Goal: Task Accomplishment & Management: Complete application form

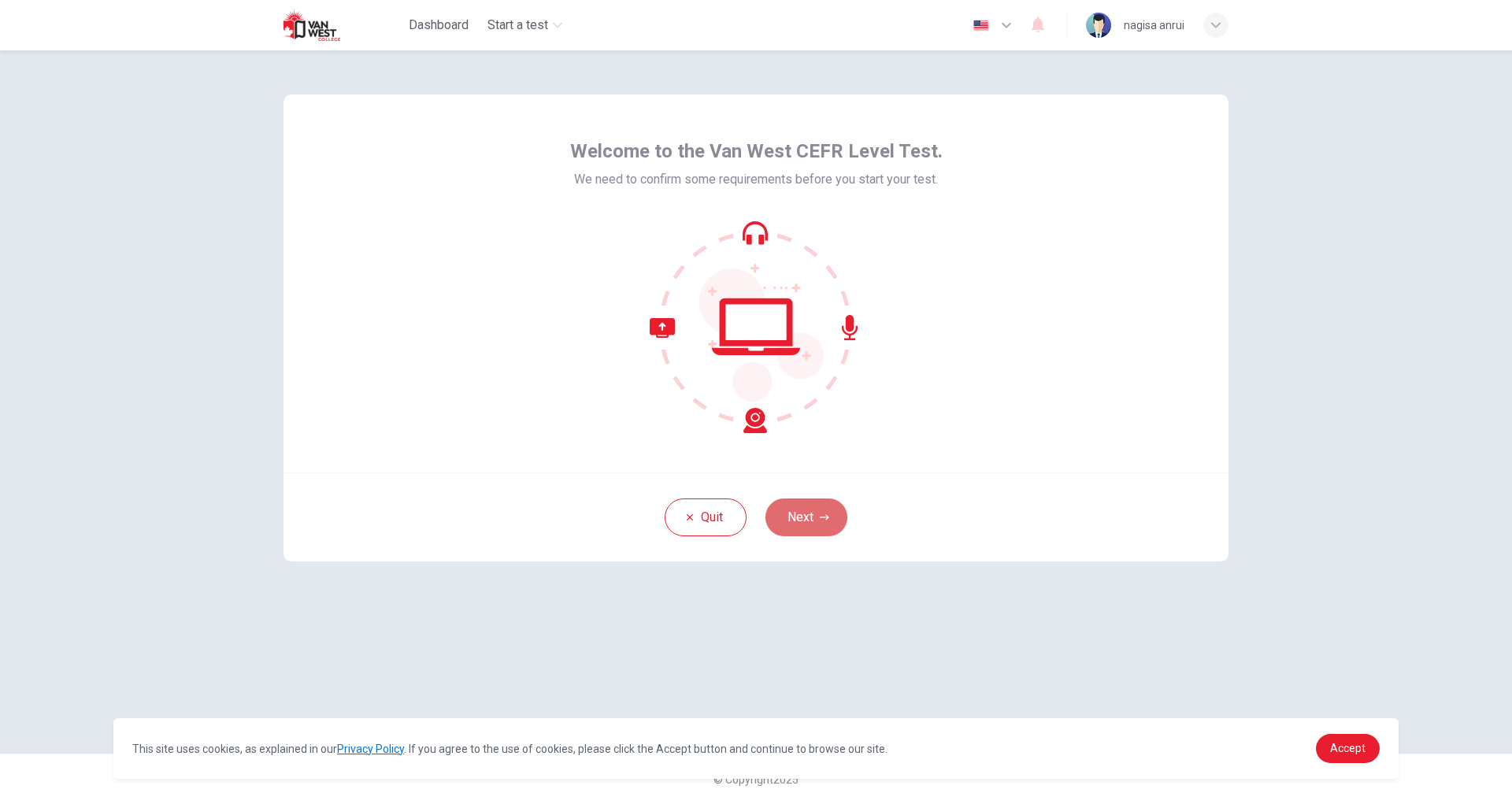
click at [793, 516] on button "Next" at bounding box center [806, 517] width 82 height 38
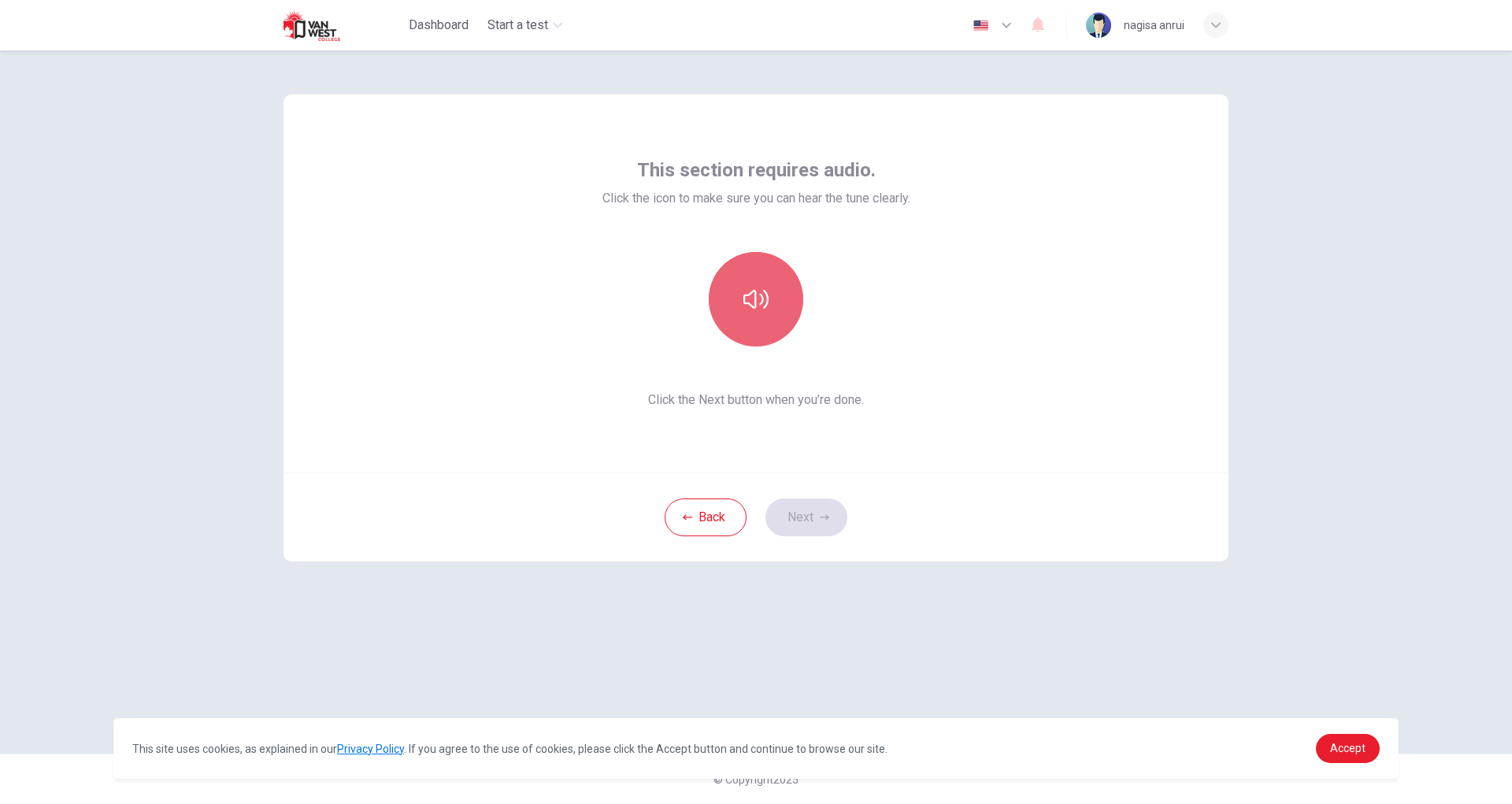
click at [765, 302] on icon "button" at bounding box center [756, 299] width 25 height 25
click at [1336, 657] on div "This section requires audio. Click the icon to make sure you can hear the tune …" at bounding box center [756, 427] width 1512 height 753
click at [815, 526] on button "Next" at bounding box center [806, 517] width 82 height 38
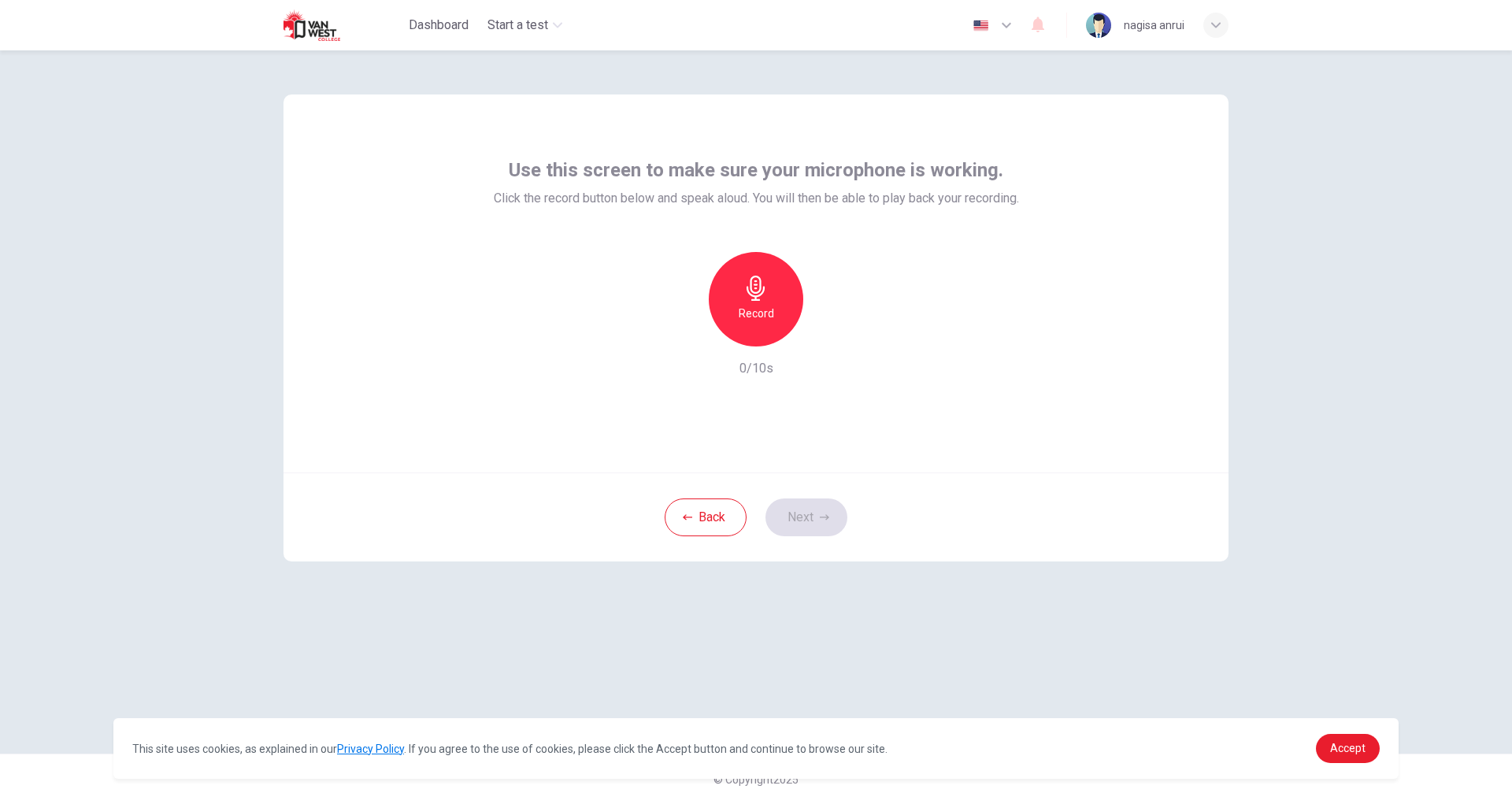
click at [764, 301] on div "Record" at bounding box center [756, 299] width 95 height 95
click at [831, 340] on icon "button" at bounding box center [828, 334] width 16 height 16
click at [816, 513] on button "Next" at bounding box center [806, 517] width 82 height 38
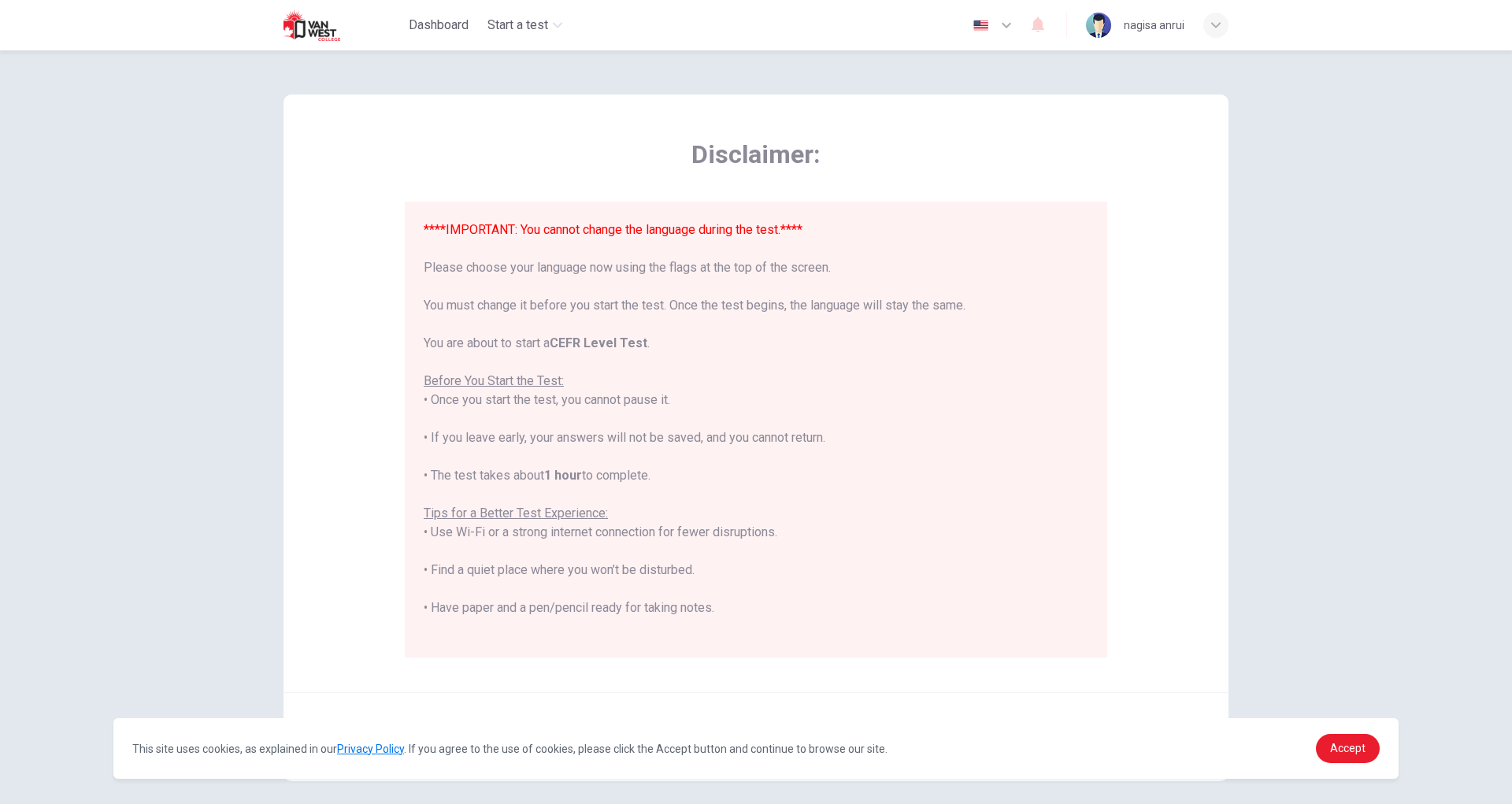
click at [992, 19] on button "button" at bounding box center [993, 25] width 57 height 32
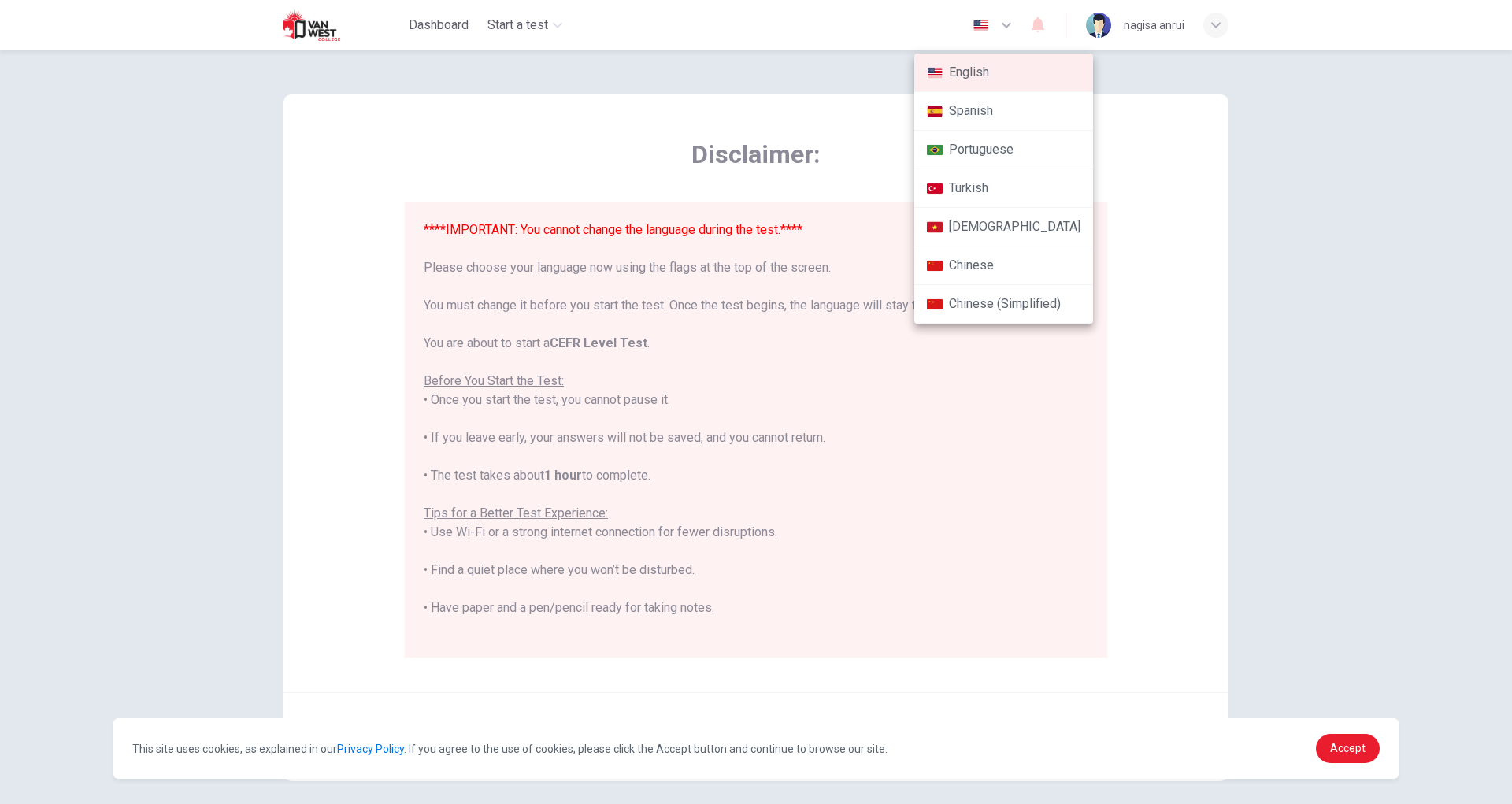
click at [1123, 115] on div at bounding box center [756, 402] width 1512 height 804
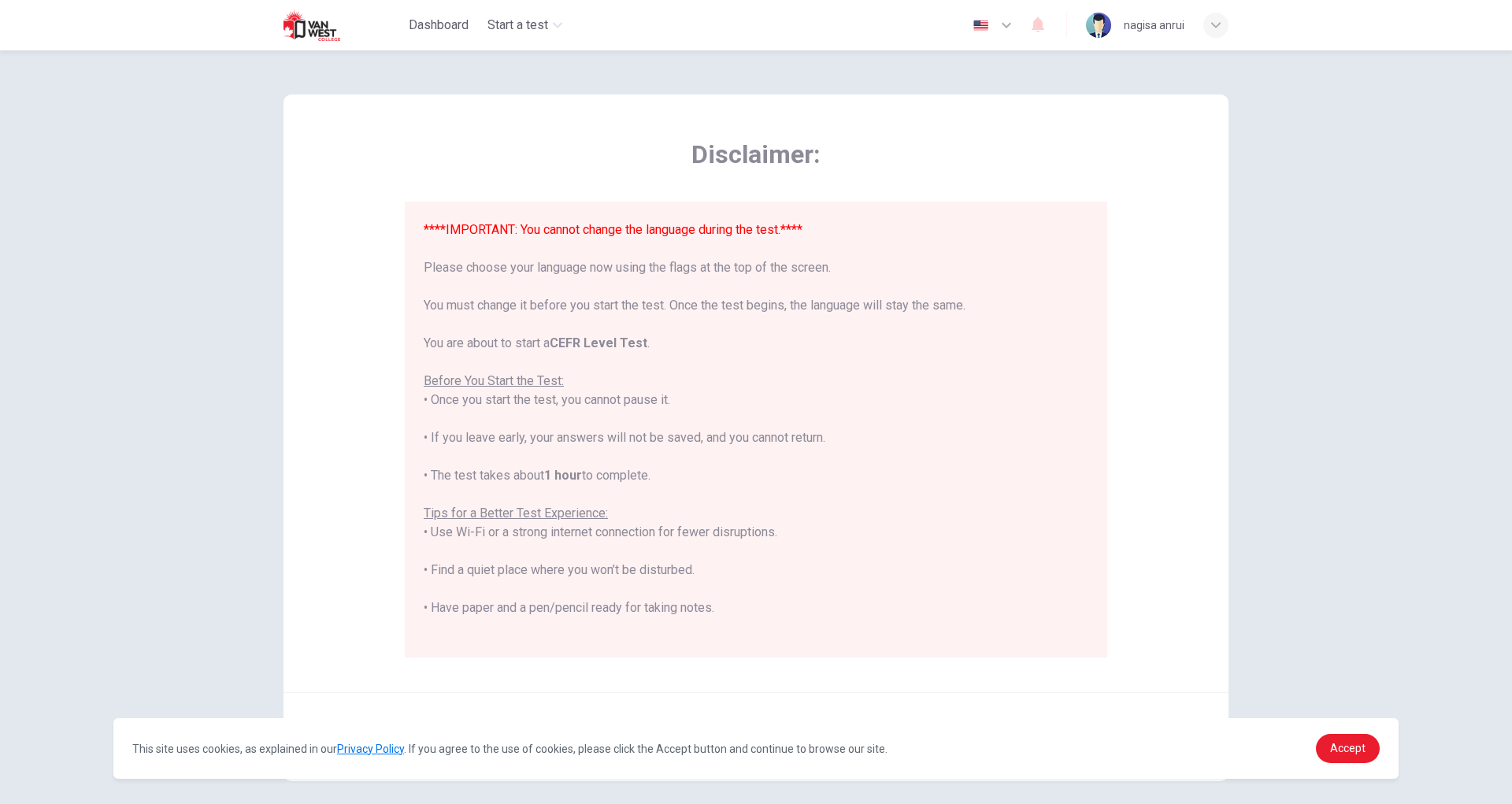
click at [995, 25] on button "button" at bounding box center [993, 25] width 57 height 32
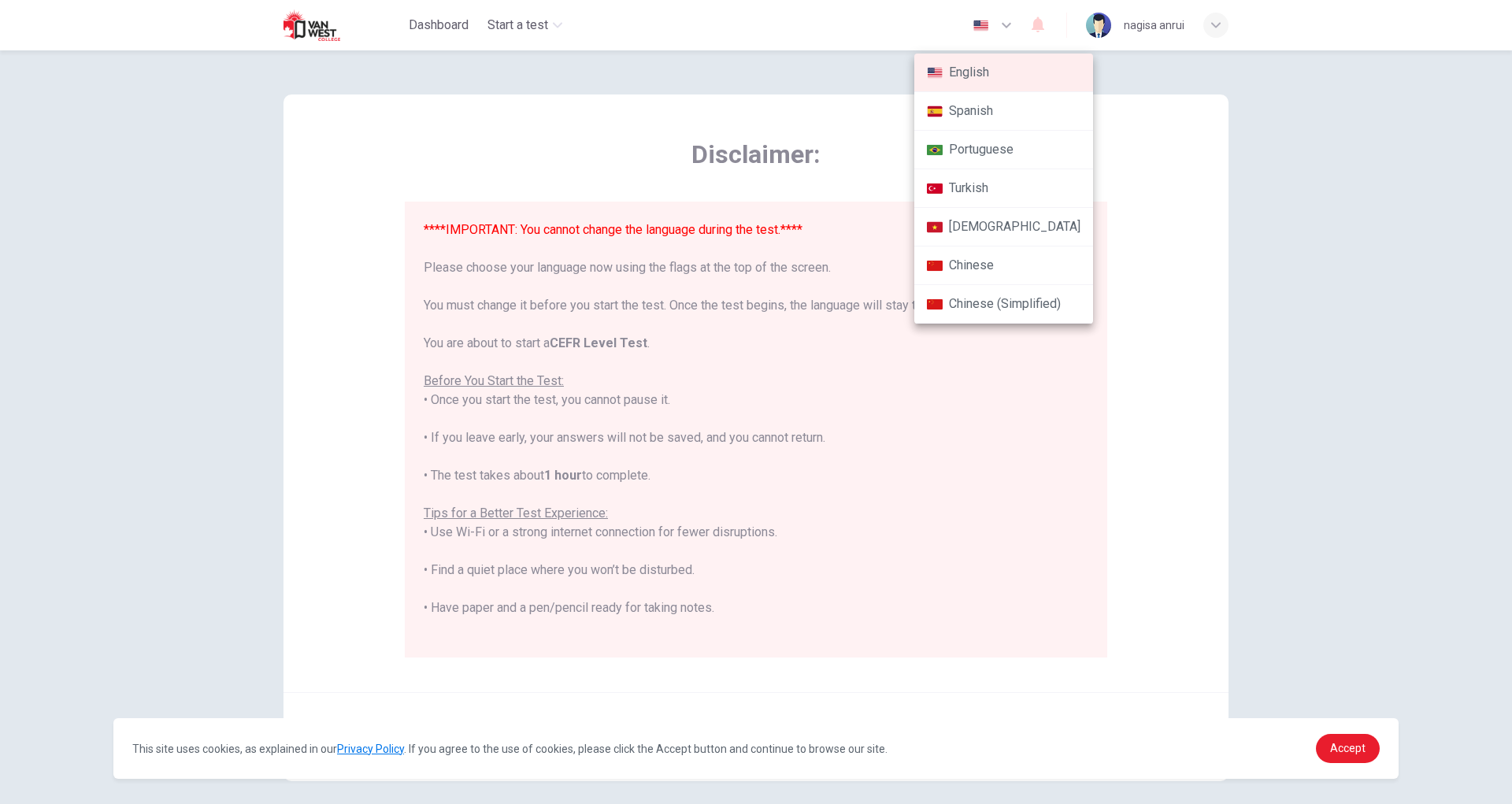
click at [1284, 155] on div at bounding box center [756, 402] width 1512 height 804
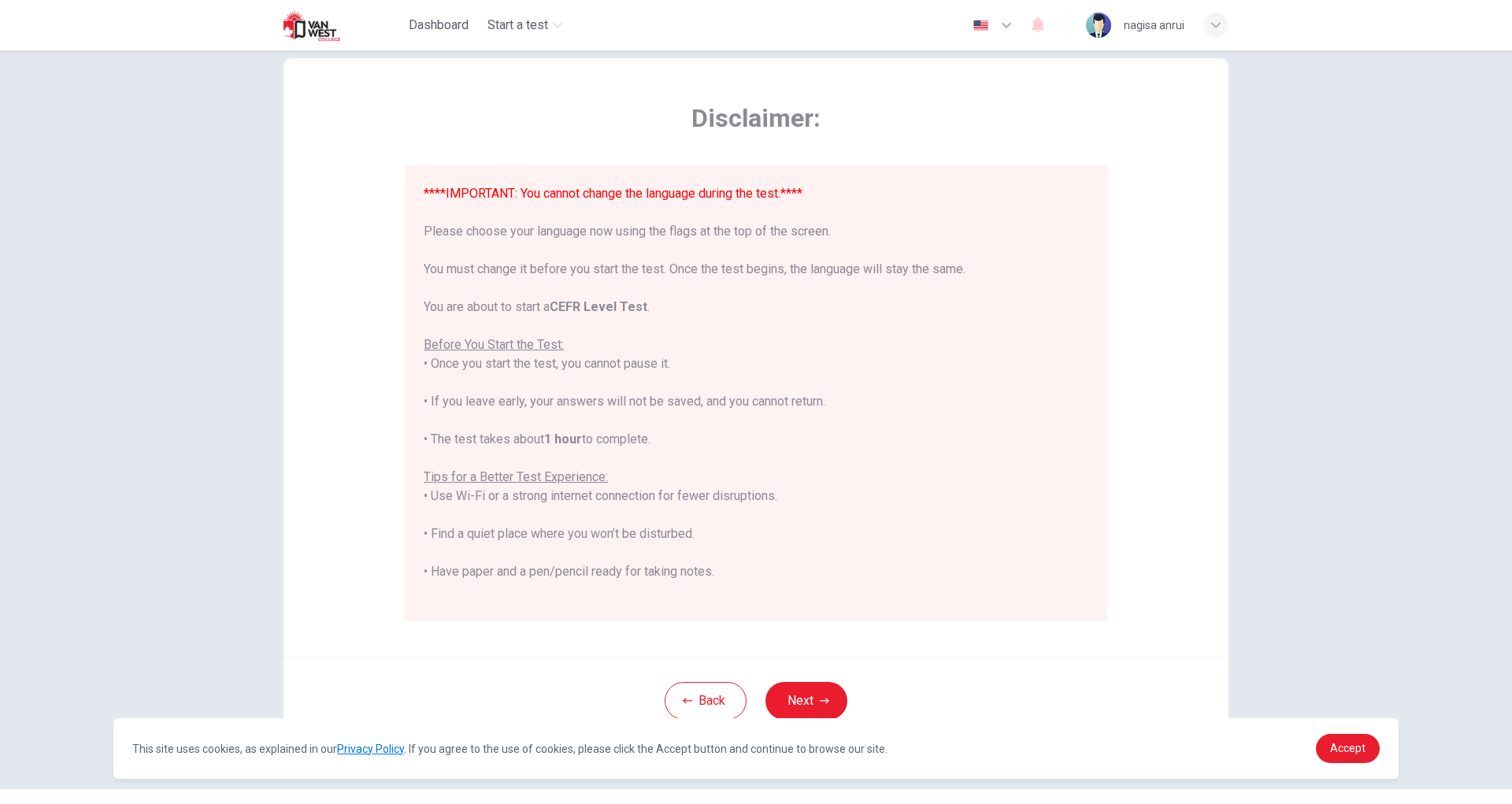
scroll to position [71, 0]
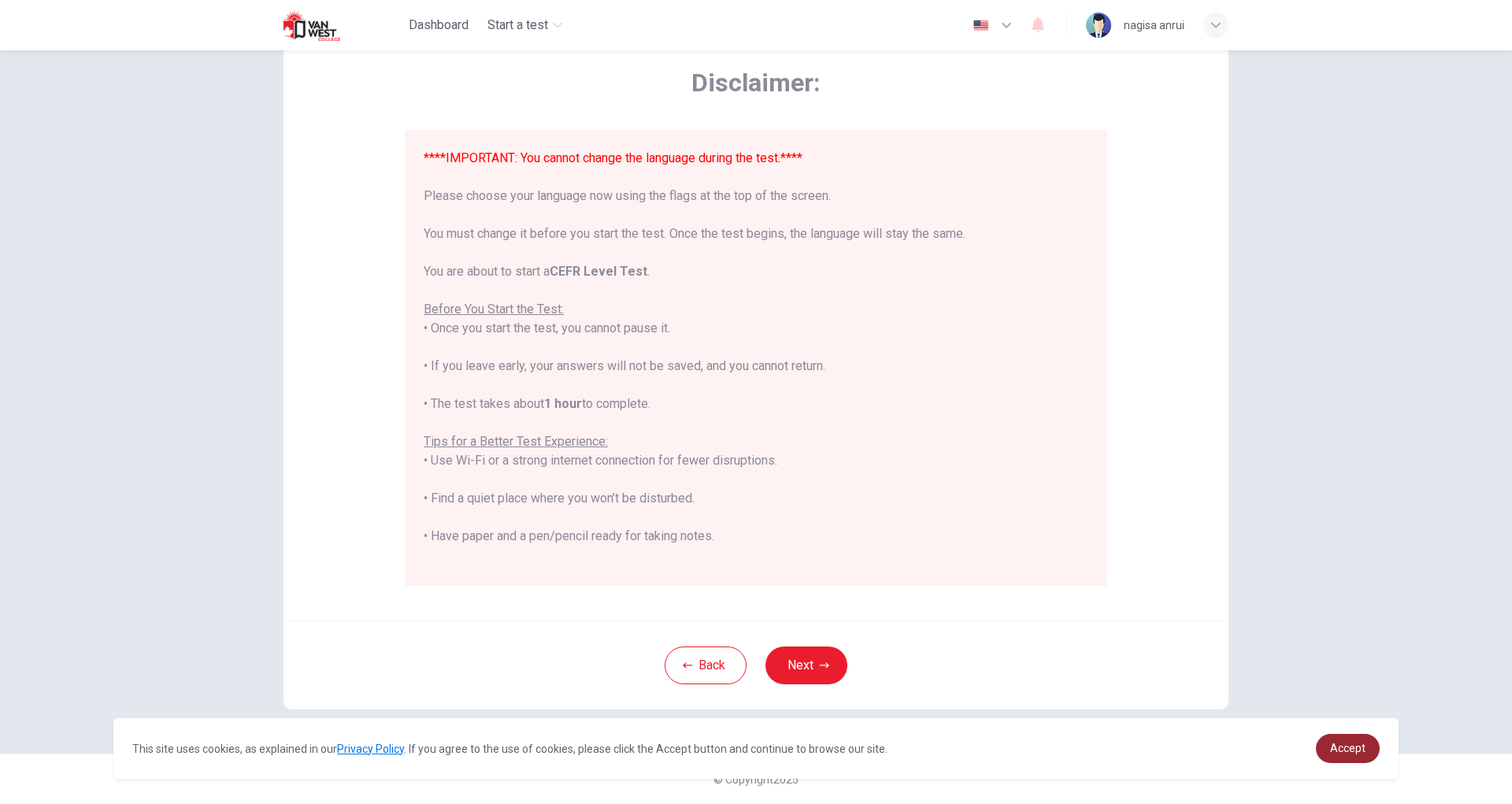
click at [1347, 754] on span "Accept" at bounding box center [1347, 748] width 36 height 12
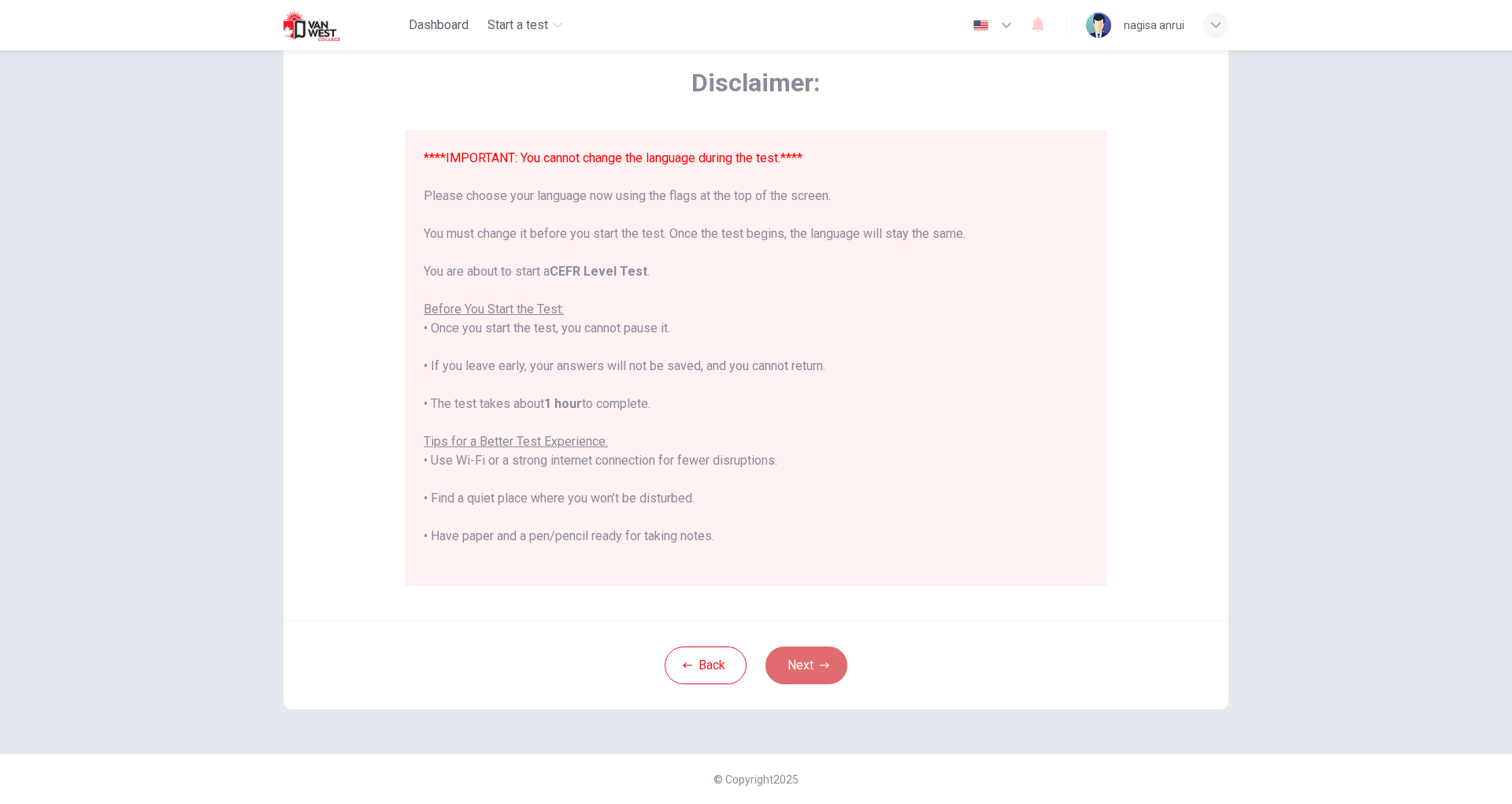
click at [790, 676] on button "Next" at bounding box center [806, 665] width 82 height 38
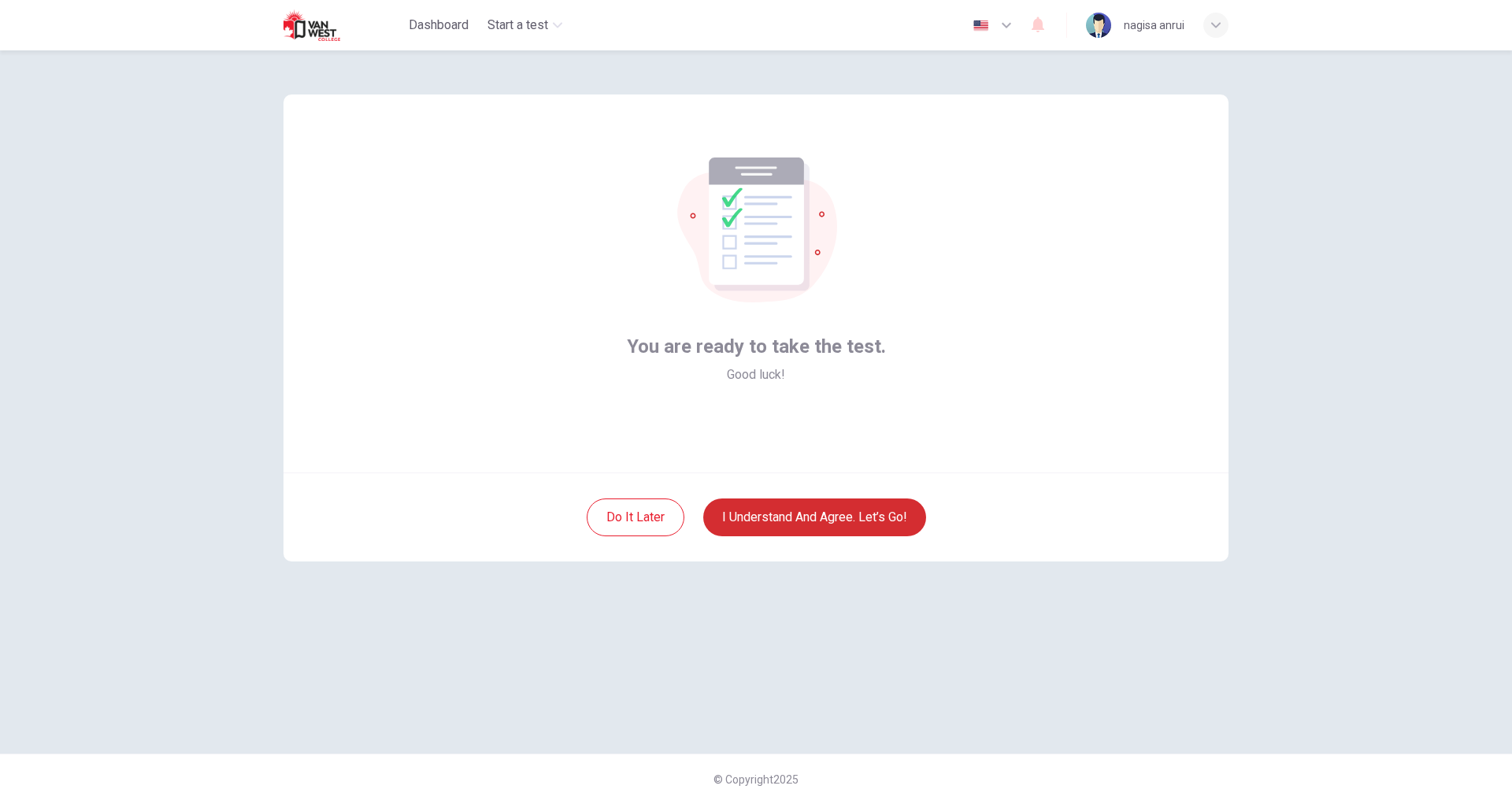
click at [805, 520] on button "I understand and agree. Let’s go!" at bounding box center [815, 517] width 223 height 38
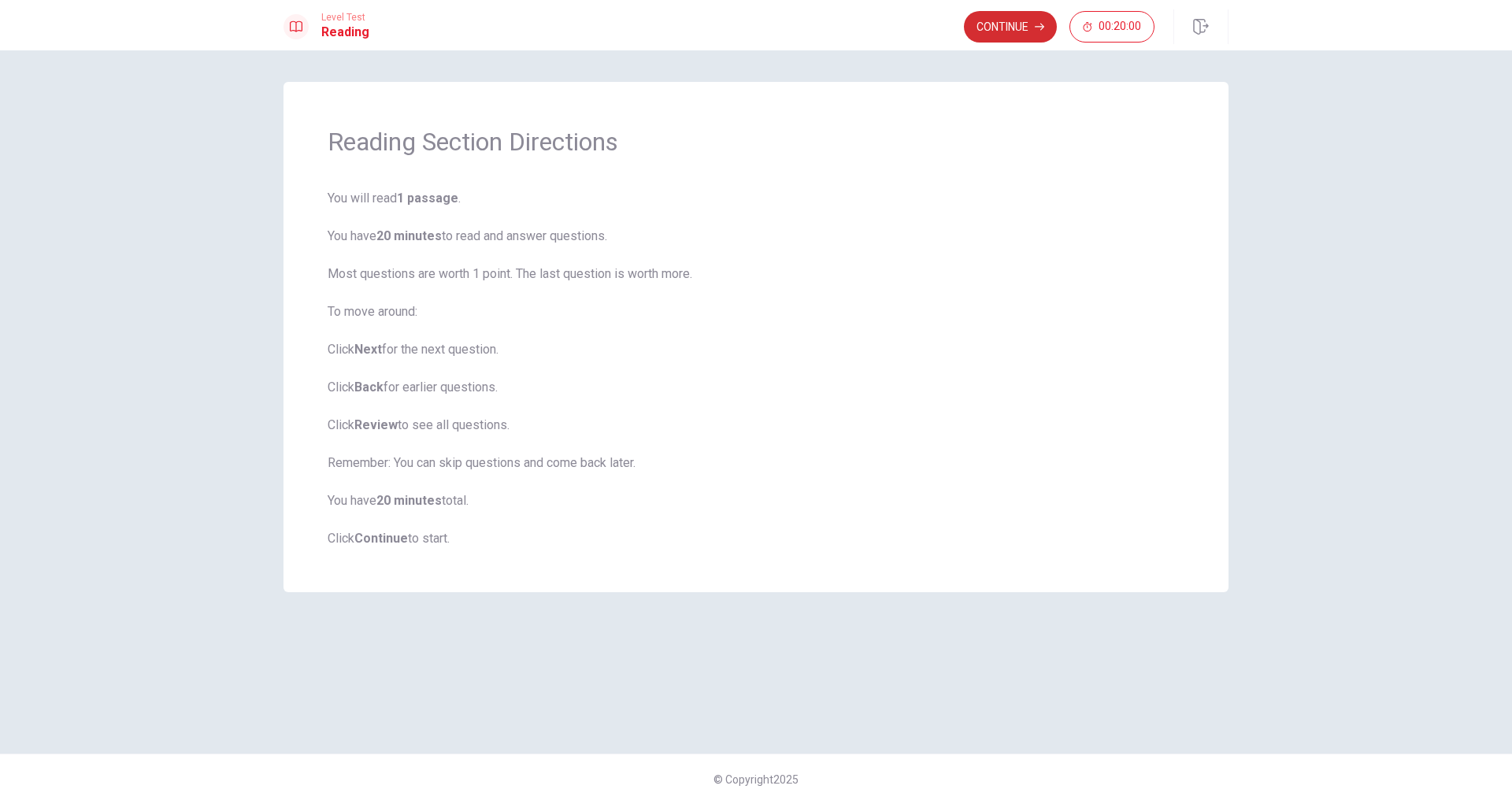
click at [995, 36] on button "Continue" at bounding box center [1010, 27] width 93 height 32
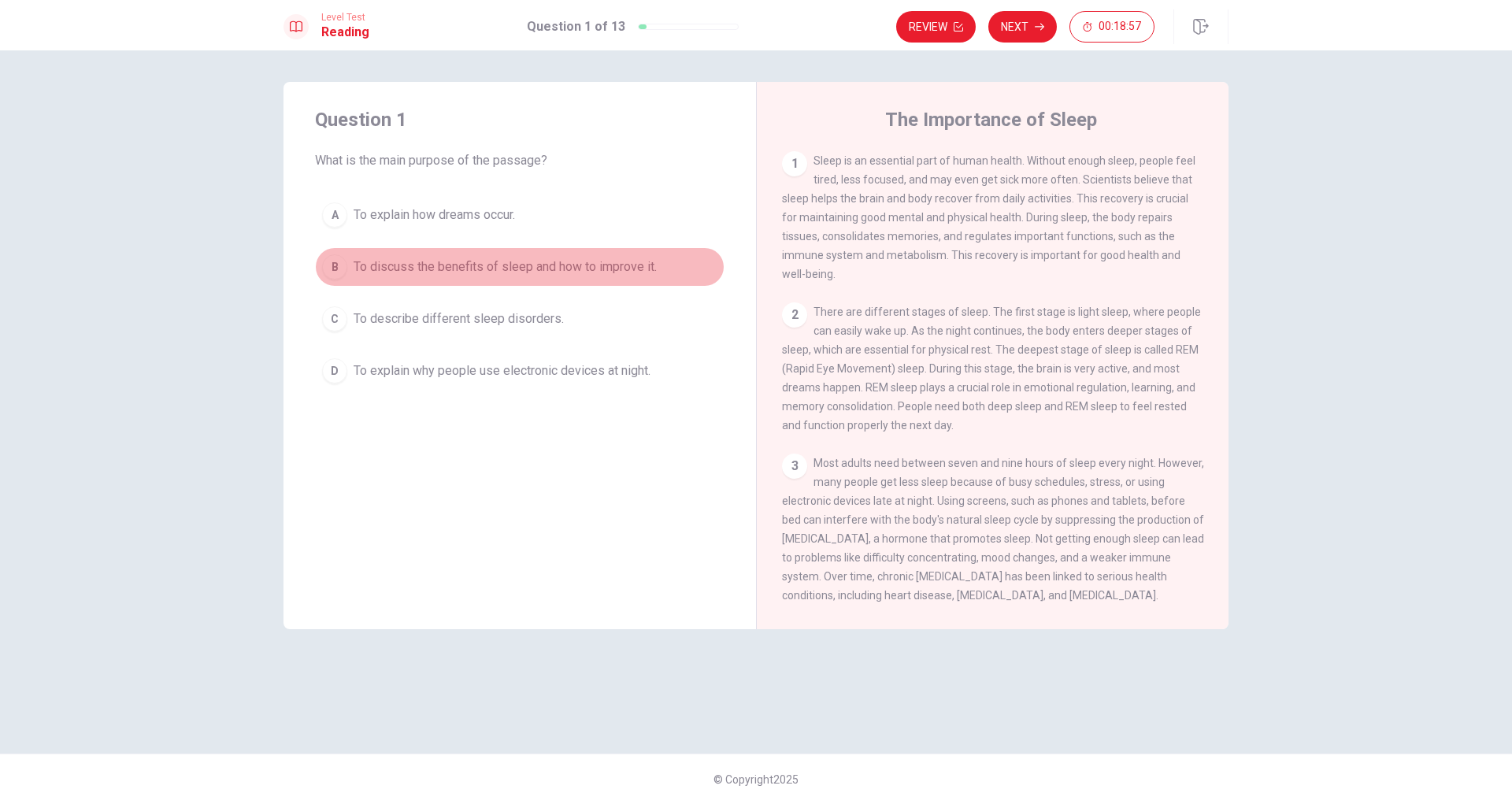
click at [502, 272] on span "To discuss the benefits of sleep and how to improve it." at bounding box center [505, 267] width 303 height 19
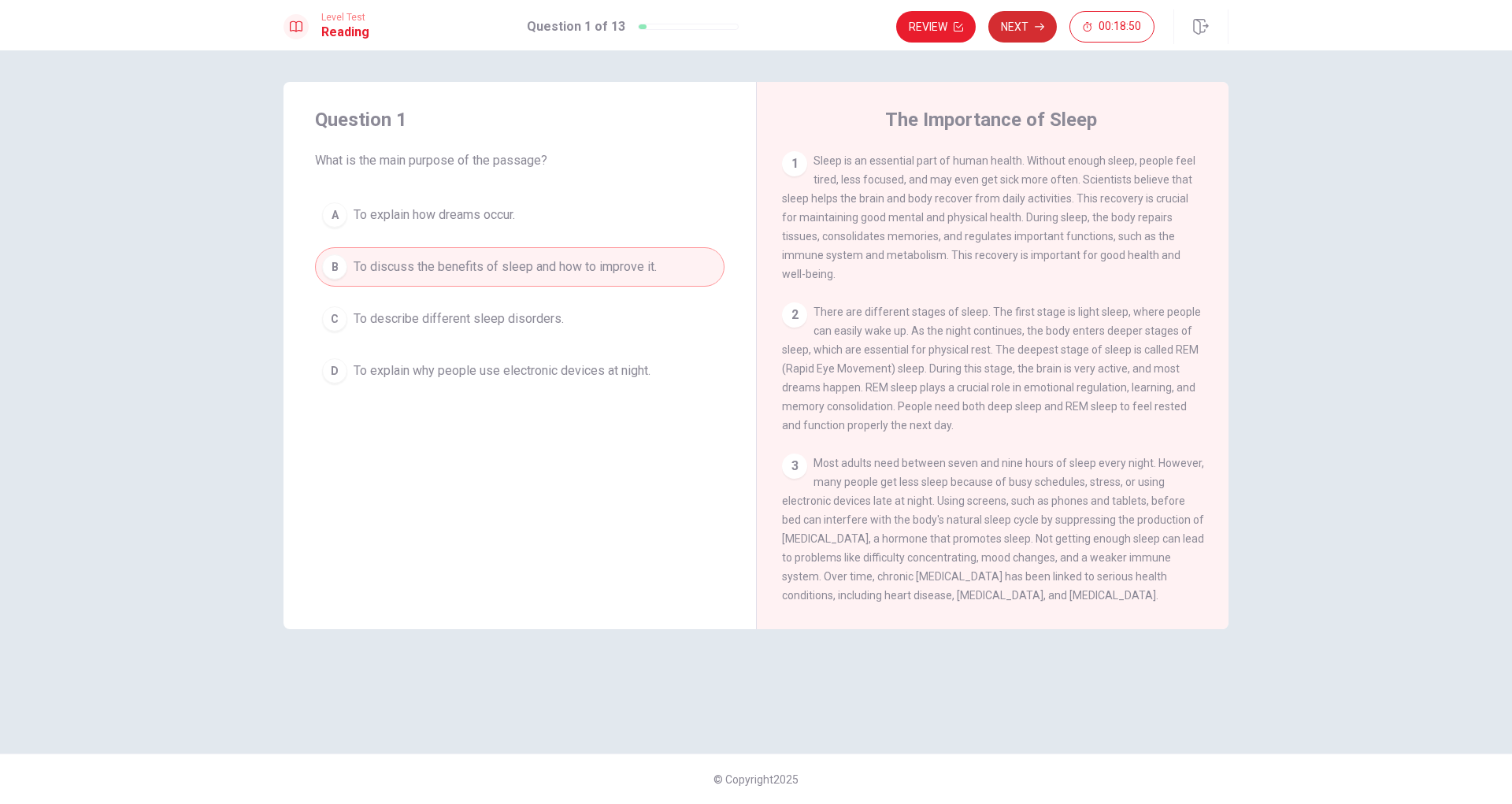
click at [1011, 32] on button "Next" at bounding box center [1022, 27] width 68 height 32
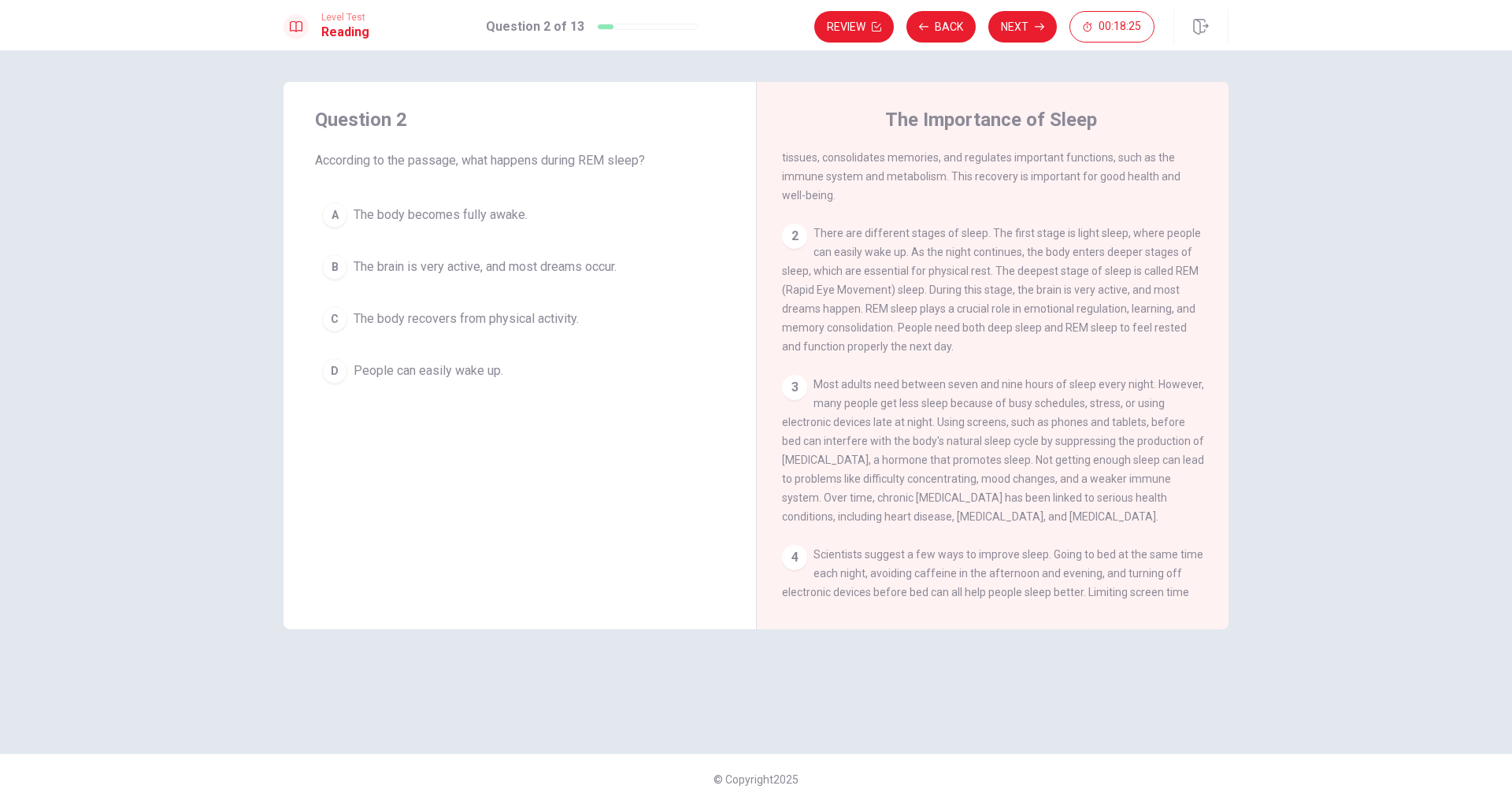
scroll to position [158, 0]
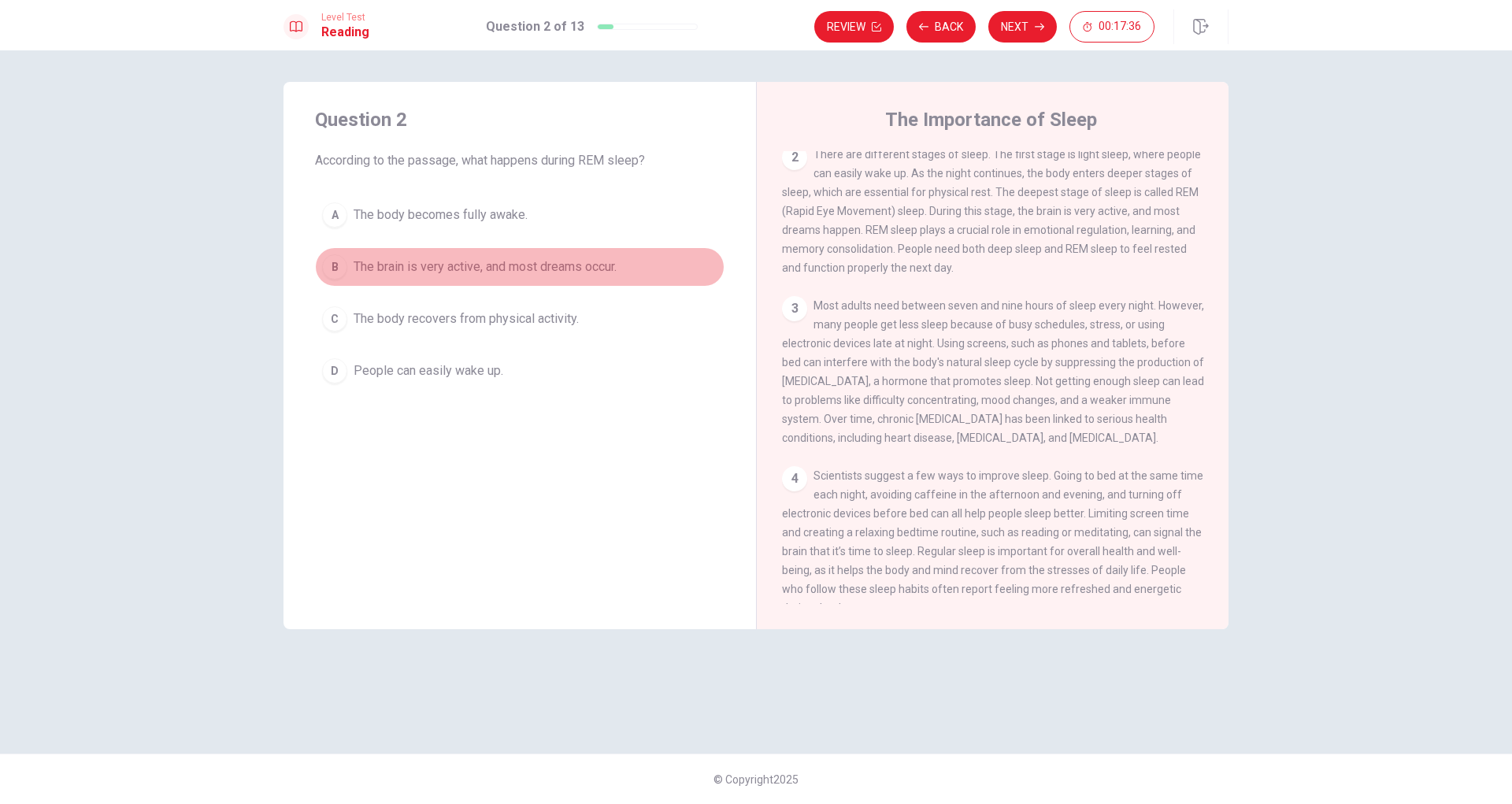
click at [507, 271] on span "The brain is very active, and most dreams occur." at bounding box center [485, 267] width 263 height 19
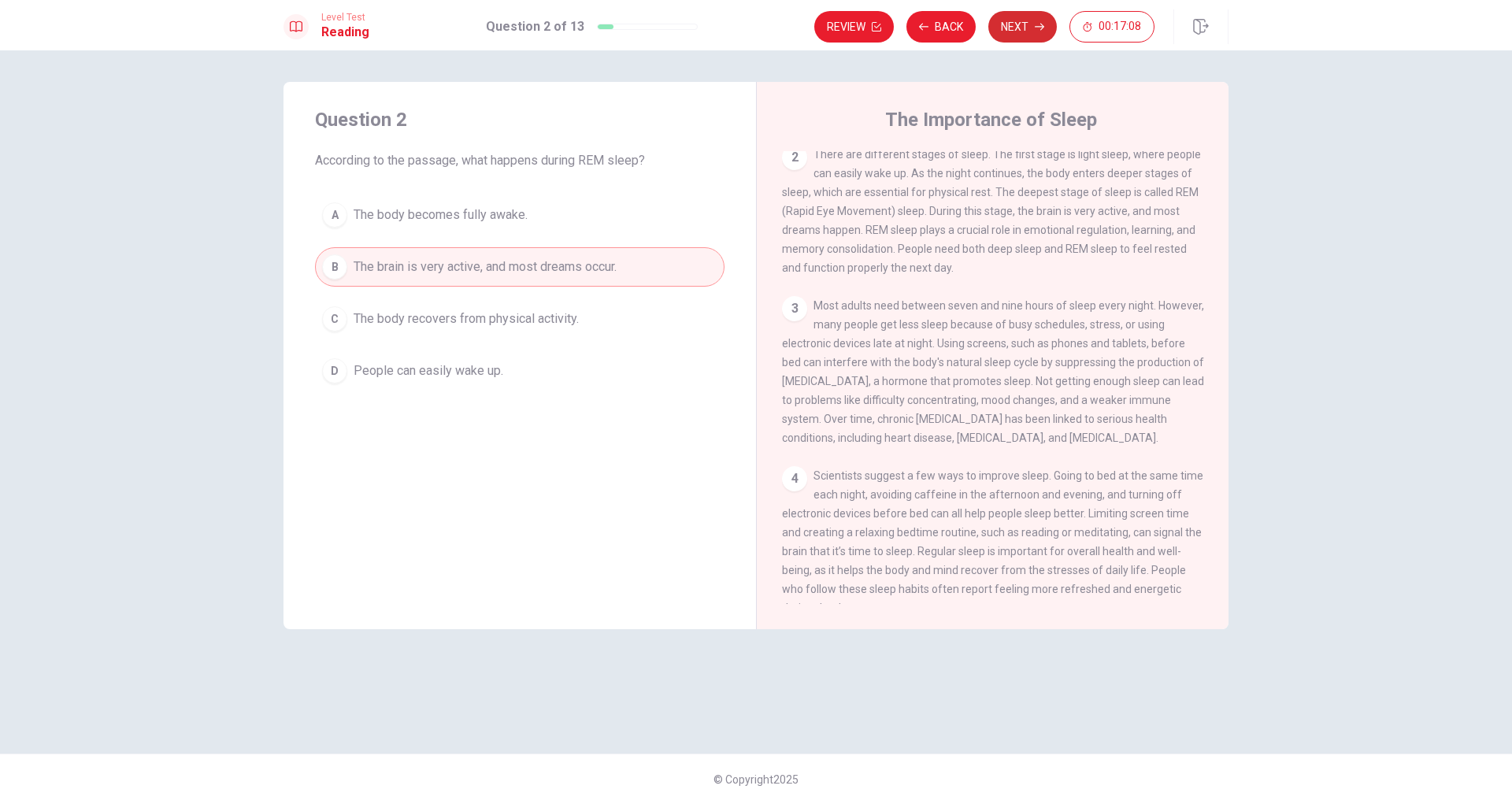
click at [1000, 27] on button "Next" at bounding box center [1022, 27] width 68 height 32
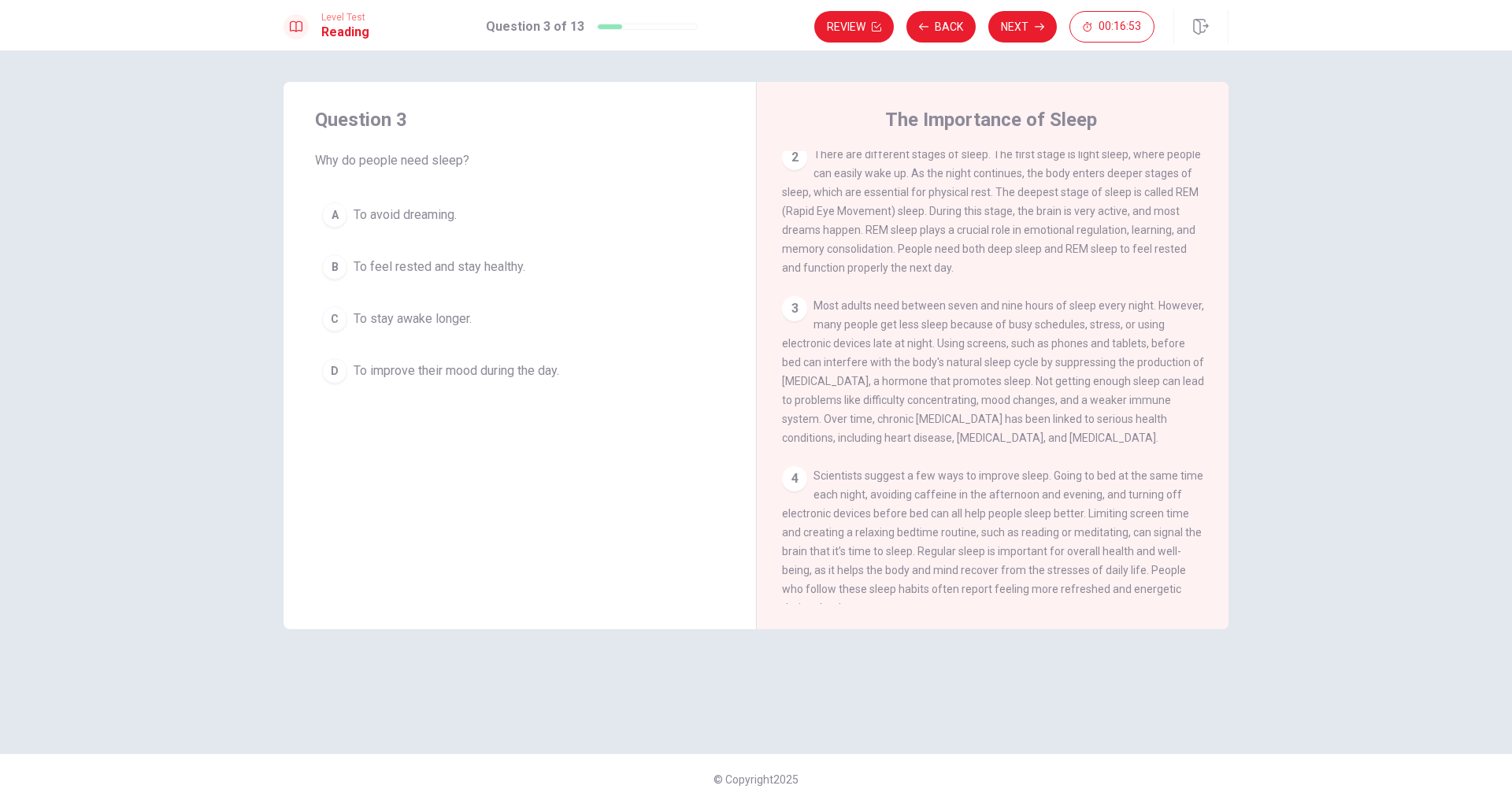
scroll to position [213, 0]
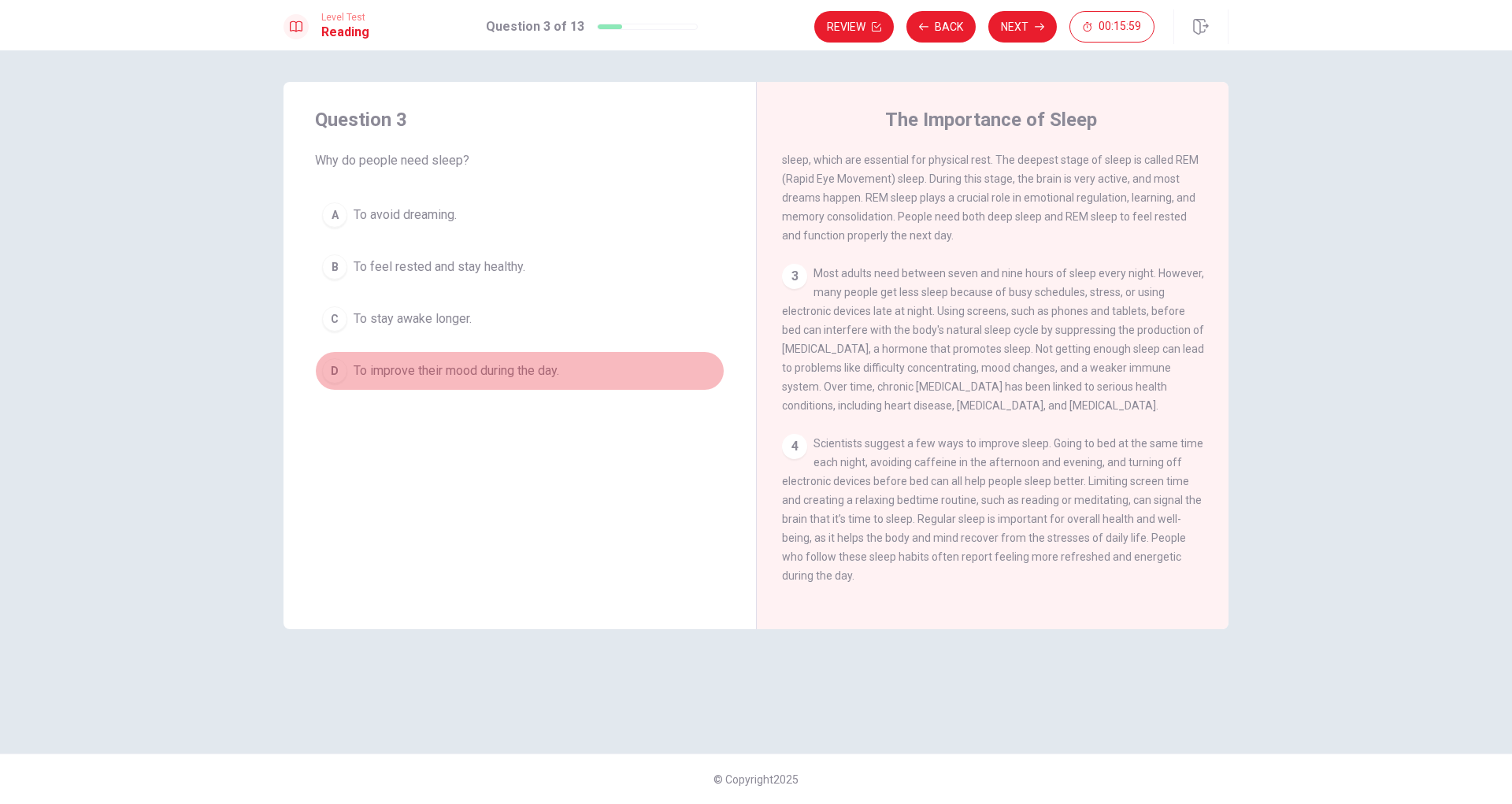
click at [442, 374] on span "To improve their mood during the day." at bounding box center [456, 370] width 205 height 19
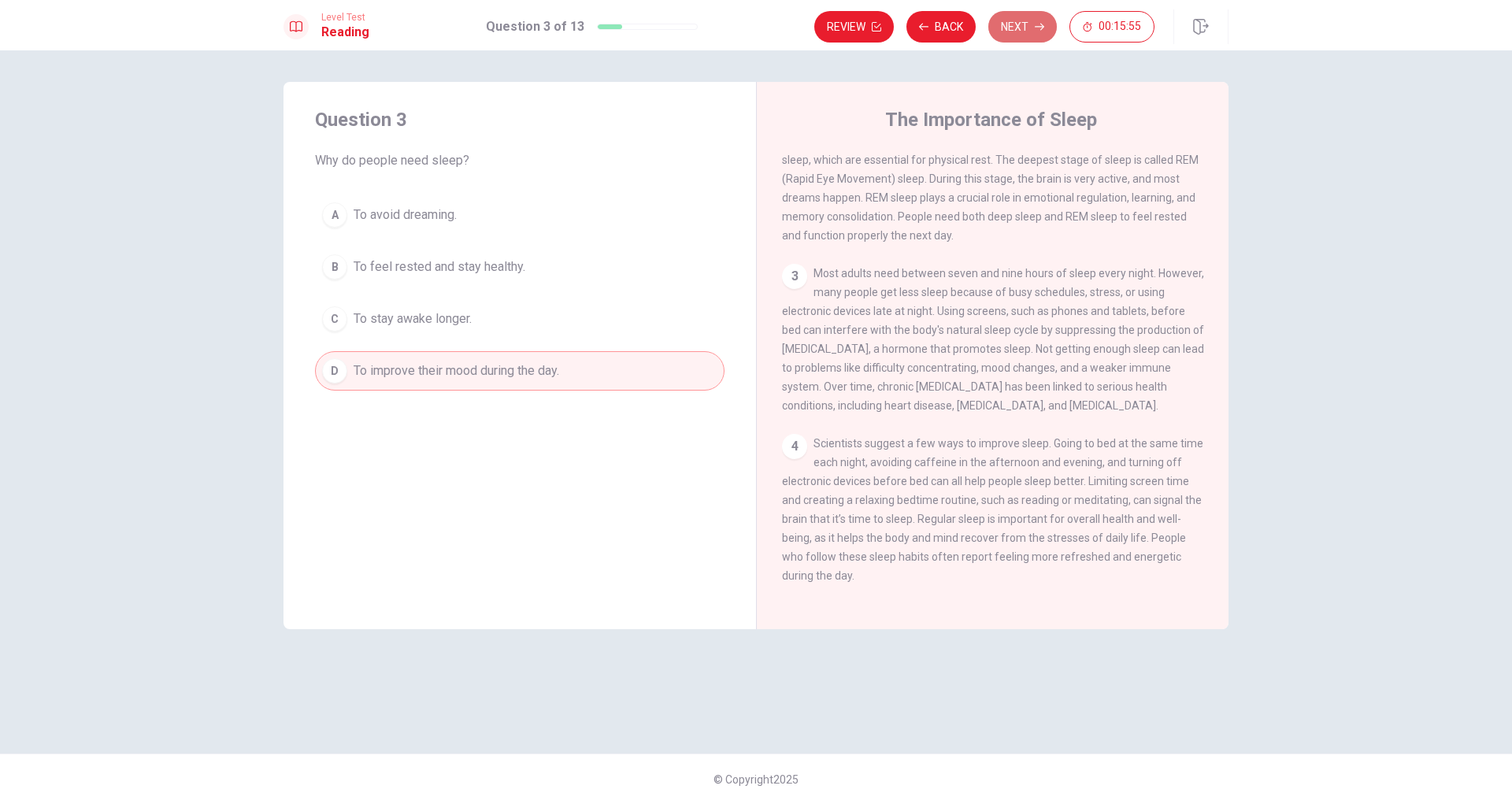
click at [1030, 27] on button "Next" at bounding box center [1022, 27] width 68 height 32
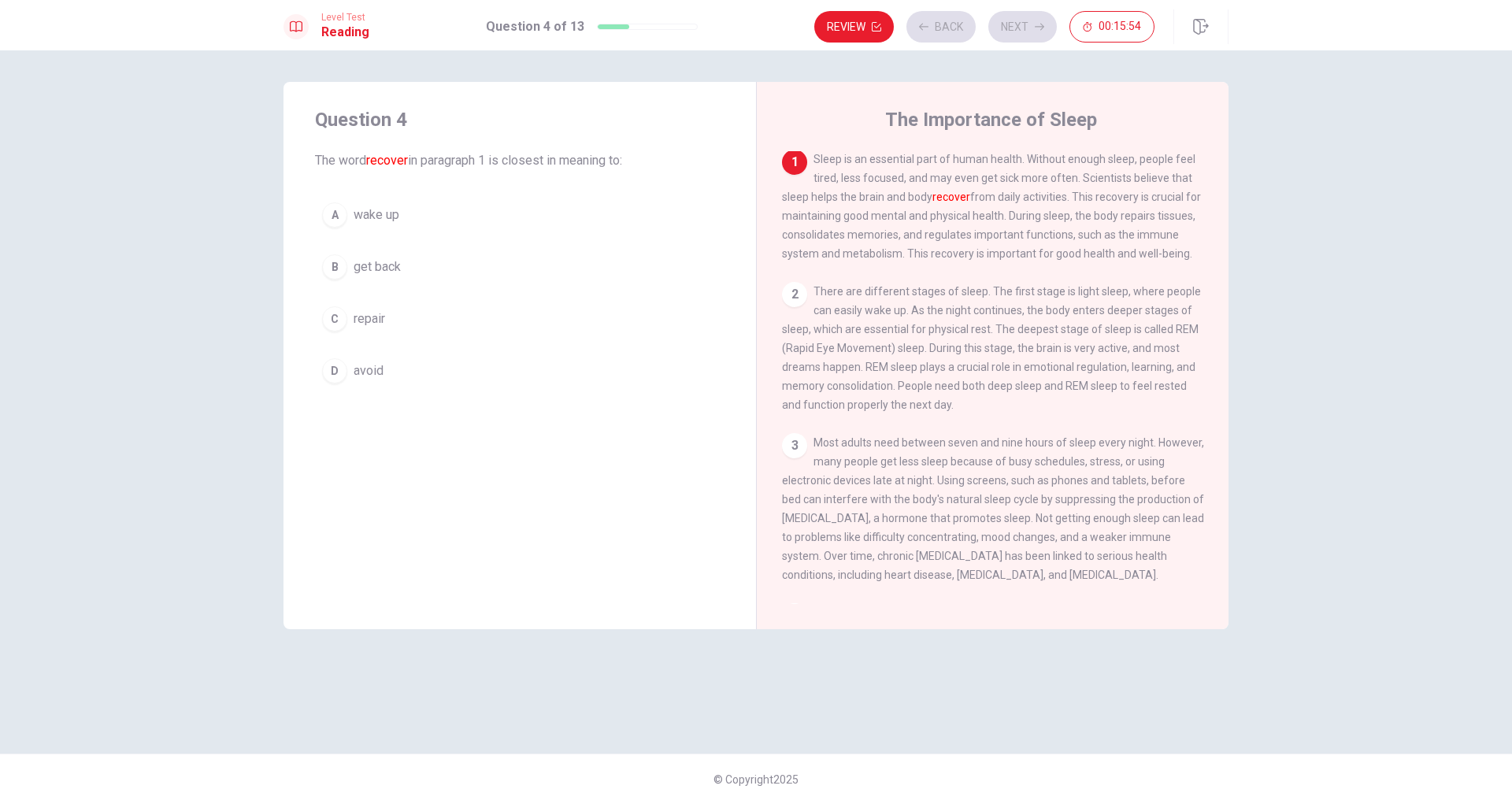
scroll to position [0, 0]
click at [374, 320] on span "repair" at bounding box center [369, 319] width 32 height 19
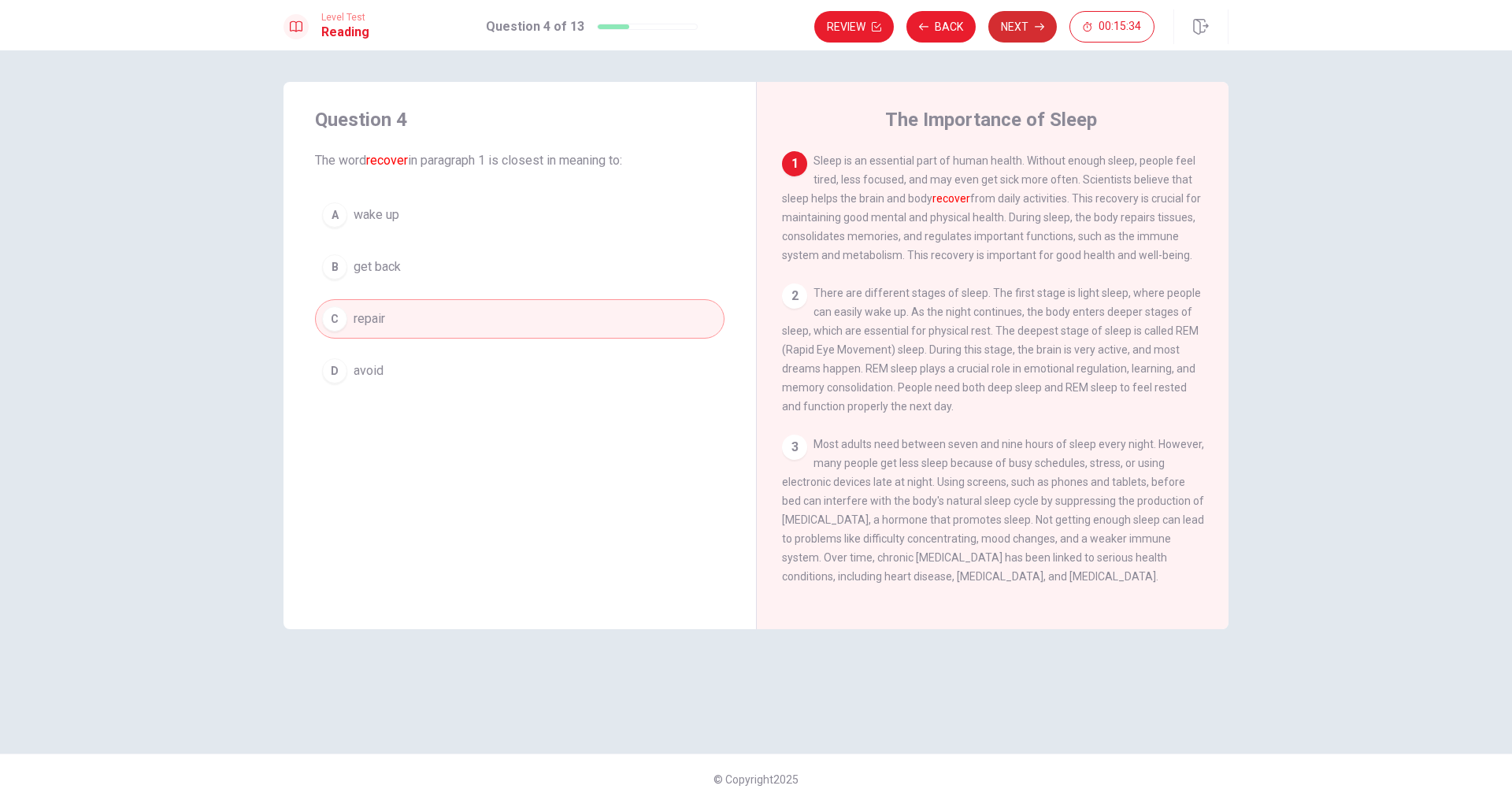
click at [1009, 23] on button "Next" at bounding box center [1022, 27] width 68 height 32
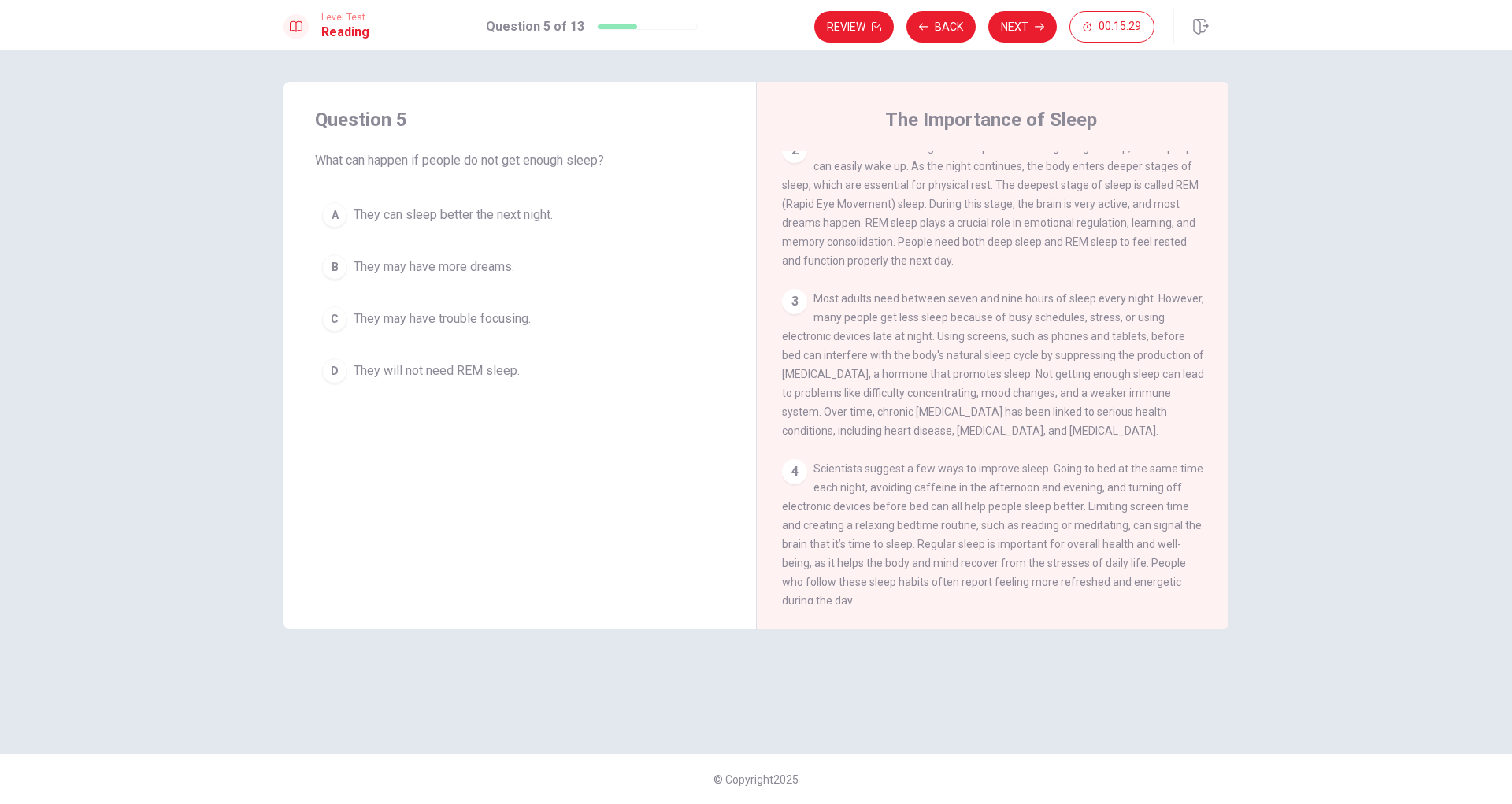
scroll to position [213, 0]
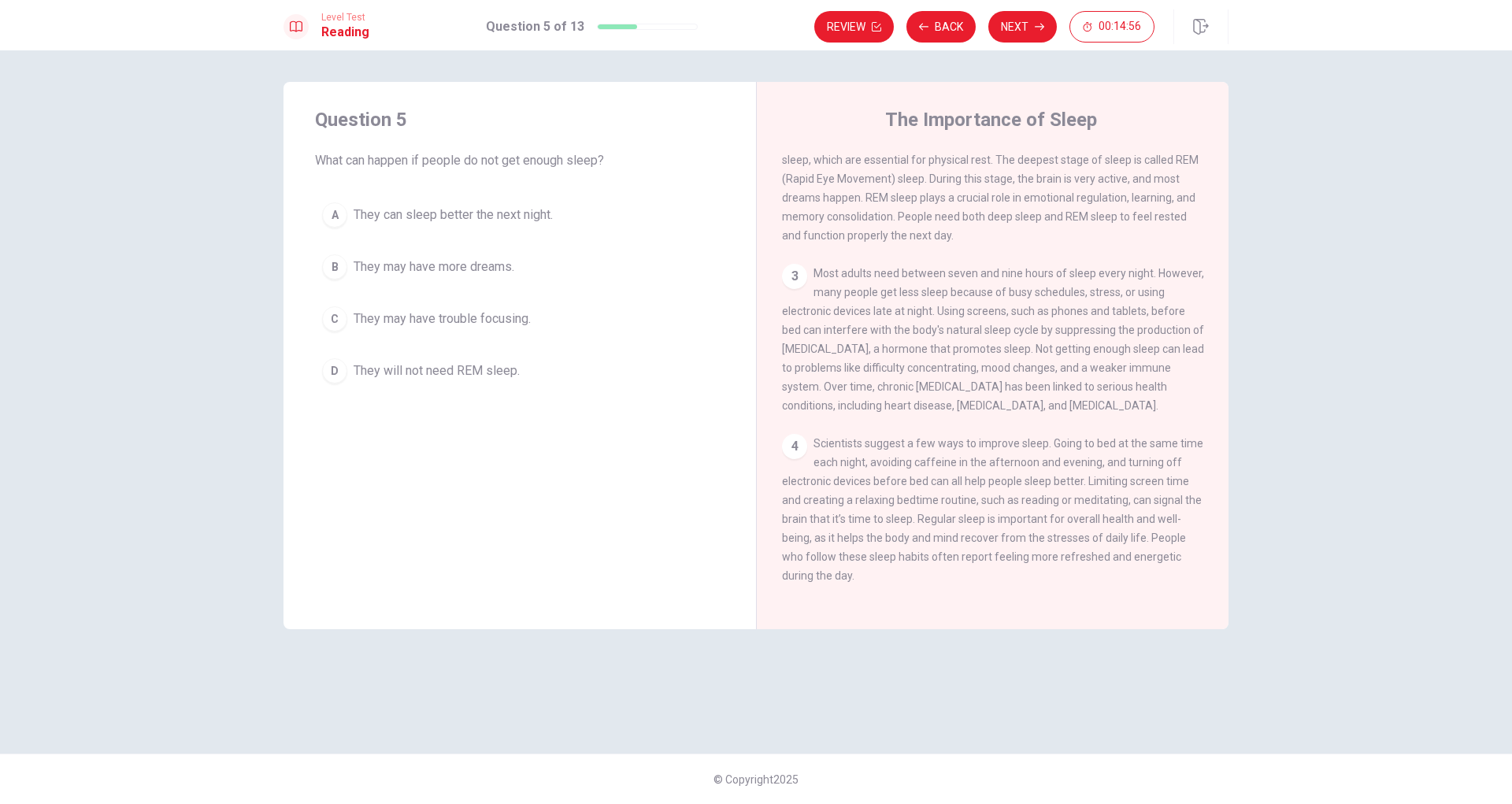
click at [456, 316] on span "They may have trouble focusing." at bounding box center [442, 319] width 177 height 19
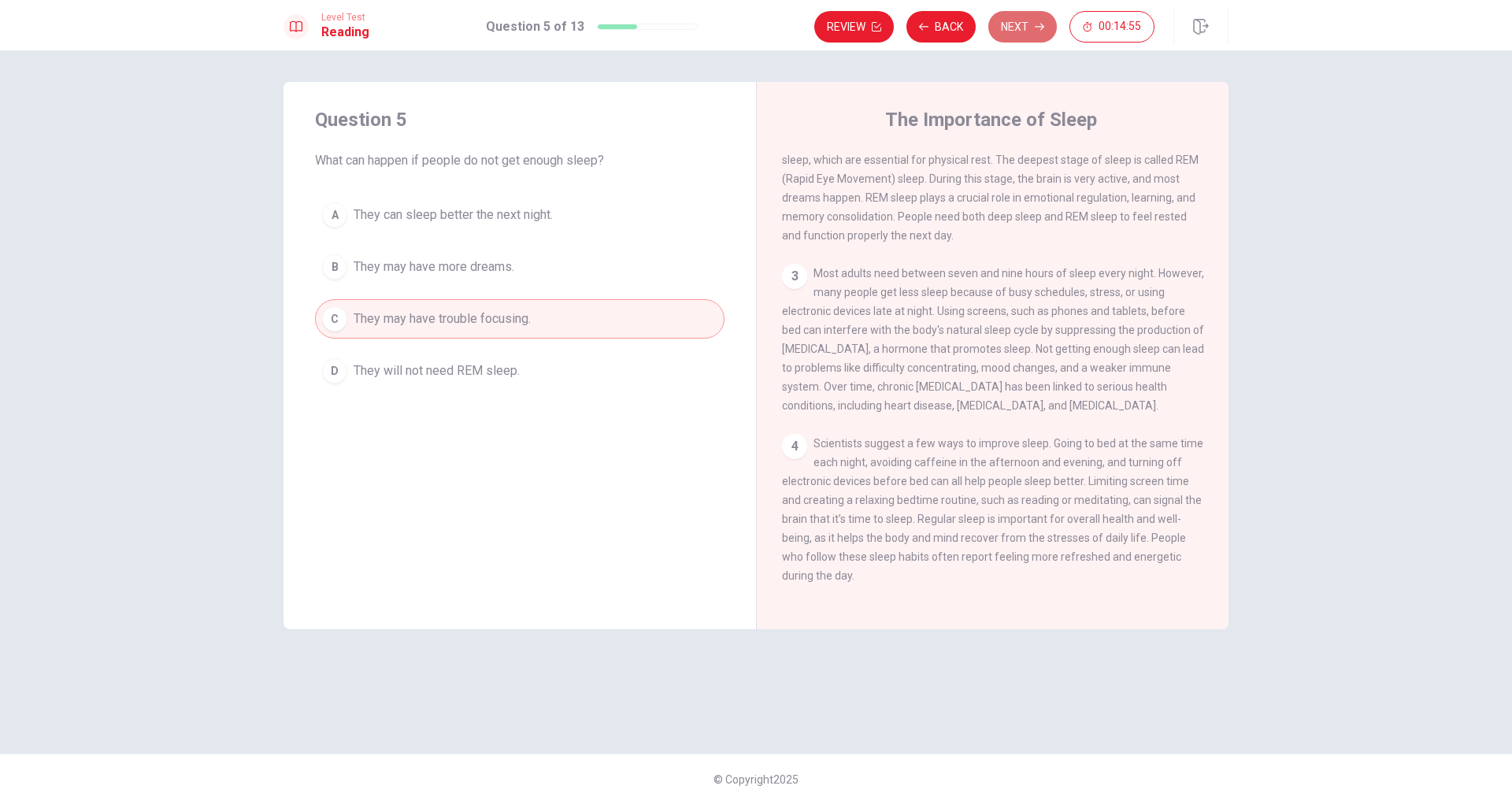
click at [1037, 25] on icon "button" at bounding box center [1039, 27] width 9 height 9
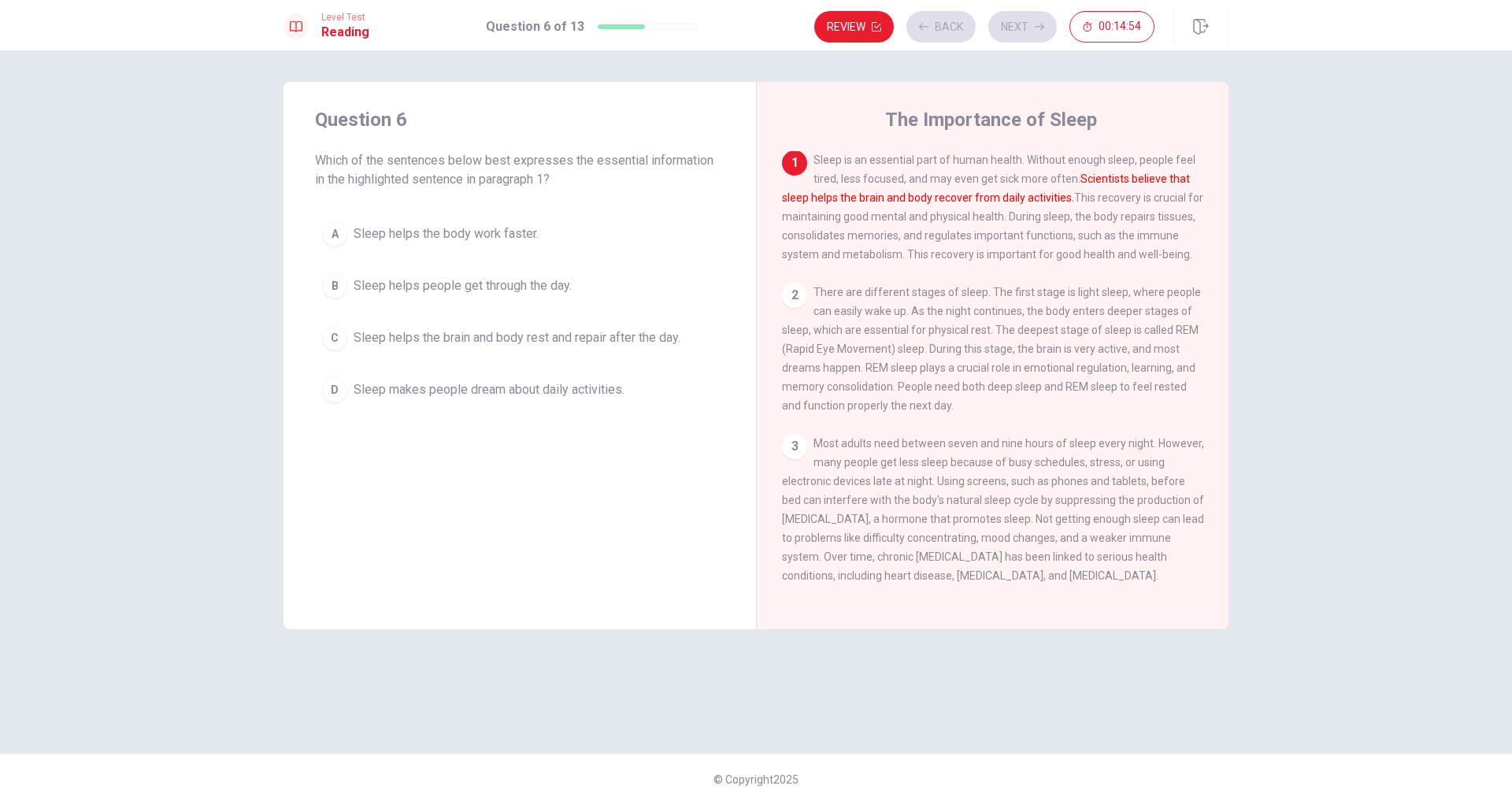
scroll to position [0, 0]
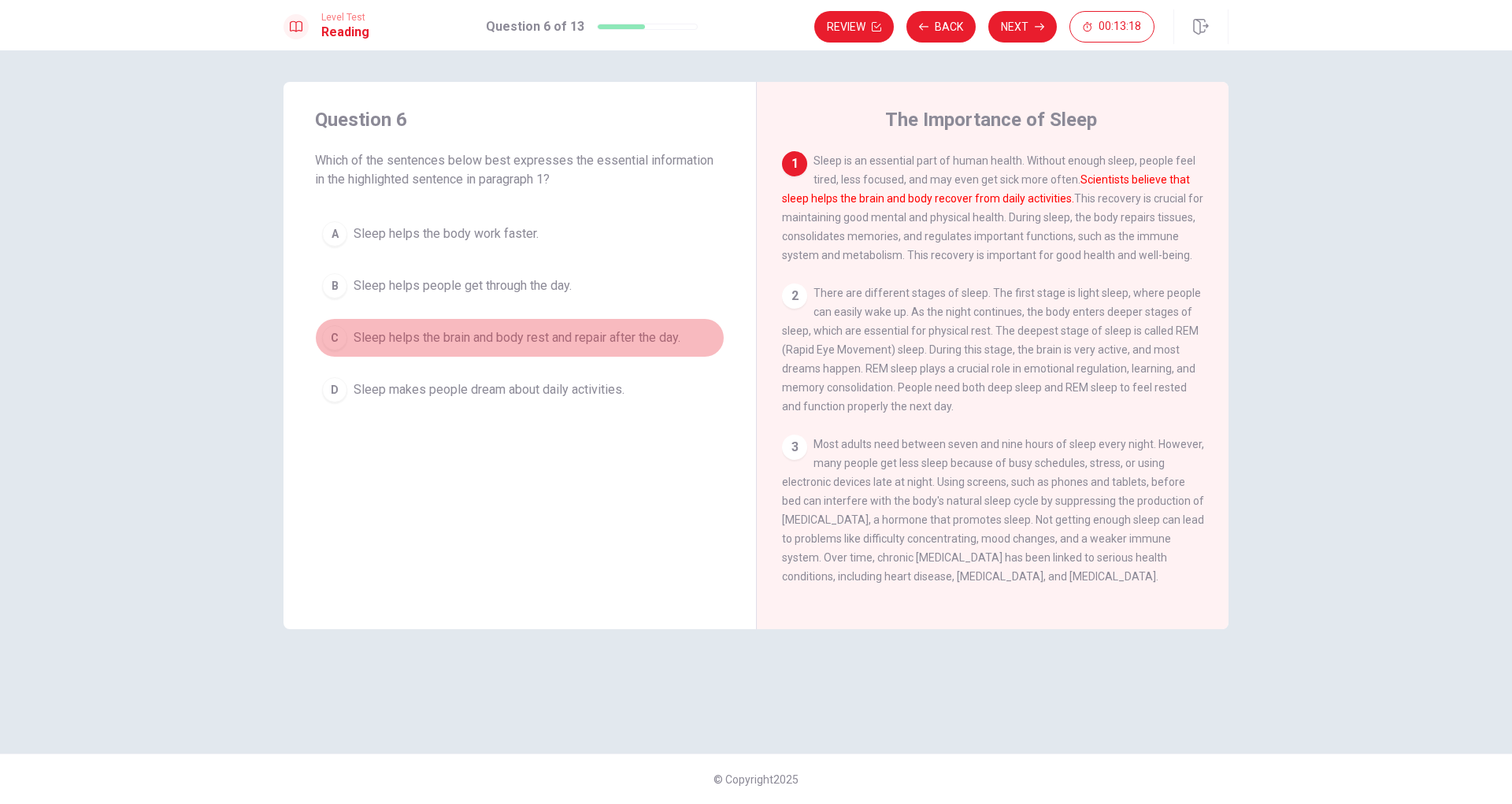
click at [477, 347] on button "C Sleep helps the brain and body rest and repair after the day." at bounding box center [519, 337] width 409 height 39
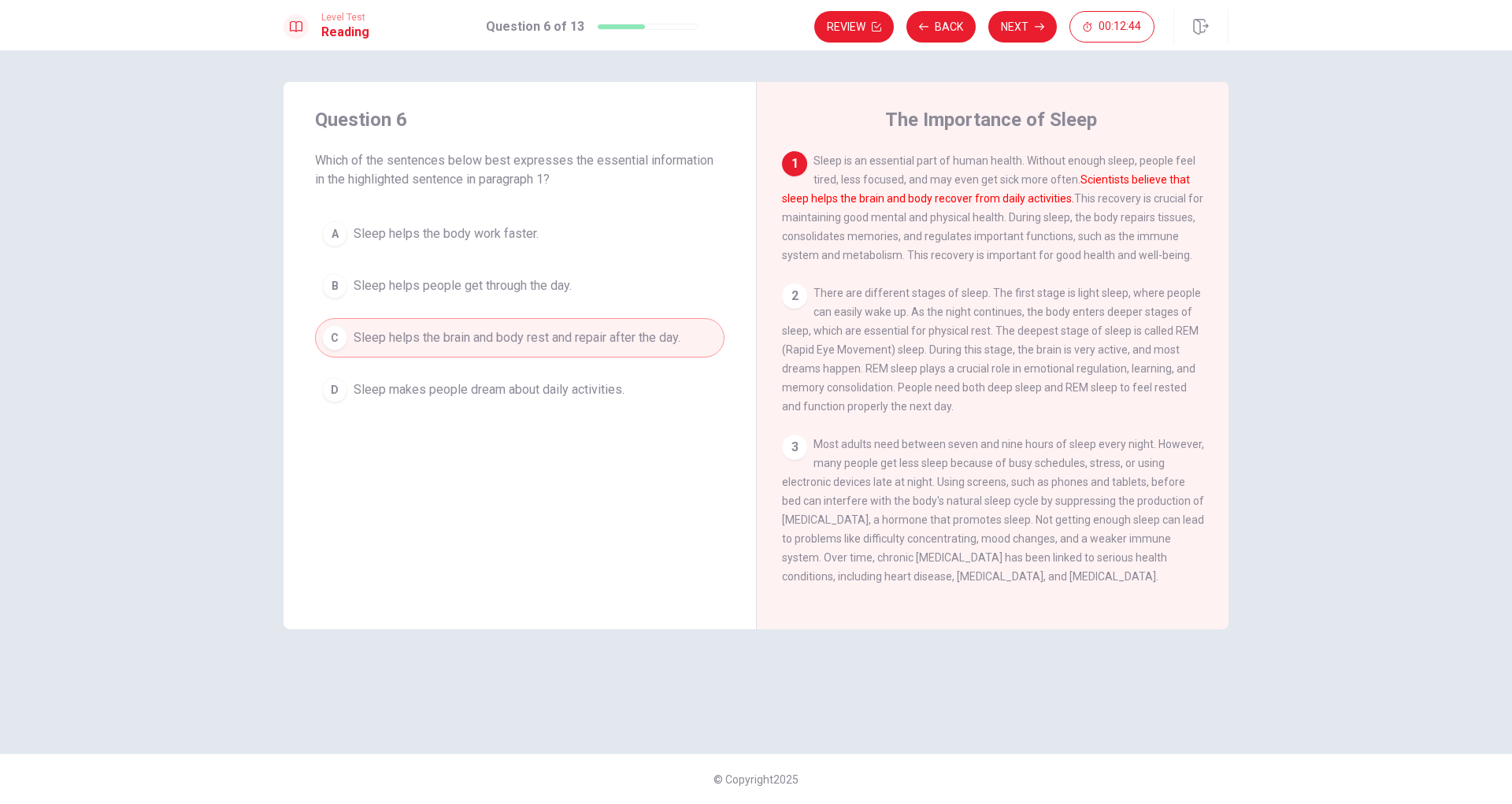
click at [486, 264] on div "A Sleep helps the body work faster. B Sleep helps people get through the day. C…" at bounding box center [519, 311] width 409 height 195
click at [495, 290] on span "Sleep helps people get through the day." at bounding box center [462, 286] width 218 height 19
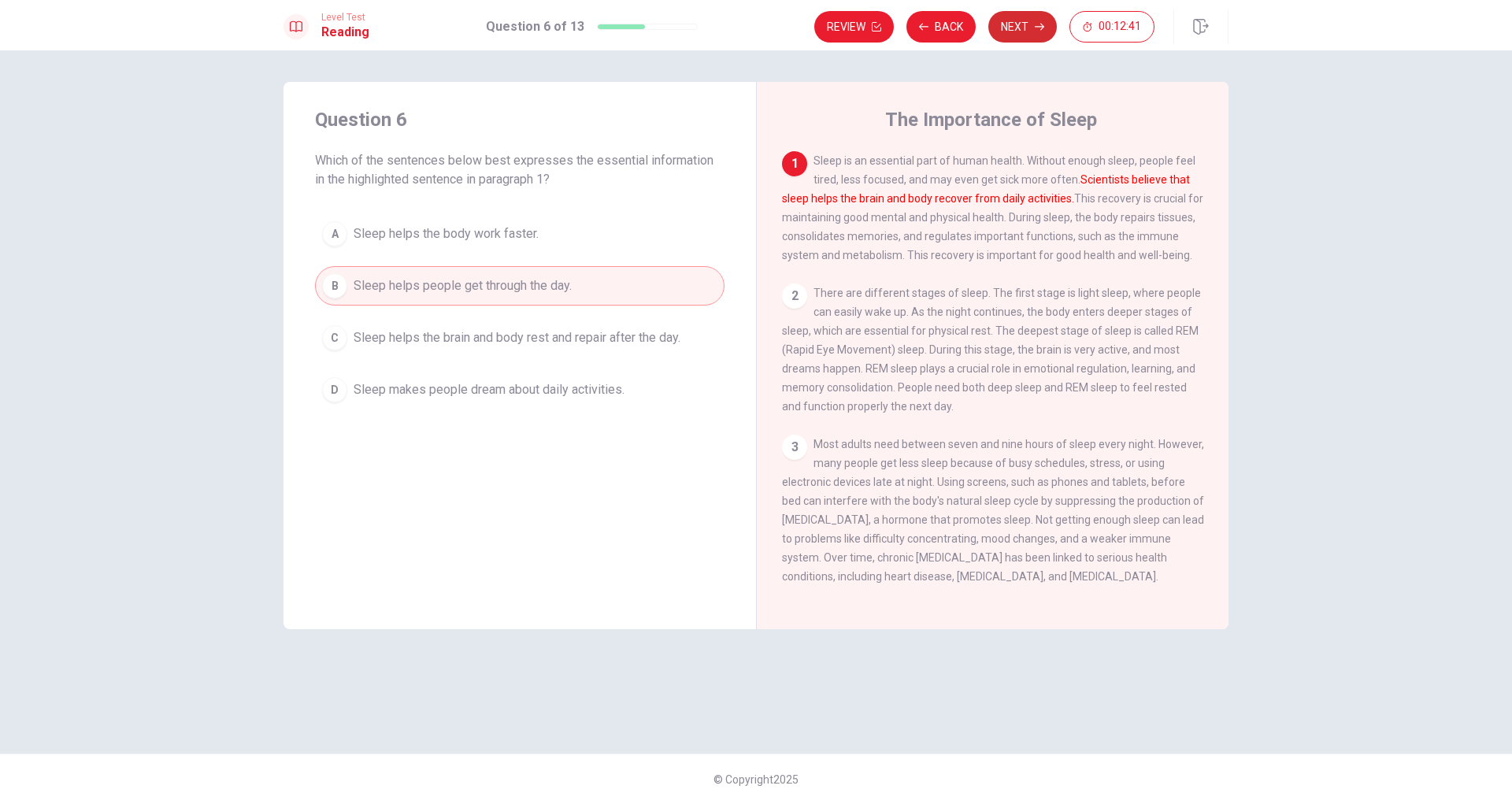
click at [1023, 27] on button "Next" at bounding box center [1022, 27] width 68 height 32
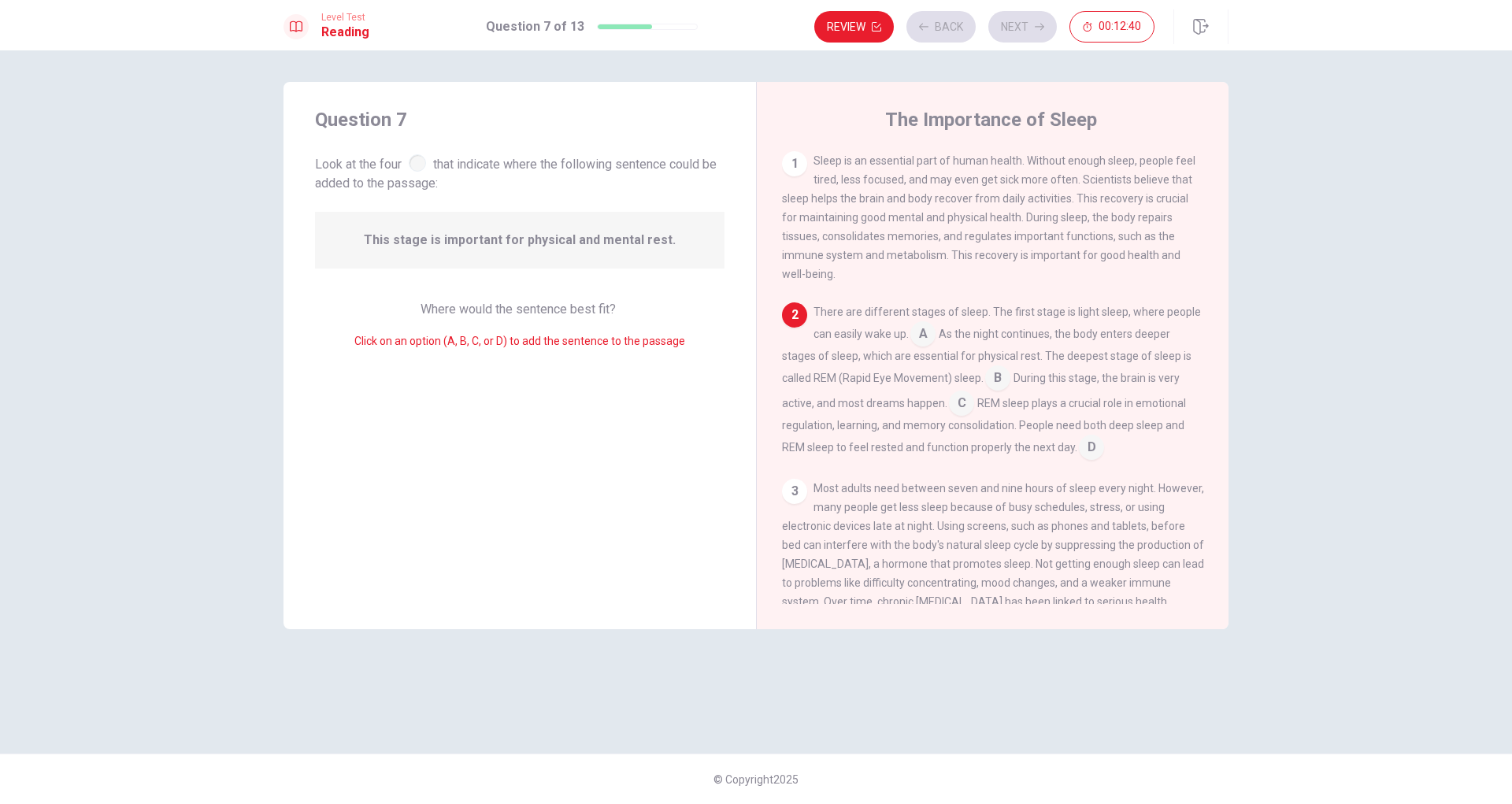
scroll to position [19, 0]
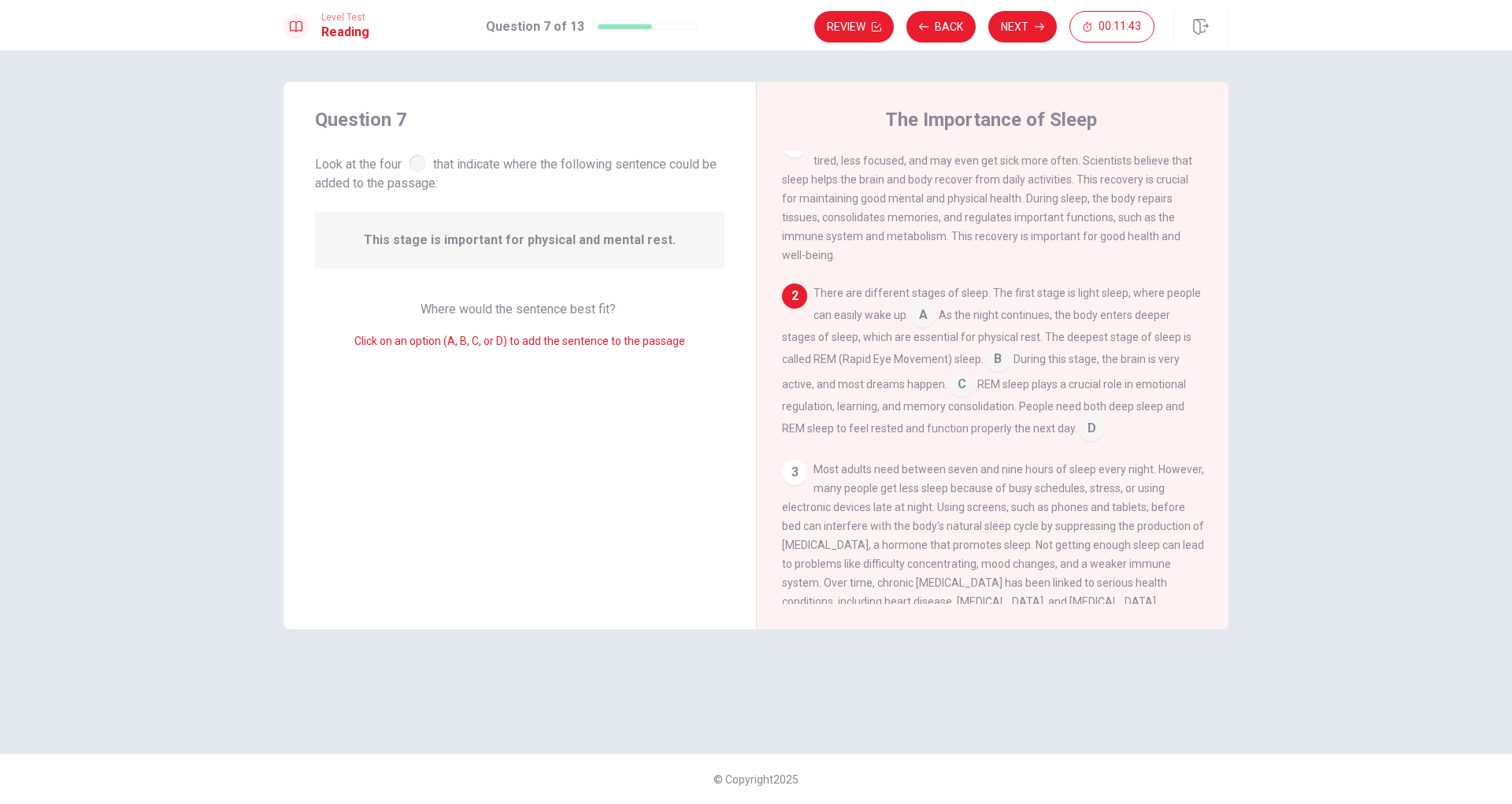
click at [923, 329] on input at bounding box center [922, 316] width 25 height 25
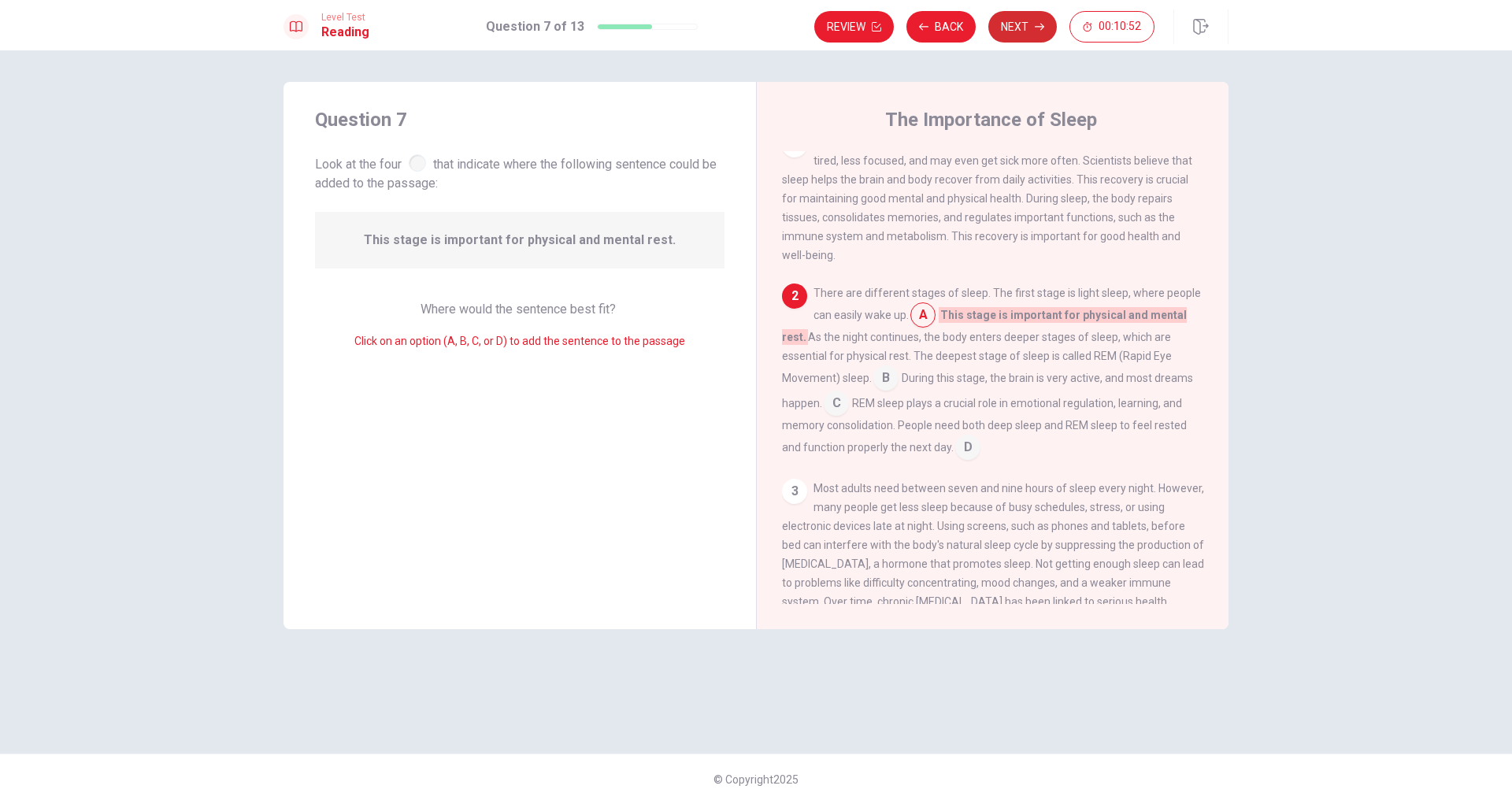
click at [1006, 20] on button "Next" at bounding box center [1022, 27] width 68 height 32
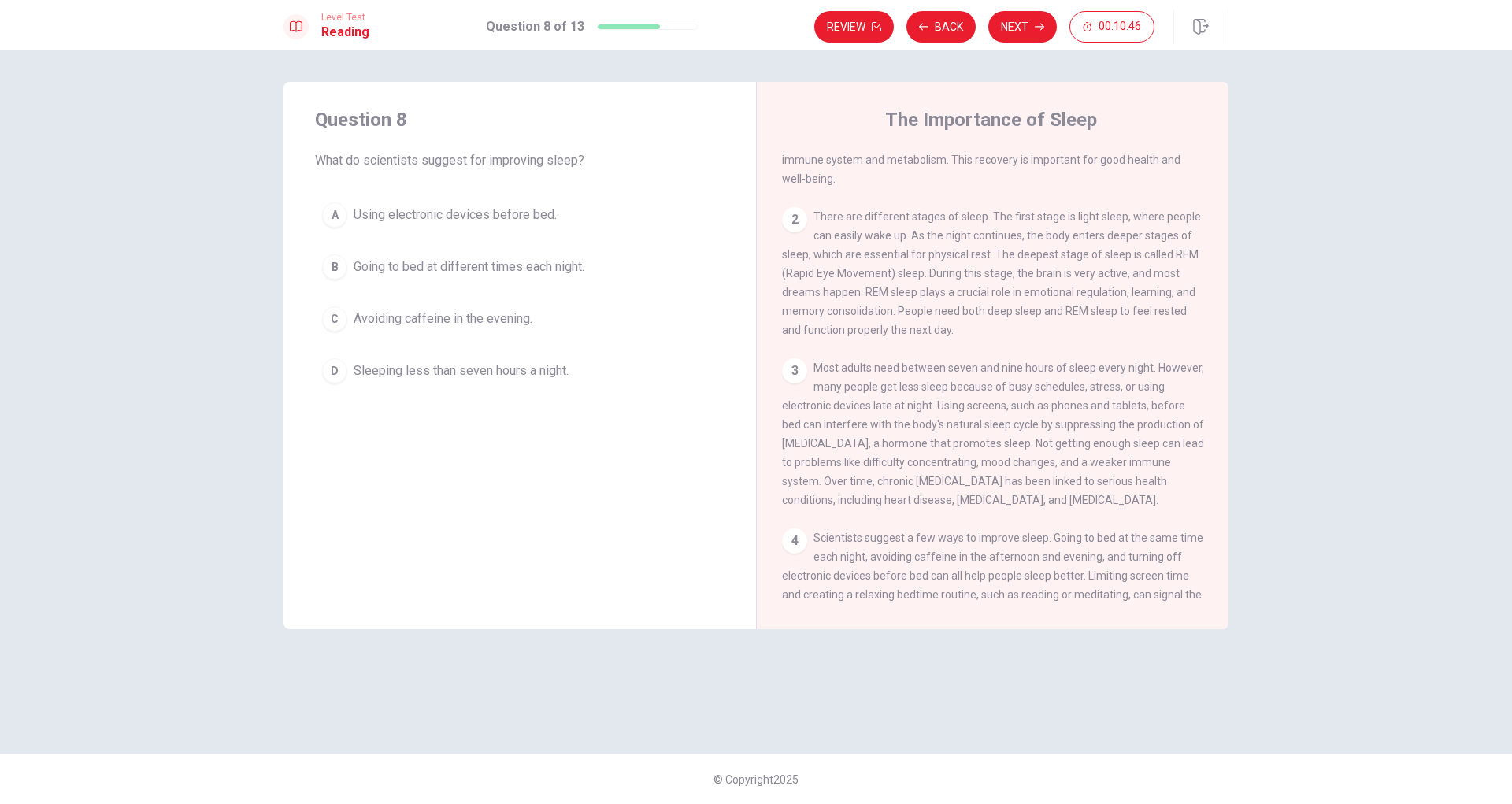
scroll to position [213, 0]
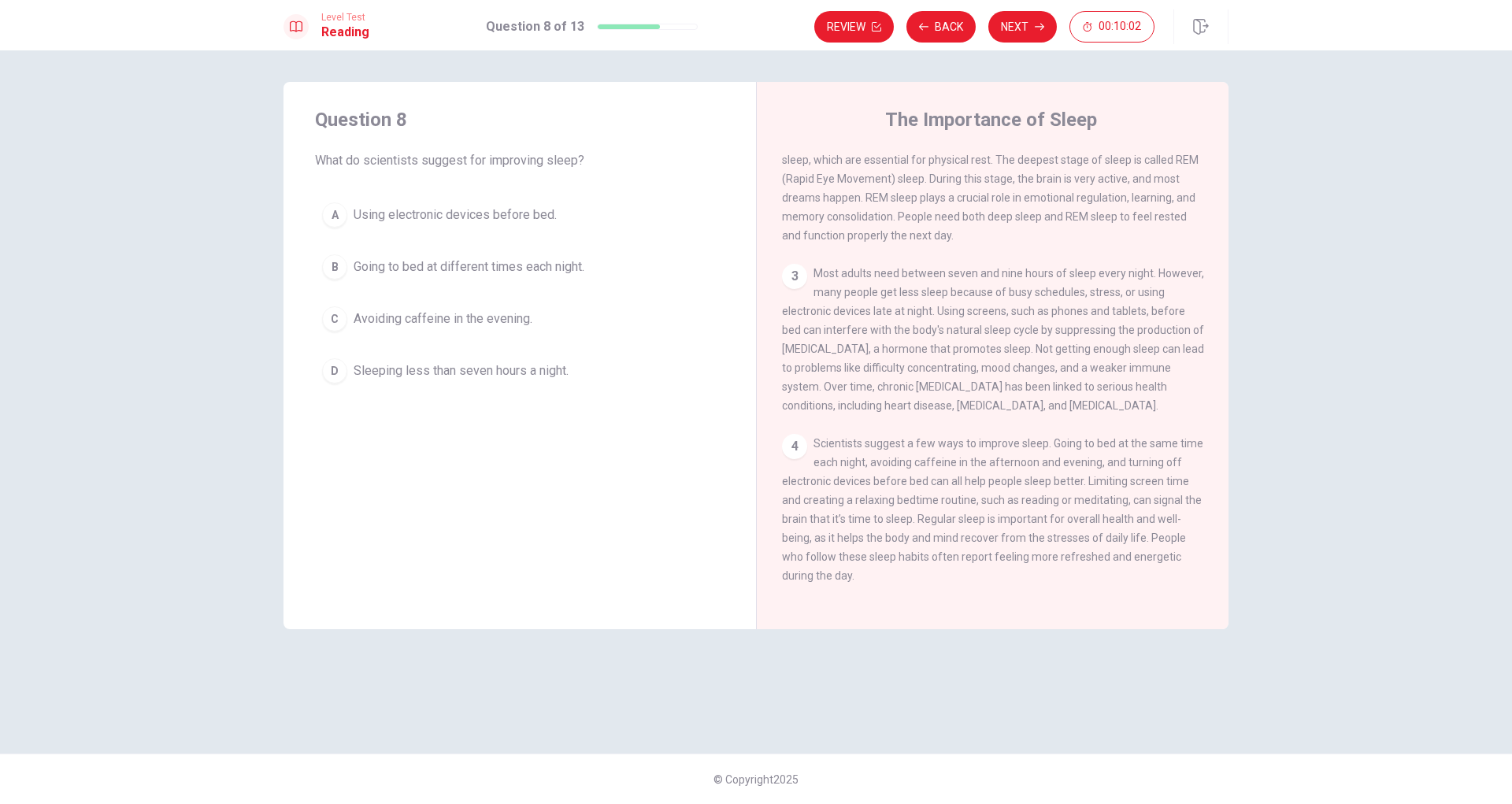
click at [482, 368] on span "Sleeping less than seven hours a night." at bounding box center [461, 370] width 215 height 19
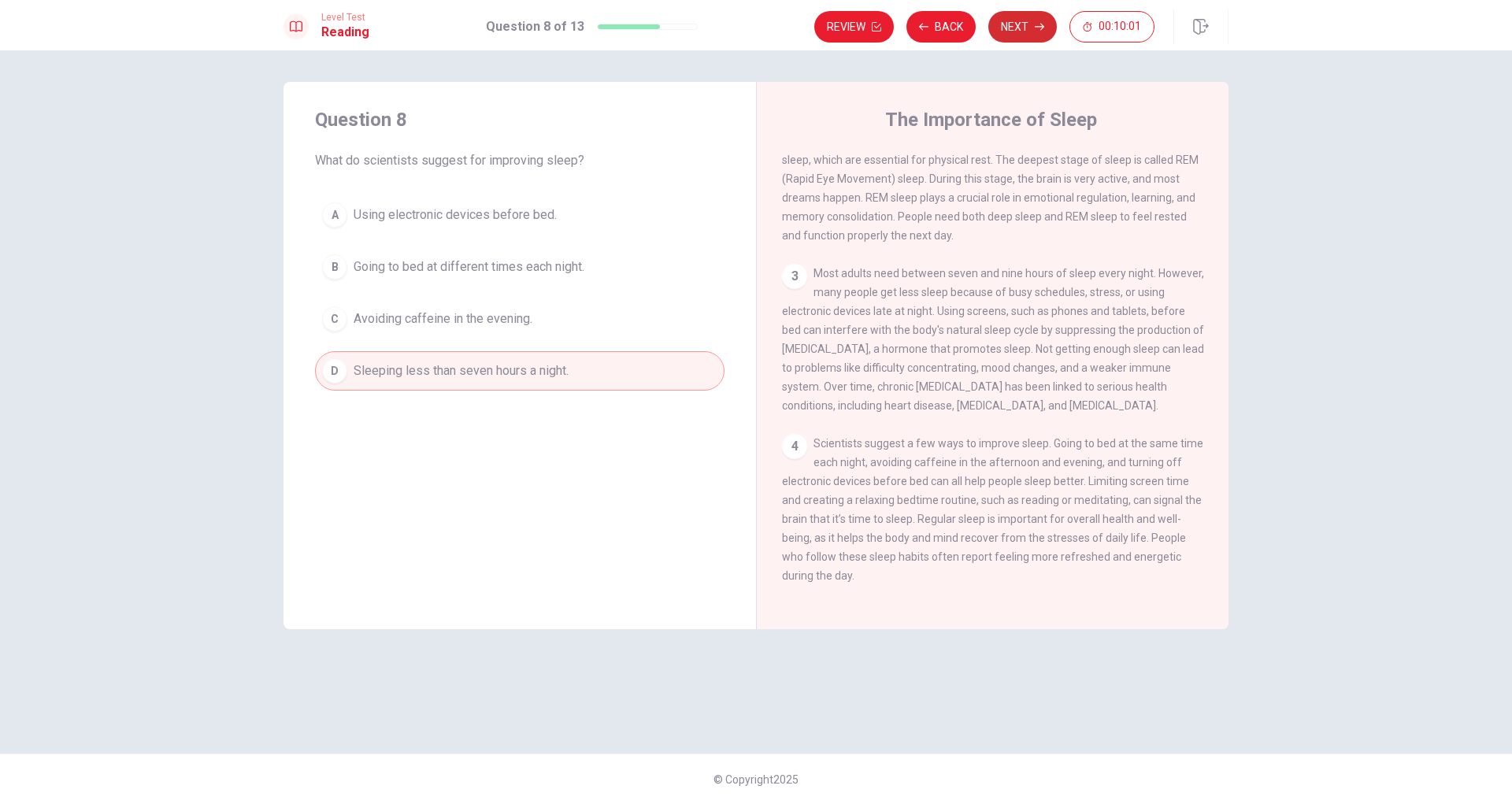
click at [1020, 20] on button "Next" at bounding box center [1022, 27] width 68 height 32
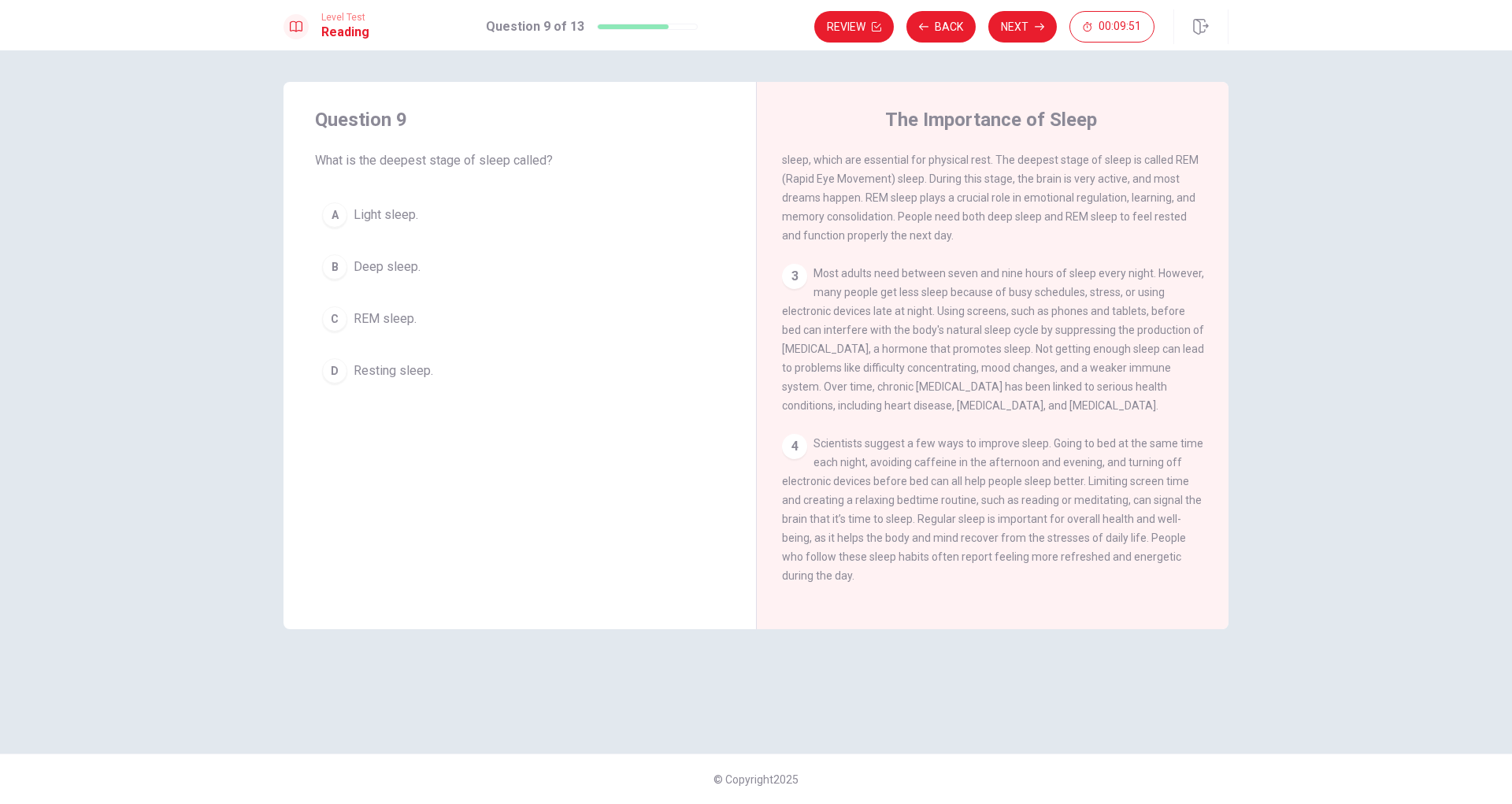
scroll to position [56, 0]
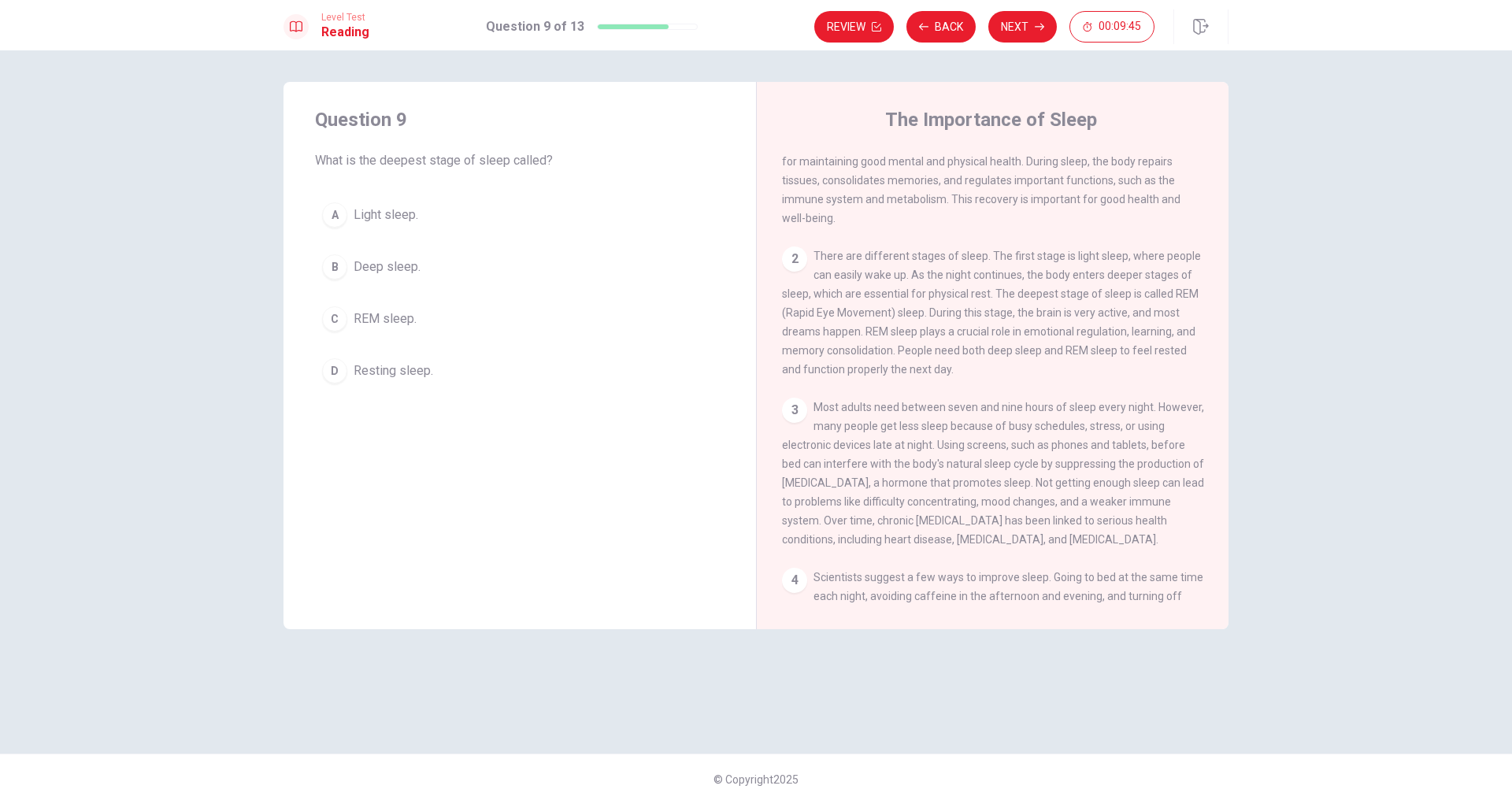
click at [376, 314] on span "REM sleep." at bounding box center [385, 319] width 63 height 19
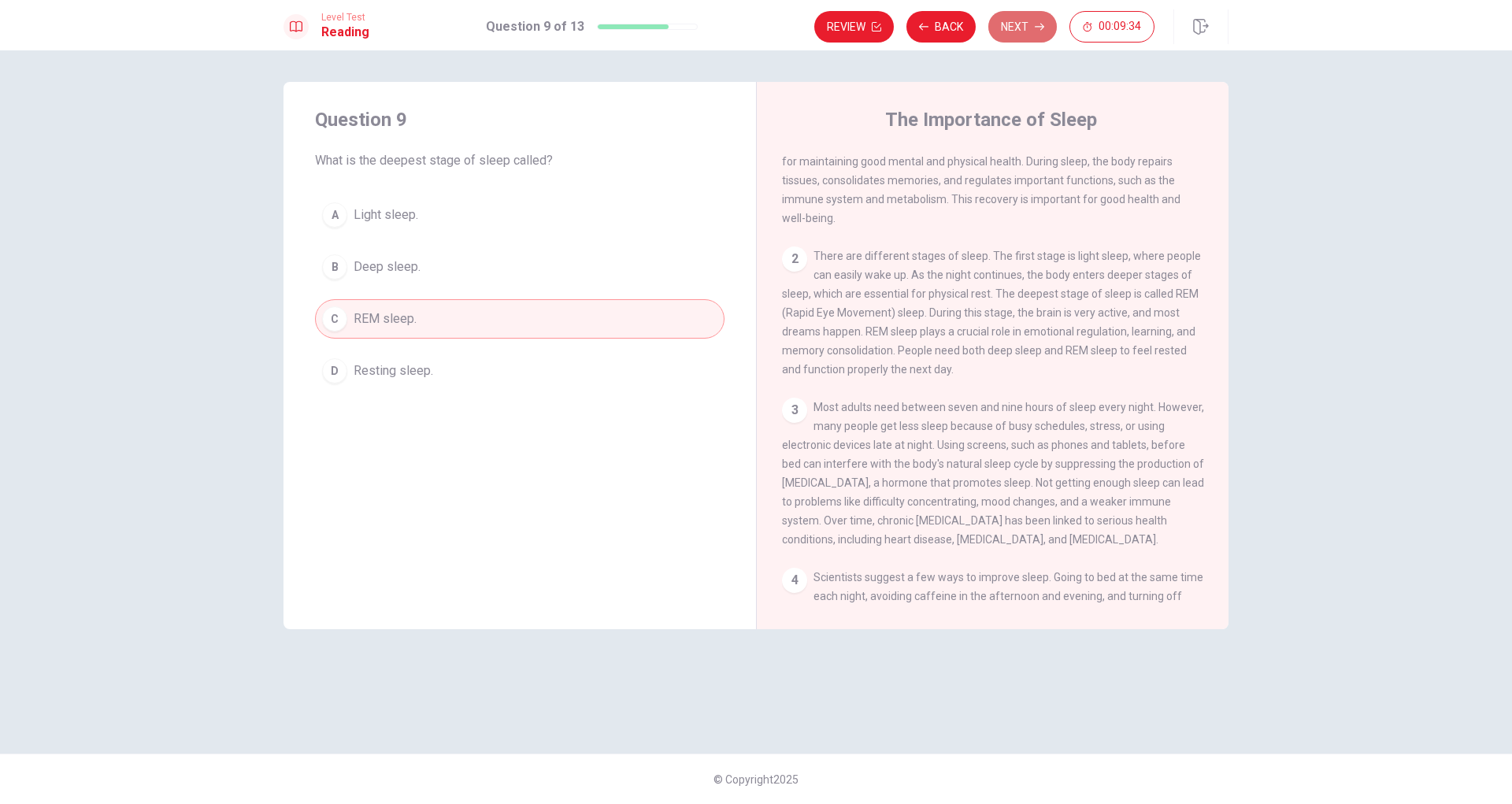
click at [1025, 33] on button "Next" at bounding box center [1022, 27] width 68 height 32
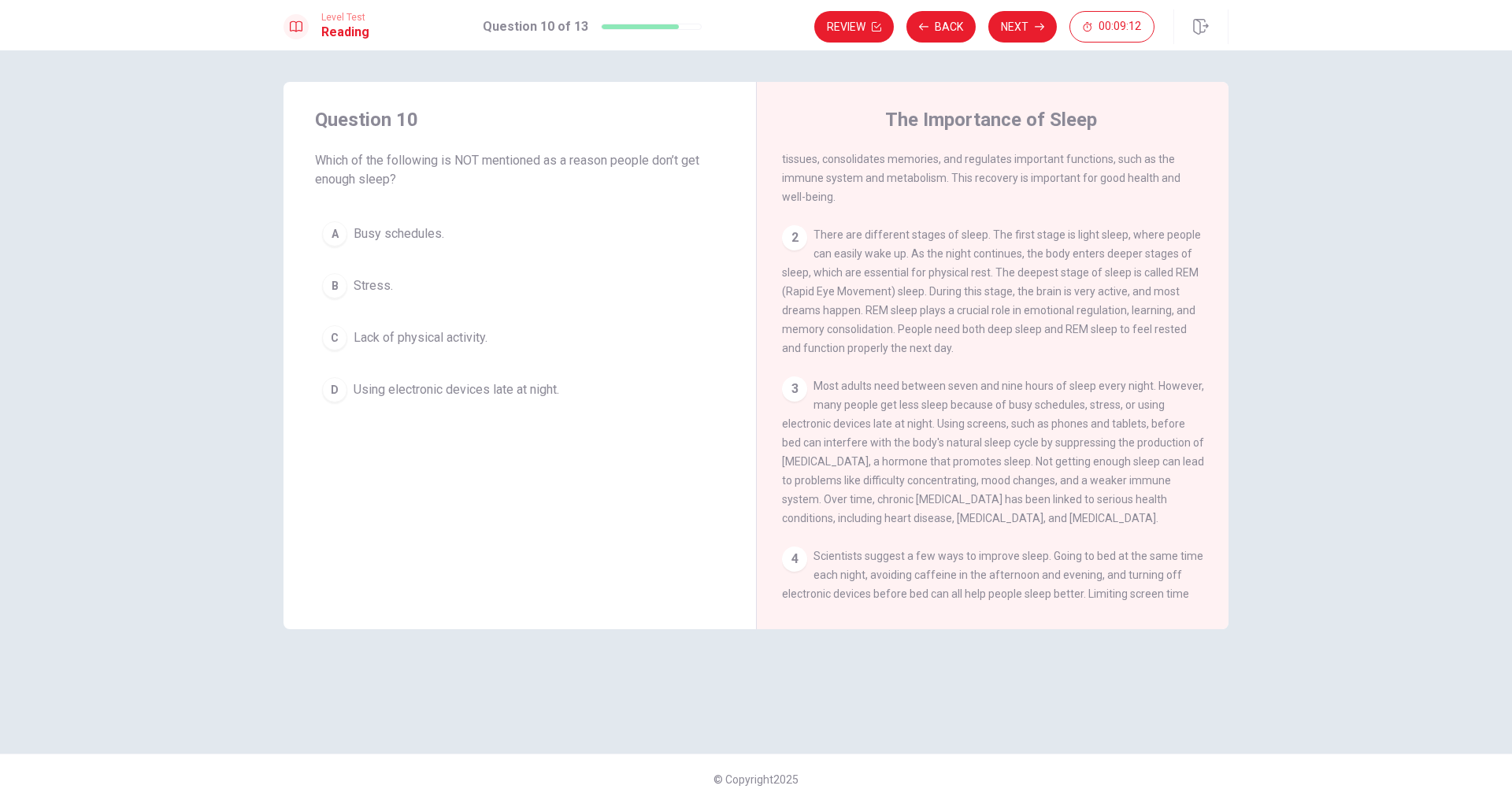
scroll to position [79, 0]
drag, startPoint x: 808, startPoint y: 276, endPoint x: 911, endPoint y: 277, distance: 103.0
click at [911, 277] on span "There are different stages of sleep. The first stage is light sleep, where peop…" at bounding box center [991, 290] width 418 height 126
drag, startPoint x: 1004, startPoint y: 277, endPoint x: 844, endPoint y: 282, distance: 160.1
click at [844, 282] on span "There are different stages of sleep. The first stage is light sleep, where peop…" at bounding box center [991, 290] width 418 height 126
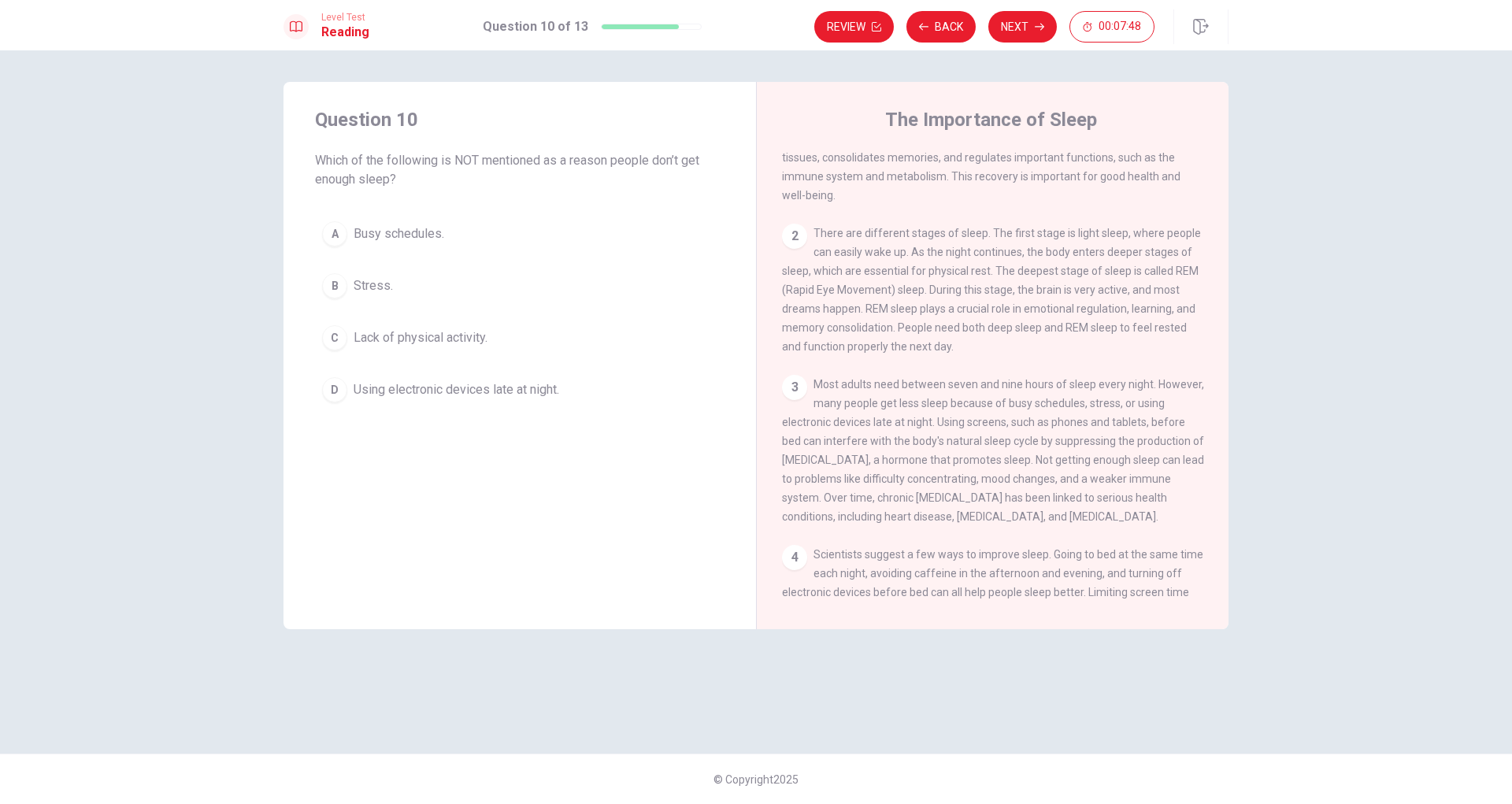
click at [379, 338] on span "Lack of physical activity." at bounding box center [420, 337] width 134 height 19
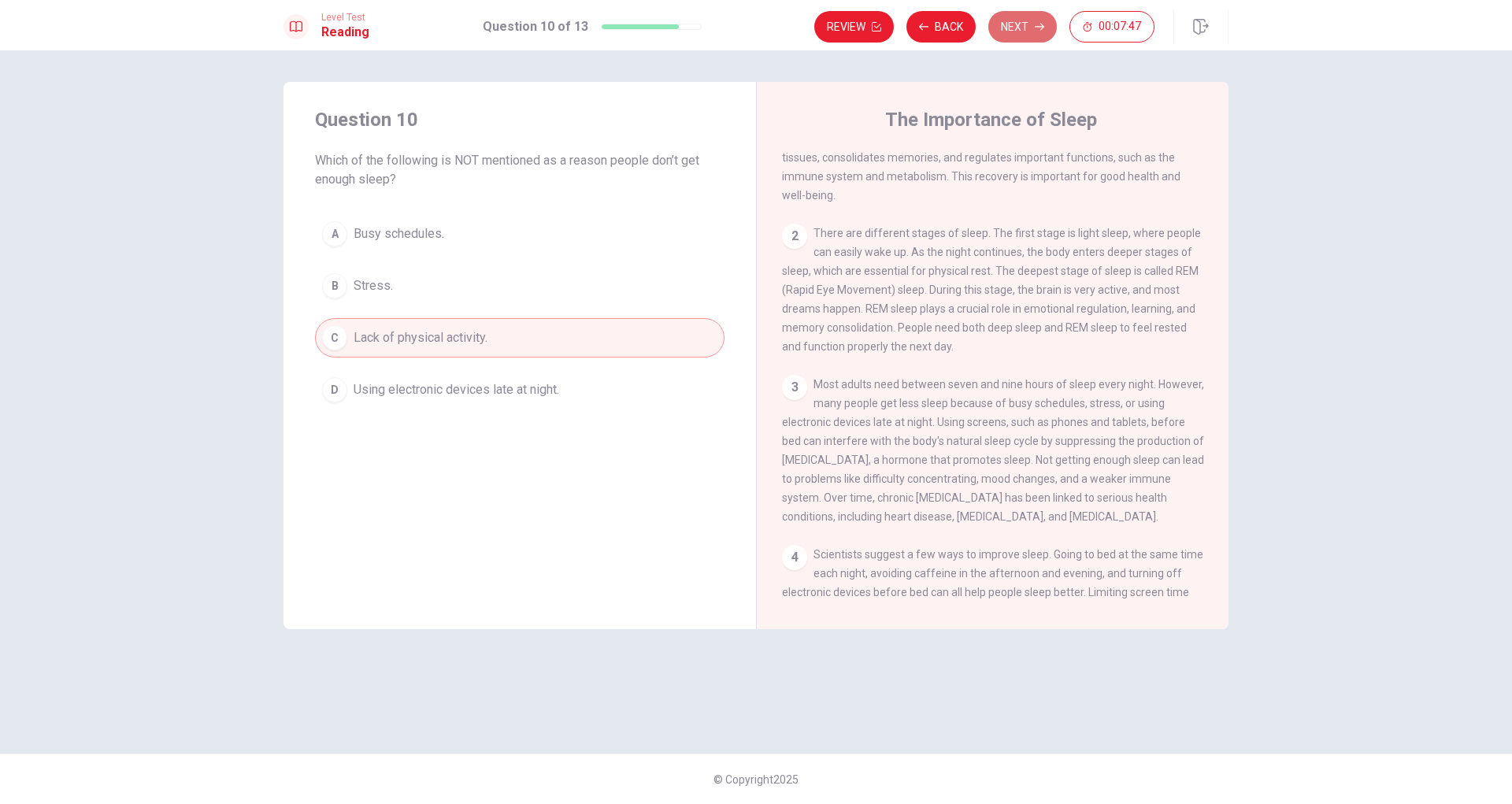
click at [1017, 22] on button "Next" at bounding box center [1022, 27] width 68 height 32
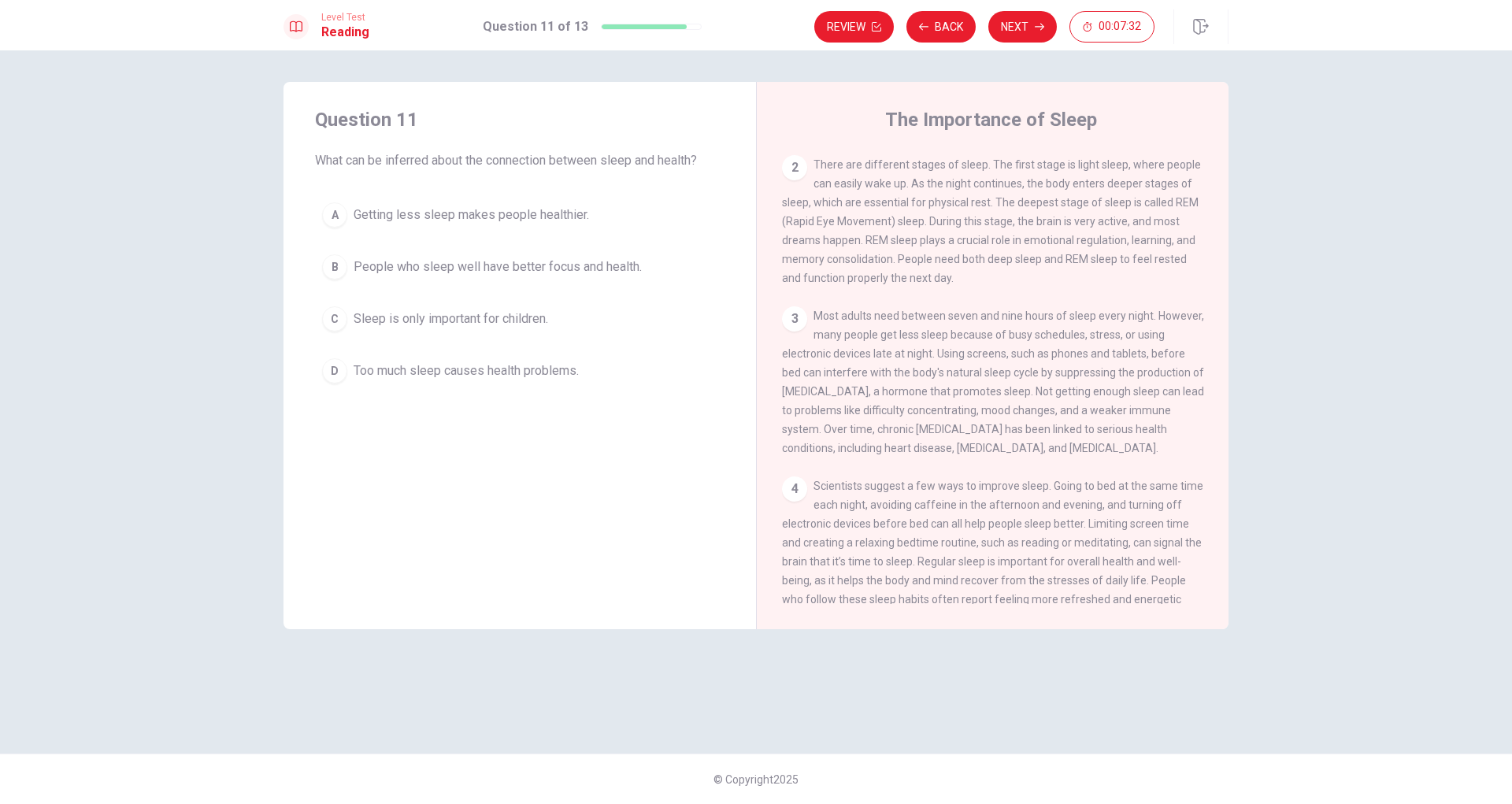
scroll to position [213, 0]
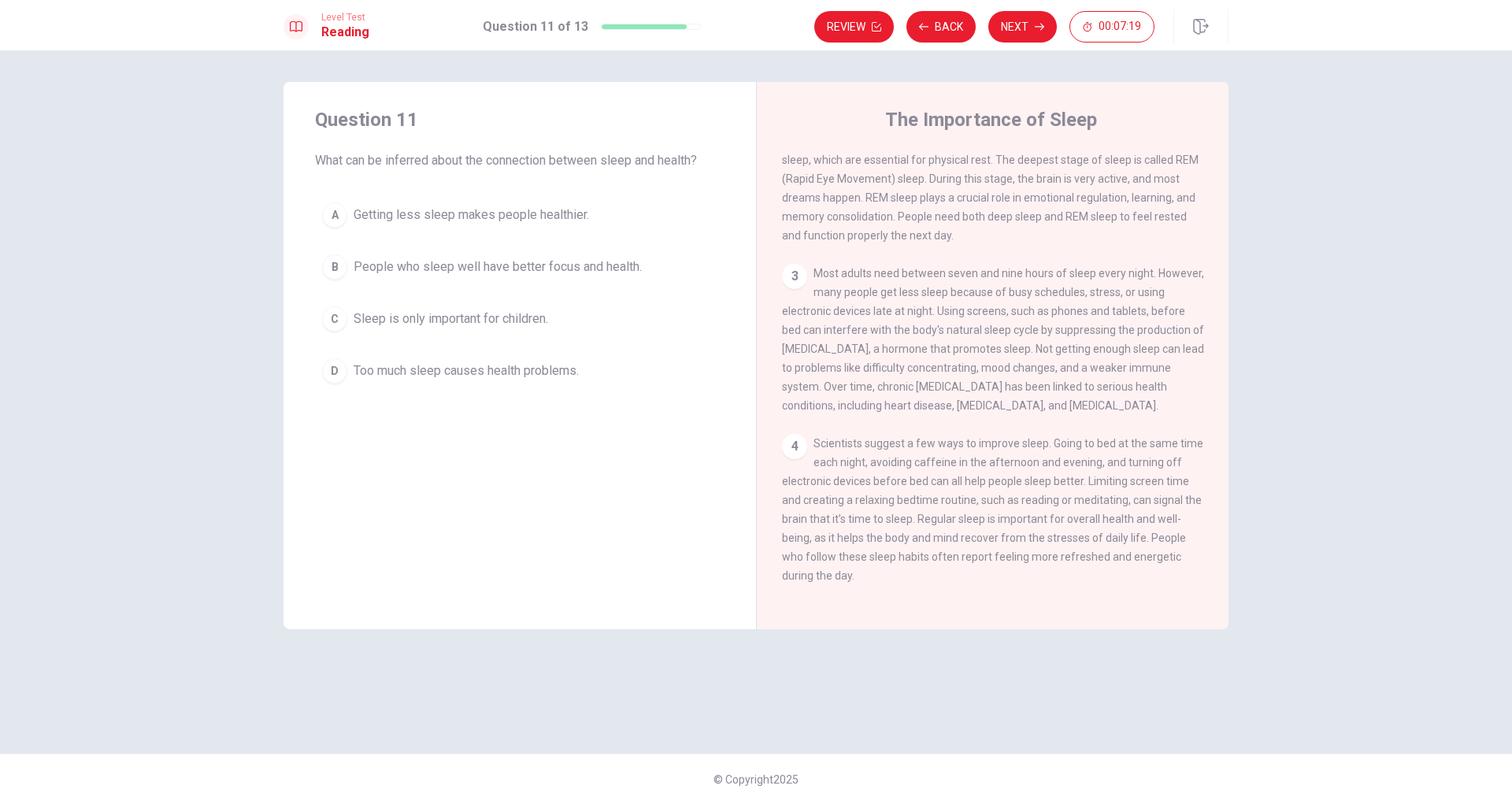
drag, startPoint x: 973, startPoint y: 527, endPoint x: 1098, endPoint y: 528, distance: 125.0
click at [1071, 529] on div "4 Scientists suggest a few ways to improve sleep. Going to bed at the same time…" at bounding box center [993, 509] width 422 height 151
drag, startPoint x: 957, startPoint y: 517, endPoint x: 1145, endPoint y: 522, distance: 188.1
click at [1145, 522] on span "Scientists suggest a few ways to improve sleep. Going to bed at the same time e…" at bounding box center [992, 509] width 421 height 145
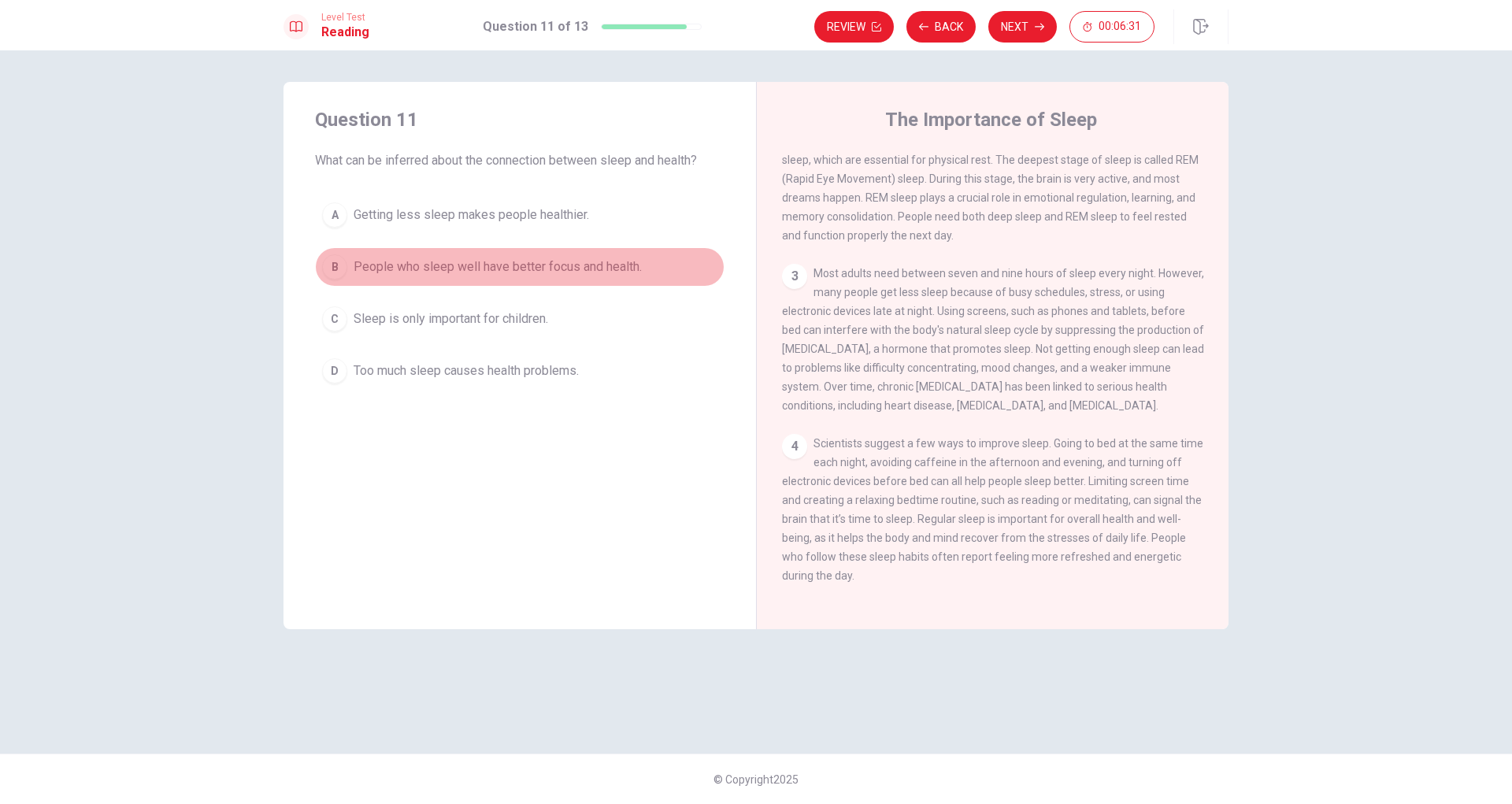
click at [510, 275] on span "People who sleep well have better focus and health." at bounding box center [497, 267] width 288 height 19
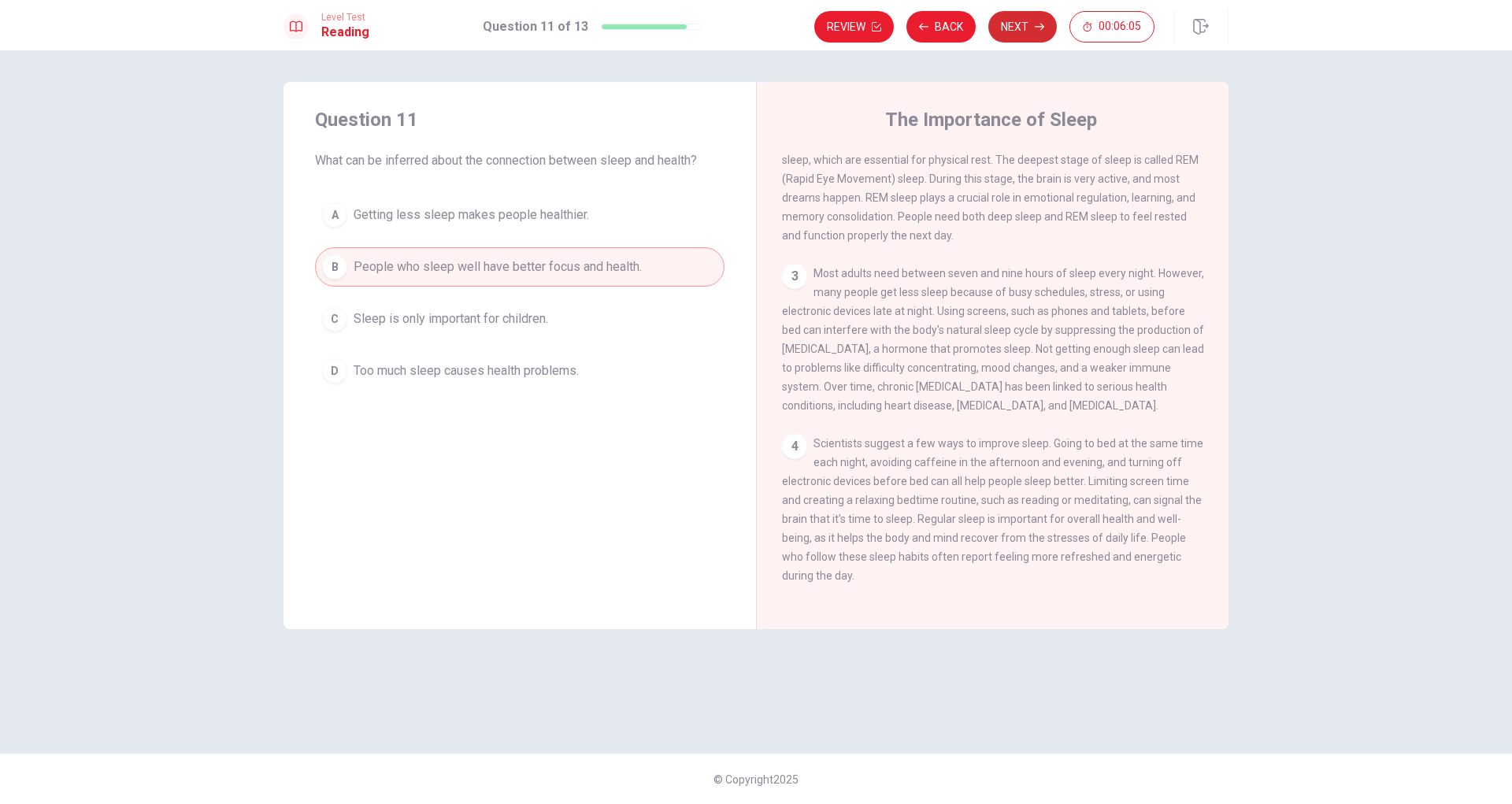
click at [1015, 29] on button "Next" at bounding box center [1022, 27] width 68 height 32
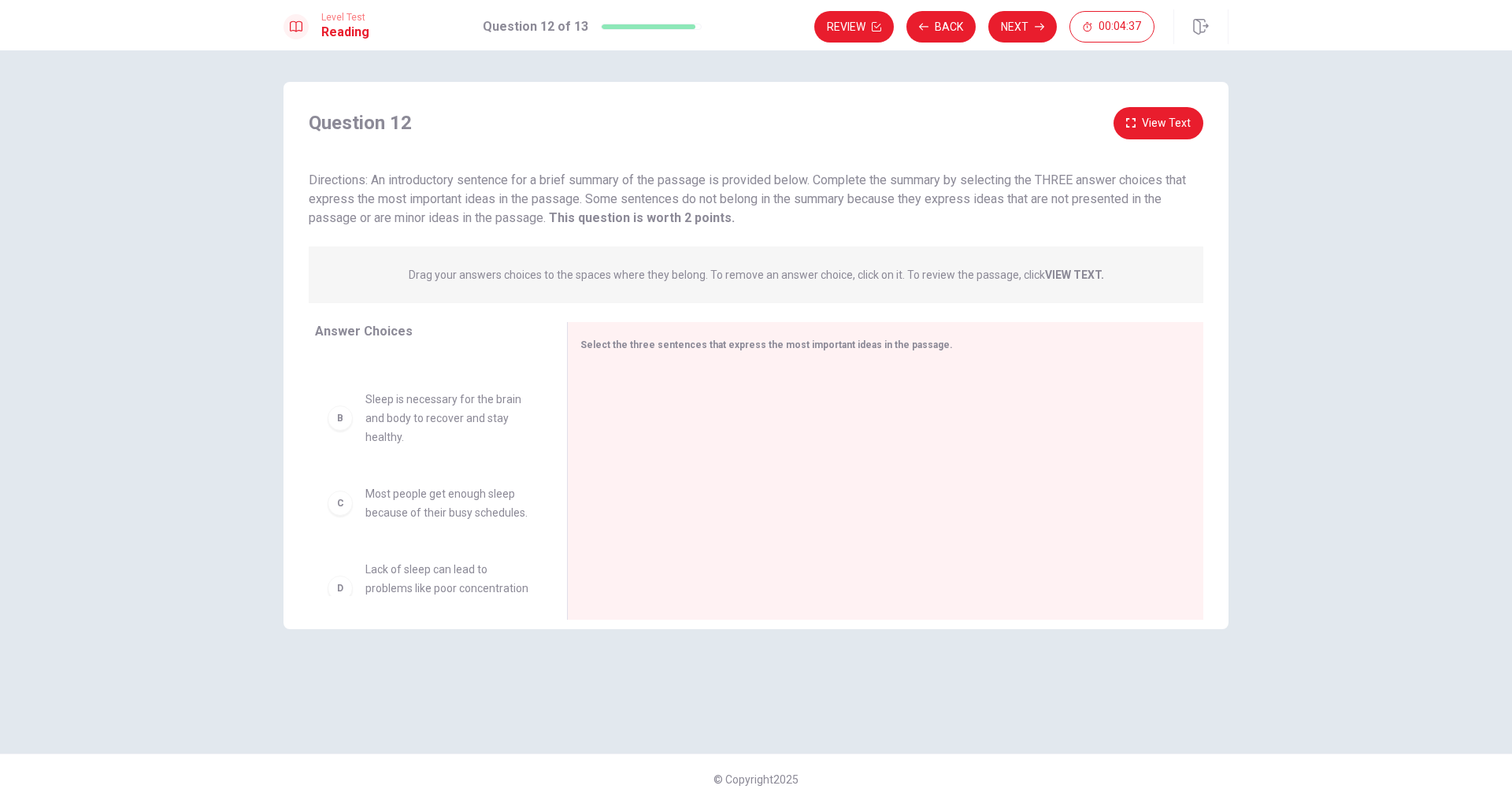
scroll to position [79, 0]
click at [465, 424] on span "Sleep is necessary for the brain and body to recover and stay healthy." at bounding box center [447, 410] width 164 height 56
click at [343, 423] on div "B" at bounding box center [340, 410] width 25 height 25
click at [340, 423] on div "B" at bounding box center [340, 410] width 25 height 25
drag, startPoint x: 411, startPoint y: 438, endPoint x: 675, endPoint y: 415, distance: 265.0
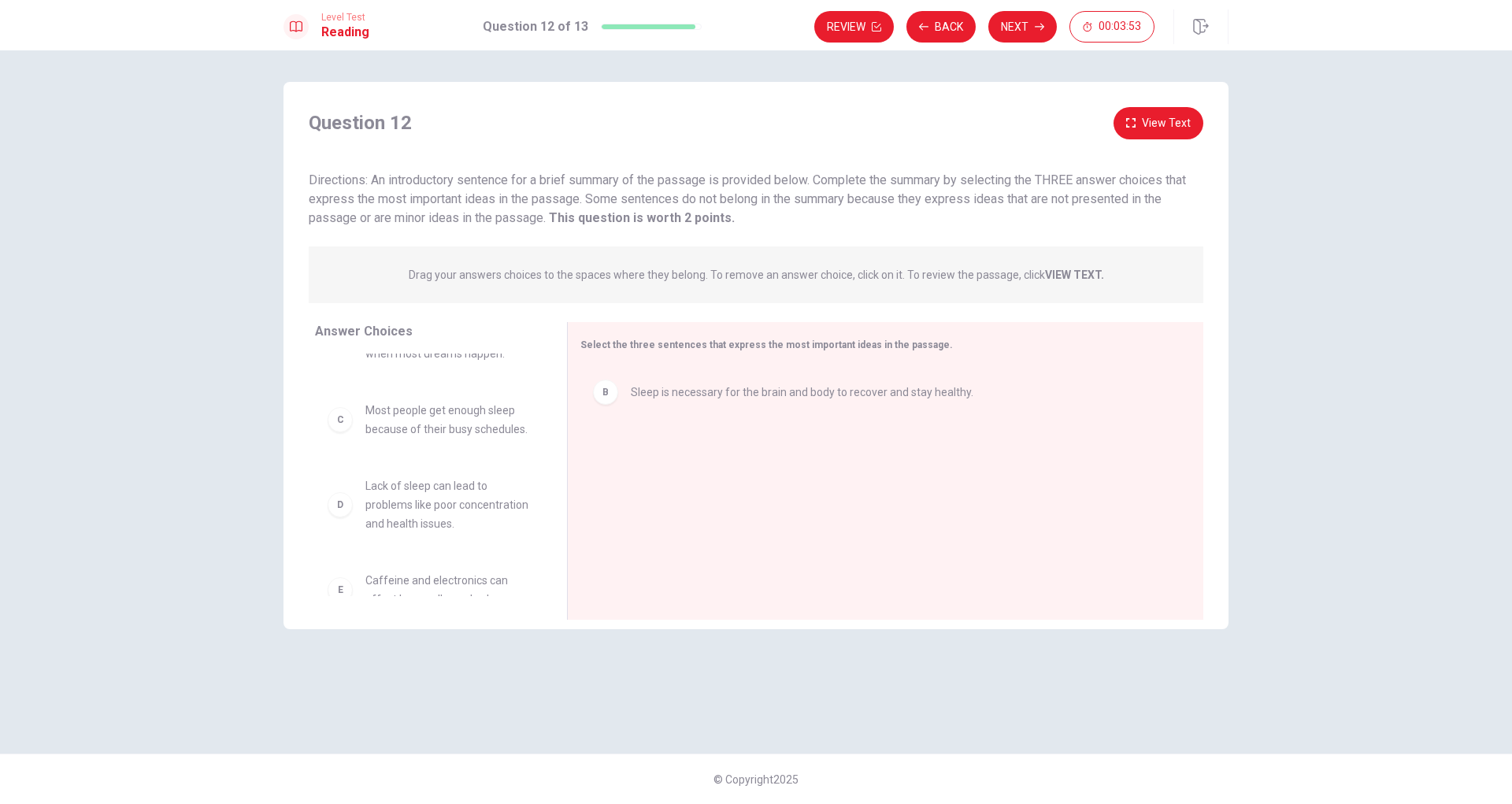
scroll to position [0, 0]
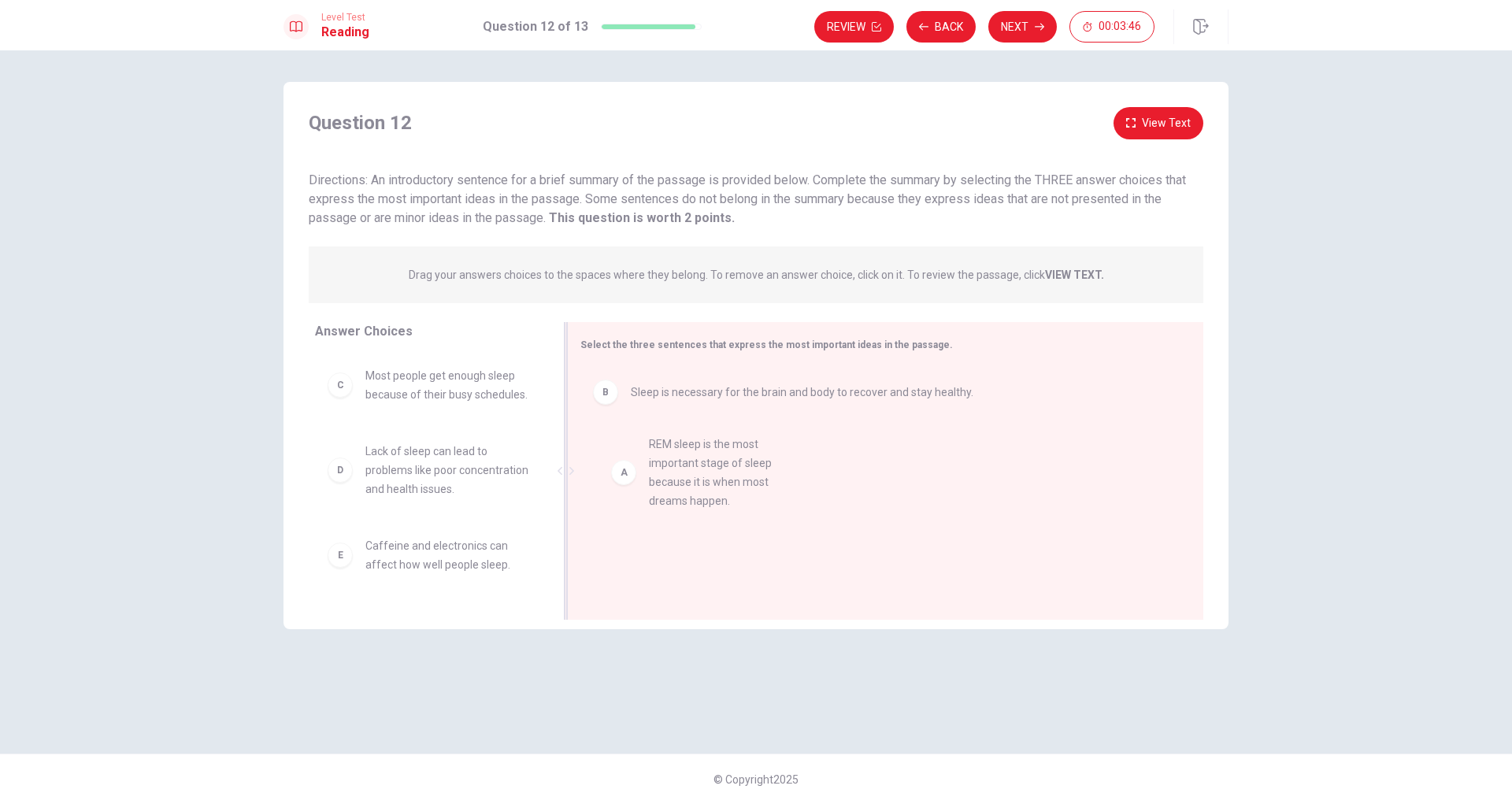
drag, startPoint x: 394, startPoint y: 406, endPoint x: 699, endPoint y: 475, distance: 312.7
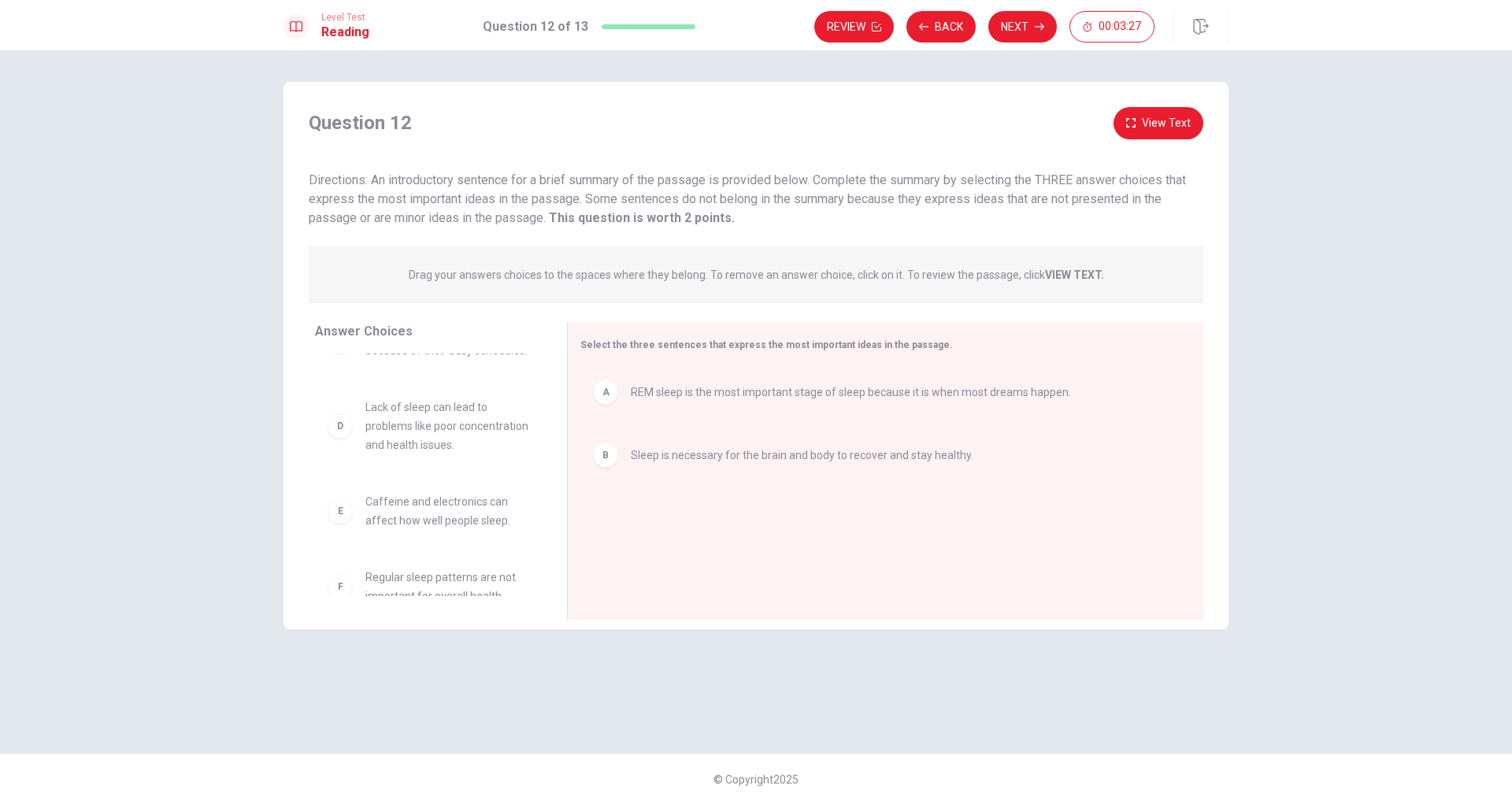
scroll to position [79, 0]
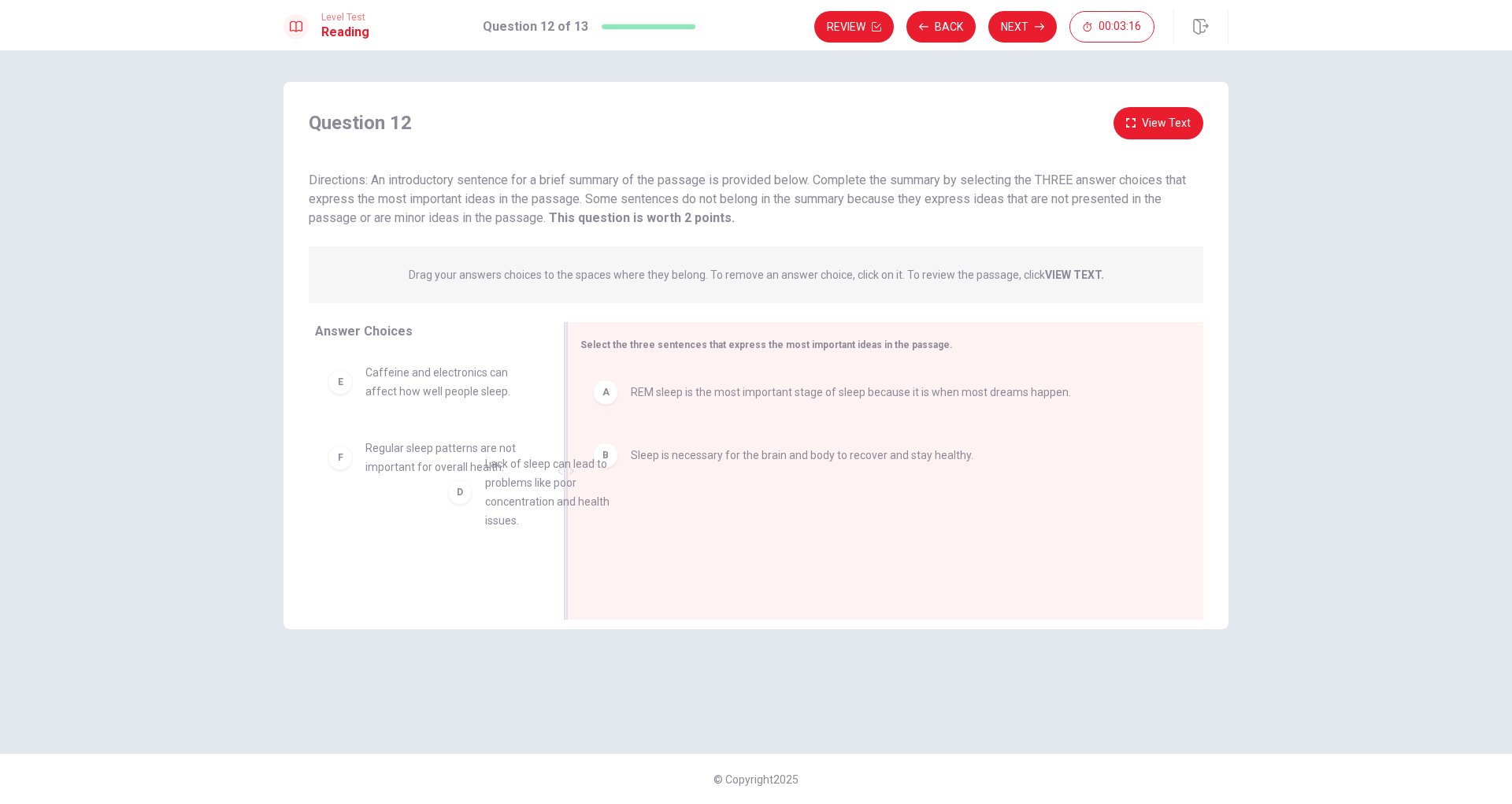
drag, startPoint x: 431, startPoint y: 414, endPoint x: 634, endPoint y: 511, distance: 225.0
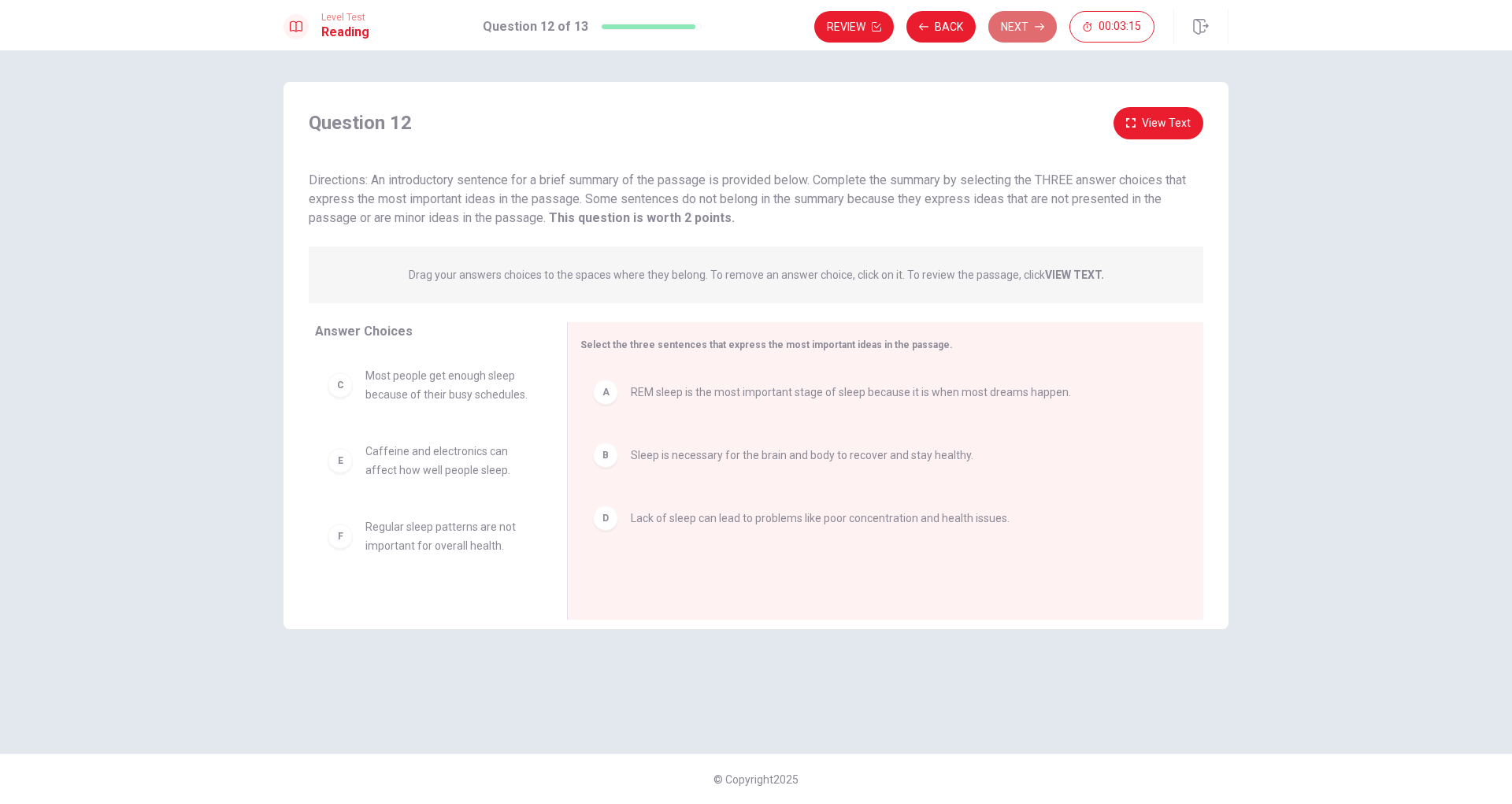
click at [1018, 28] on button "Next" at bounding box center [1022, 27] width 68 height 32
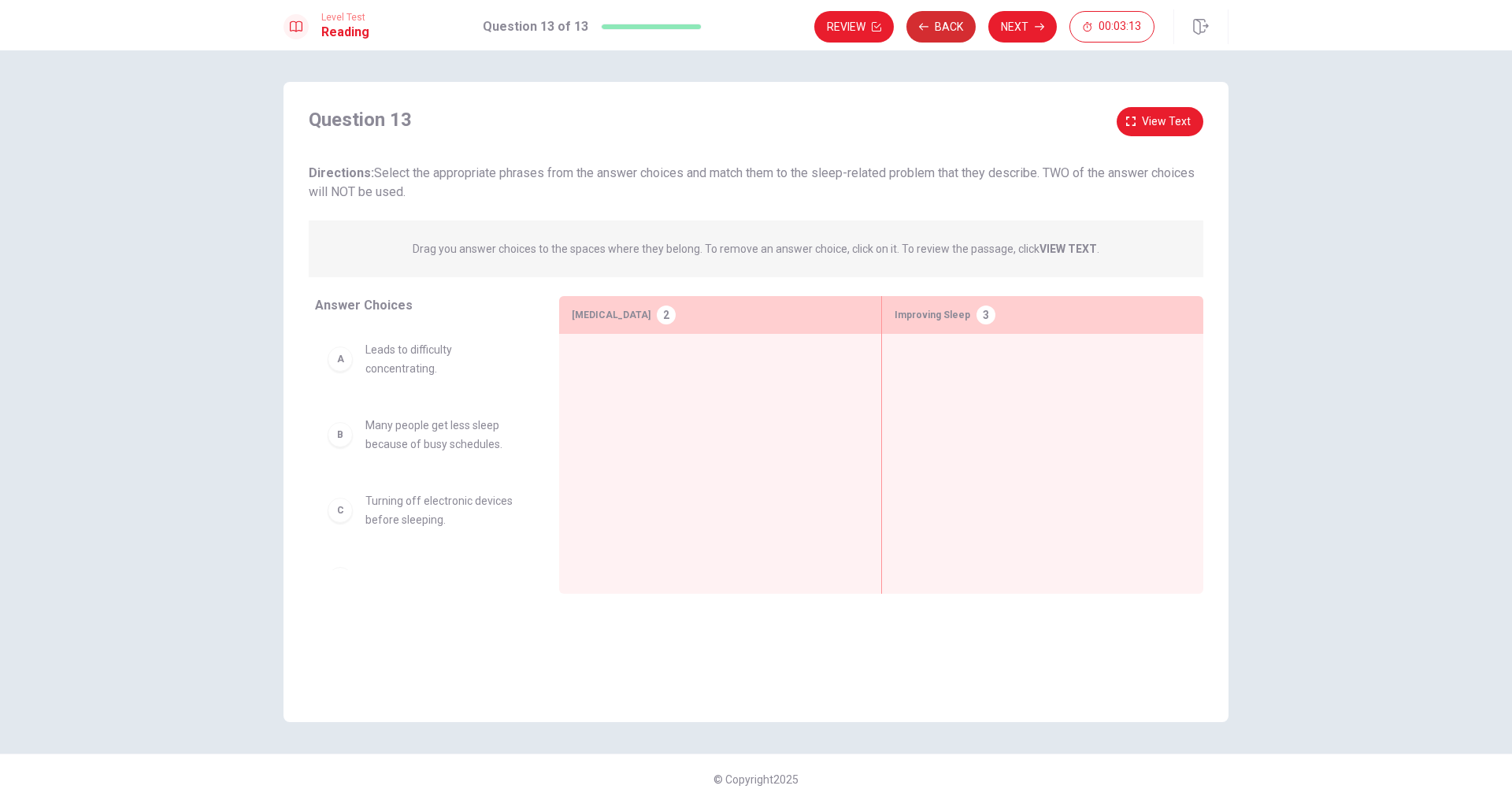
click at [942, 24] on button "Back" at bounding box center [940, 27] width 69 height 32
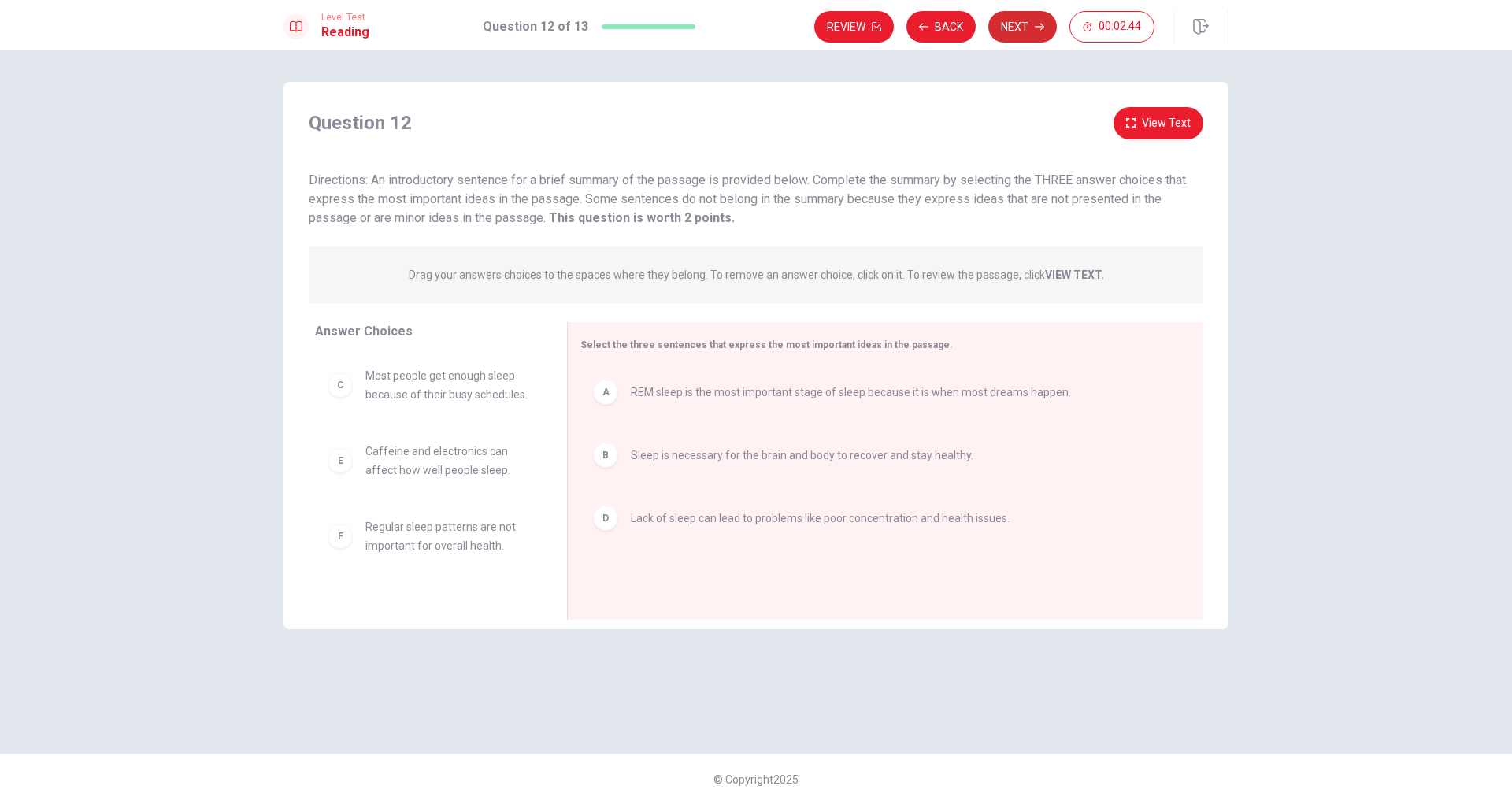
click at [1019, 17] on button "Next" at bounding box center [1022, 27] width 68 height 32
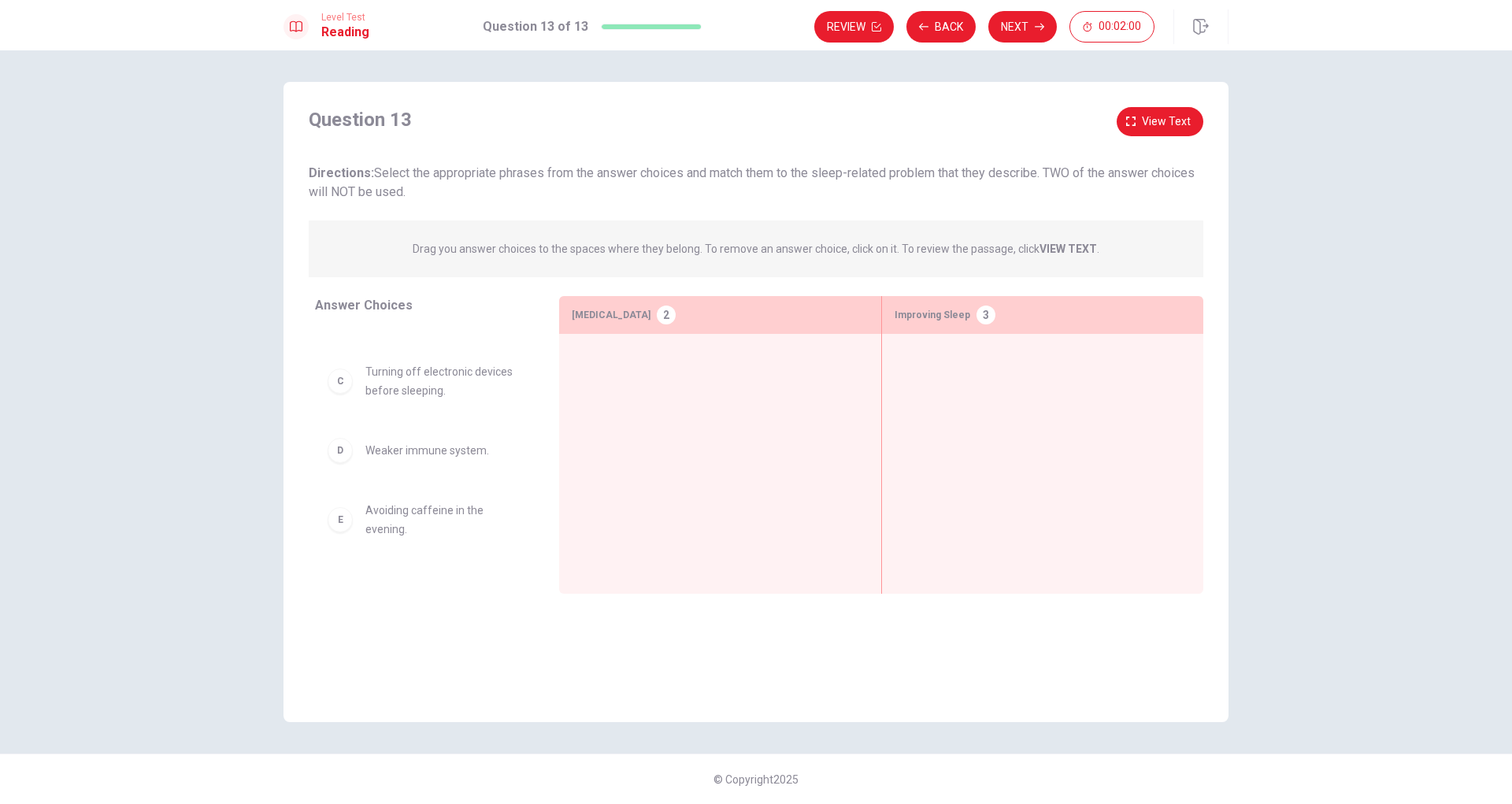
scroll to position [262, 0]
drag, startPoint x: 412, startPoint y: 469, endPoint x: 976, endPoint y: 463, distance: 564.0
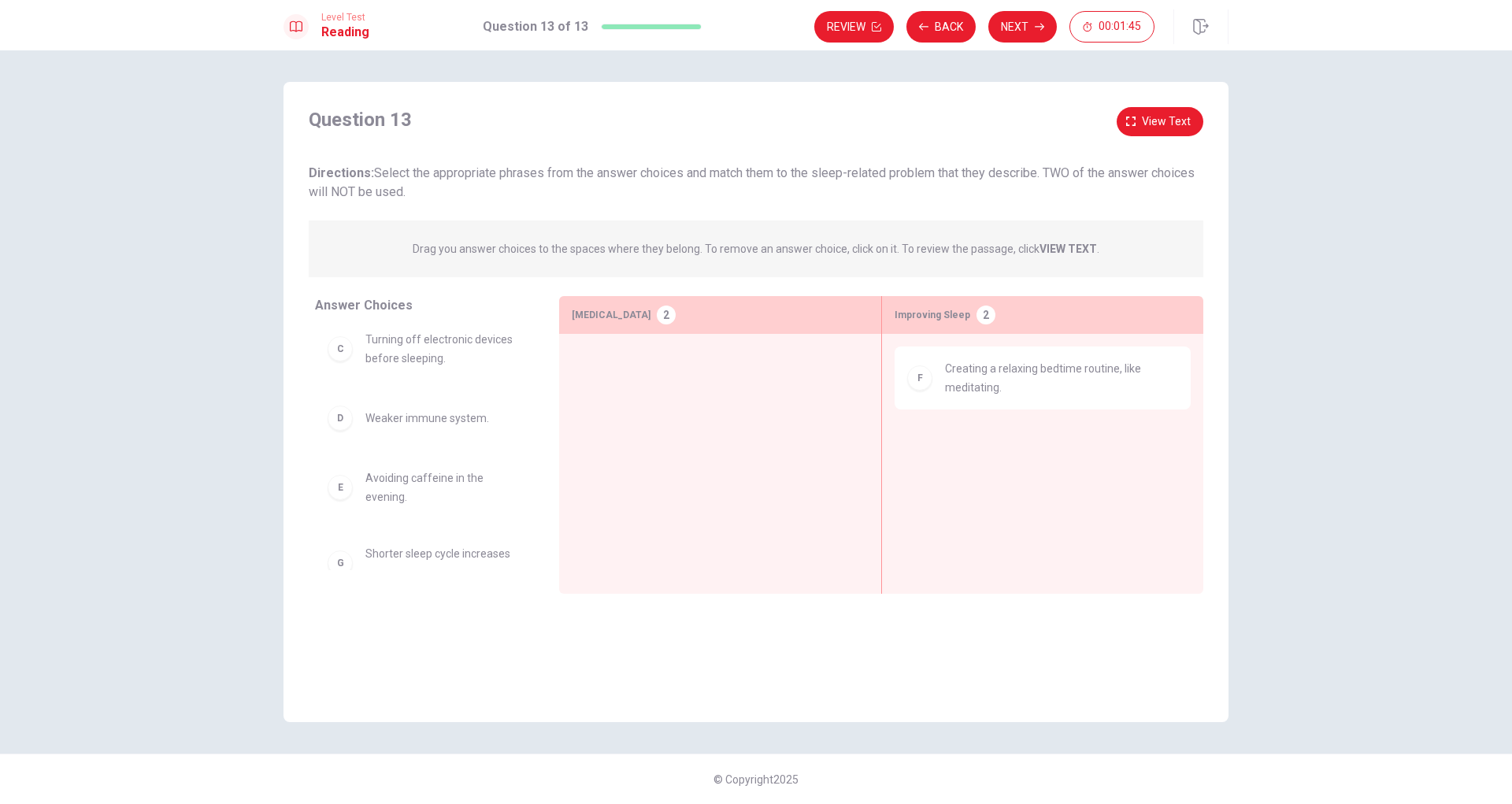
scroll to position [186, 0]
drag, startPoint x: 394, startPoint y: 463, endPoint x: 1068, endPoint y: 478, distance: 674.2
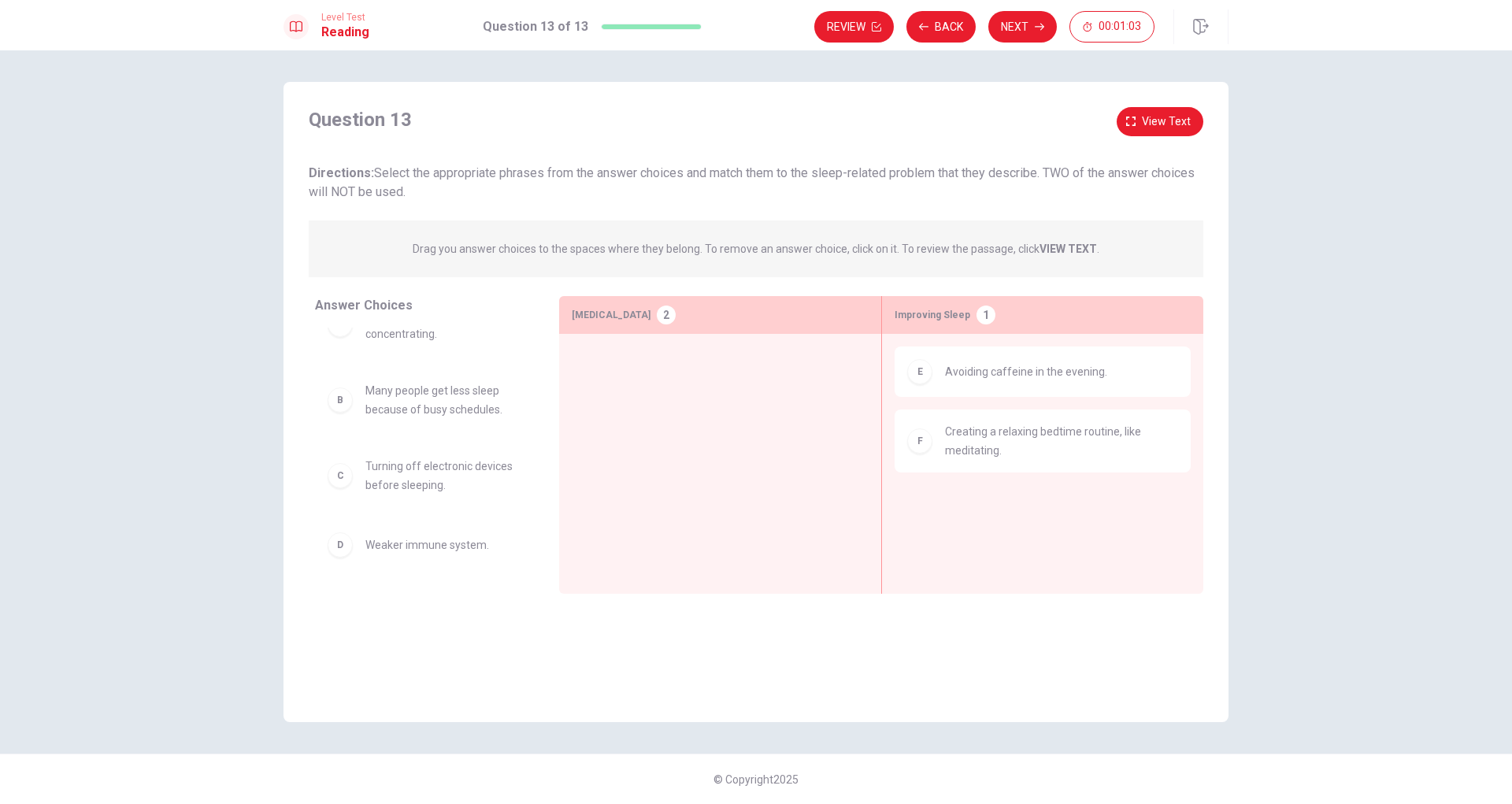
scroll to position [0, 0]
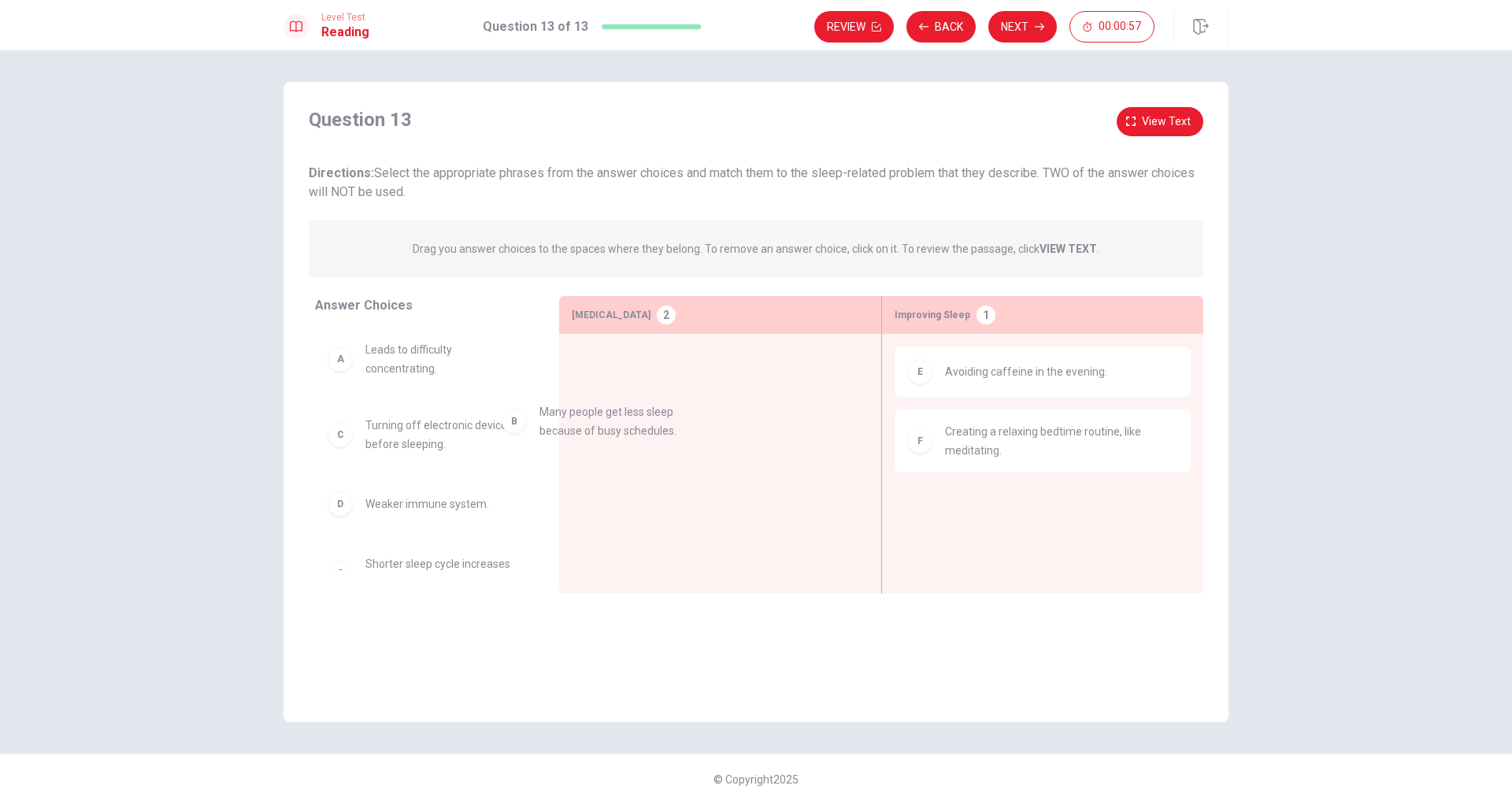
drag, startPoint x: 447, startPoint y: 437, endPoint x: 626, endPoint y: 423, distance: 179.5
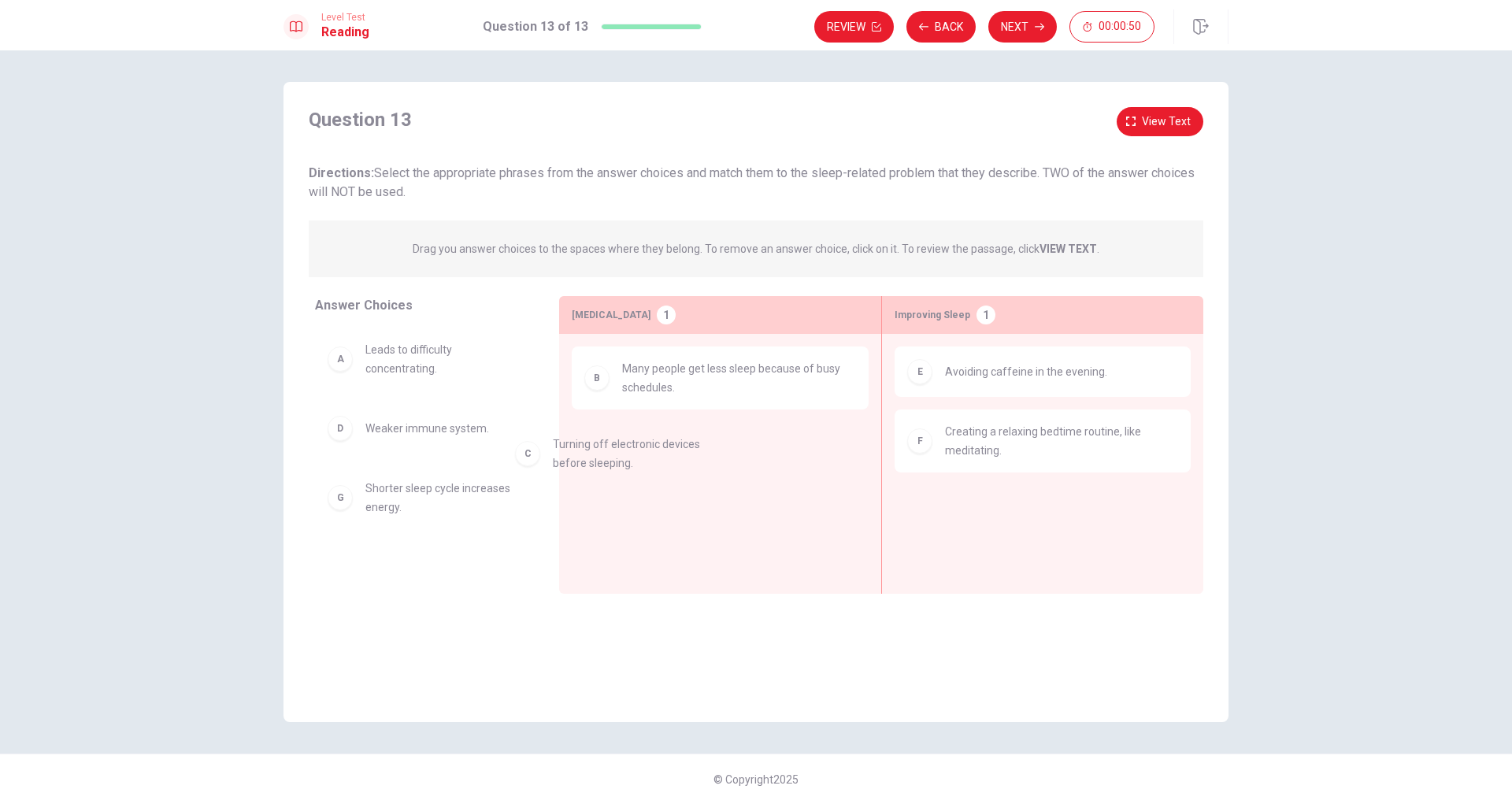
drag, startPoint x: 411, startPoint y: 432, endPoint x: 614, endPoint y: 453, distance: 204.1
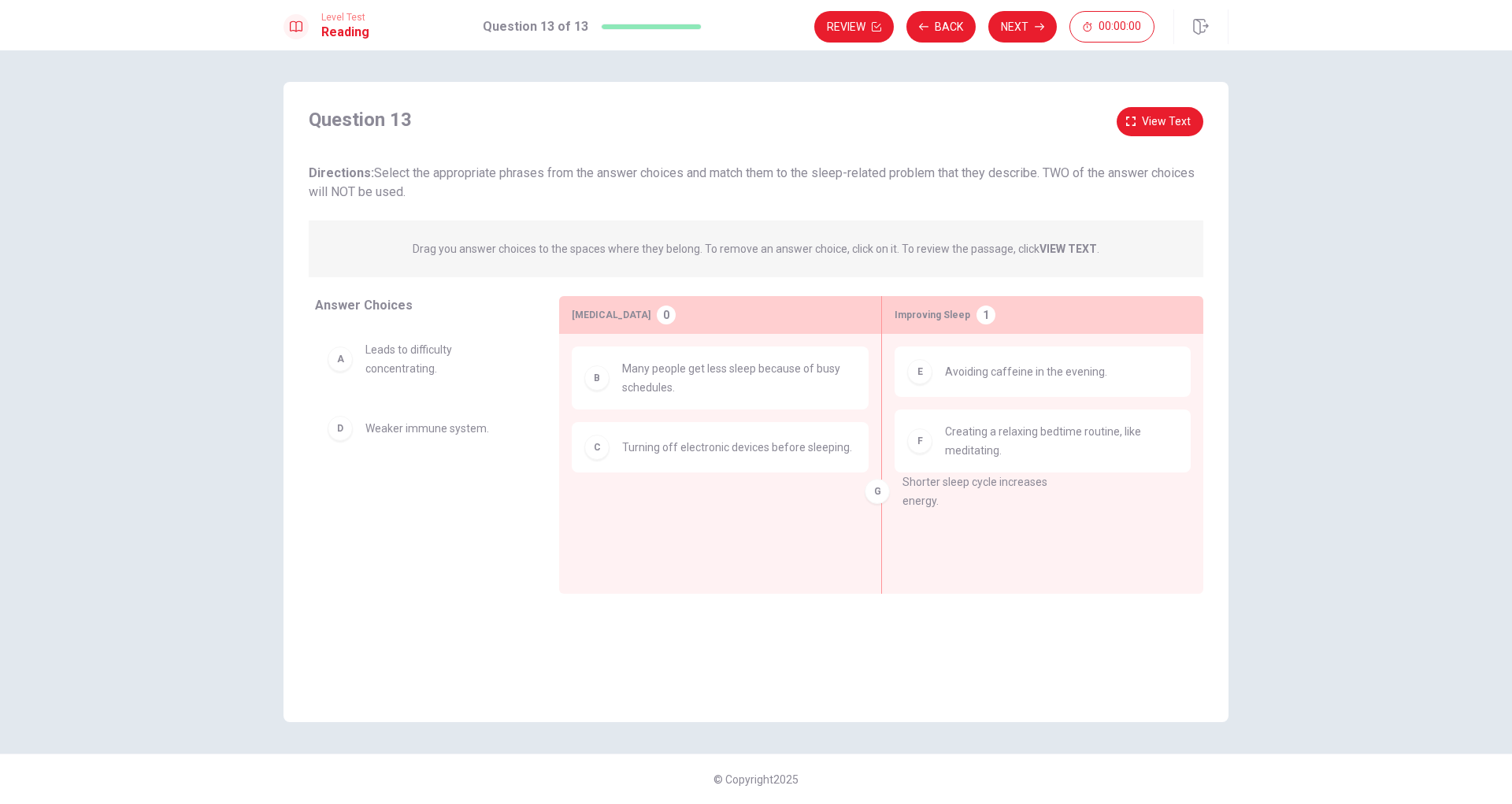
drag, startPoint x: 436, startPoint y: 497, endPoint x: 1000, endPoint y: 495, distance: 564.0
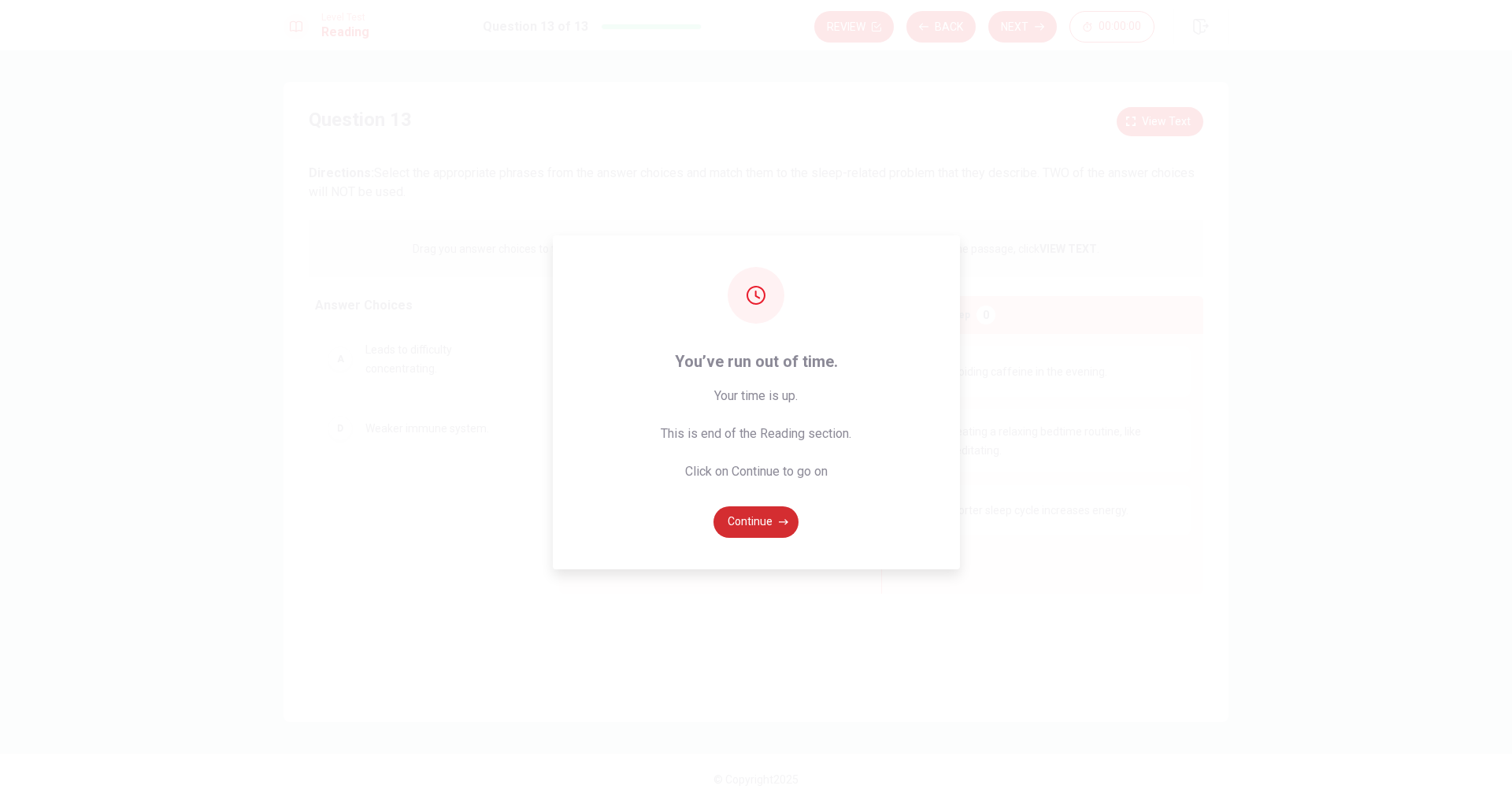
click at [757, 512] on button "Continue" at bounding box center [756, 522] width 85 height 32
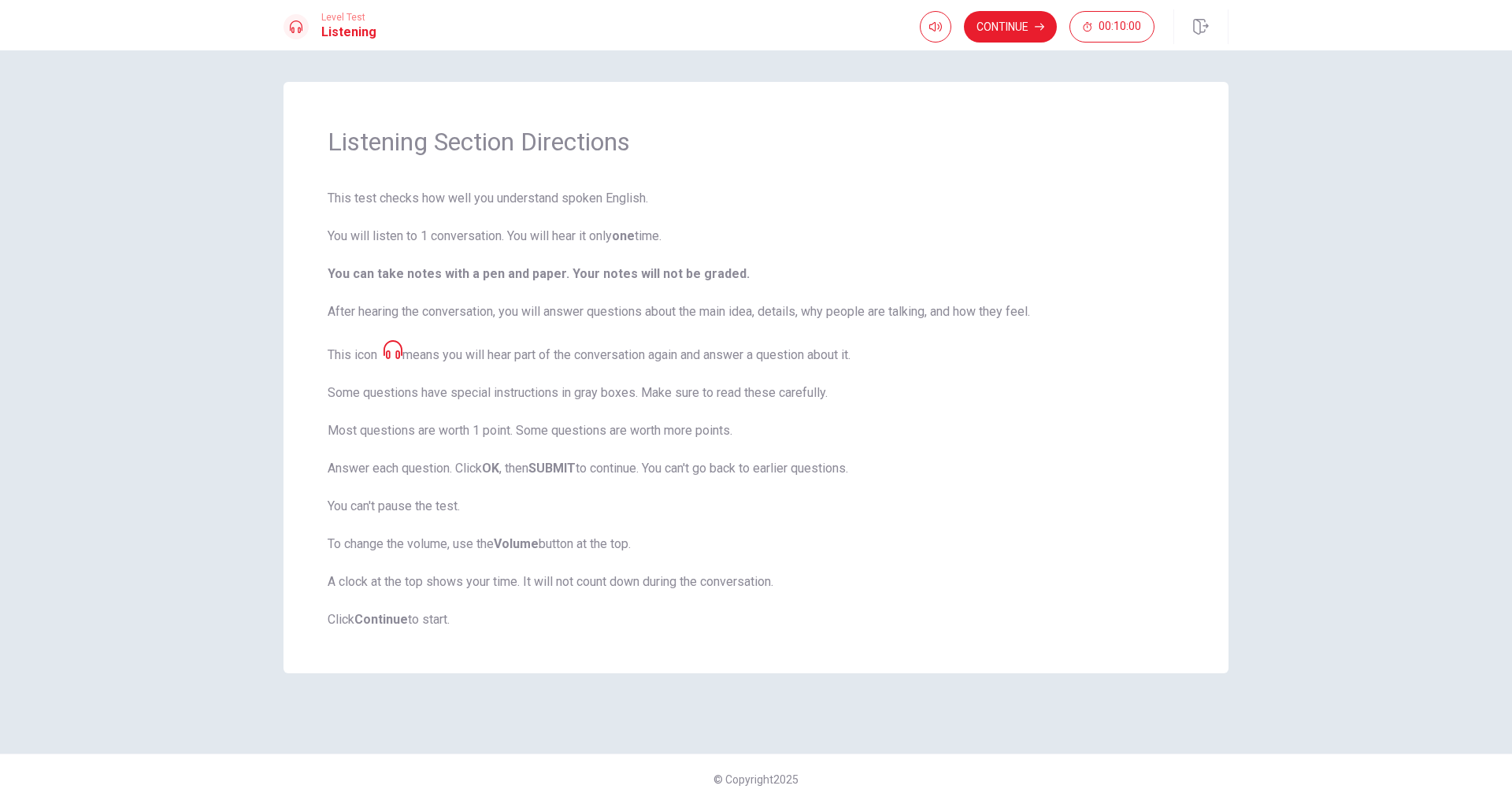
drag, startPoint x: 762, startPoint y: 319, endPoint x: 716, endPoint y: 313, distance: 46.4
click at [716, 313] on span "This test checks how well you understand spoken English. You will listen to 1 c…" at bounding box center [756, 409] width 857 height 440
click at [929, 25] on icon "button" at bounding box center [935, 27] width 12 height 12
click at [1013, 36] on button "Continue" at bounding box center [1010, 27] width 93 height 32
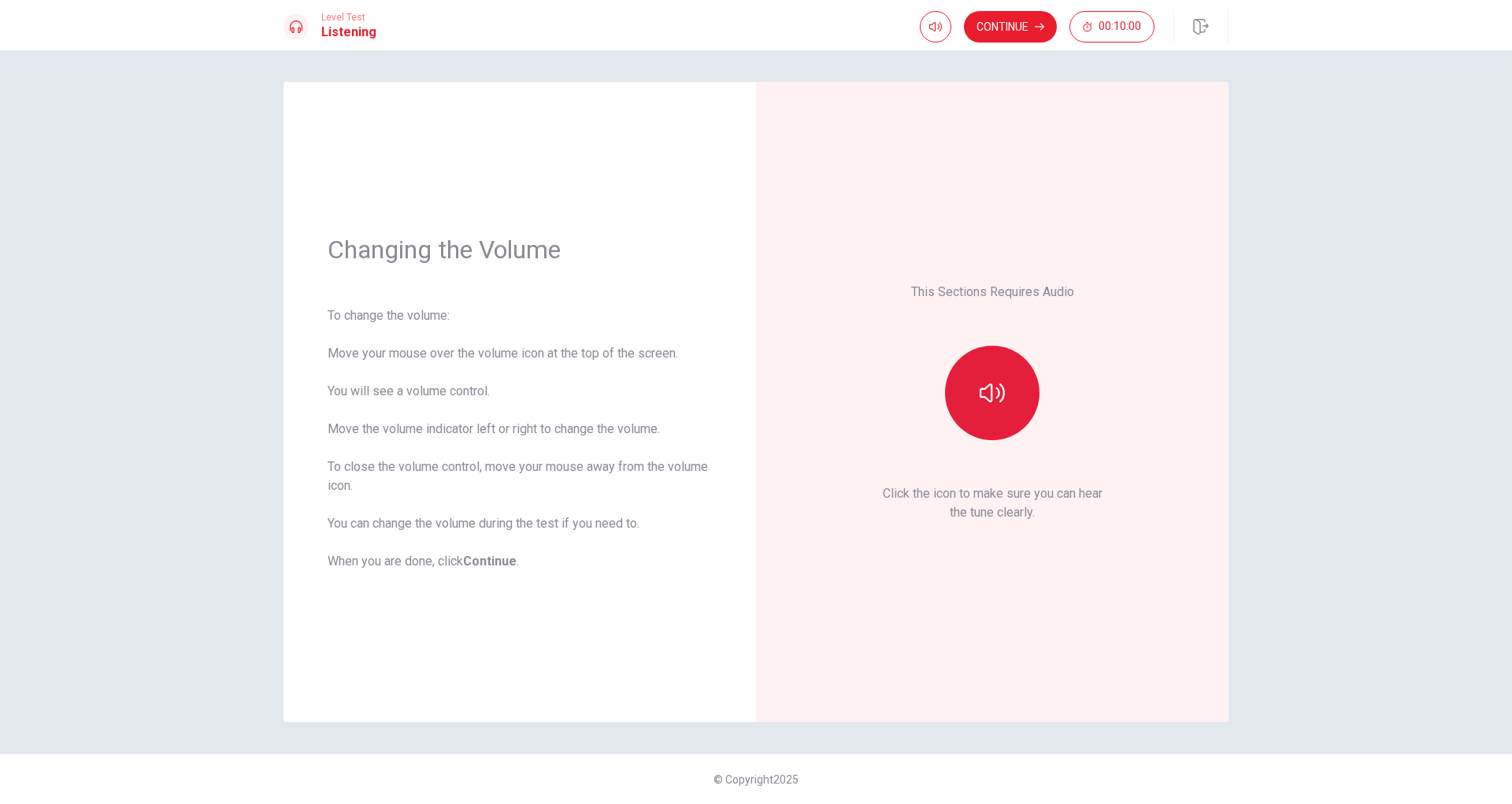
click at [1000, 400] on icon "button" at bounding box center [992, 393] width 25 height 25
type input "0.7"
click at [944, 59] on span at bounding box center [933, 56] width 58 height 22
click at [1013, 394] on button "button" at bounding box center [992, 393] width 95 height 95
click at [1006, 396] on button "button" at bounding box center [992, 393] width 95 height 95
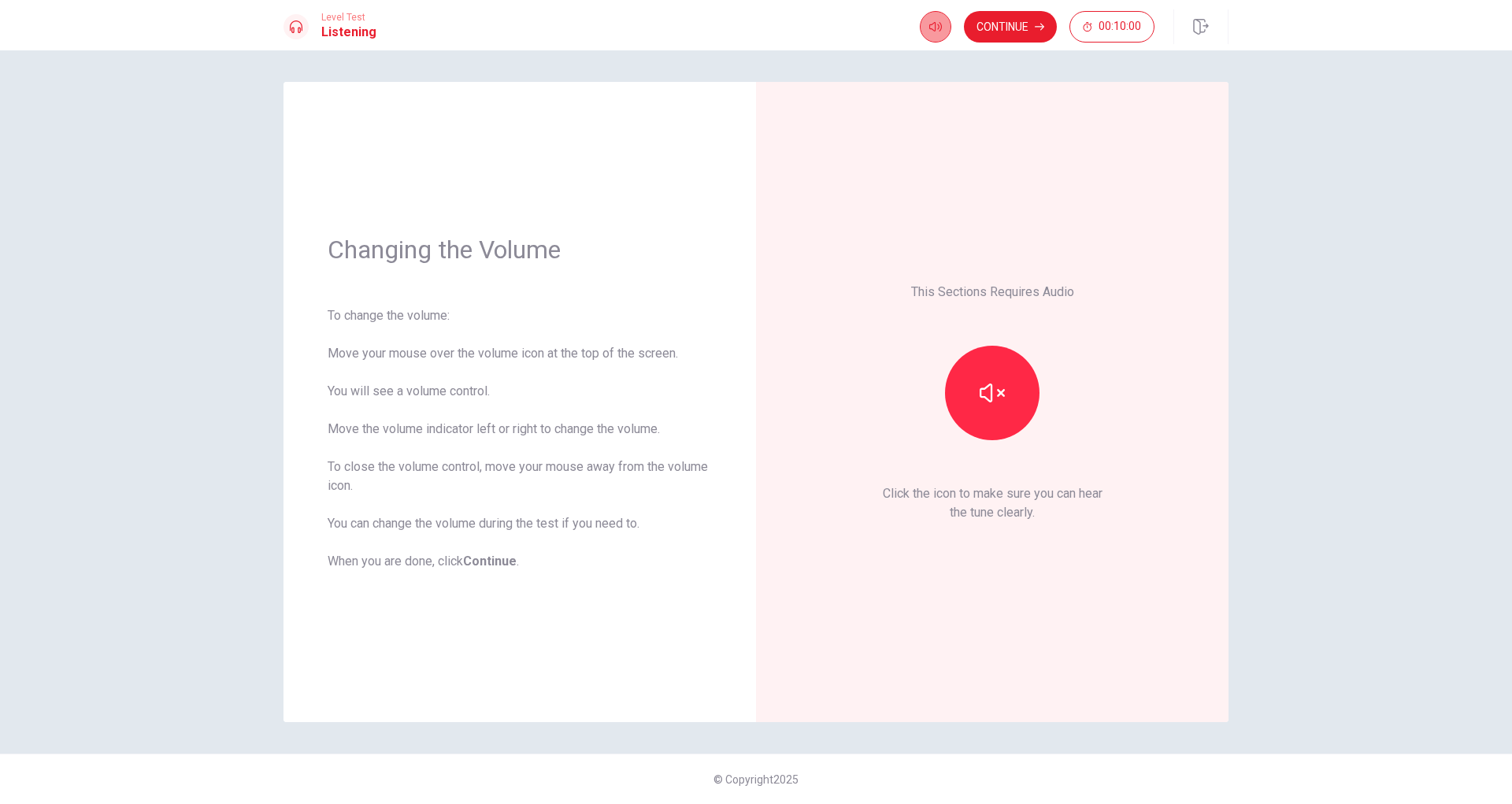
click at [933, 32] on icon "button" at bounding box center [935, 27] width 12 height 12
type input "0.5"
click at [932, 55] on span at bounding box center [933, 56] width 9 height 9
click at [934, 27] on icon "button" at bounding box center [935, 27] width 12 height 9
type input "0.4"
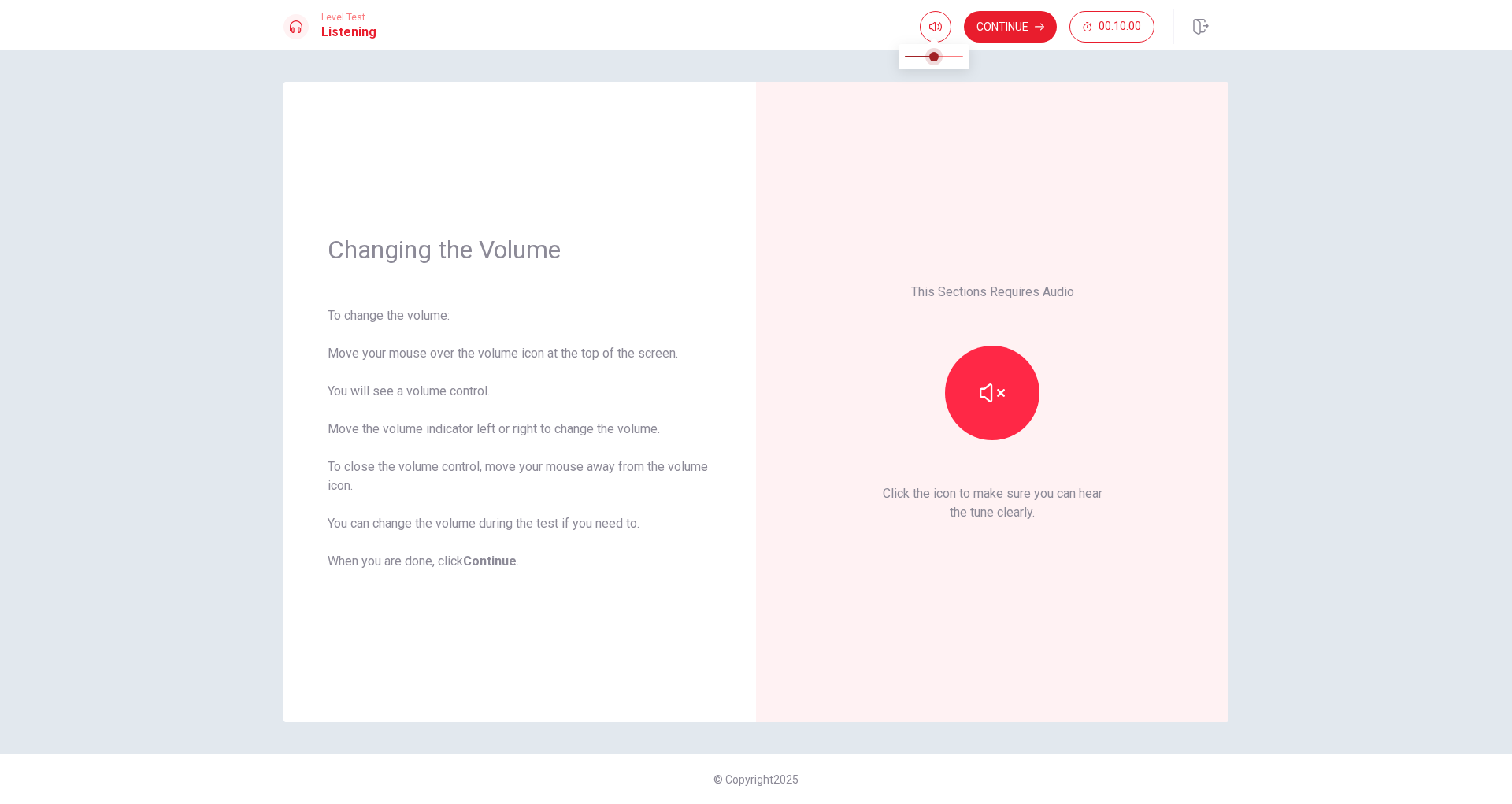
click at [929, 59] on span at bounding box center [933, 56] width 9 height 9
click at [1007, 33] on button "Continue" at bounding box center [1010, 27] width 93 height 32
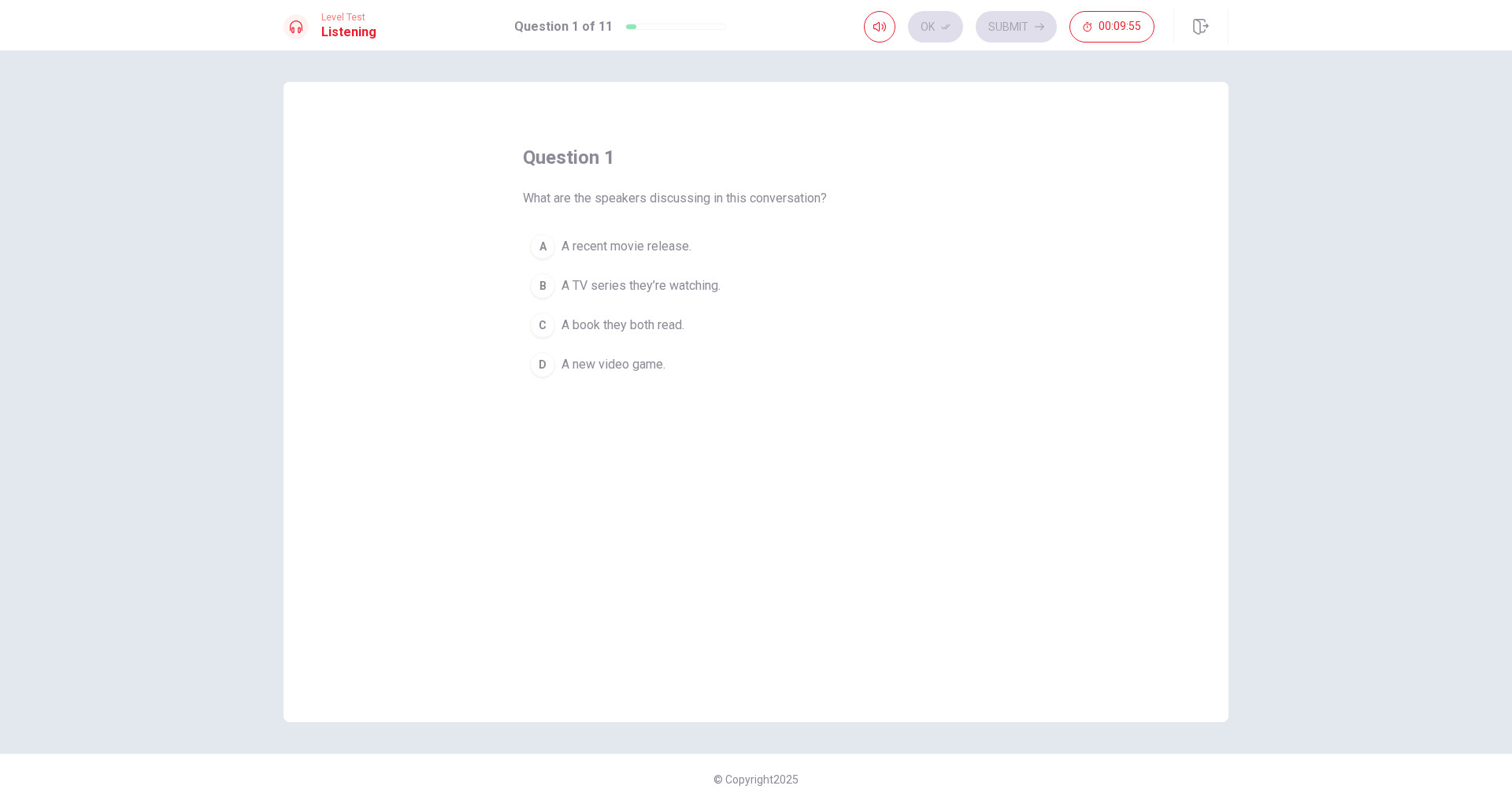
click at [648, 251] on span "A recent movie release." at bounding box center [626, 246] width 130 height 19
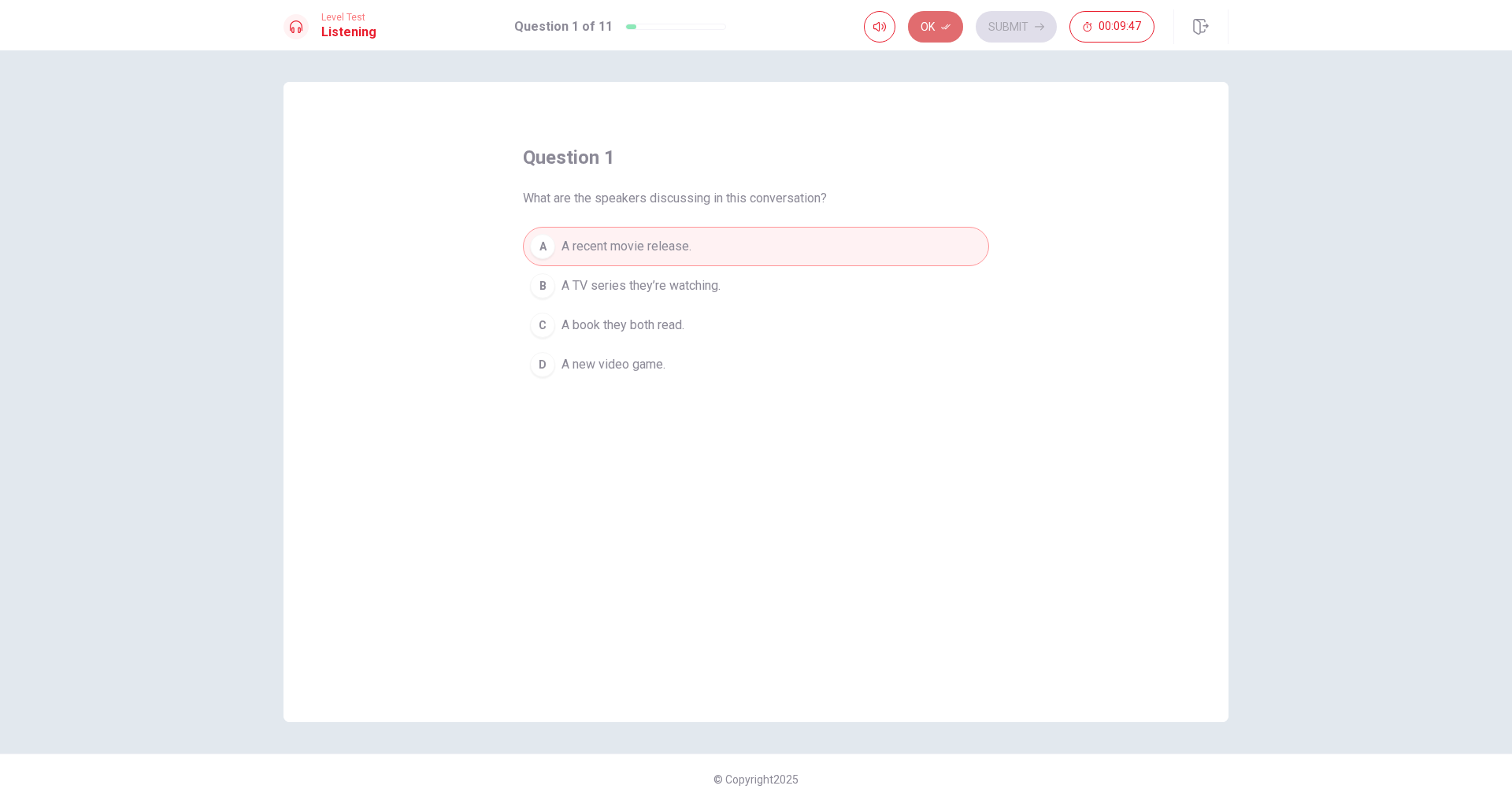
click at [924, 25] on button "Ok" at bounding box center [935, 27] width 55 height 32
drag, startPoint x: 924, startPoint y: 25, endPoint x: 949, endPoint y: 163, distance: 140.2
click at [949, 161] on div "Level Test Listening Question 1 of 11 Ok Submit 00:09:46 Question 1 of 11 00:09…" at bounding box center [756, 402] width 1512 height 804
click at [1016, 40] on button "Submit" at bounding box center [1016, 27] width 81 height 32
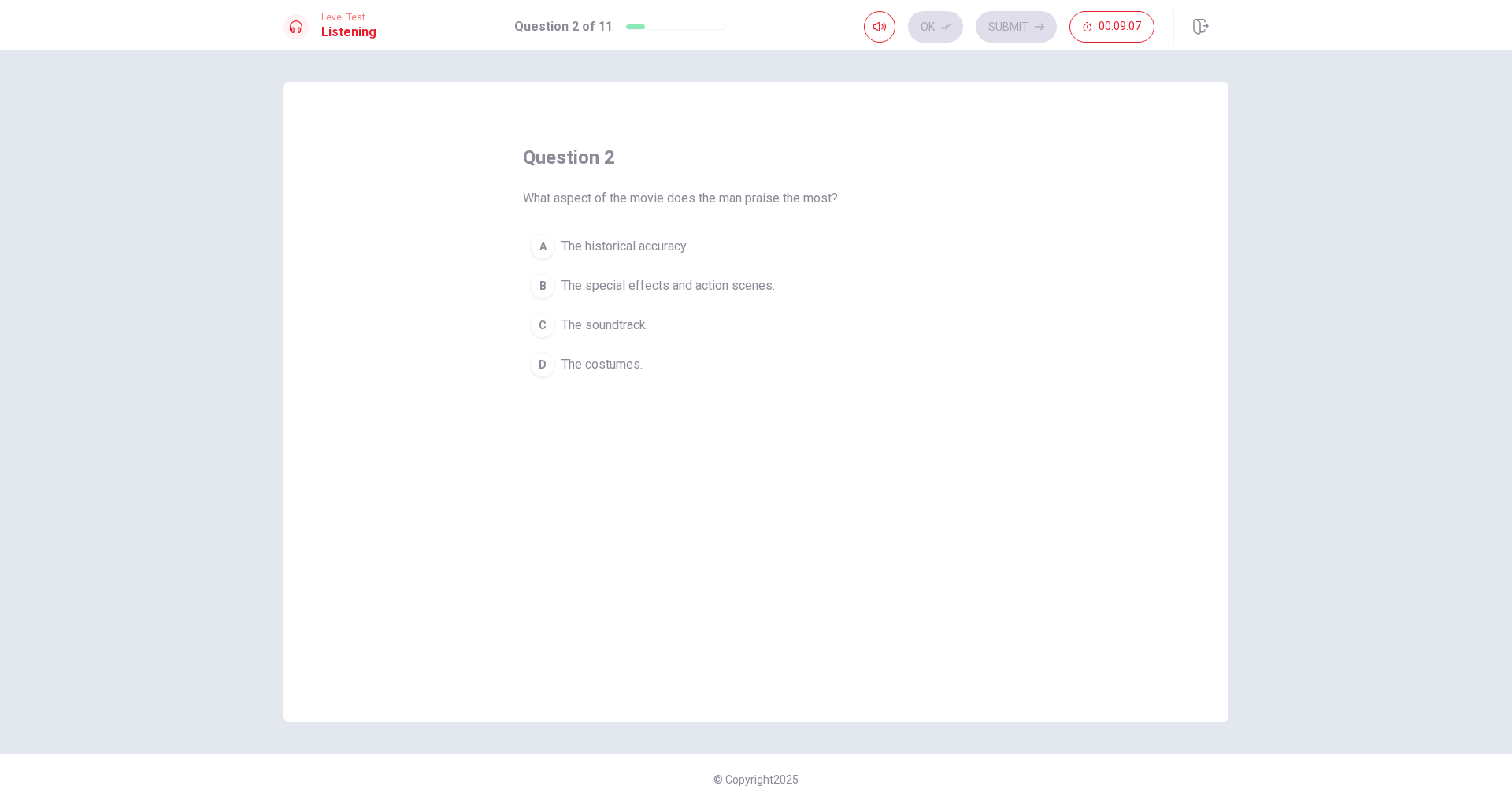
click at [675, 289] on span "The special effects and action scenes." at bounding box center [668, 286] width 213 height 19
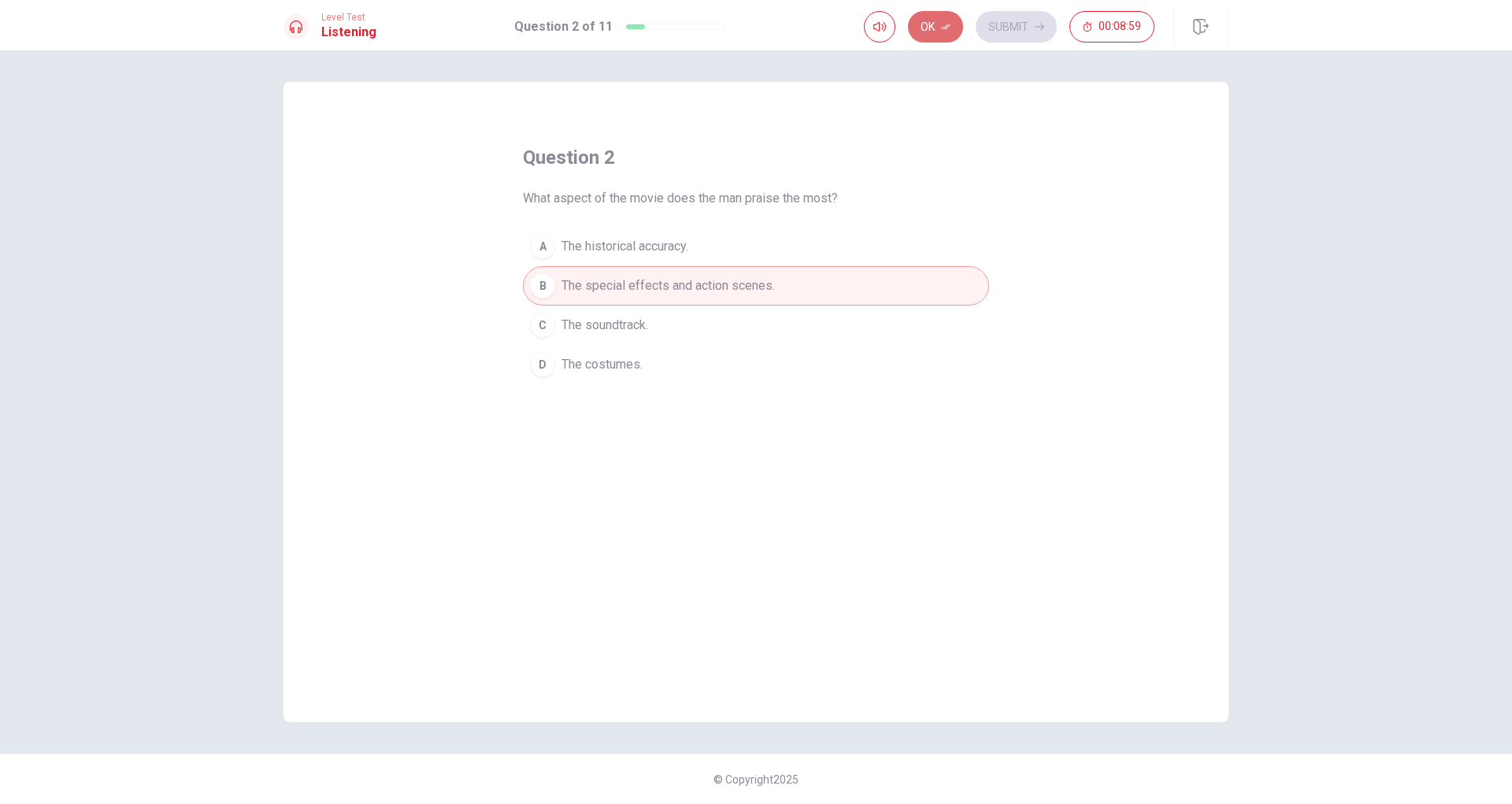
click at [918, 26] on button "Ok" at bounding box center [935, 27] width 55 height 32
click at [1015, 25] on button "Submit" at bounding box center [1016, 27] width 81 height 32
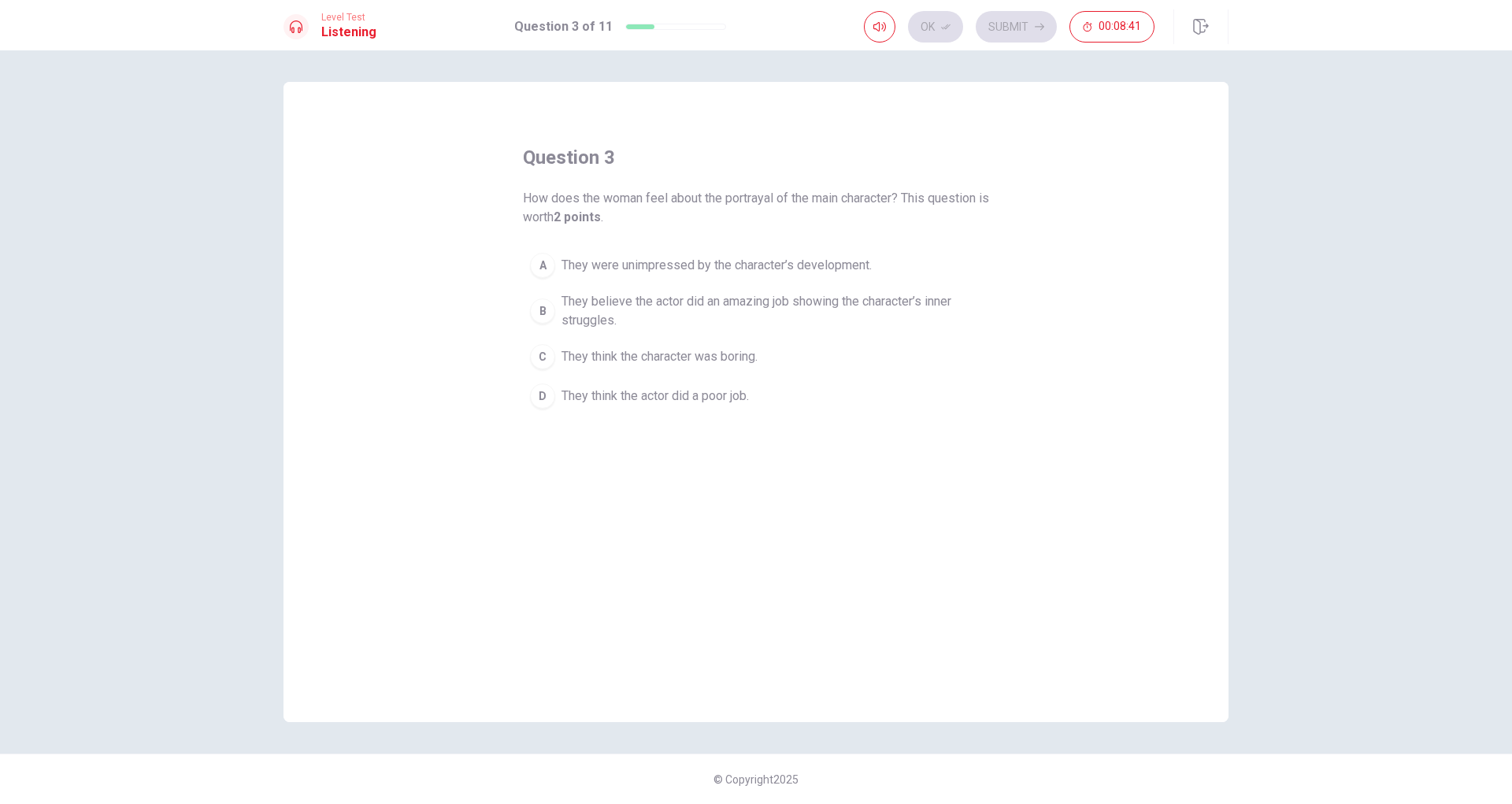
click at [678, 321] on span "They believe the actor did an amazing job showing the character’s inner struggl…" at bounding box center [771, 311] width 420 height 38
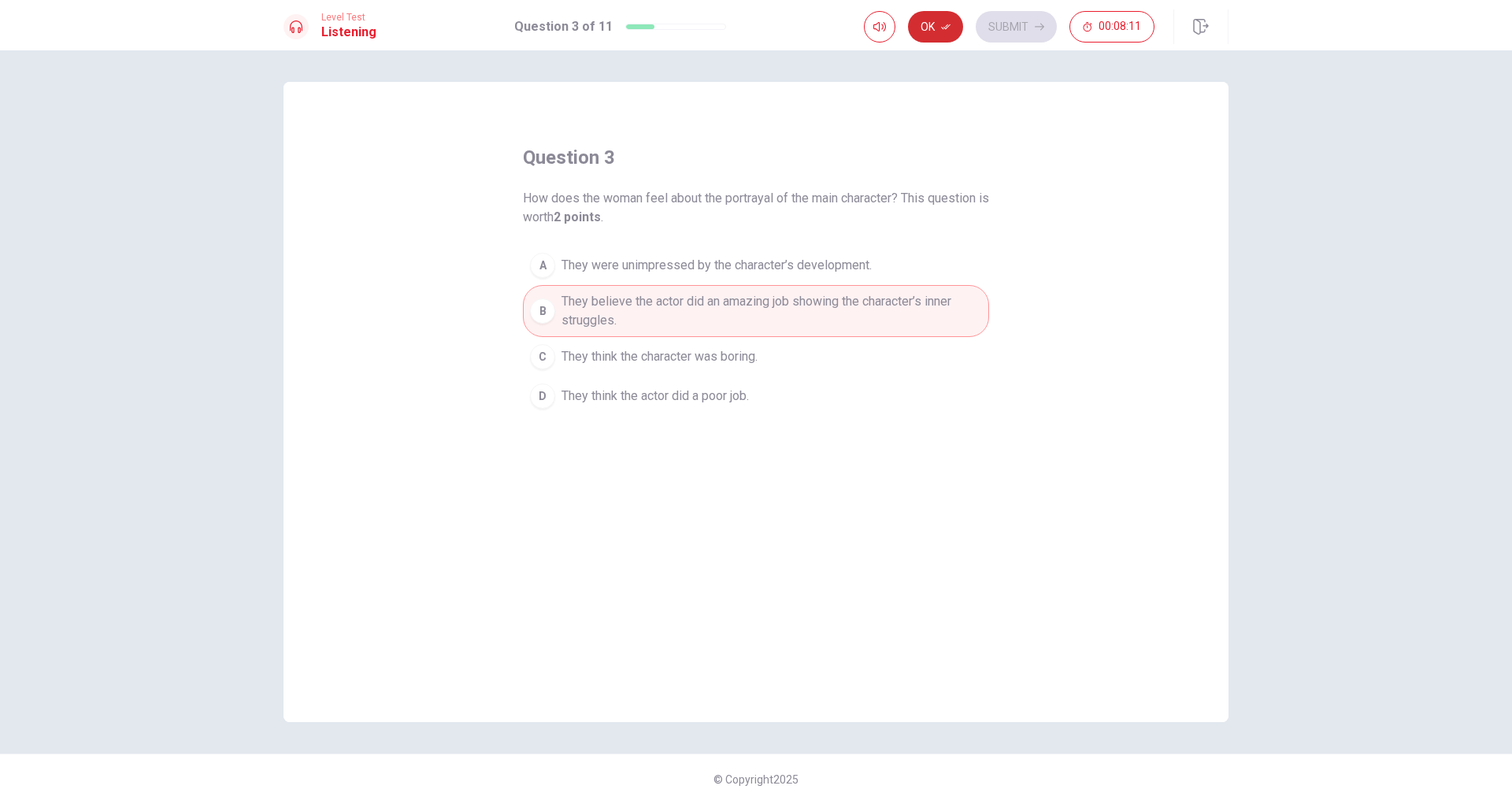
click at [947, 24] on icon "button" at bounding box center [945, 27] width 9 height 9
click at [1040, 26] on icon "button" at bounding box center [1039, 27] width 9 height 9
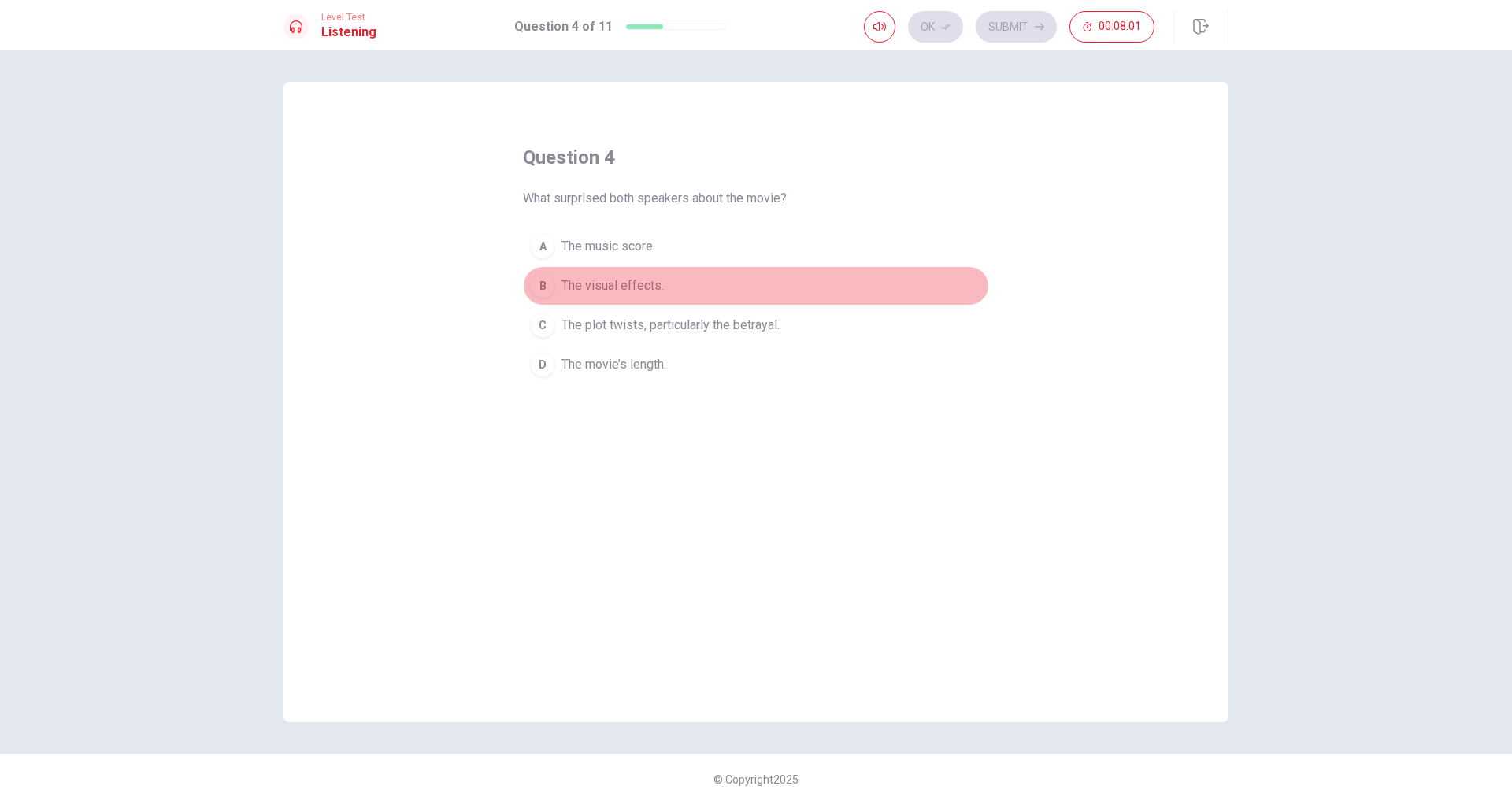
click at [646, 289] on span "The visual effects." at bounding box center [612, 286] width 102 height 19
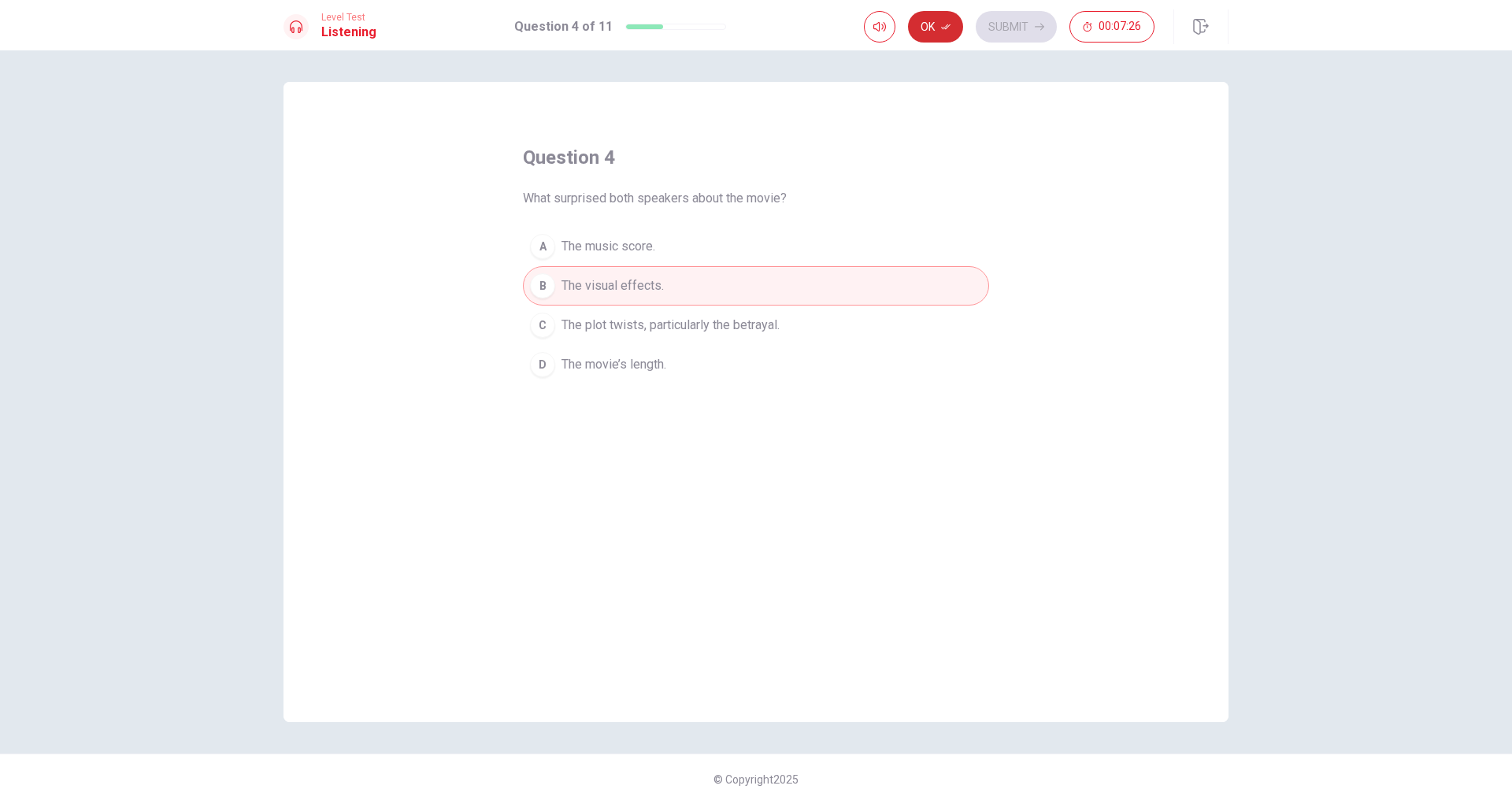
click at [923, 29] on button "Ok" at bounding box center [935, 27] width 55 height 32
click at [1023, 28] on button "Submit" at bounding box center [1016, 27] width 81 height 32
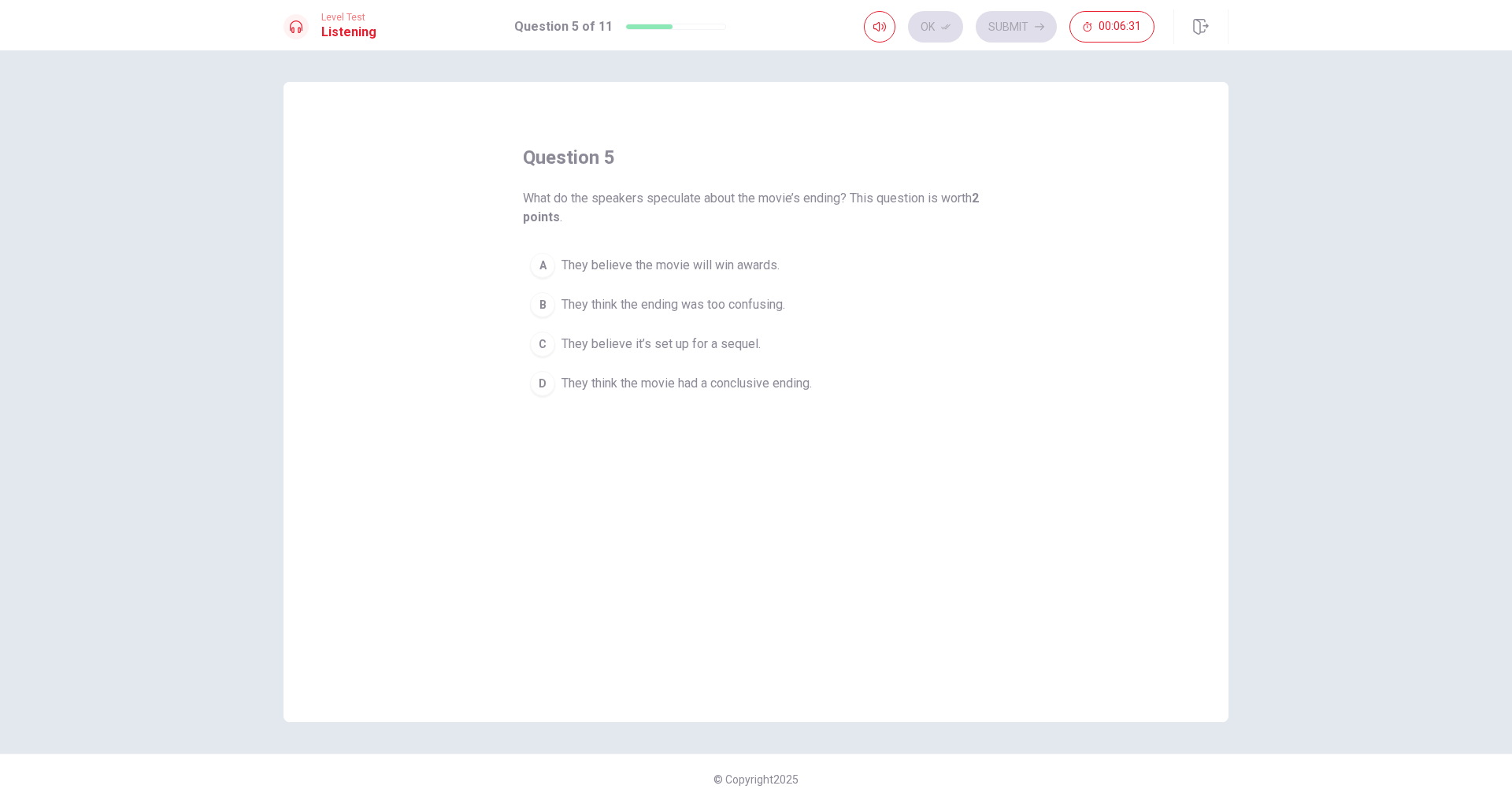
click at [660, 315] on button "B They think the ending was too confusing." at bounding box center [756, 304] width 466 height 39
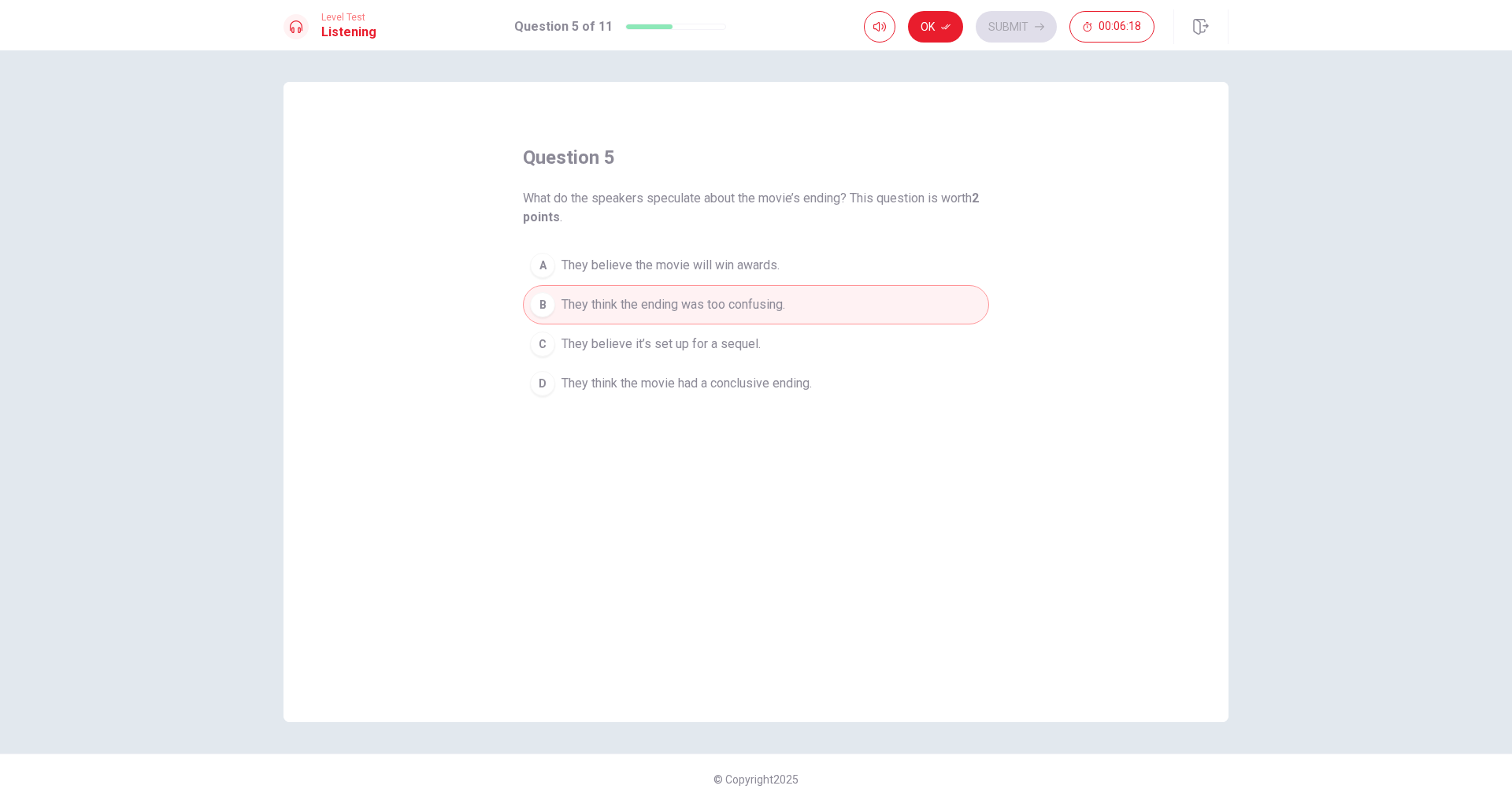
click at [752, 394] on button "D They think the movie had a conclusive ending." at bounding box center [756, 383] width 466 height 39
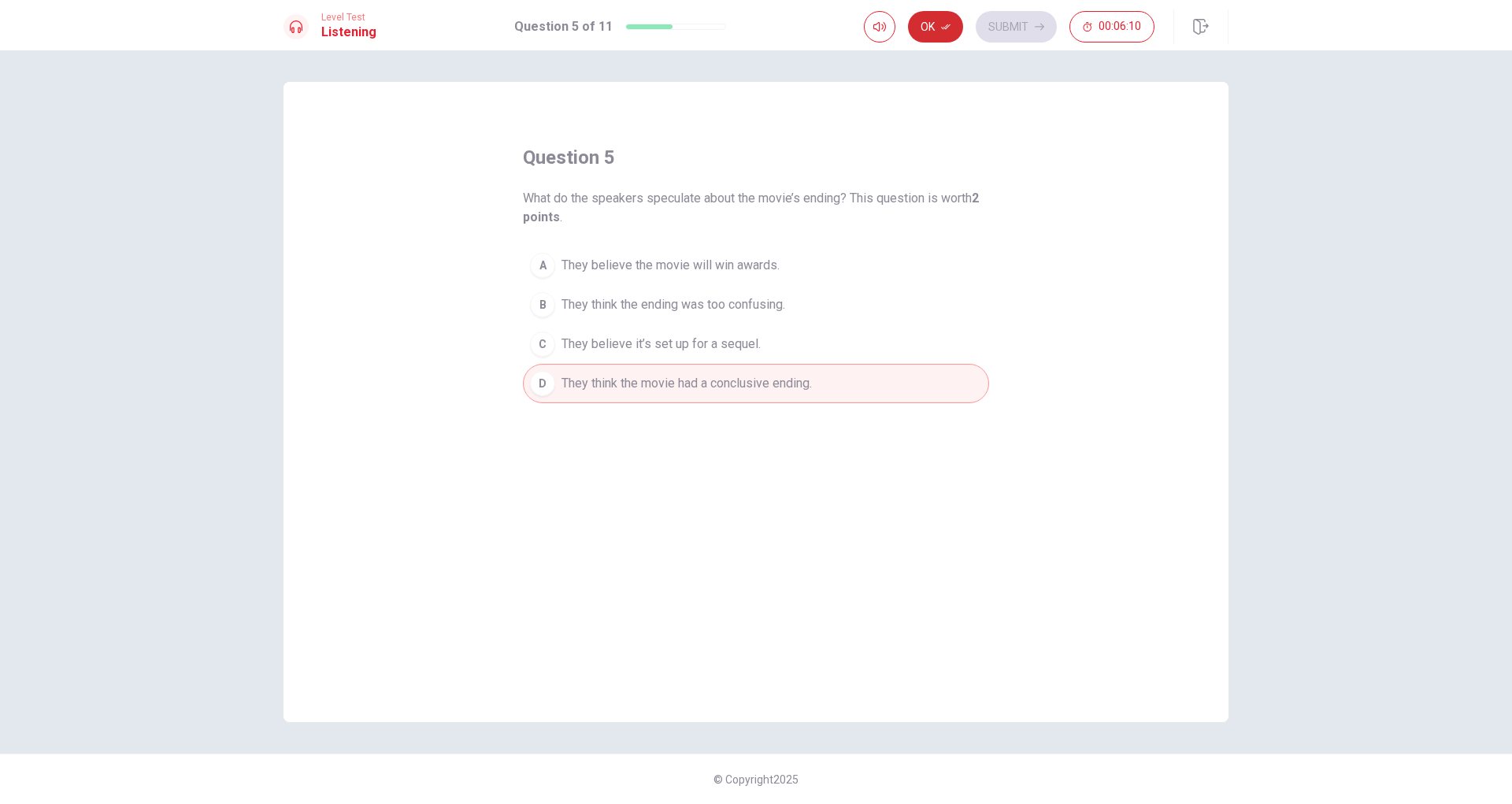
click at [951, 24] on button "Ok" at bounding box center [935, 27] width 55 height 32
click at [1029, 28] on button "Submit" at bounding box center [1016, 27] width 81 height 32
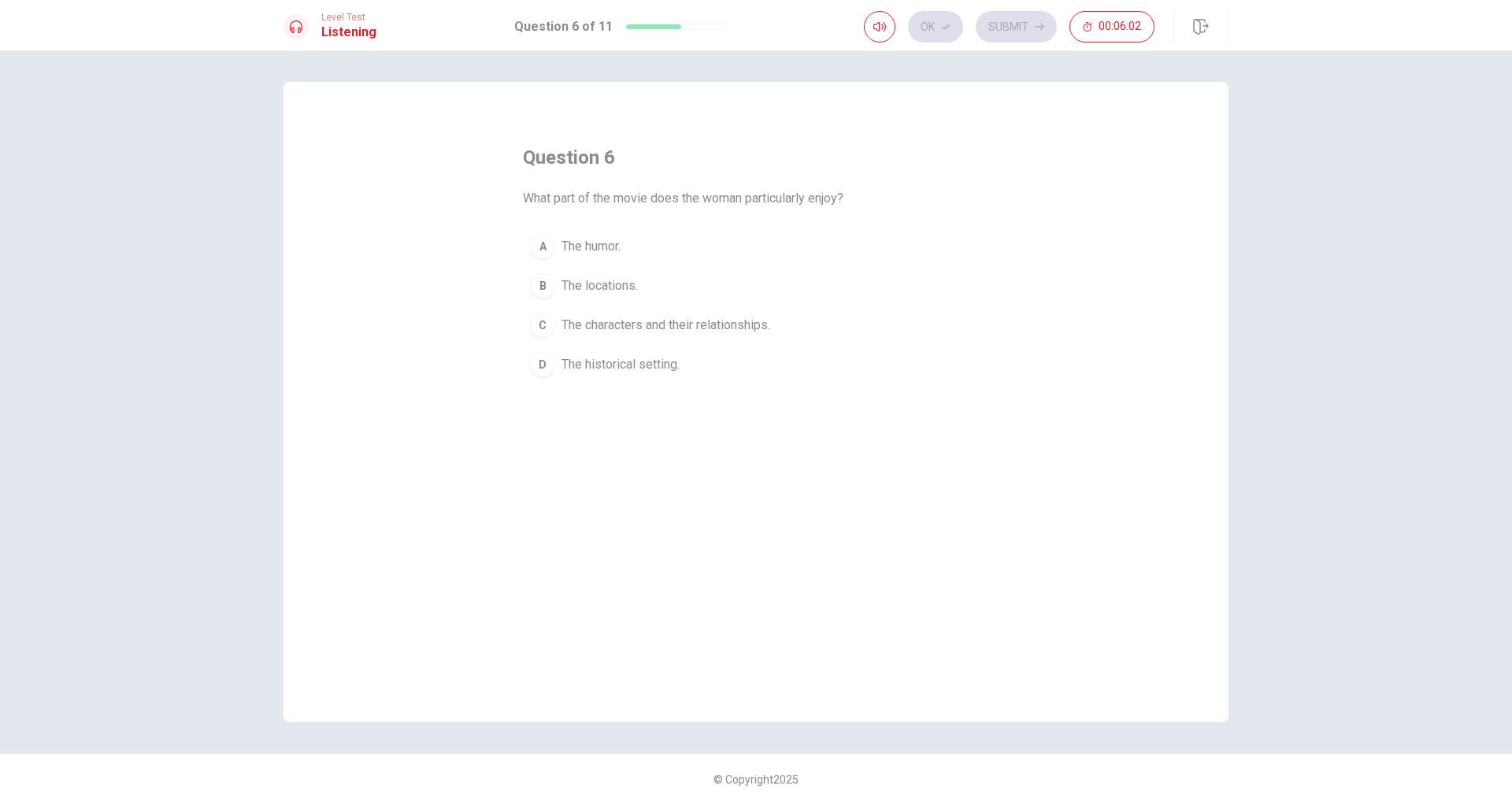
click at [621, 335] on button "C The characters and their relationships." at bounding box center [756, 325] width 466 height 39
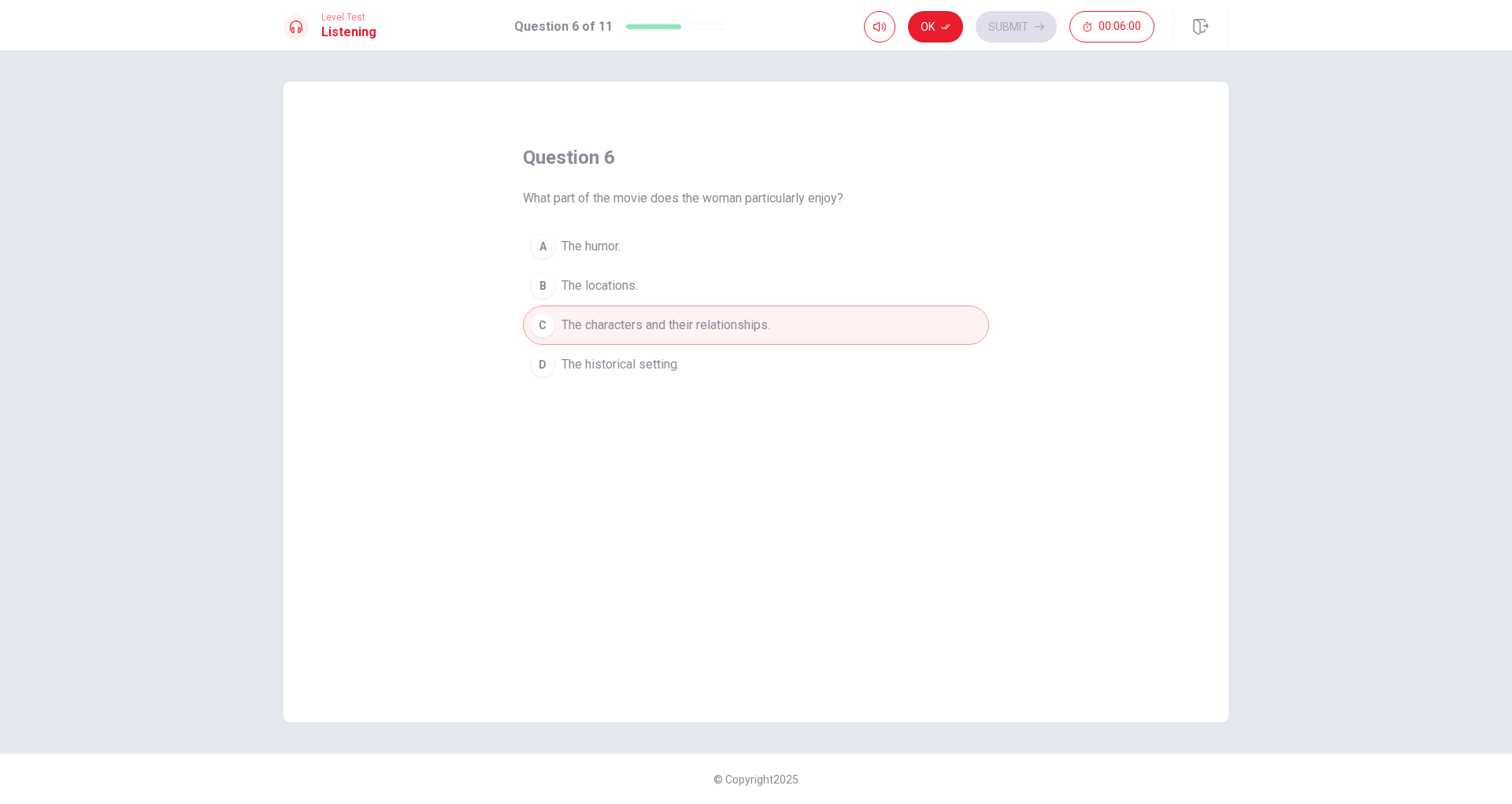
click at [940, 27] on button "Ok" at bounding box center [935, 27] width 55 height 32
click at [1024, 23] on button "Submit" at bounding box center [1016, 27] width 81 height 32
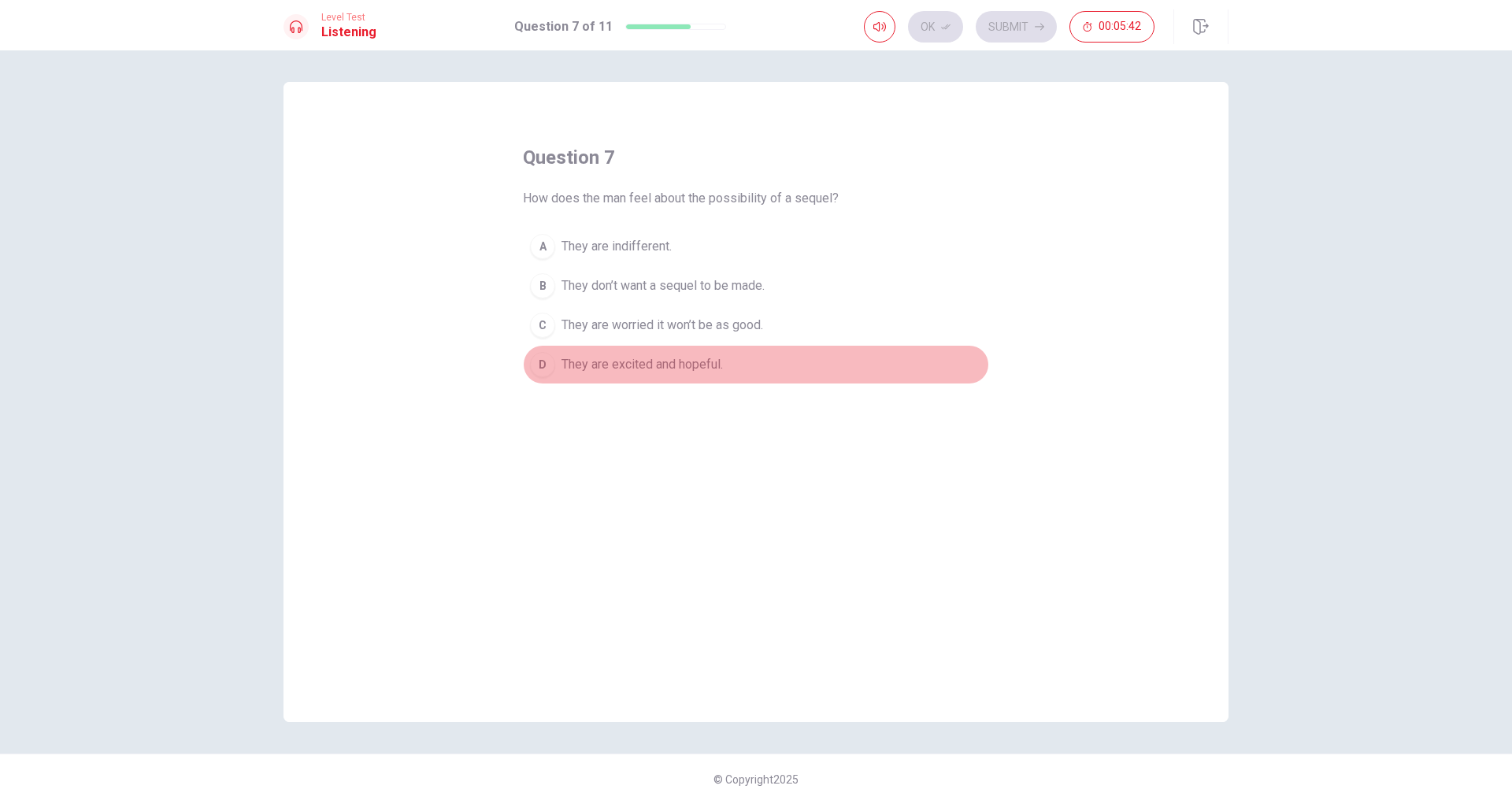
click at [676, 375] on button "D They are excited and hopeful." at bounding box center [756, 364] width 466 height 39
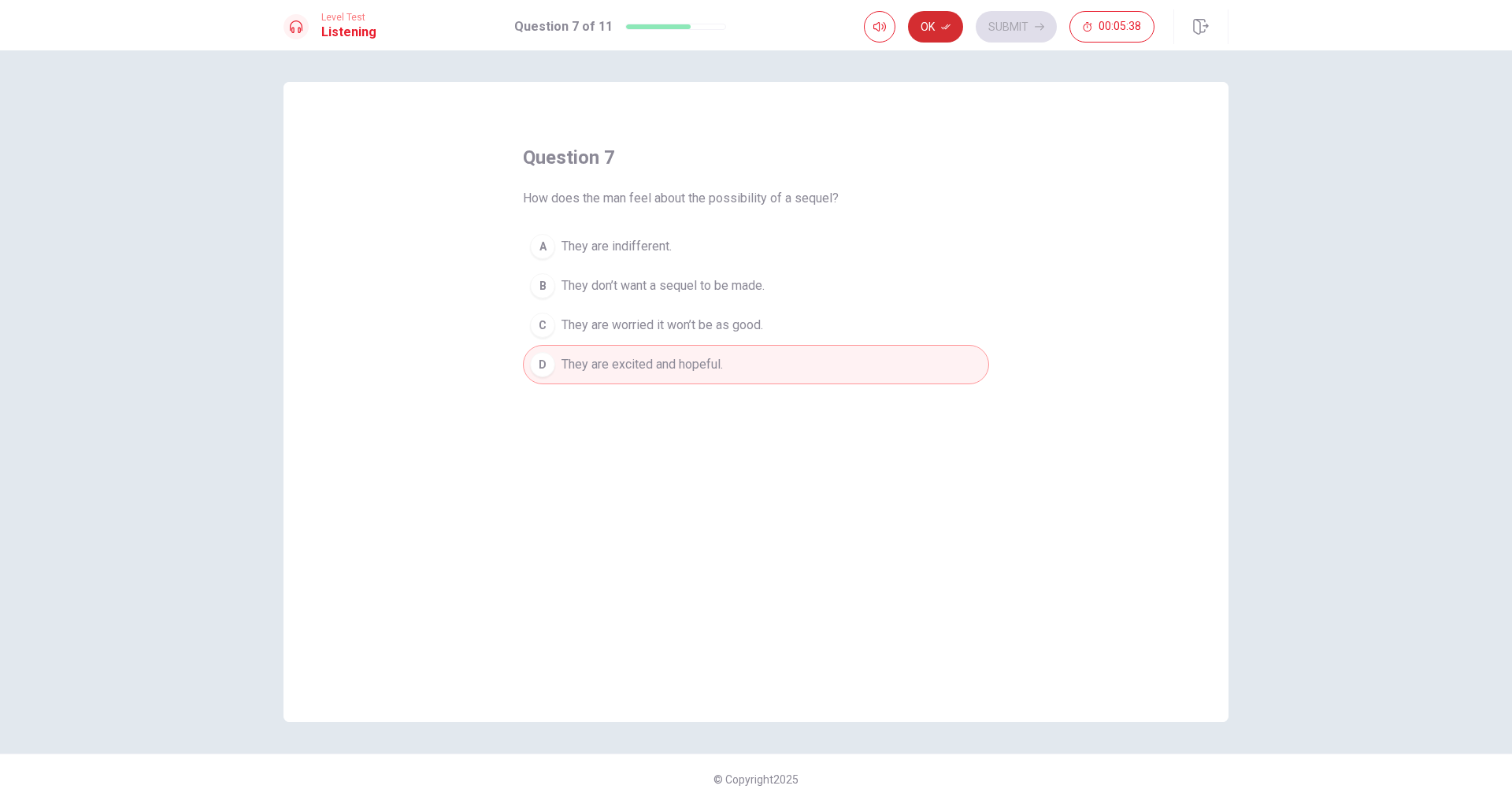
click at [937, 27] on button "Ok" at bounding box center [935, 27] width 55 height 32
click at [995, 33] on button "Submit" at bounding box center [1016, 27] width 81 height 32
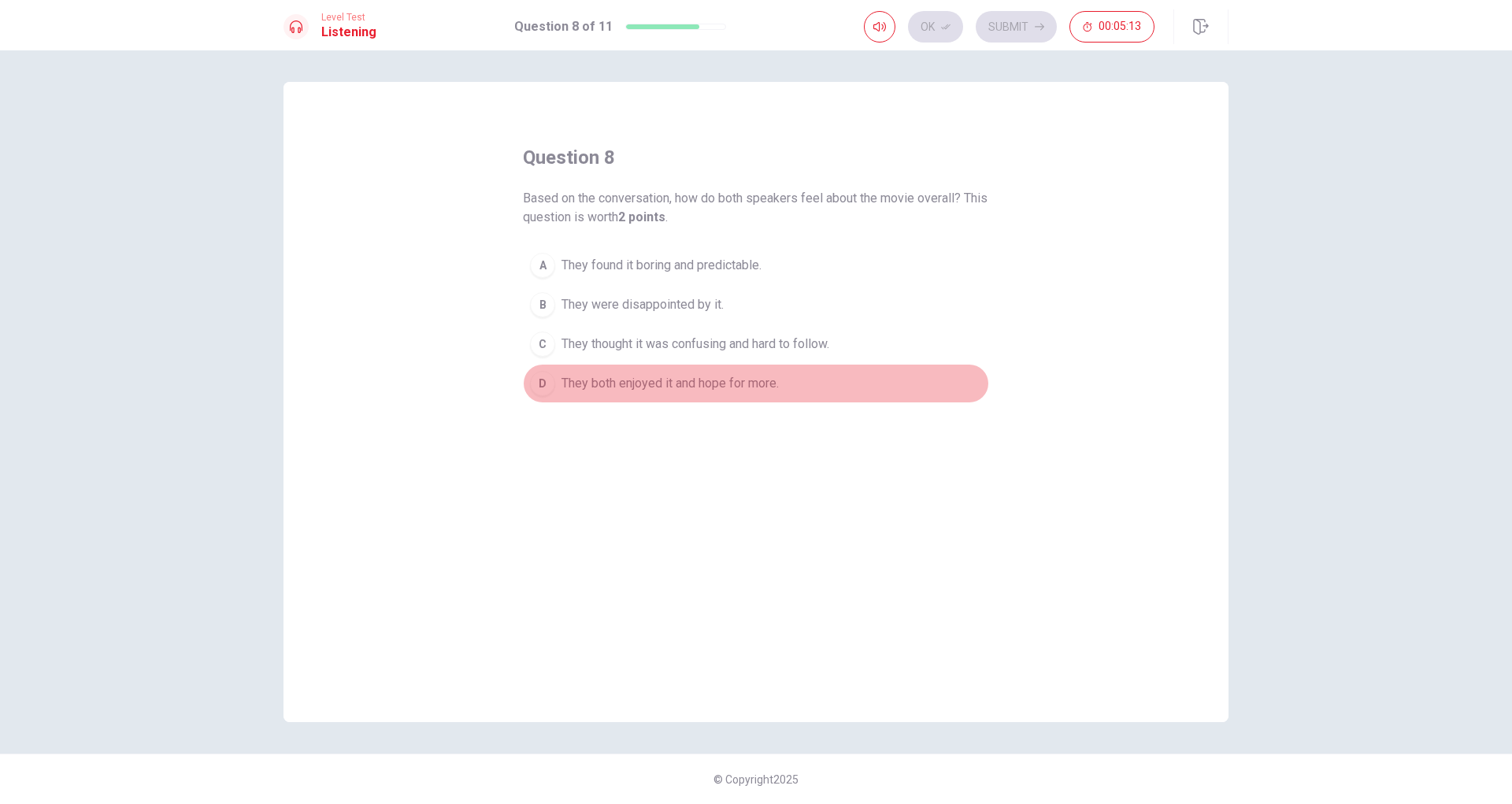
click at [647, 386] on span "They both enjoyed it and hope for more." at bounding box center [670, 383] width 218 height 19
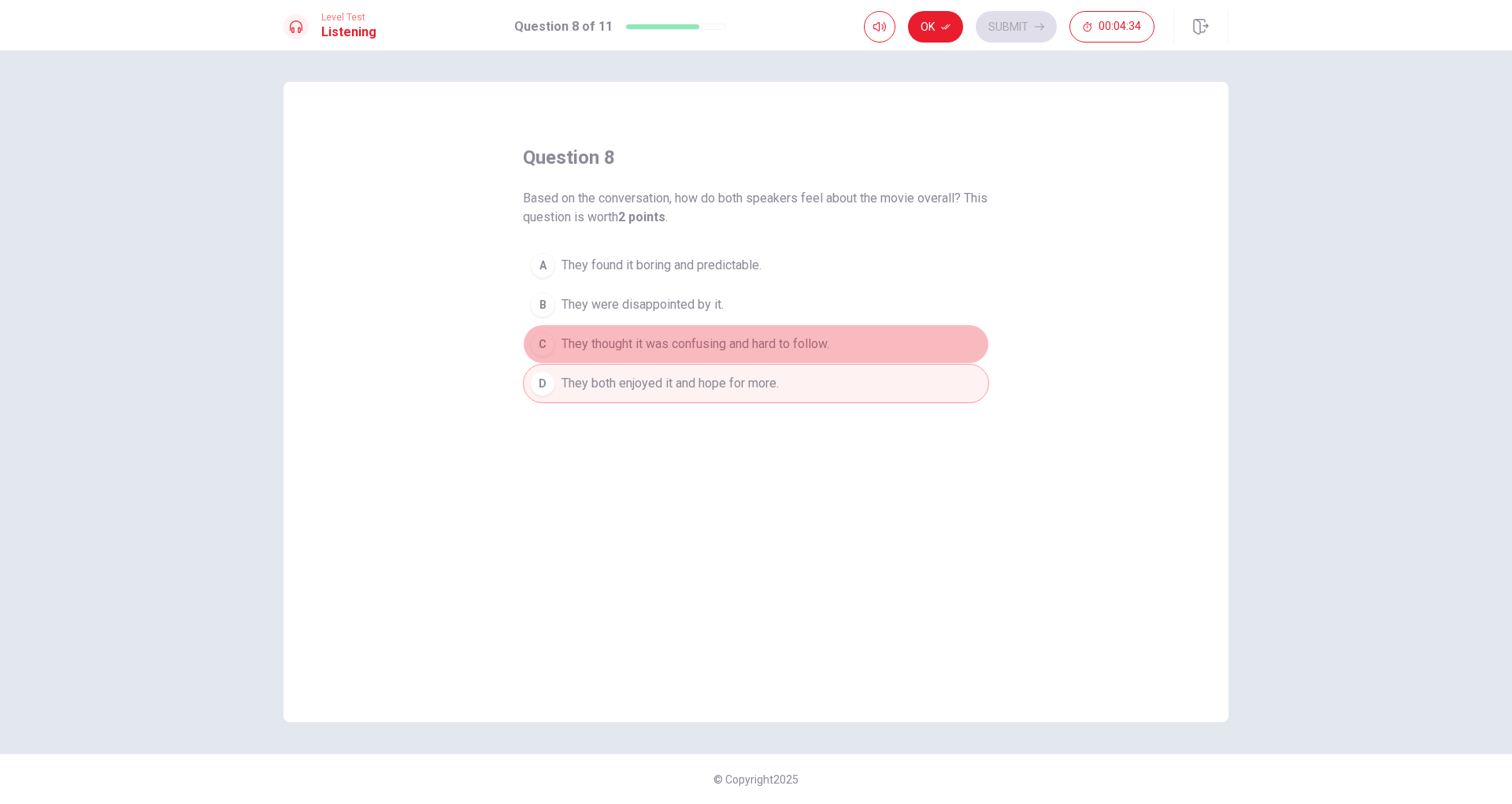
click at [718, 353] on span "They thought it was confusing and hard to follow." at bounding box center [695, 344] width 267 height 19
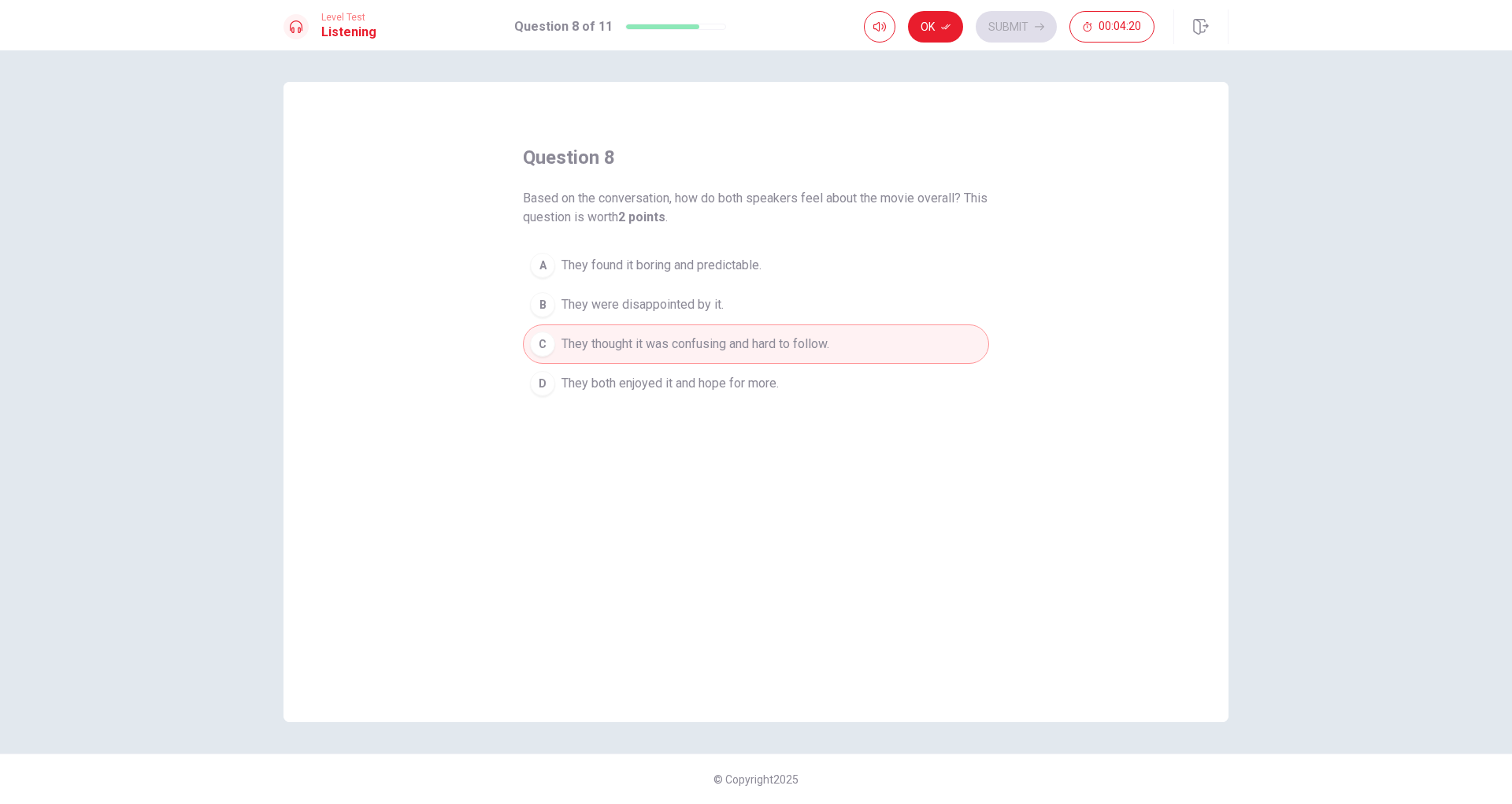
click at [727, 372] on button "D They both enjoyed it and hope for more." at bounding box center [756, 383] width 466 height 39
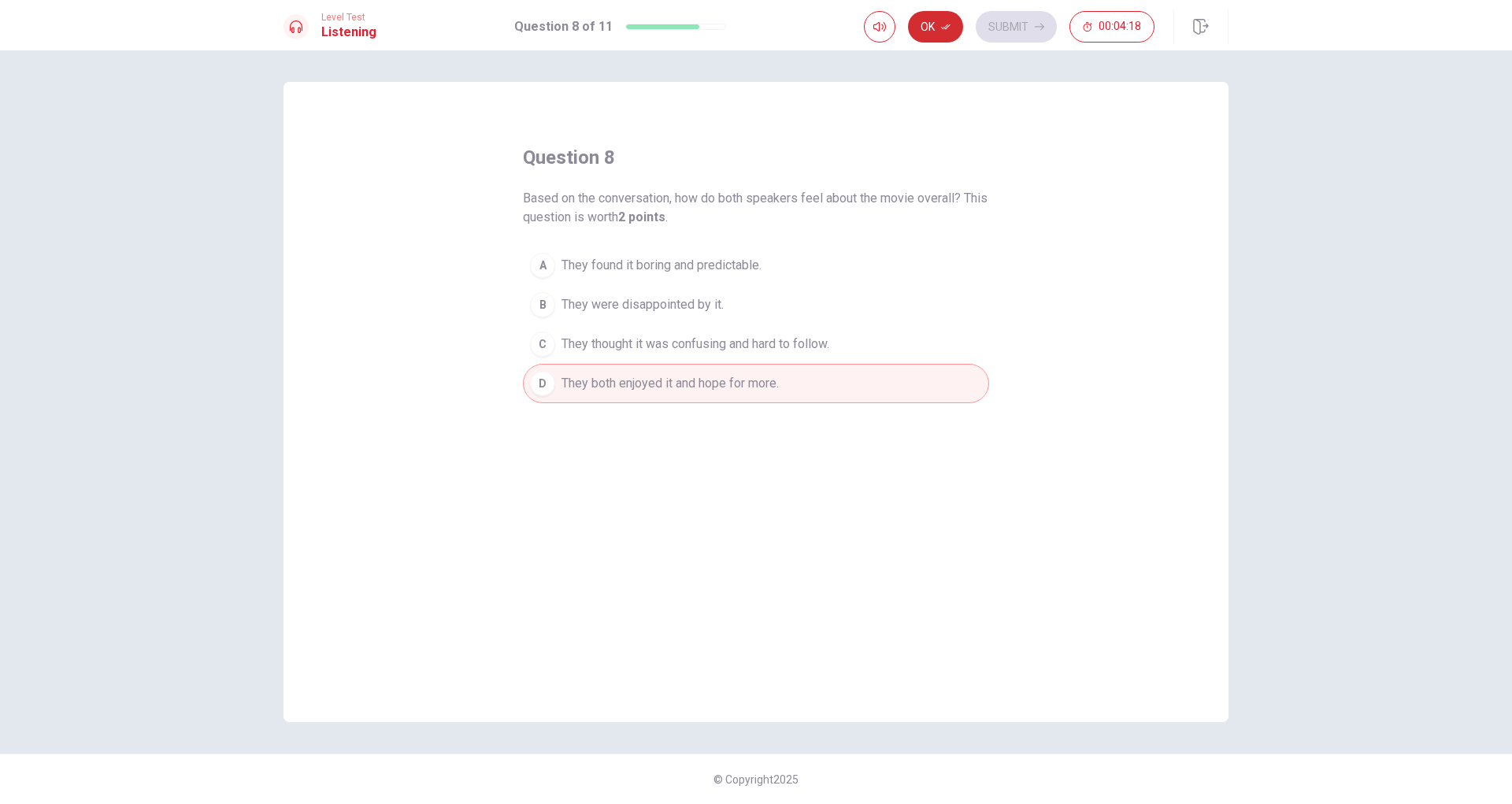
click at [926, 26] on button "Ok" at bounding box center [935, 27] width 55 height 32
click at [991, 28] on button "Submit" at bounding box center [1016, 27] width 81 height 32
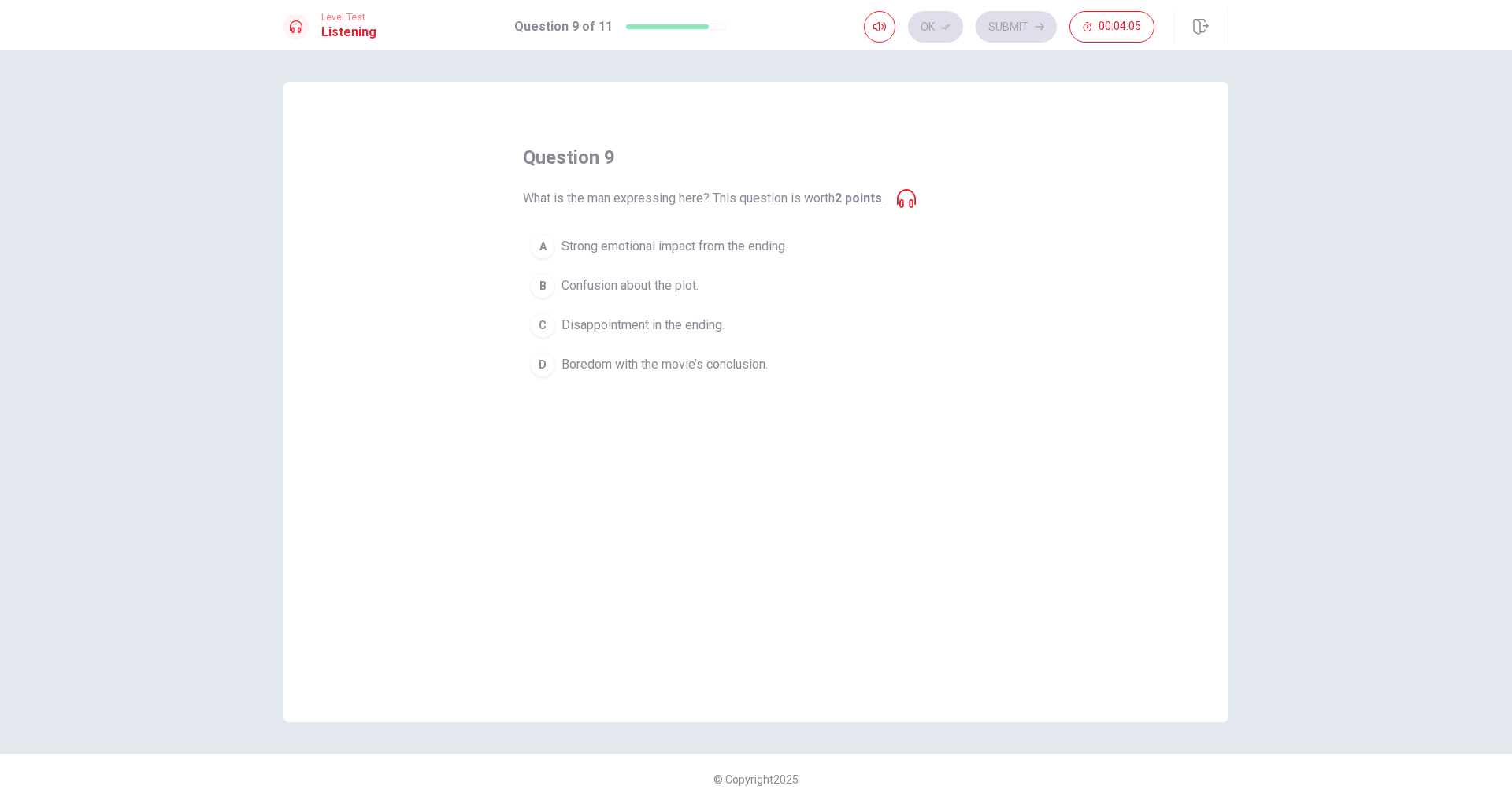
click at [666, 254] on span "Strong emotional impact from the ending." at bounding box center [674, 246] width 226 height 19
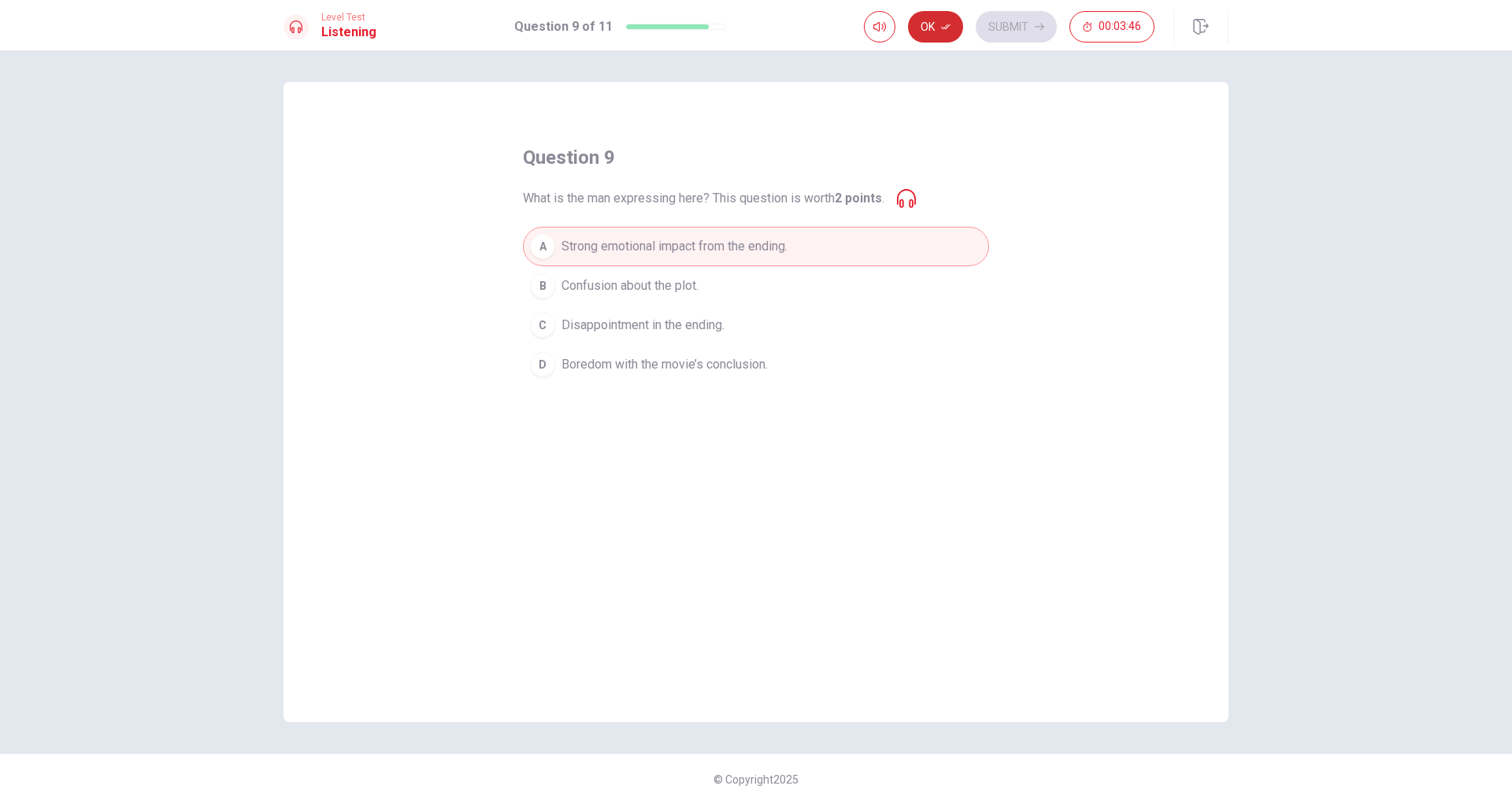
click at [941, 22] on icon "button" at bounding box center [945, 27] width 9 height 9
click at [1010, 33] on button "Submit" at bounding box center [1016, 27] width 81 height 32
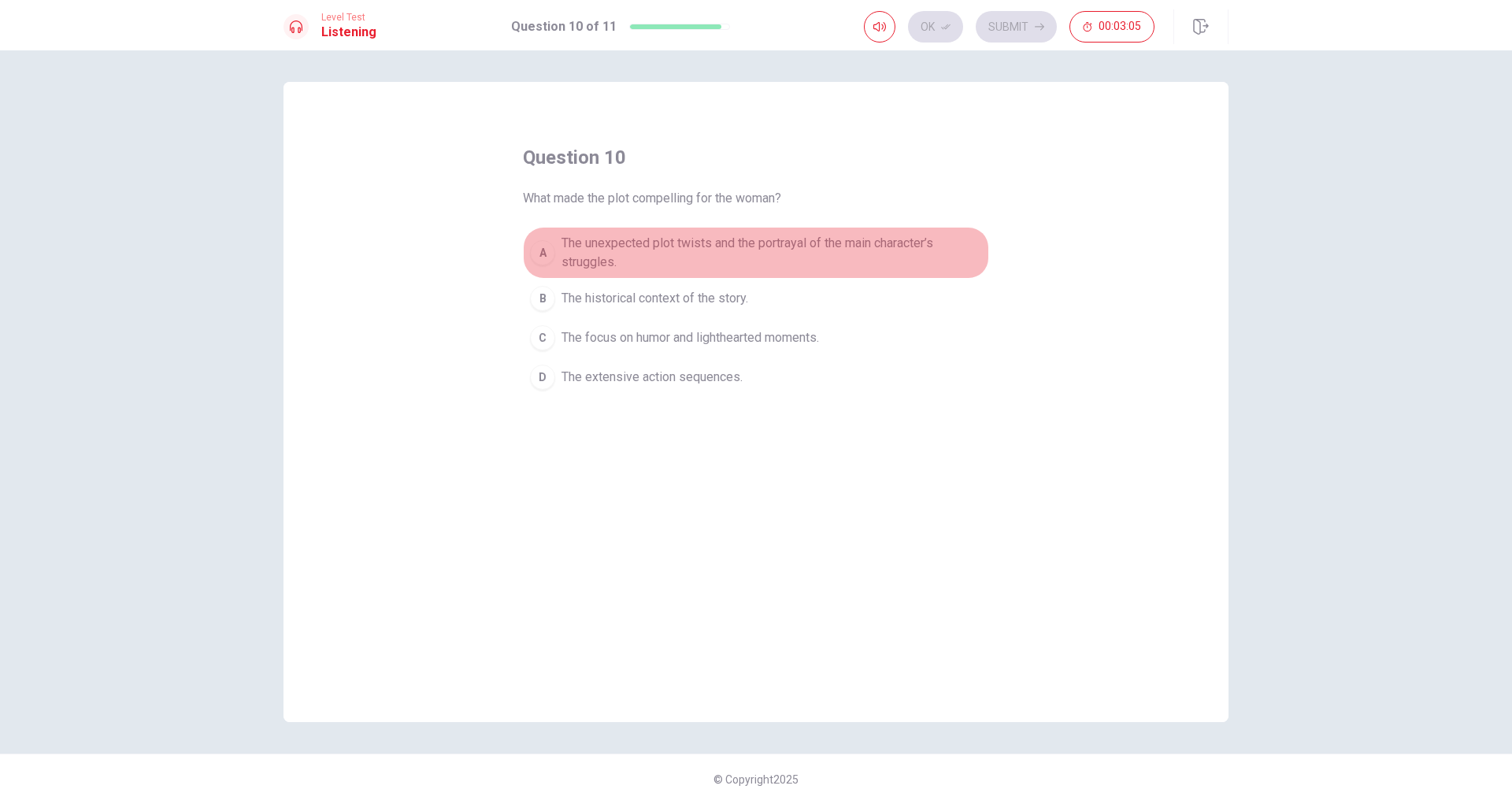
click at [652, 265] on span "The unexpected plot twists and the portrayal of the main character’s struggles." at bounding box center [771, 253] width 420 height 38
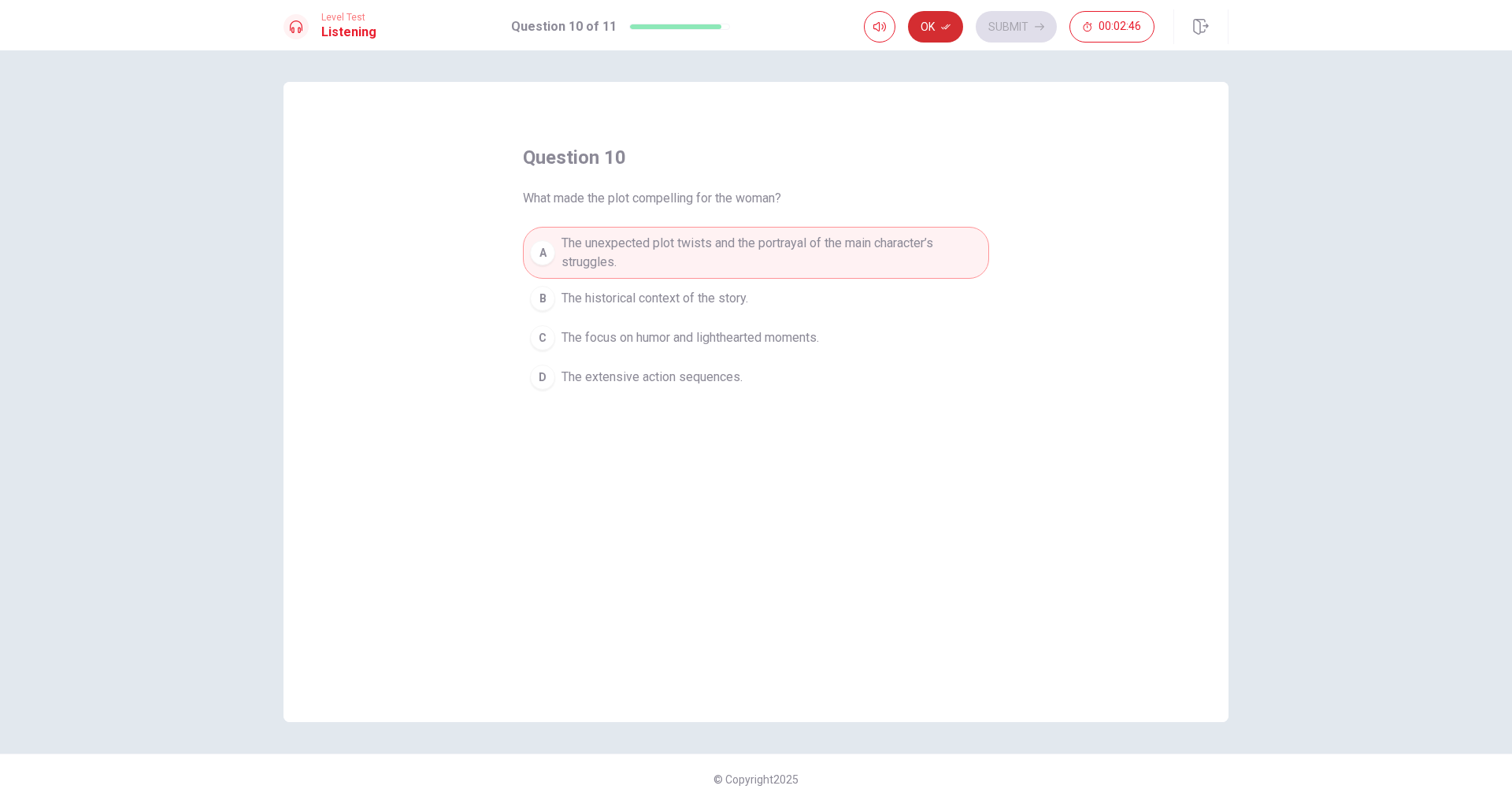
click at [930, 30] on button "Ok" at bounding box center [935, 27] width 55 height 32
click at [1031, 32] on button "Submit" at bounding box center [1016, 27] width 81 height 32
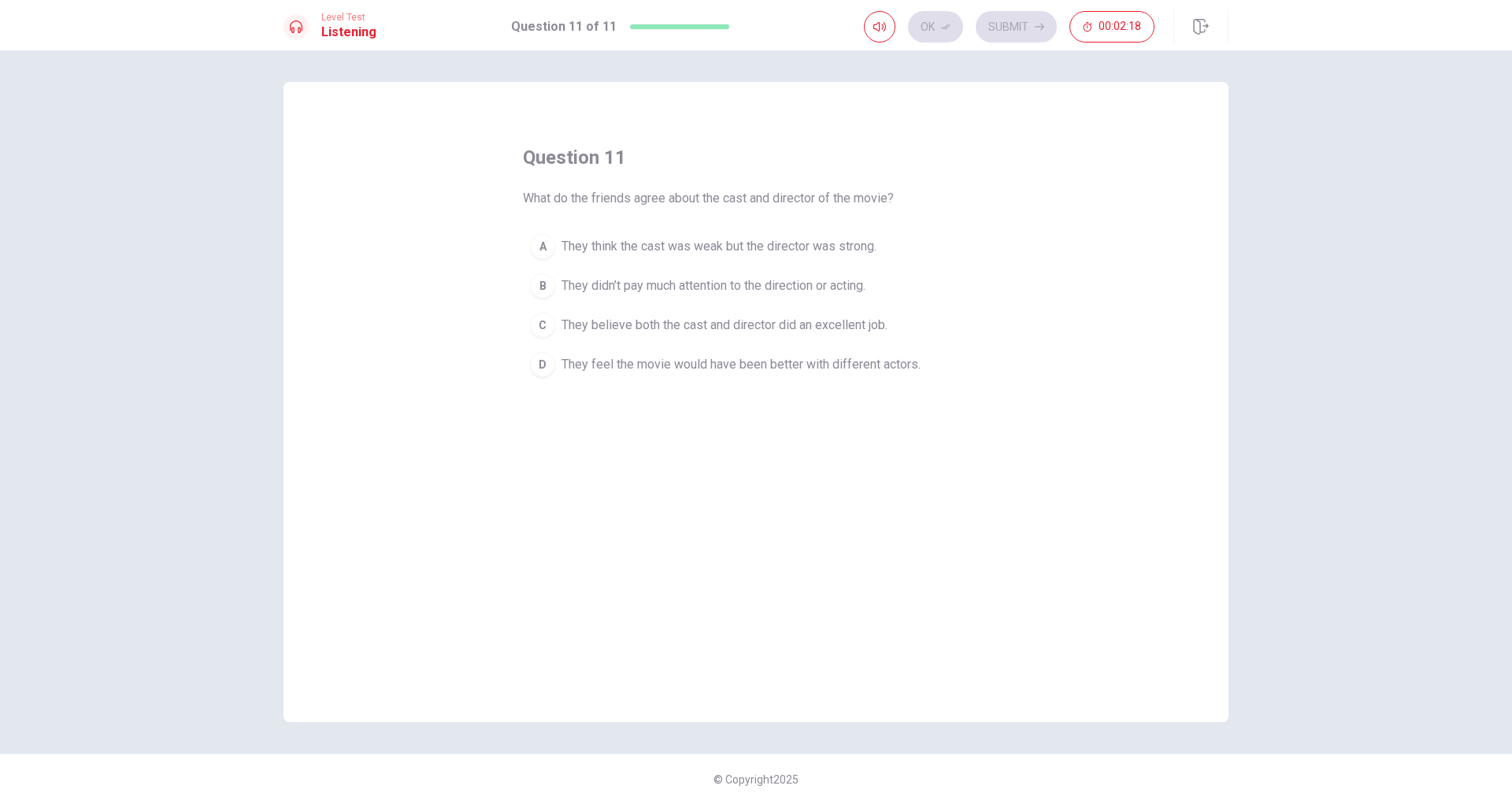
click at [707, 330] on span "They believe both the cast and director did an excellent job." at bounding box center [724, 325] width 326 height 19
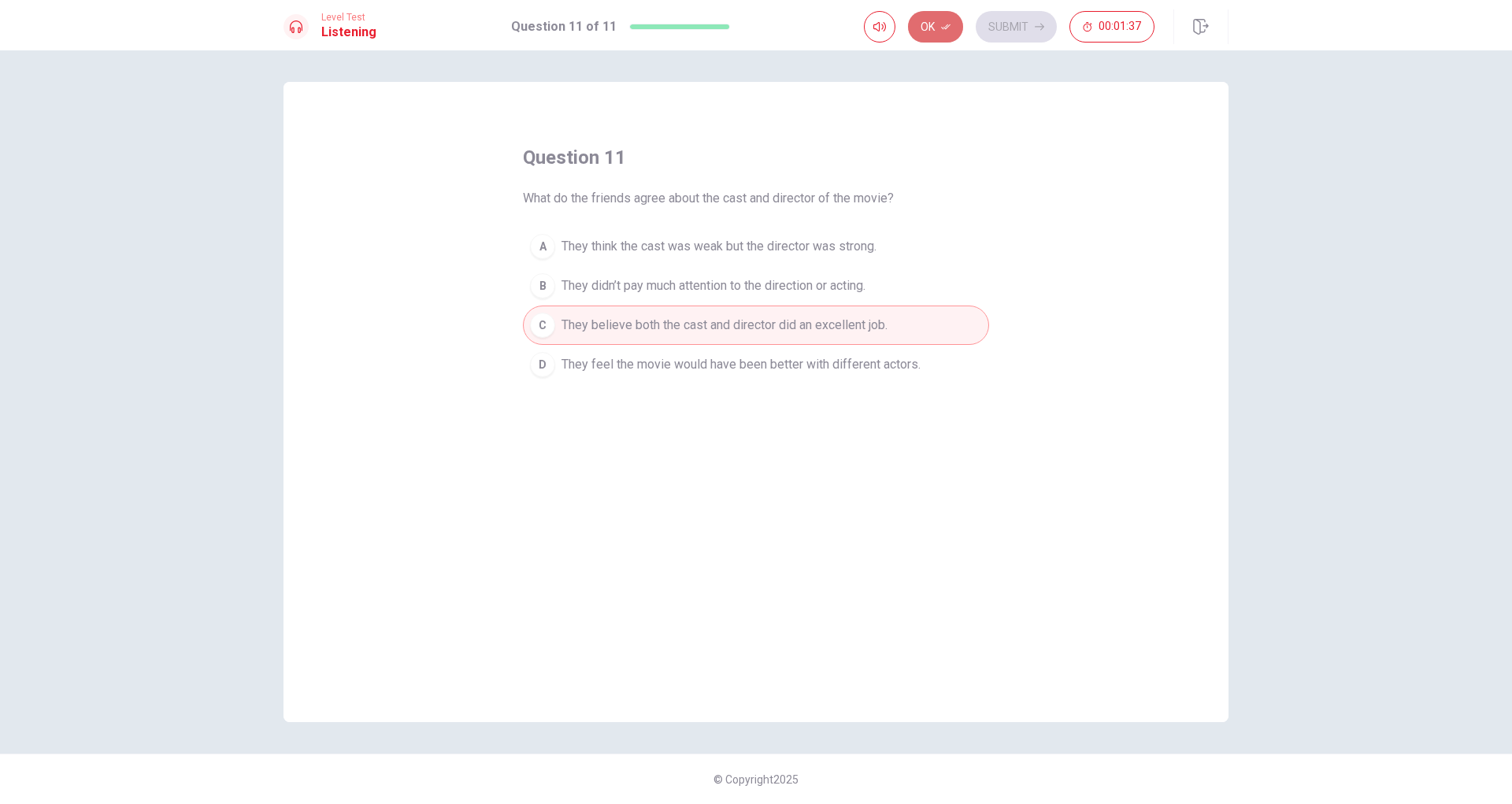
click at [934, 28] on button "Ok" at bounding box center [935, 27] width 55 height 32
click at [1002, 22] on button "Submit" at bounding box center [1016, 27] width 81 height 32
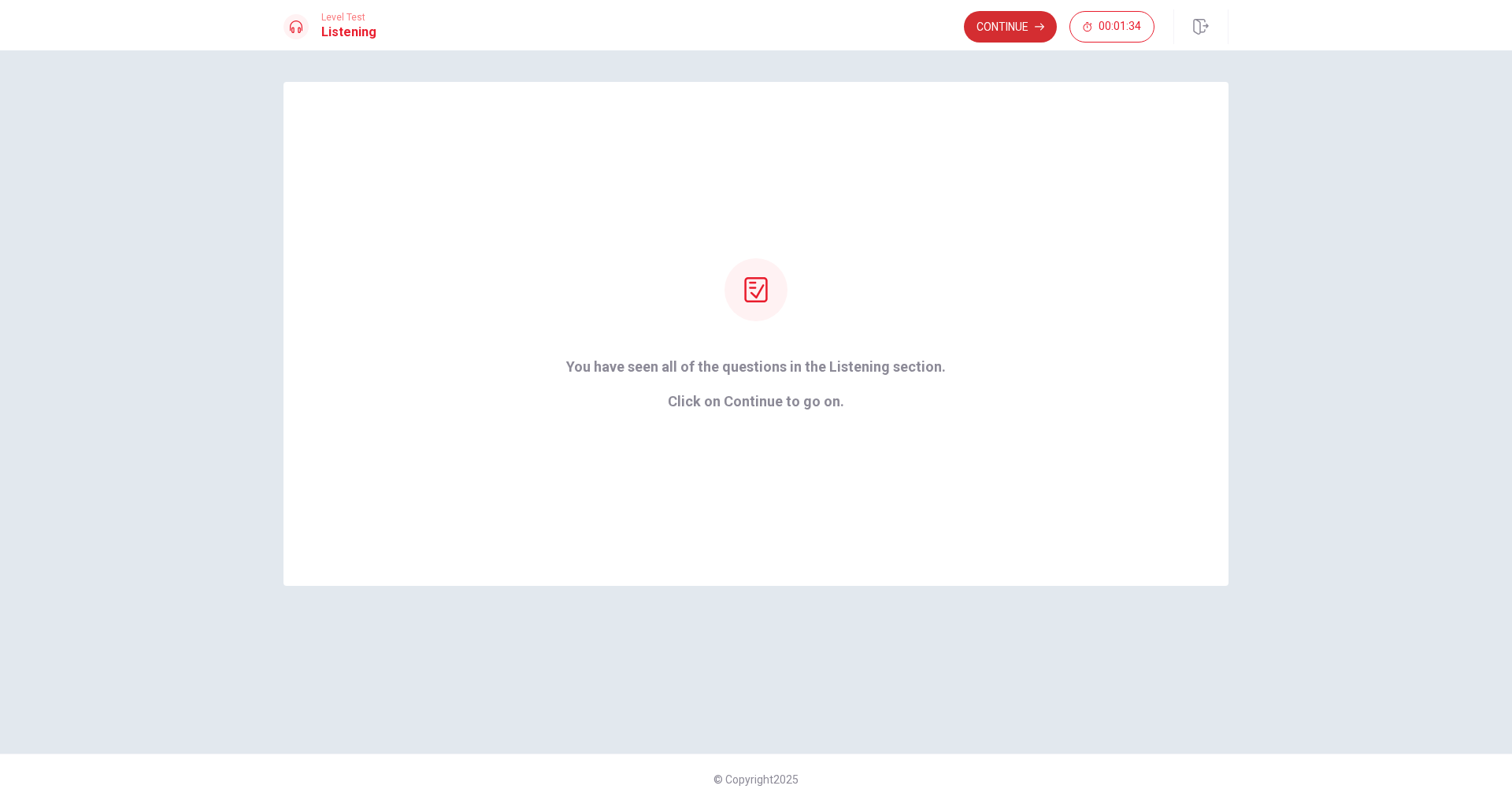
click at [1025, 26] on button "Continue" at bounding box center [1010, 27] width 93 height 32
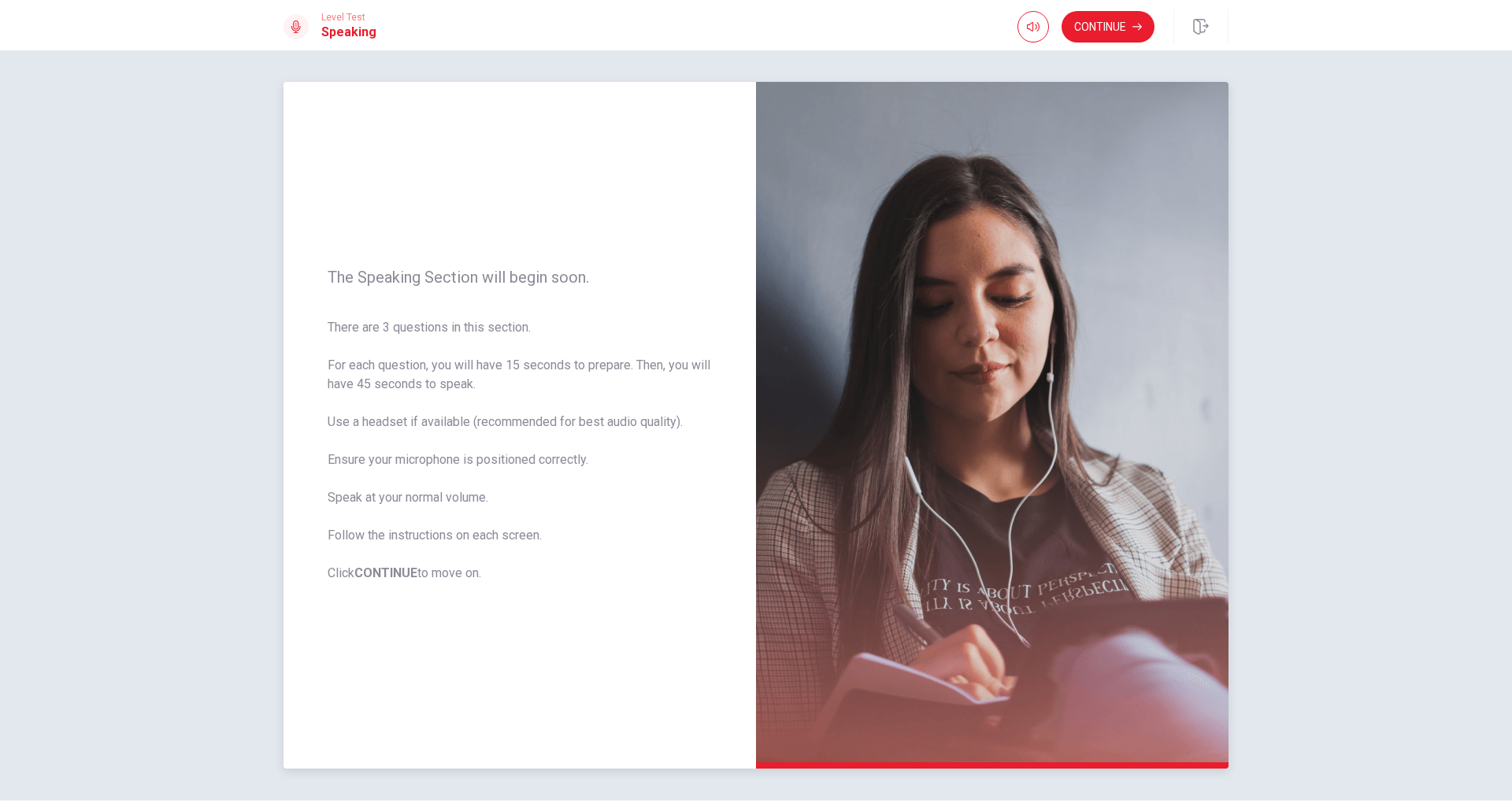
scroll to position [47, 0]
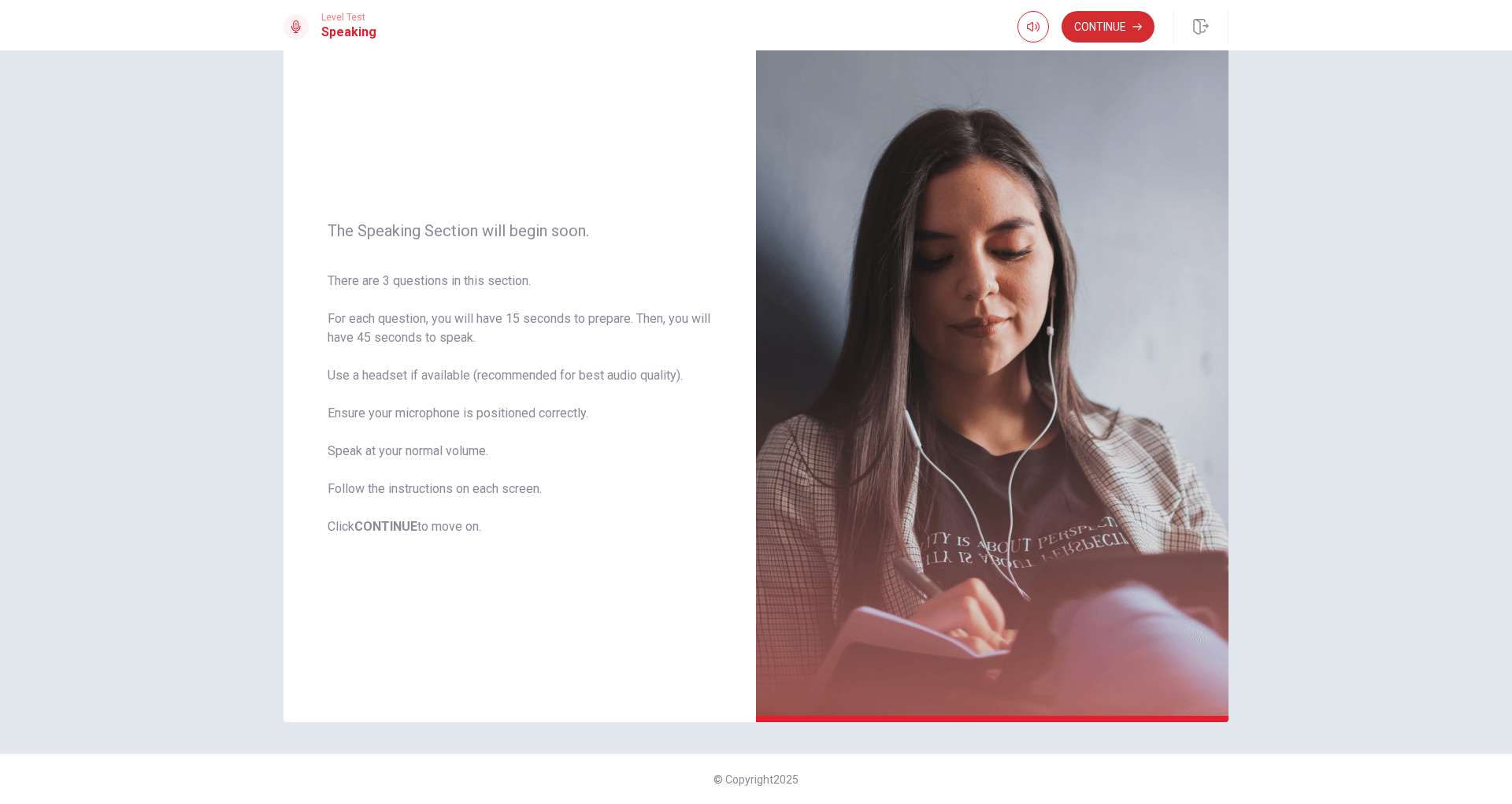
click at [1093, 32] on button "Continue" at bounding box center [1108, 27] width 93 height 32
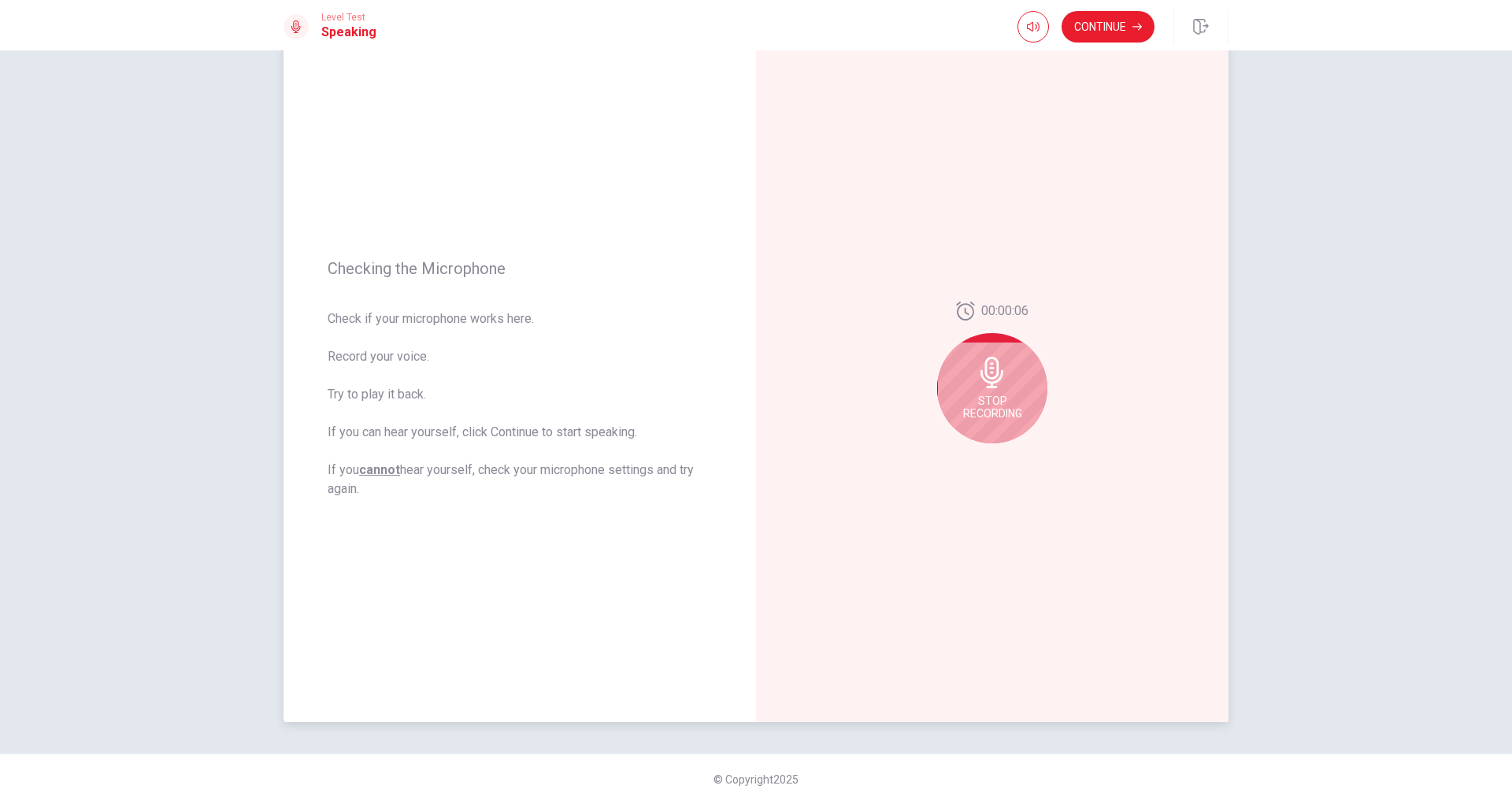
click at [1001, 393] on div "Stop Recording" at bounding box center [991, 388] width 110 height 110
click at [1009, 459] on icon "Play Audio" at bounding box center [1009, 455] width 9 height 9
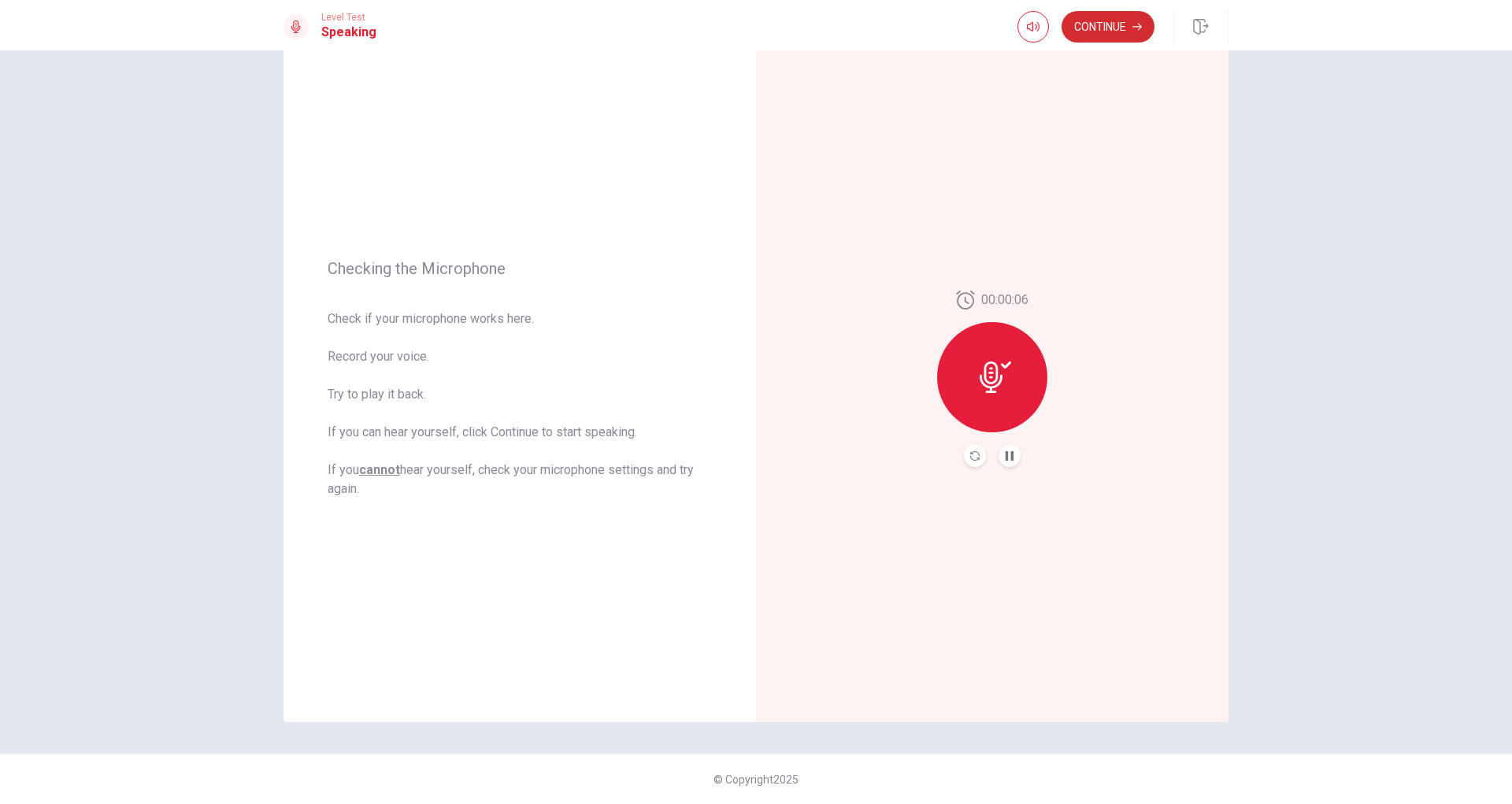
click at [1099, 32] on button "Continue" at bounding box center [1108, 27] width 93 height 32
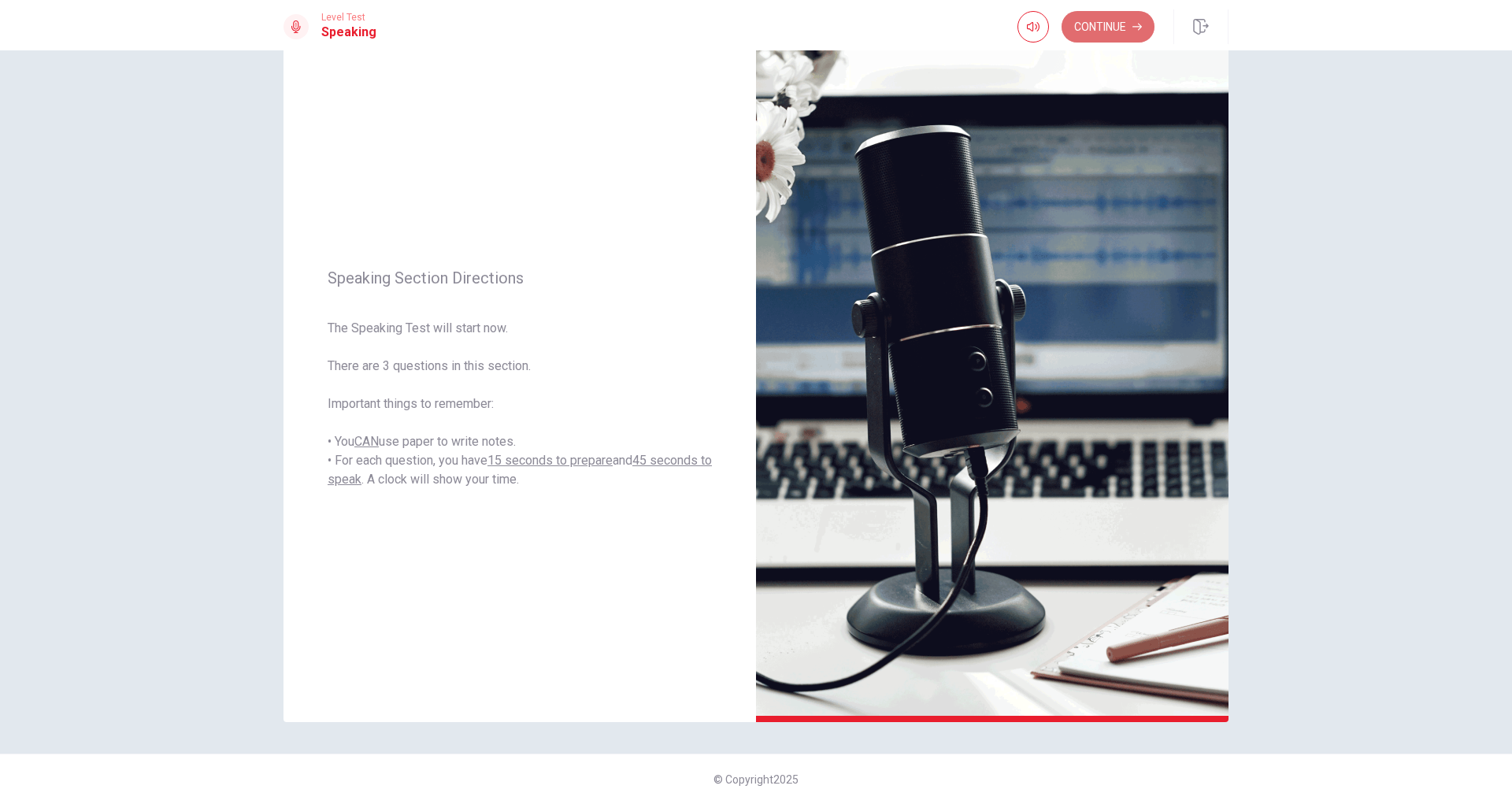
click at [1087, 23] on button "Continue" at bounding box center [1108, 27] width 93 height 32
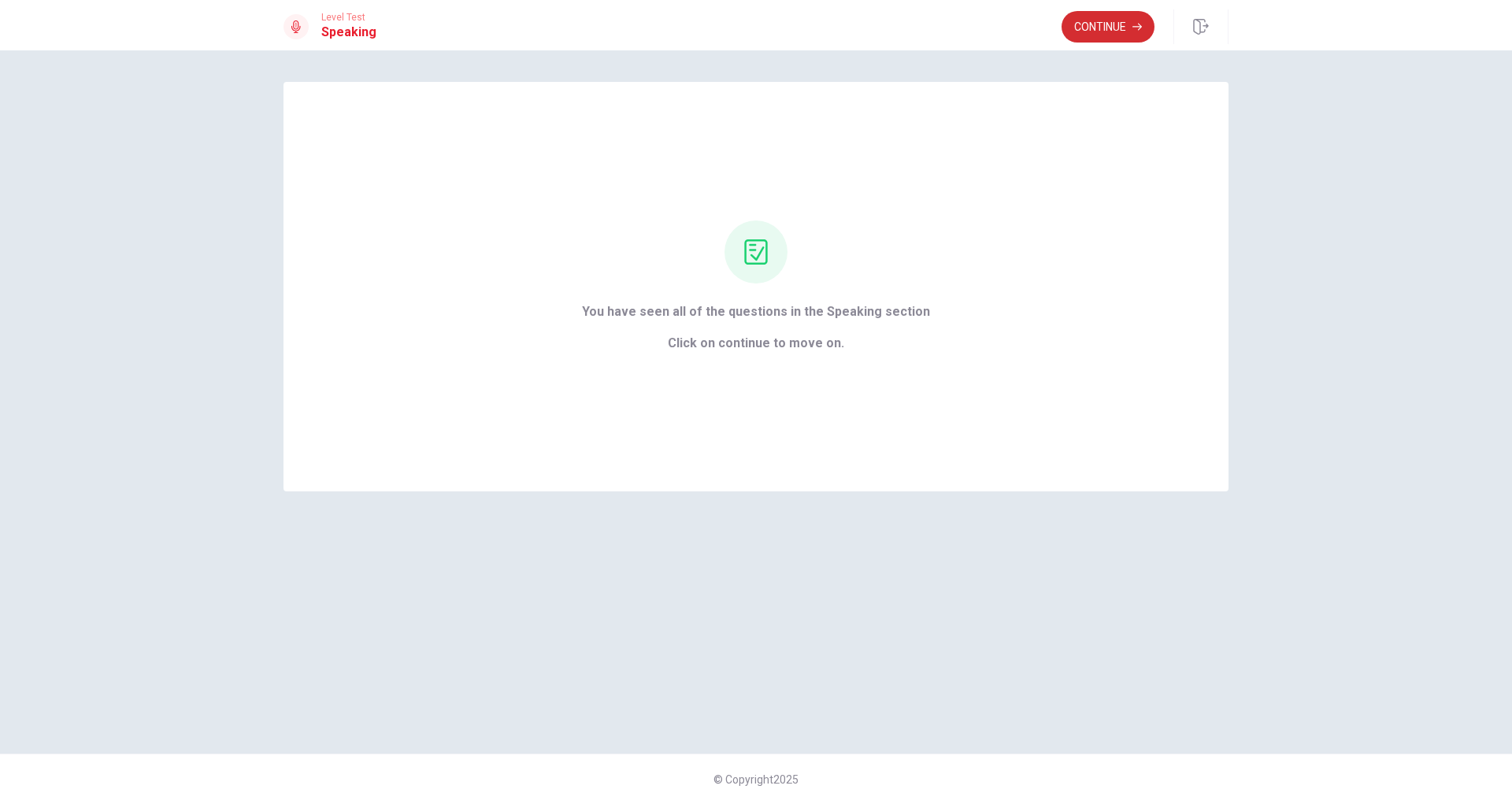
click at [1094, 22] on button "Continue" at bounding box center [1108, 27] width 93 height 32
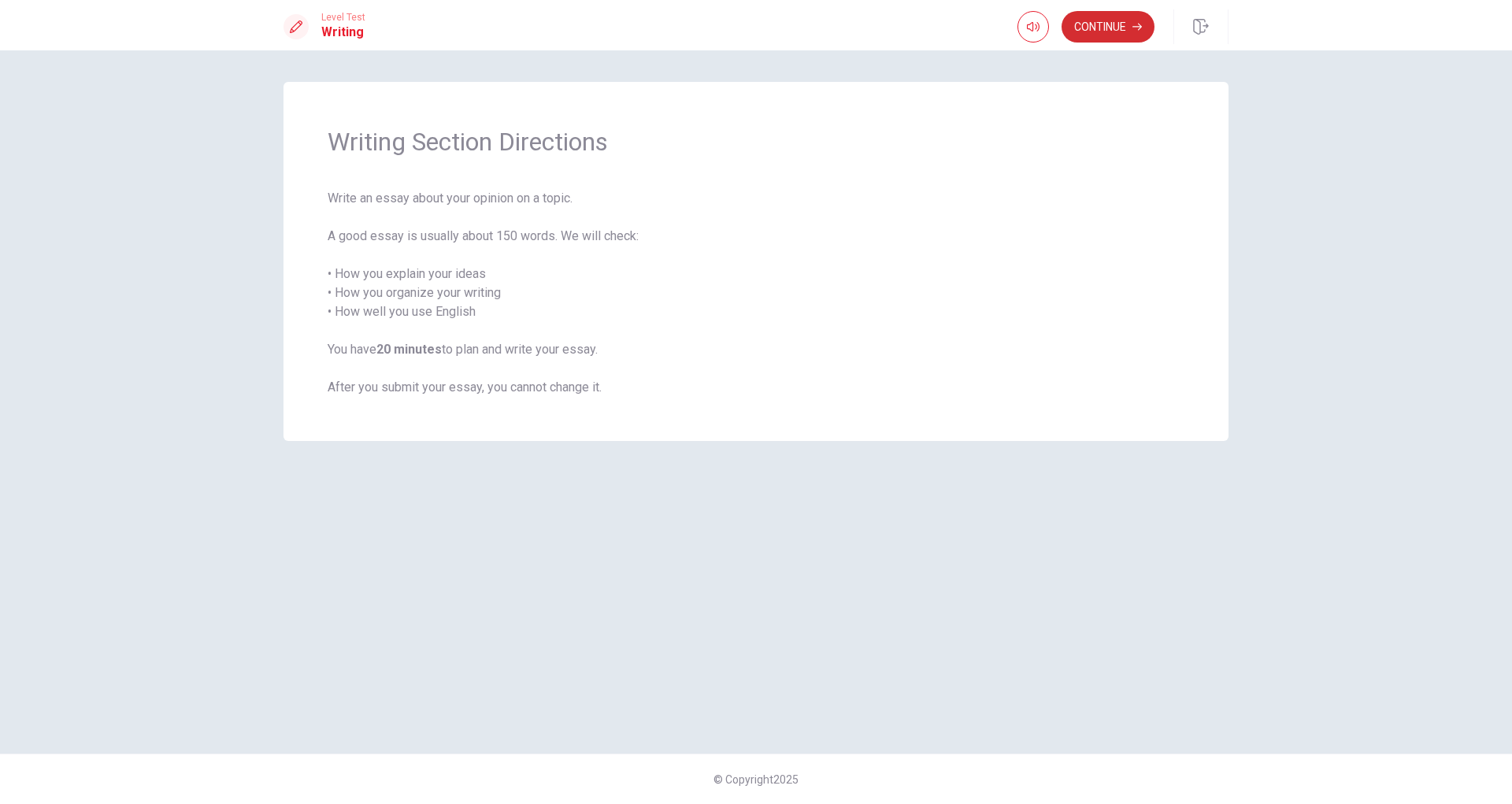
click at [1098, 39] on button "Continue" at bounding box center [1108, 27] width 93 height 32
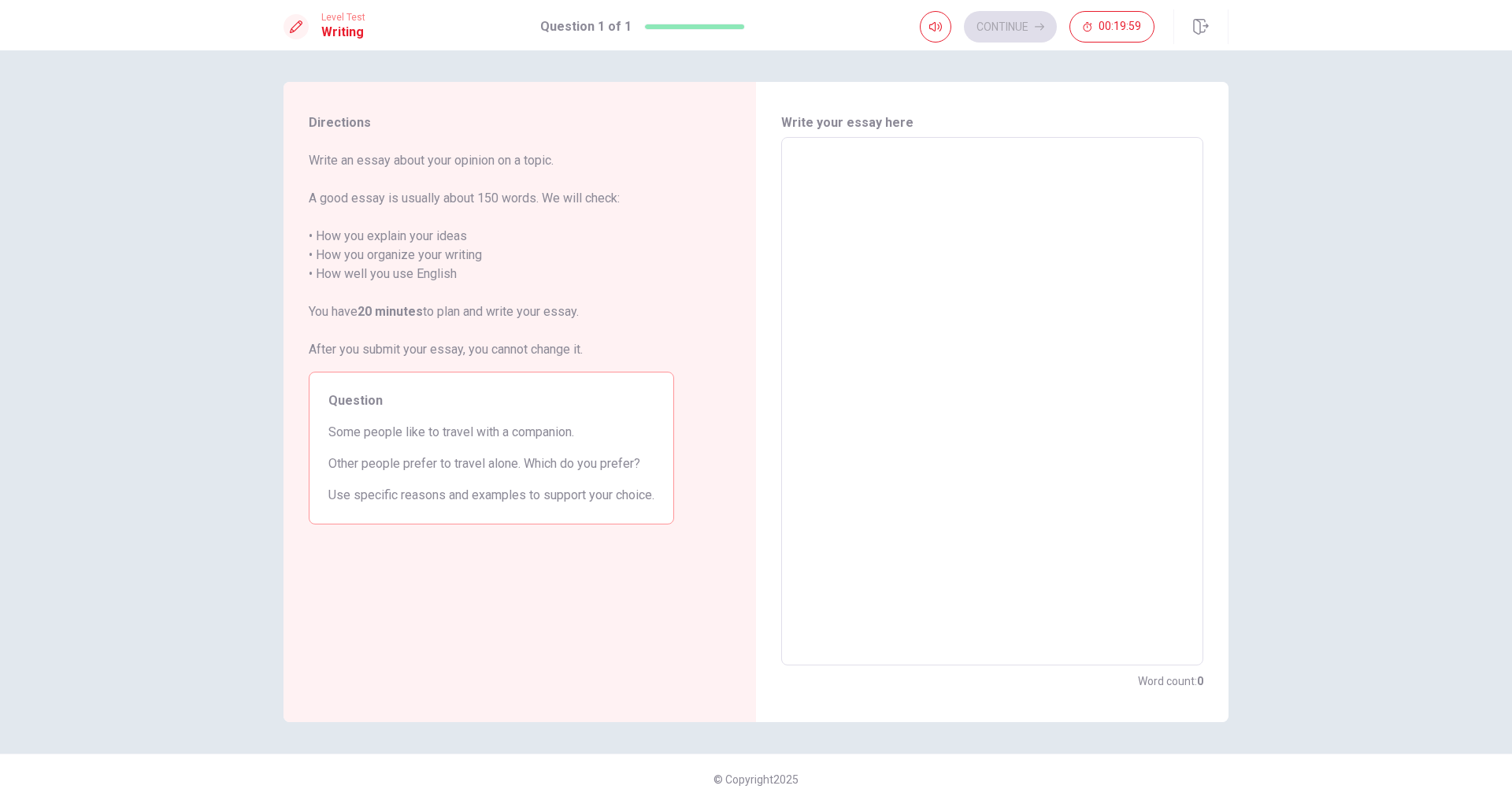
click at [991, 311] on textarea at bounding box center [992, 401] width 400 height 502
click at [839, 444] on textarea at bounding box center [992, 401] width 400 height 502
click at [911, 326] on textarea at bounding box center [992, 401] width 400 height 502
type textarea "I"
type textarea "x"
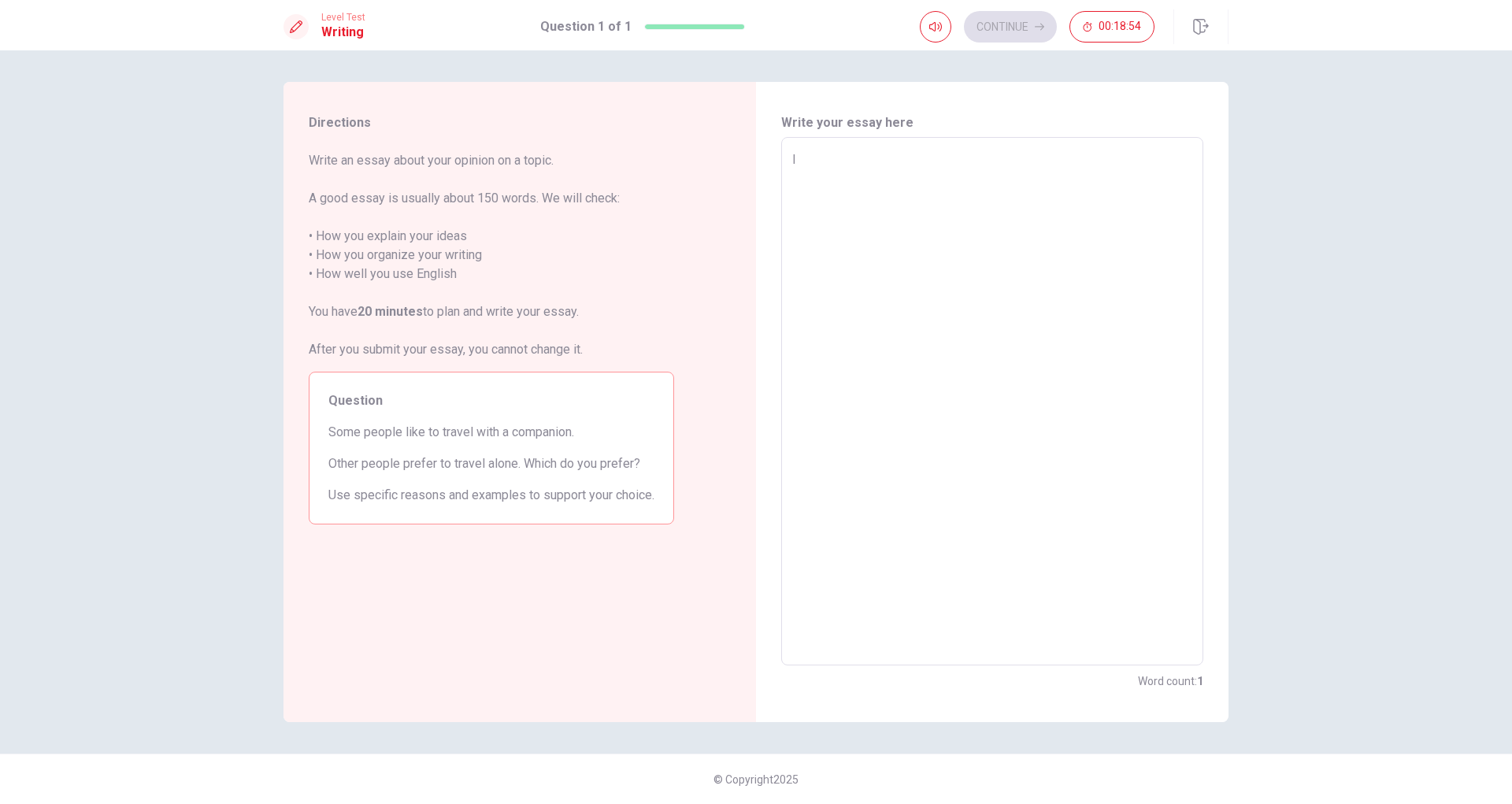
type textarea "I"
type textarea "x"
type textarea "I p"
type textarea "x"
type textarea "I pr"
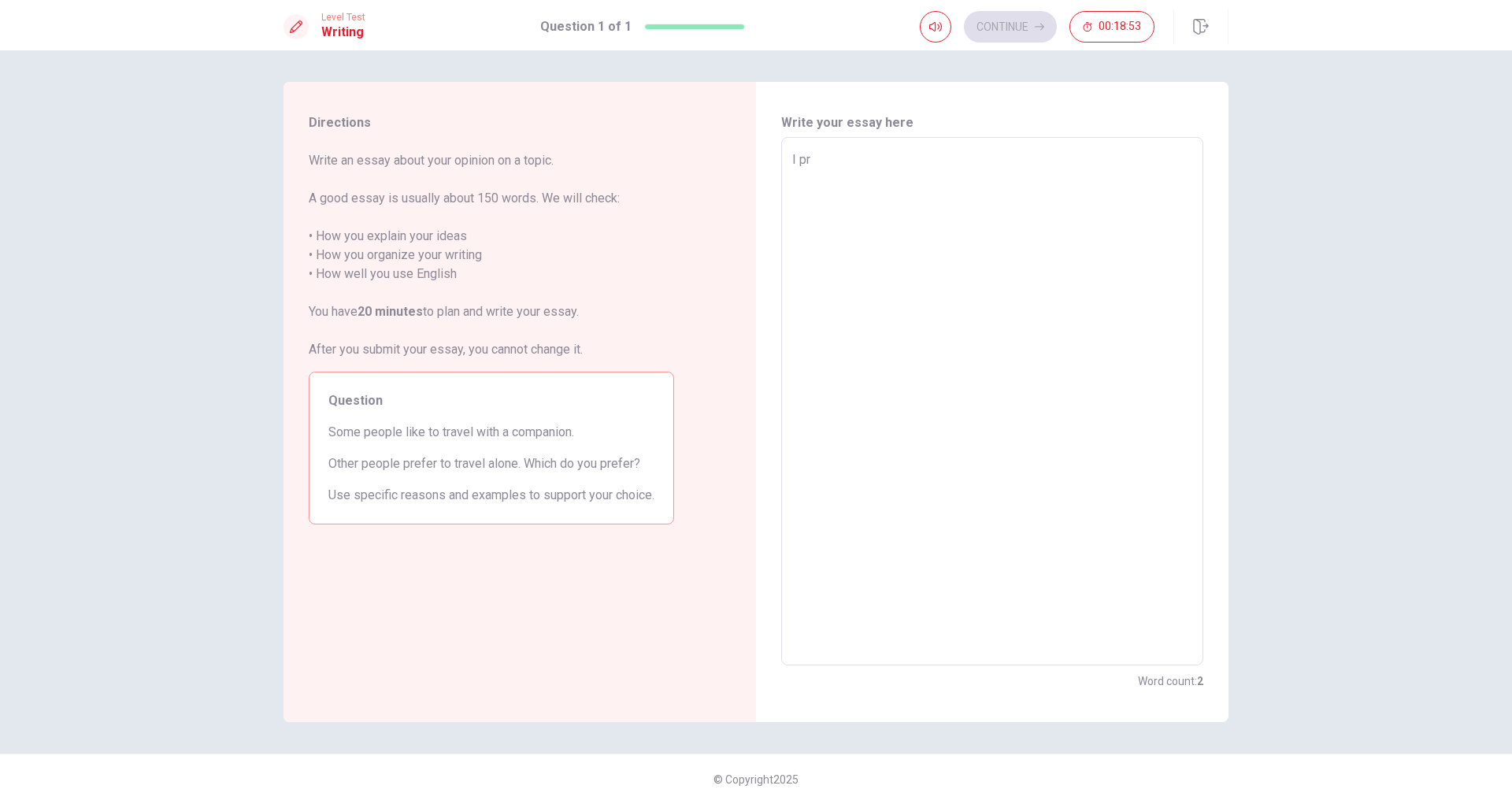
type textarea "x"
type textarea "I pre"
type textarea "x"
type textarea "I pref"
type textarea "x"
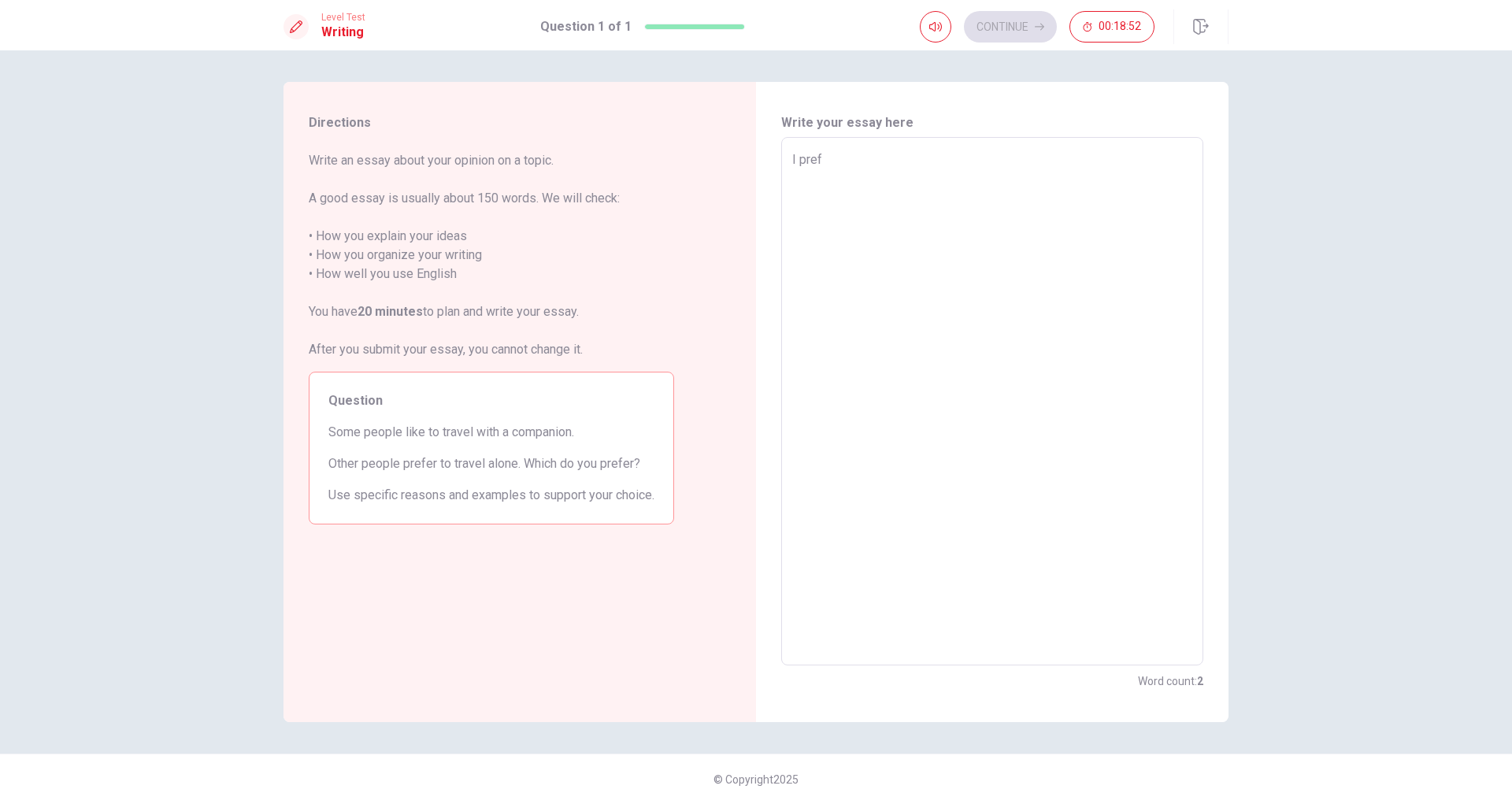
type textarea "I prefe"
type textarea "x"
type textarea "I prefer"
type textarea "x"
type textarea "I prefer"
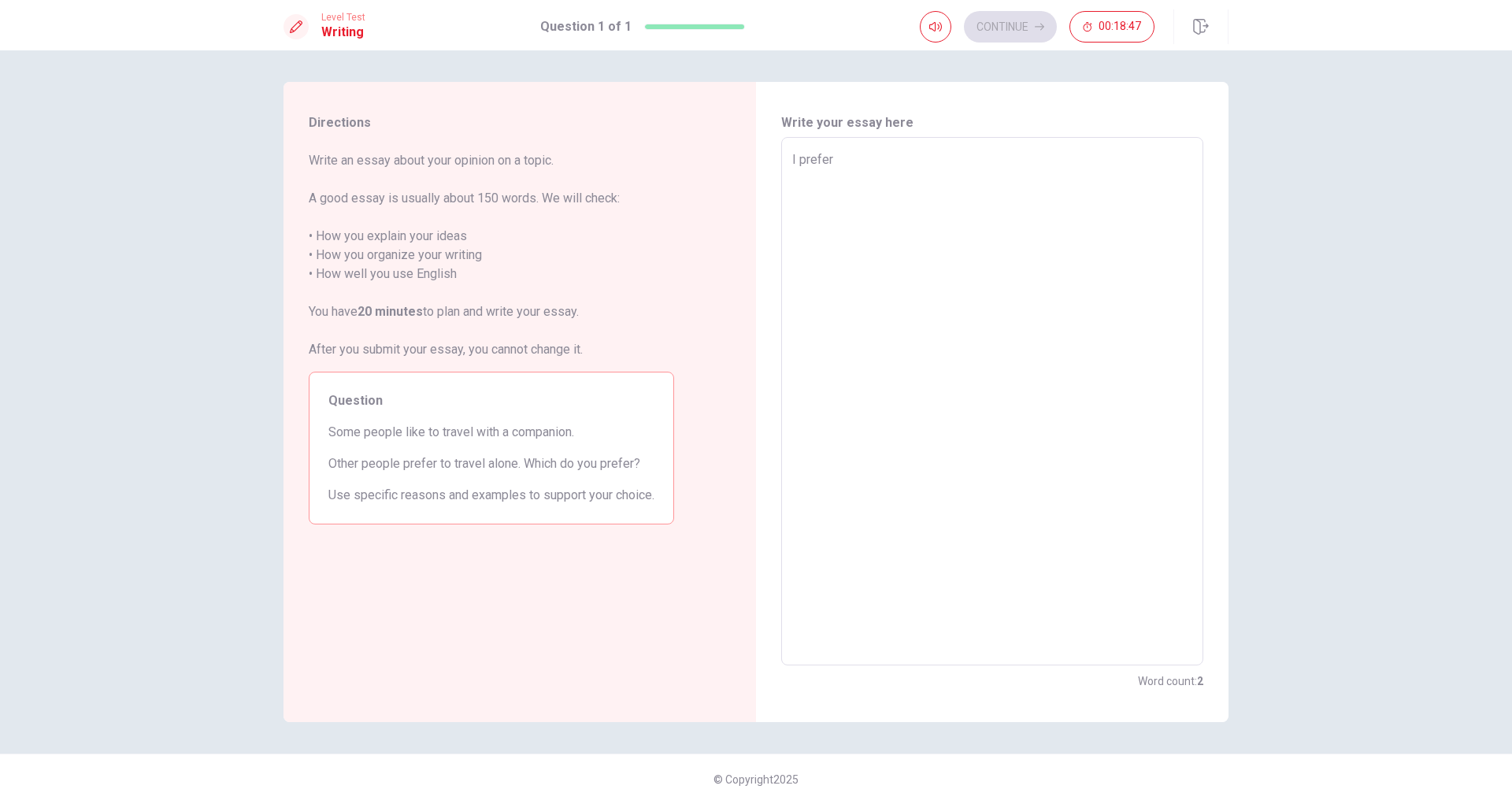
type textarea "x"
type textarea "I prefer t"
type textarea "x"
type textarea "I prefer to"
type textarea "x"
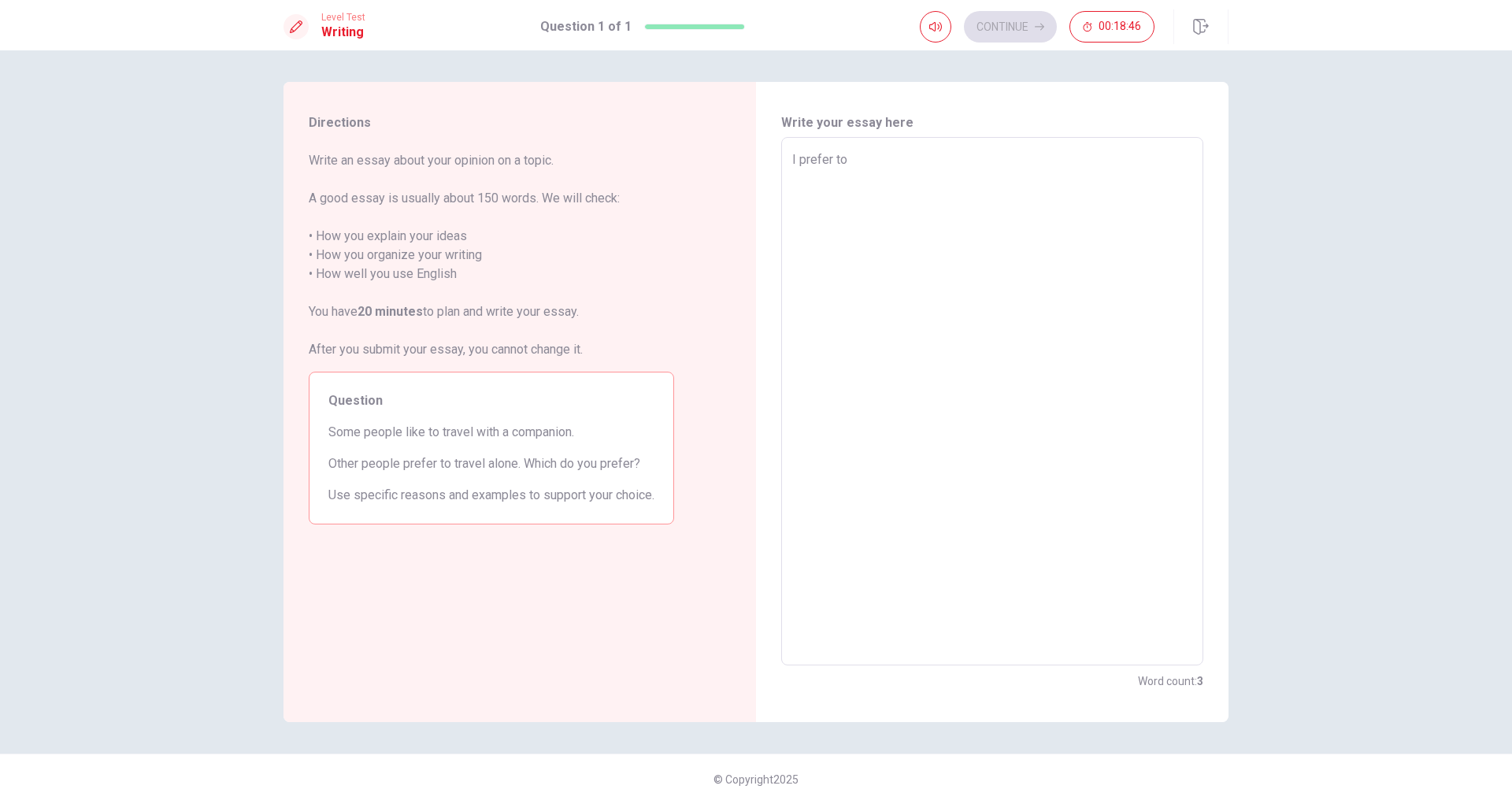
type textarea "I prefer ton"
type textarea "x"
type textarea "I prefer ton"
type textarea "x"
type textarea "I prefer ton"
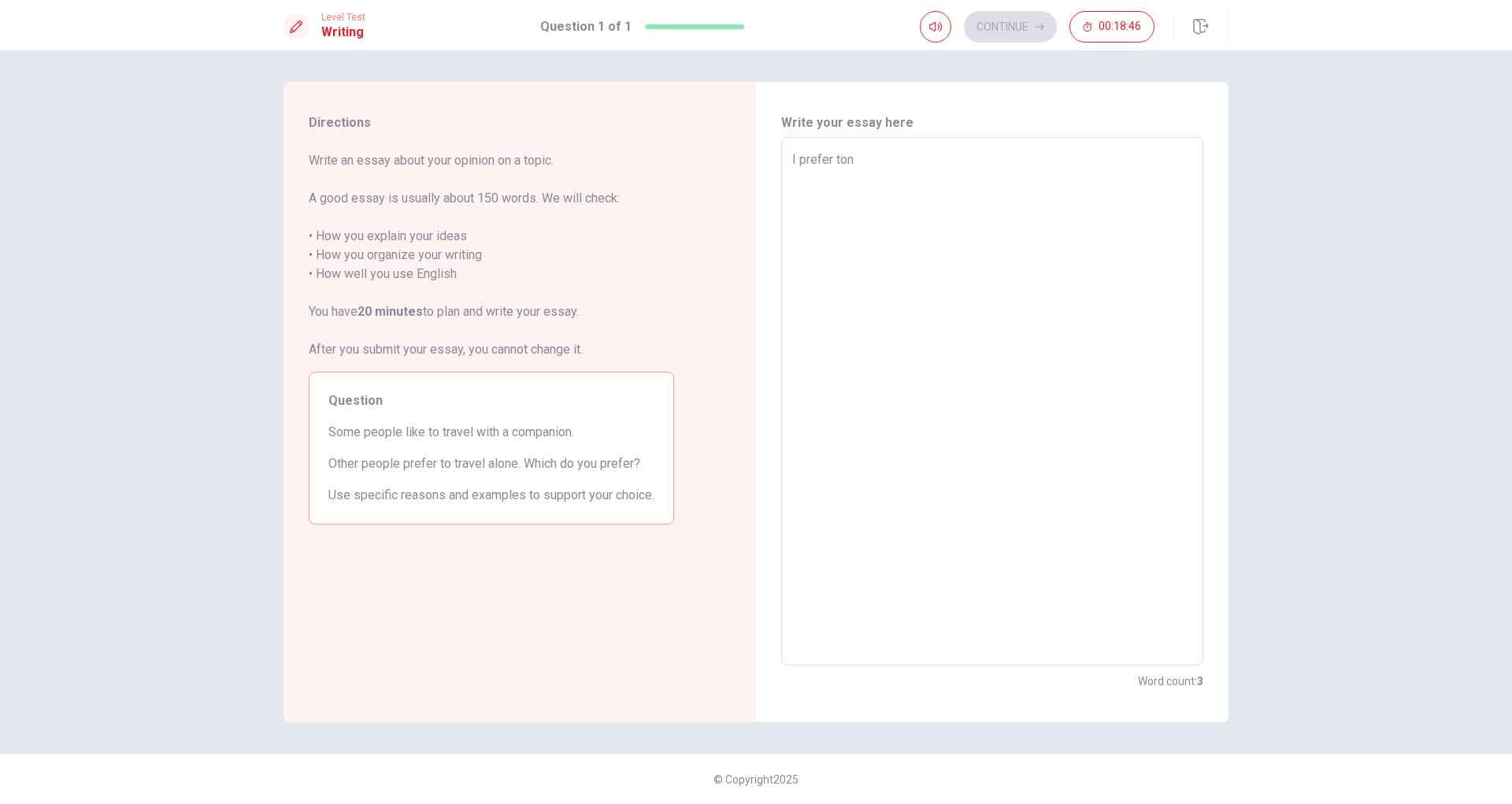
type textarea "x"
type textarea "I prefer to"
type textarea "x"
type textarea "I prefer to"
type textarea "x"
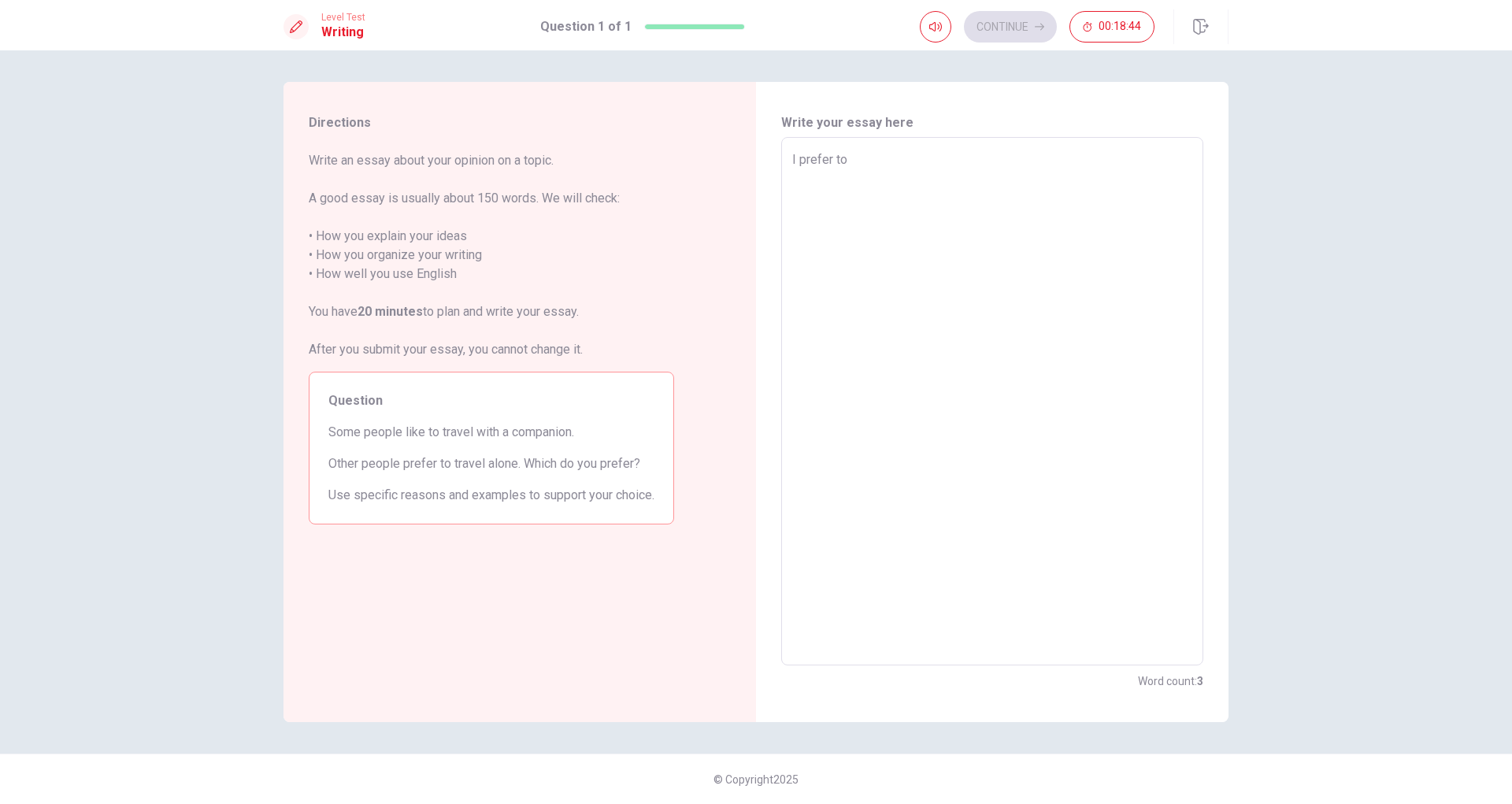
type textarea "I prefer to t"
type textarea "x"
type textarea "I prefer to tr"
type textarea "x"
type textarea "I prefer to tra"
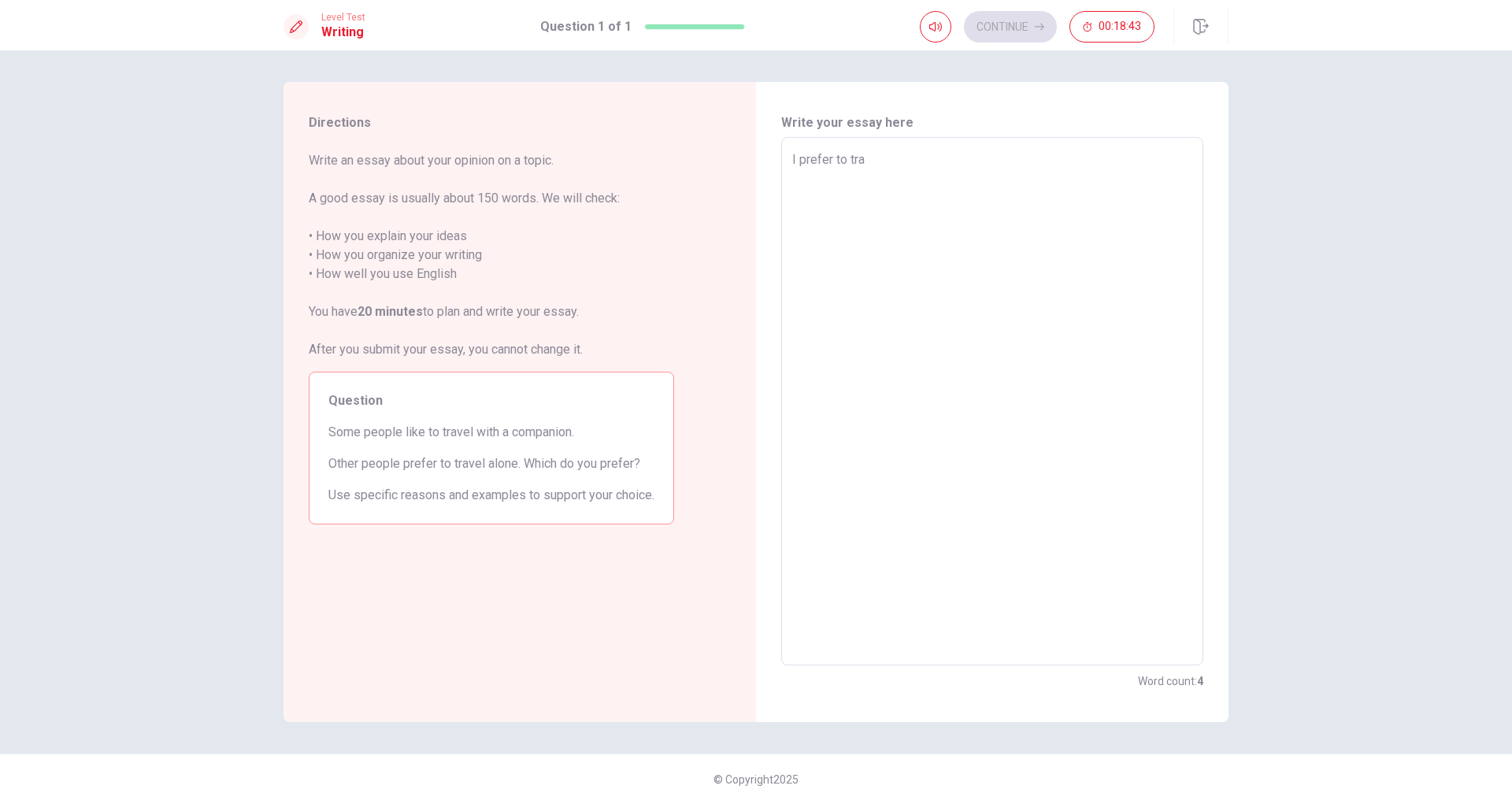
type textarea "x"
type textarea "I prefer to trav"
type textarea "x"
type textarea "I prefer to trave"
type textarea "x"
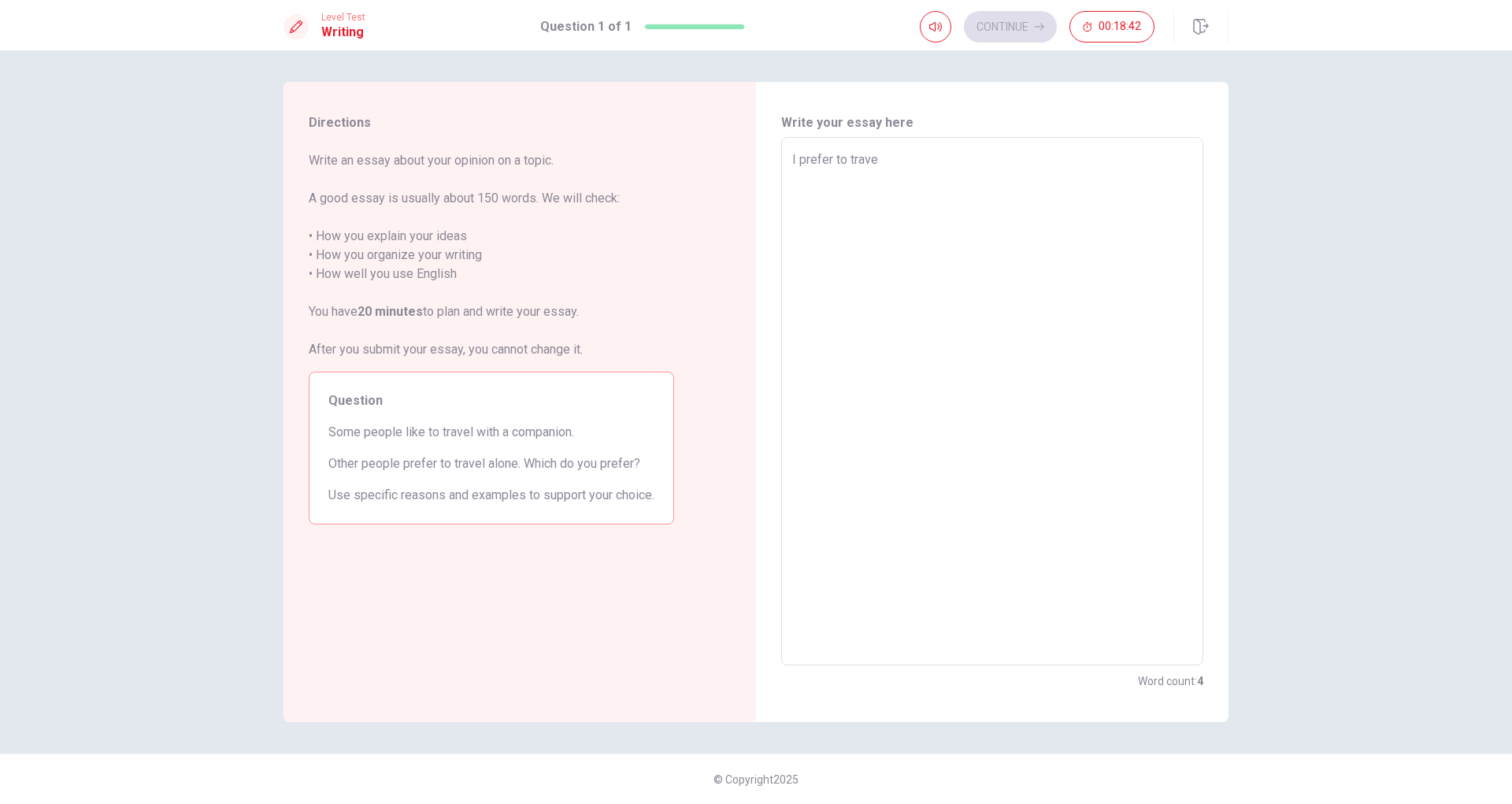
type textarea "I prefer to travel"
type textarea "x"
type textarea "I prefer to travel"
type textarea "x"
type textarea "I prefer to travel w"
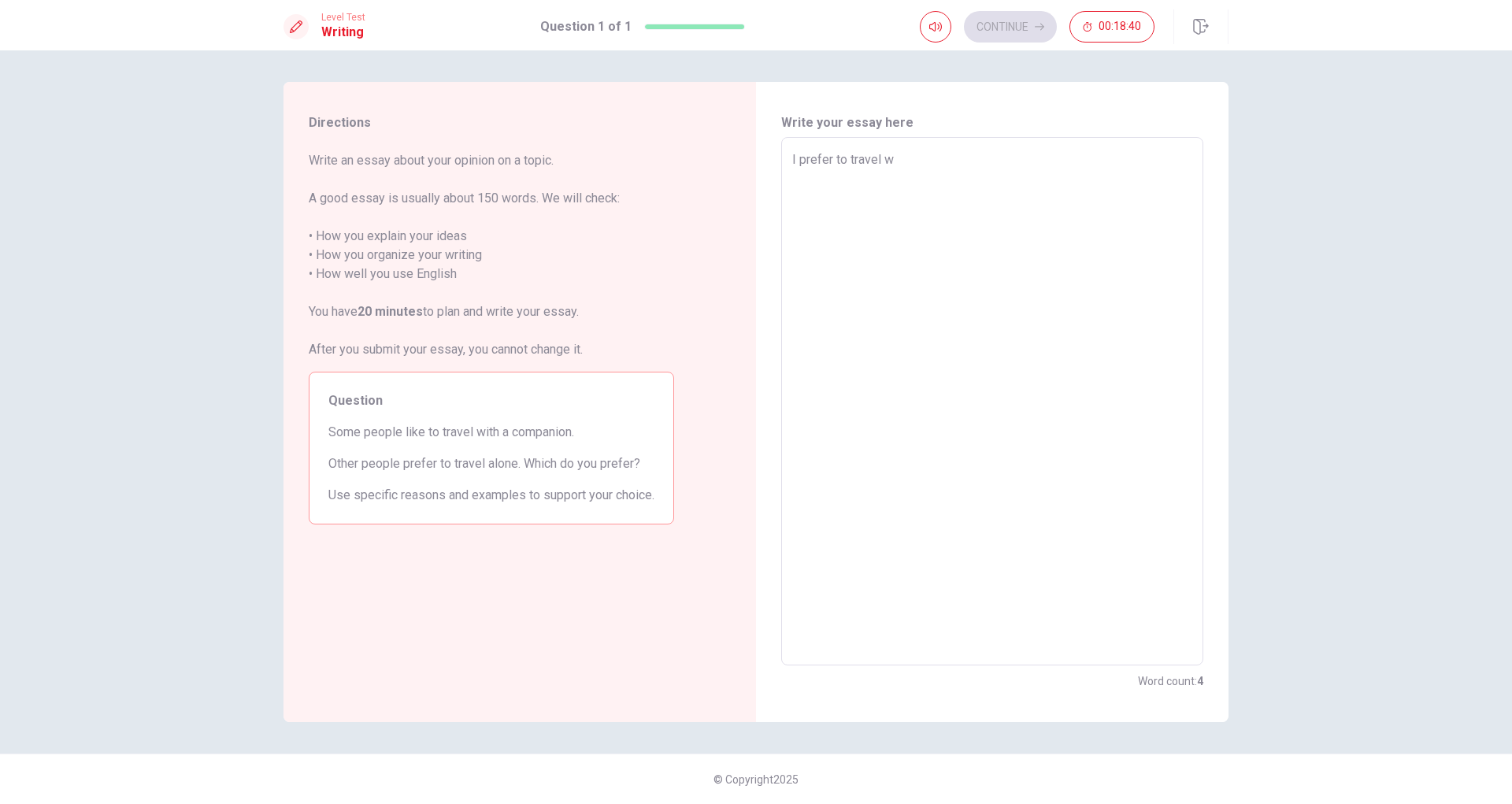
type textarea "x"
type textarea "I prefer to travel wi"
type textarea "x"
type textarea "I prefer to travel wit"
type textarea "x"
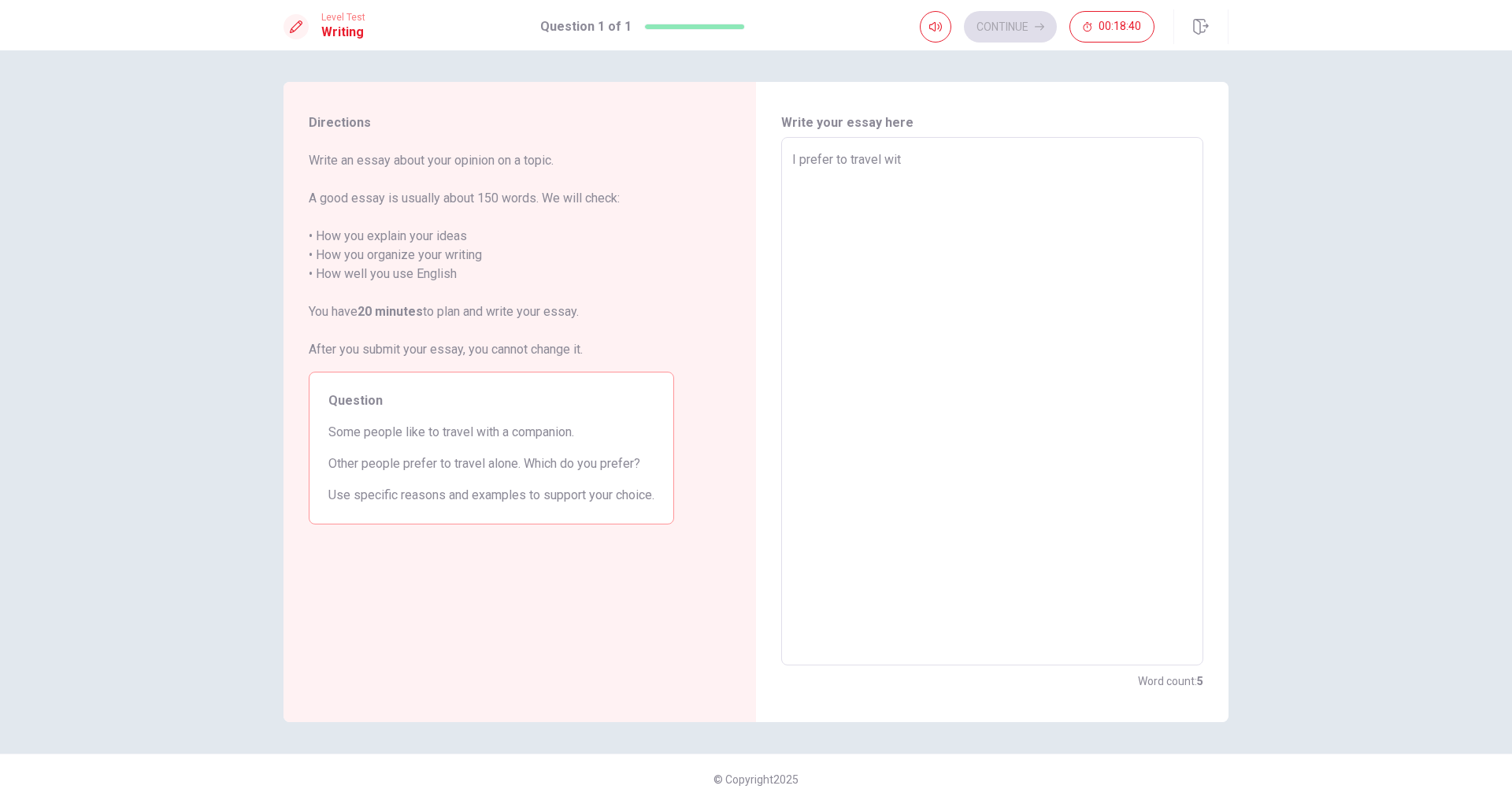
type textarea "I prefer to travel with"
type textarea "x"
type textarea "I prefer to travel witha"
type textarea "x"
type textarea "I prefer to travel with"
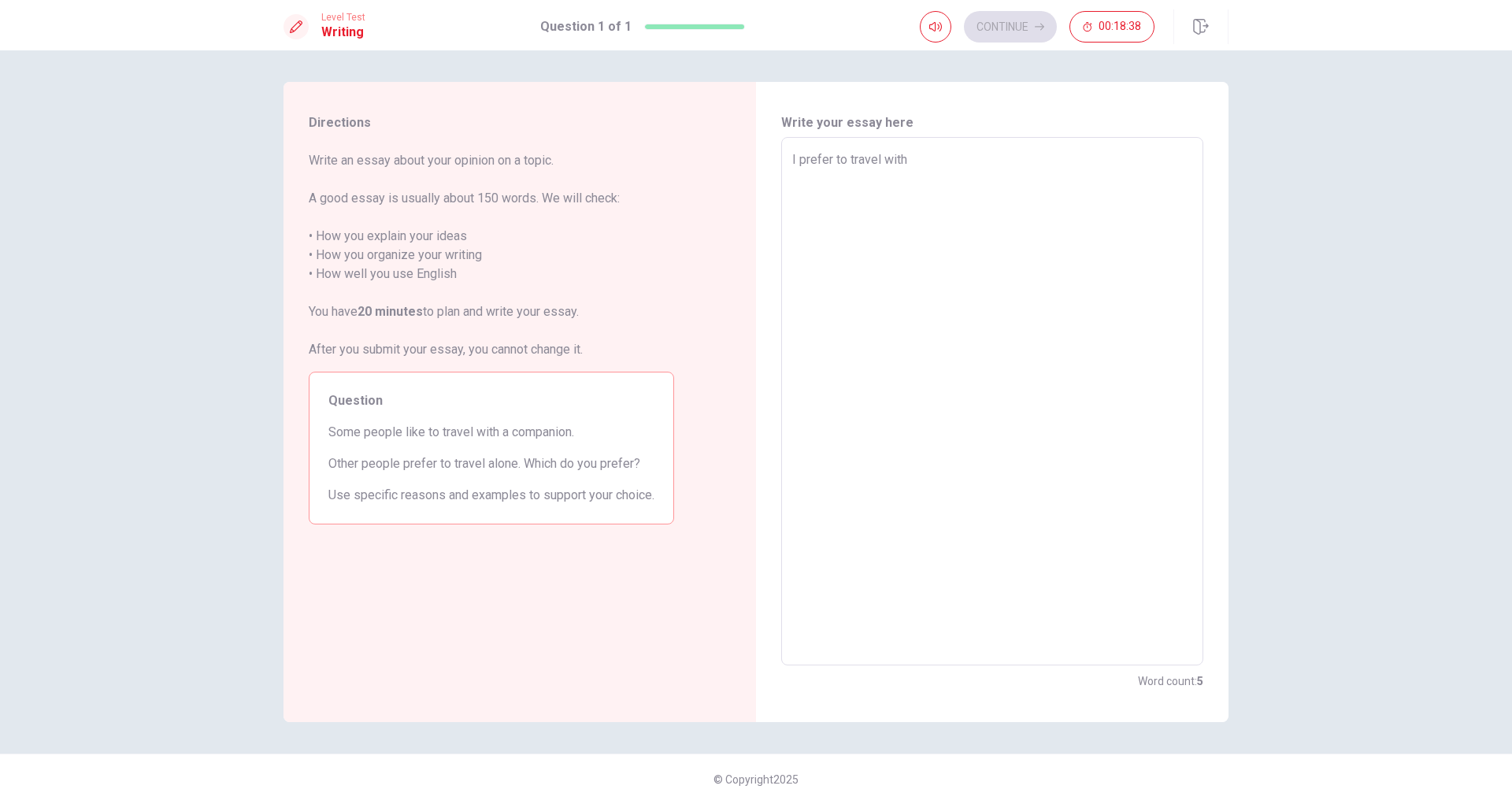
type textarea "x"
type textarea "I prefer to travel with"
type textarea "x"
type textarea "I prefer to travel with a"
type textarea "x"
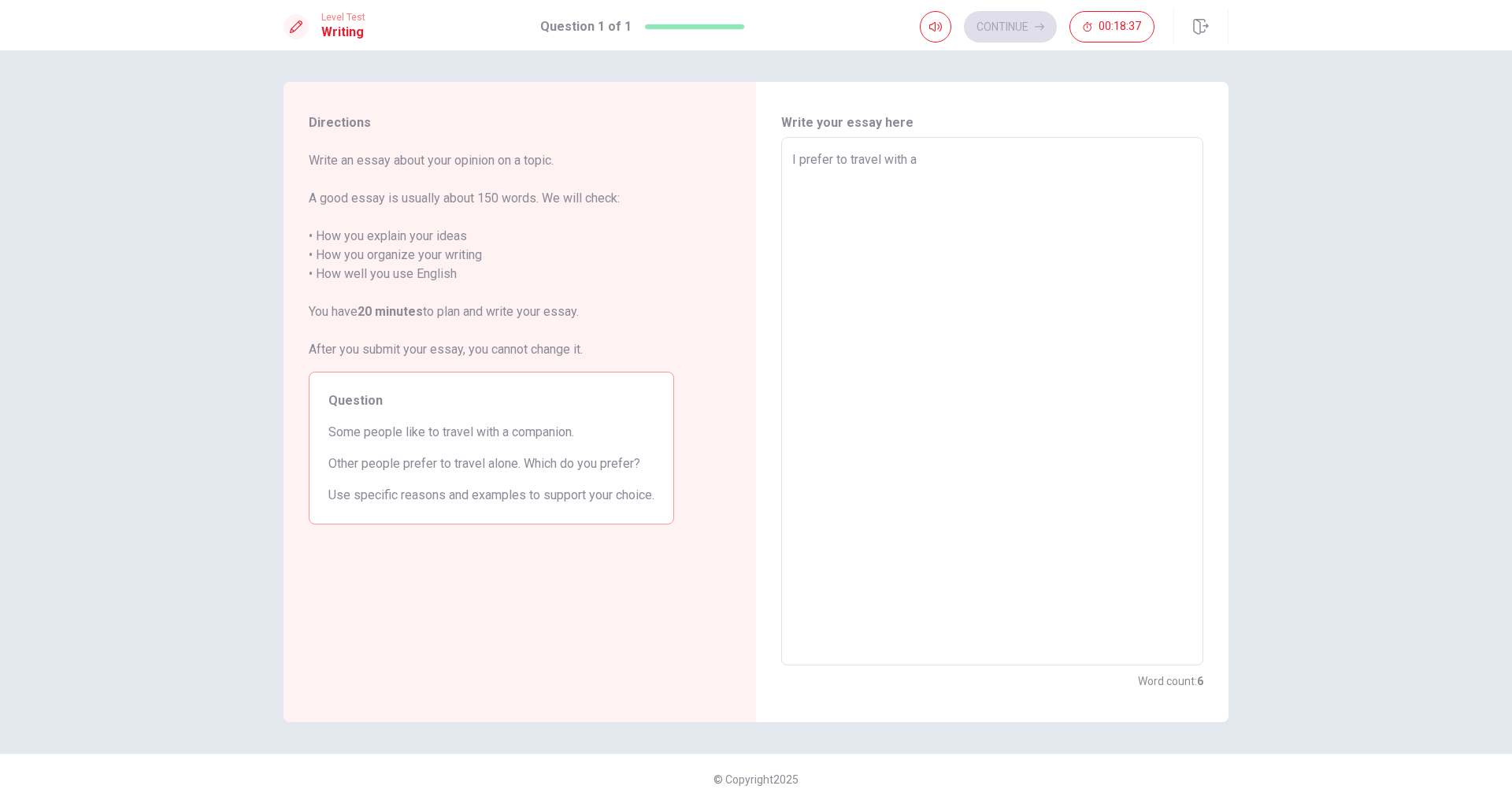
type textarea "I prefer to travel with a"
type textarea "x"
type textarea "I prefer to travel with a c"
type textarea "x"
type textarea "I prefer to travel with a co"
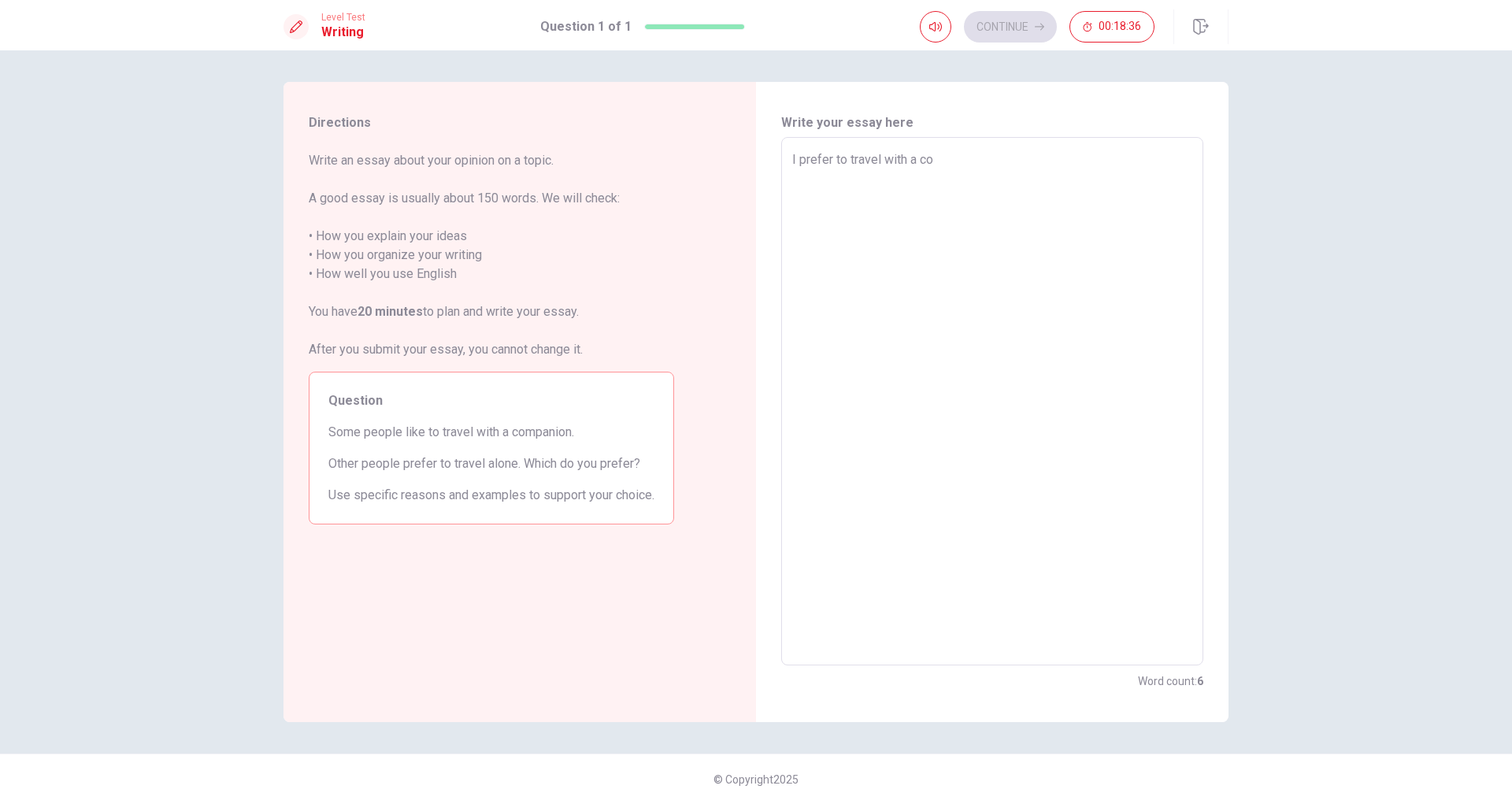
type textarea "x"
type textarea "I prefer to travel with a com"
type textarea "x"
type textarea "I prefer to travel with a comp"
type textarea "x"
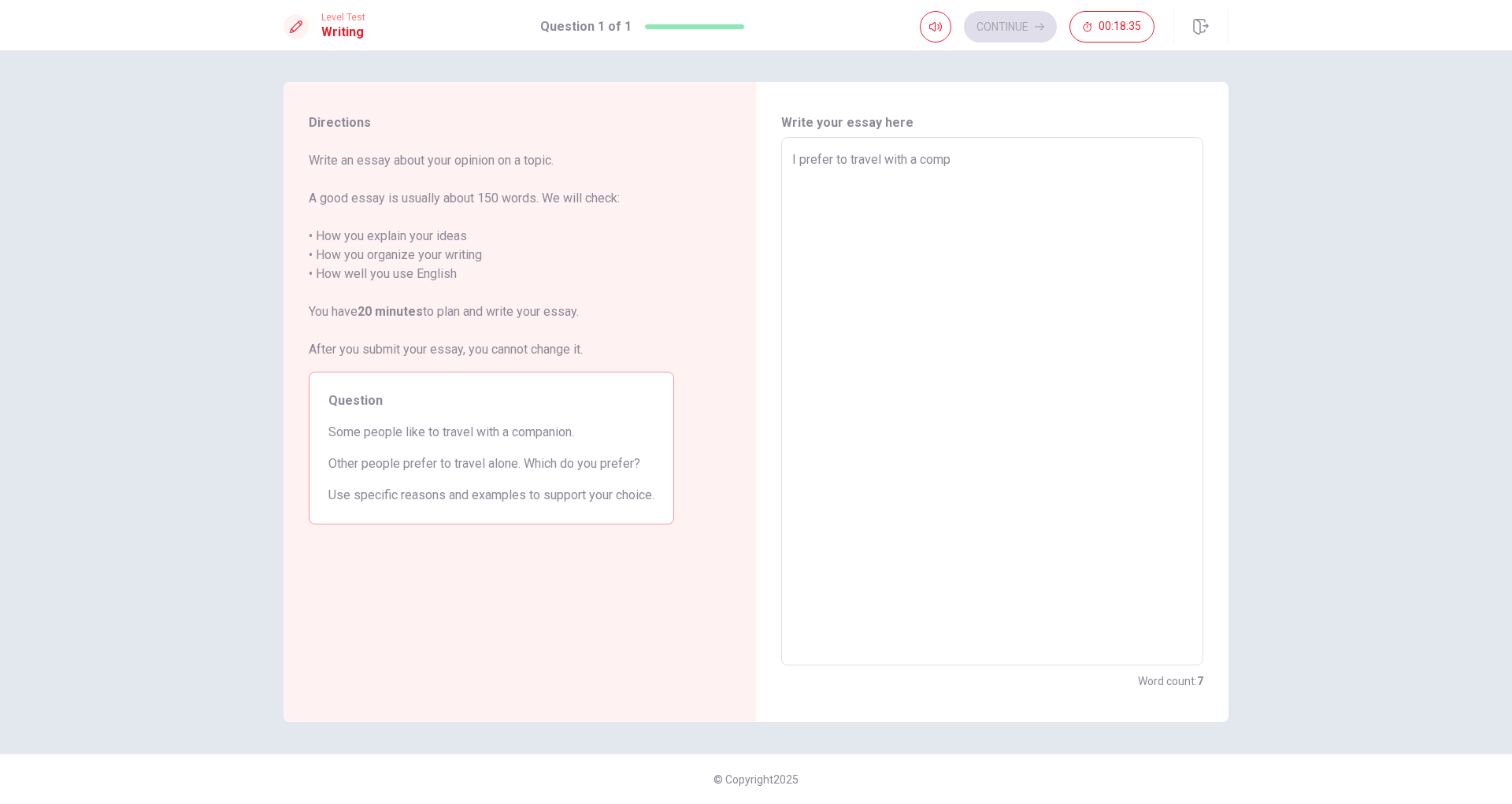
type textarea "I prefer to travel with a compa"
type textarea "x"
type textarea "I prefer to travel with a compan"
type textarea "x"
type textarea "I prefer to travel with a compani"
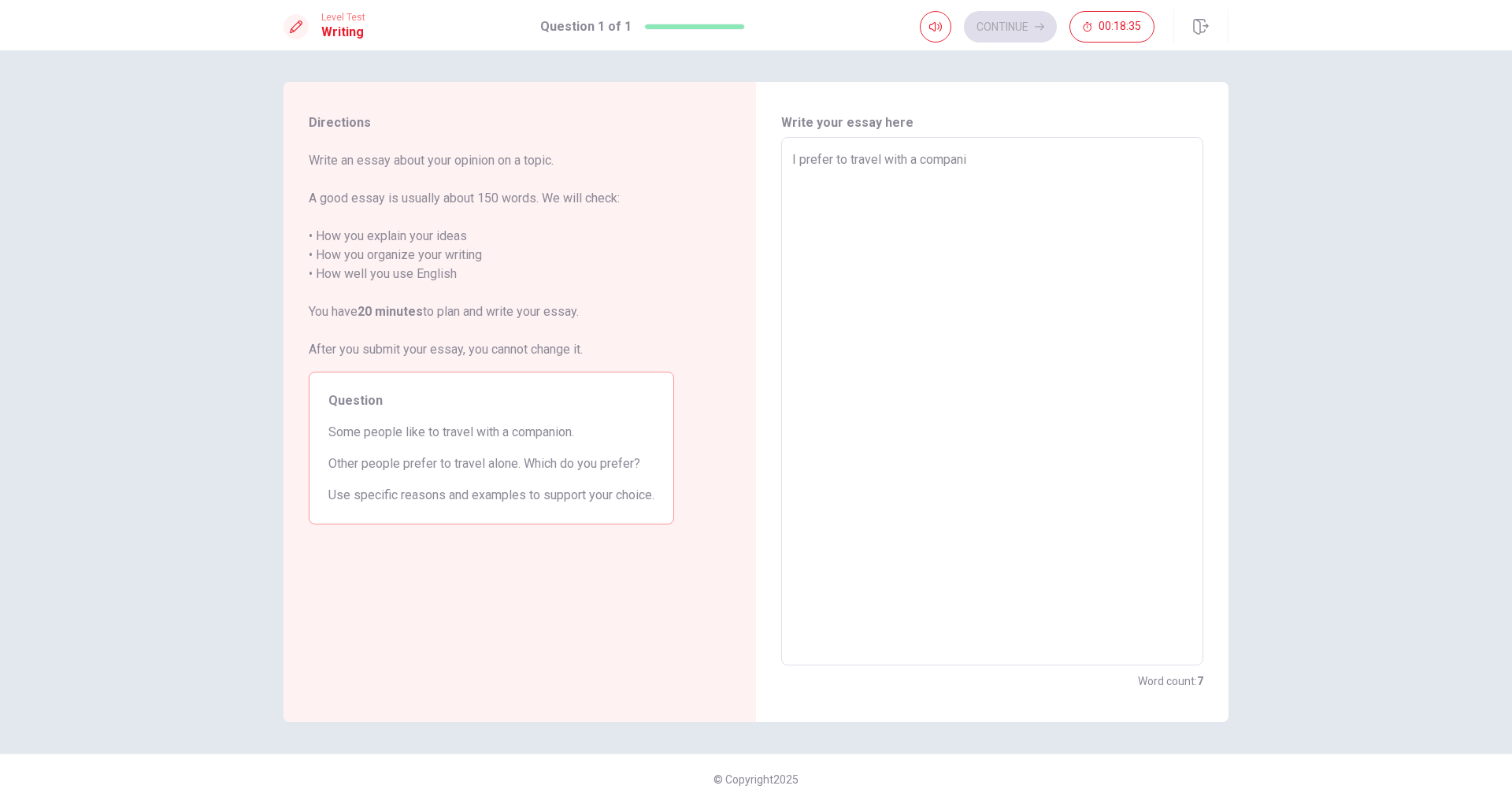
type textarea "x"
type textarea "I prefer to travel with a companio"
type textarea "x"
type textarea "I prefer to travel with a companion"
type textarea "x"
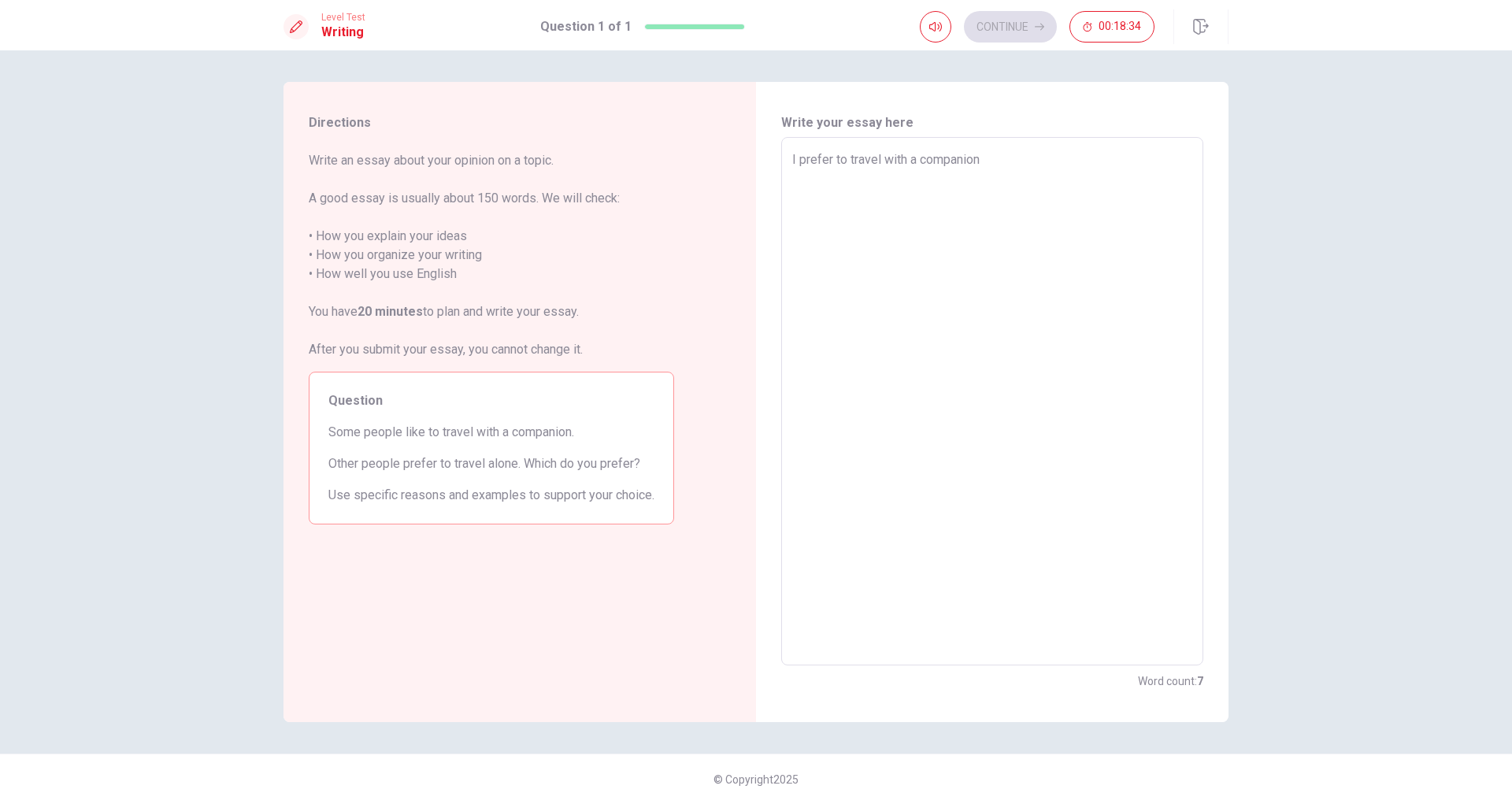
type textarea "I prefer to travel with a companion,"
type textarea "x"
type textarea "I prefer to travel with a companion"
type textarea "x"
type textarea "I prefer to travel with a companion."
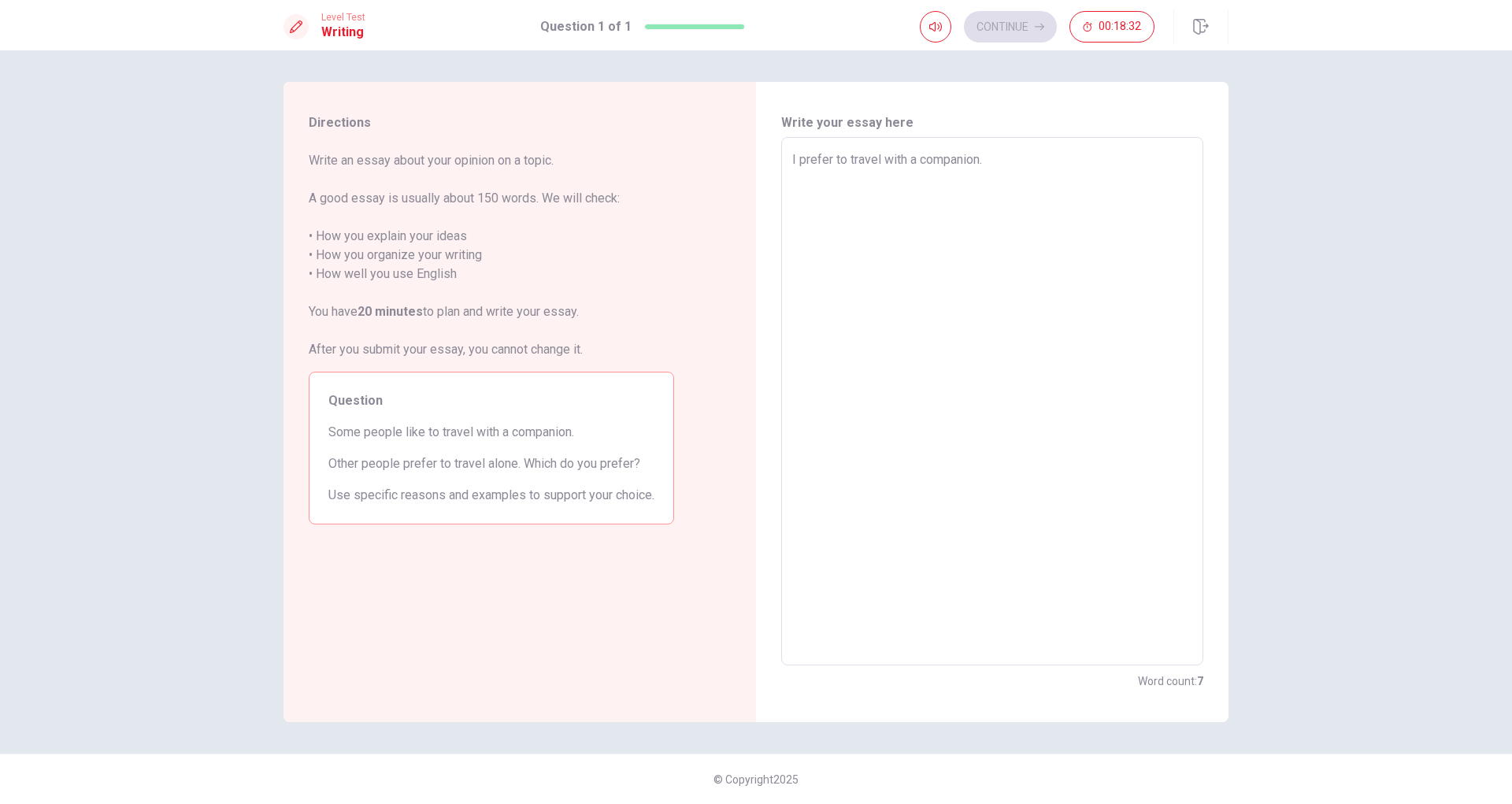
type textarea "x"
type textarea "I prefer to travel with a companion."
type textarea "x"
type textarea "I prefer to travel with a companion."
type textarea "x"
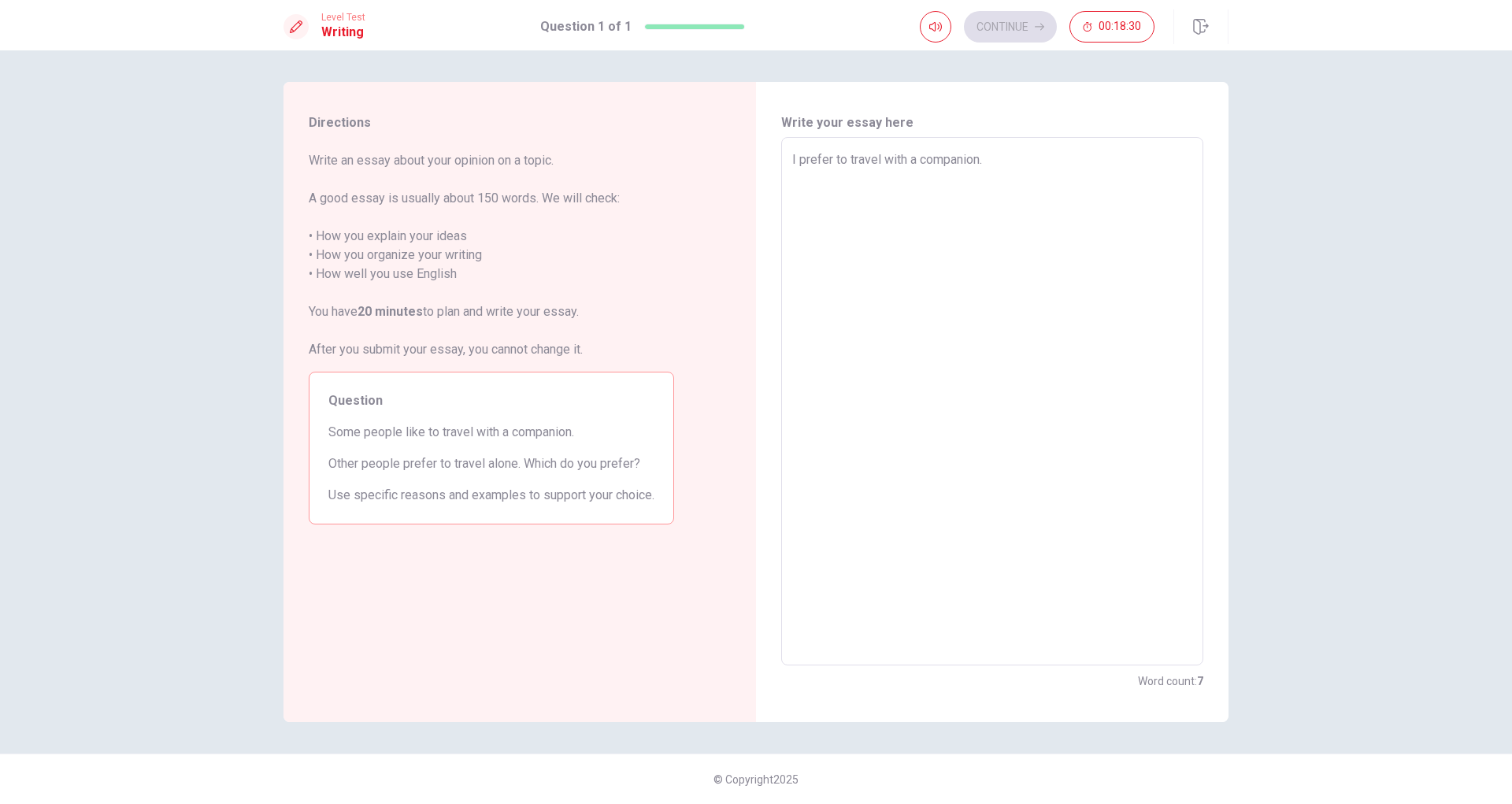
type textarea "I prefer to travel with a companion."
type textarea "x"
type textarea "I prefer to travel with a companion."
type textarea "x"
type textarea "I prefer to travel with a companion. b"
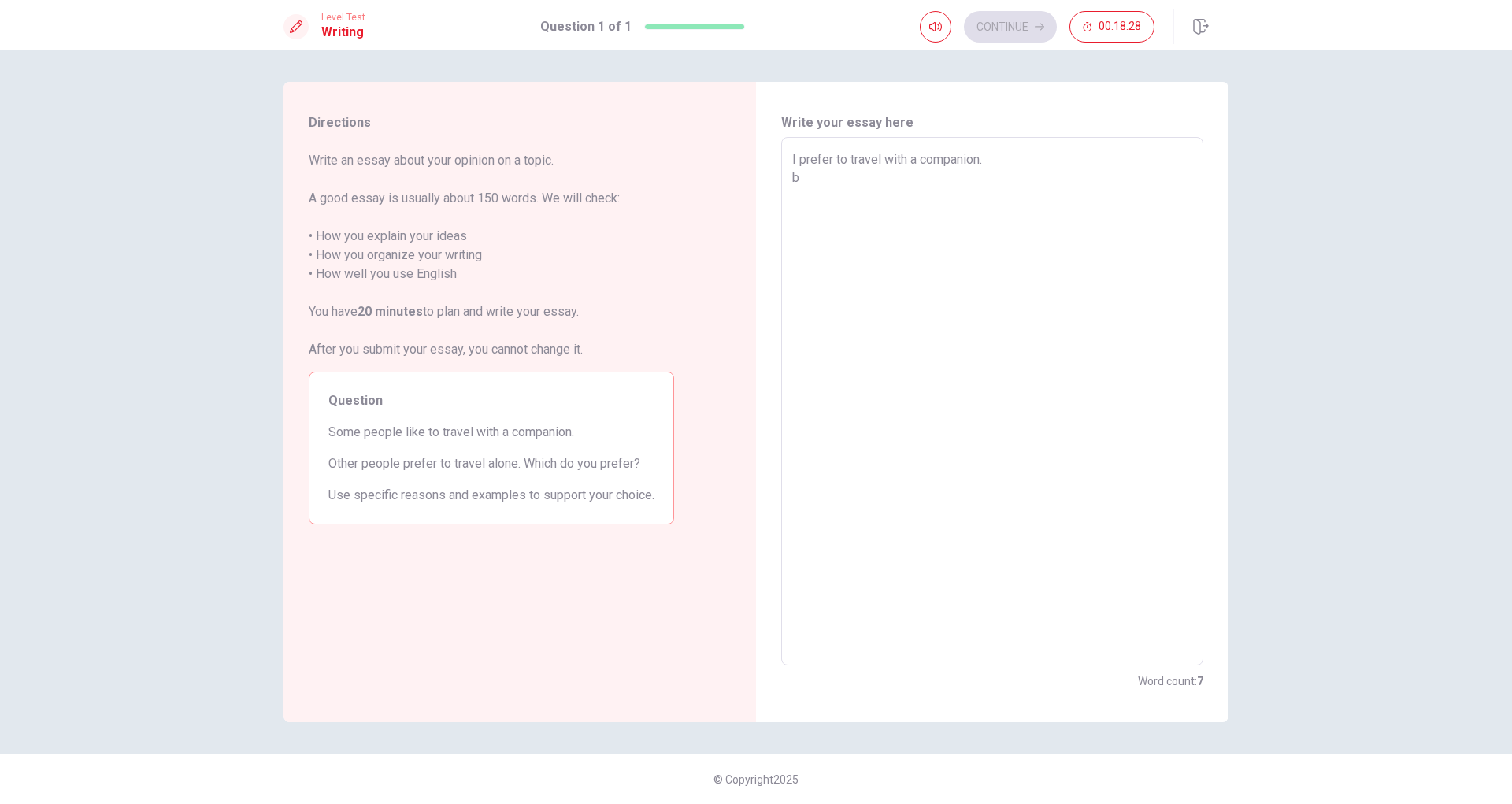
type textarea "x"
type textarea "I prefer to travel with a companion. be"
type textarea "x"
type textarea "I prefer to travel with a companion. b"
type textarea "x"
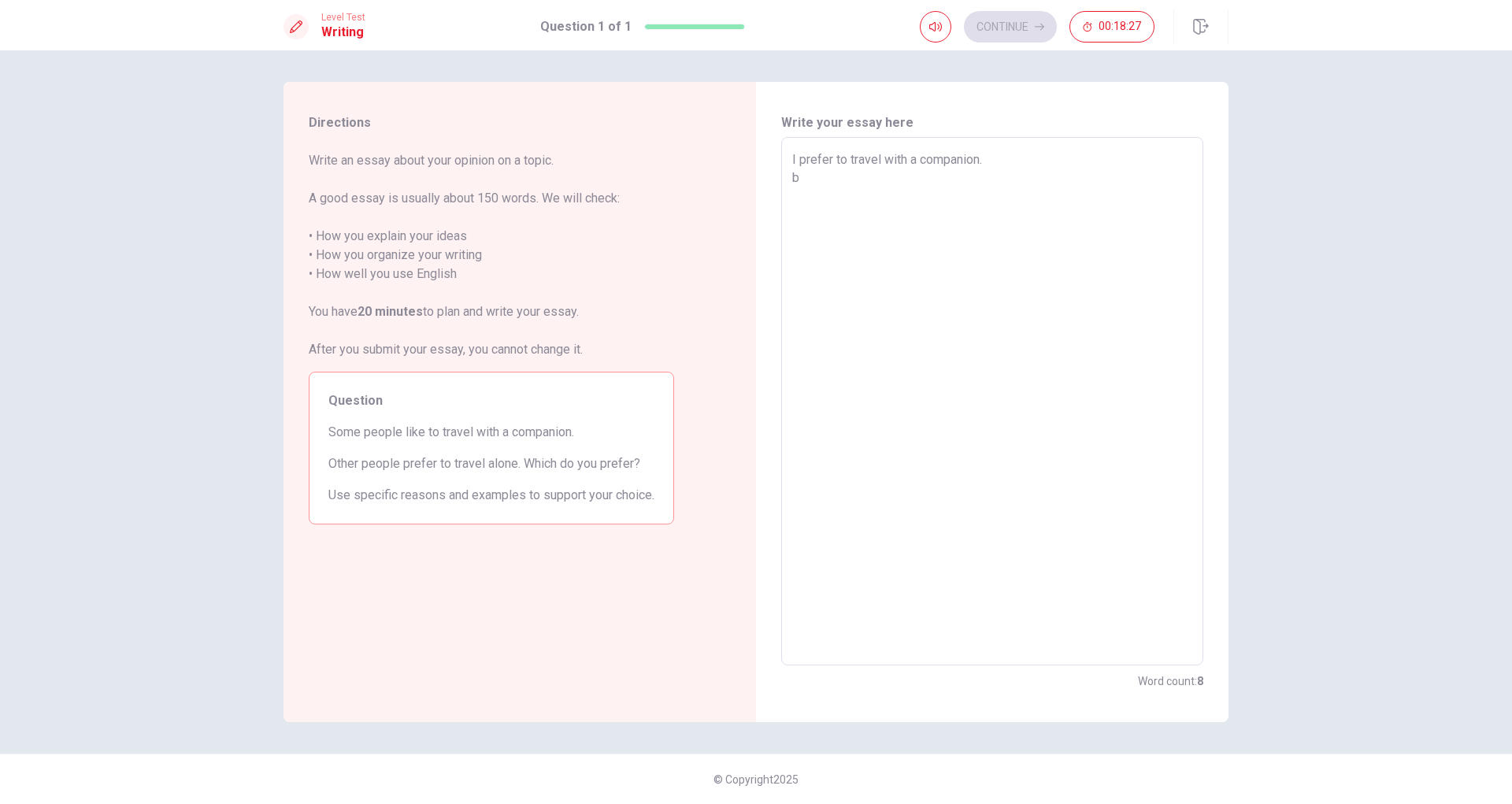
type textarea "I prefer to travel with a companion."
type textarea "x"
type textarea "I prefer to travel with a companion. B"
type textarea "x"
type textarea "I prefer to travel with a companion. Be"
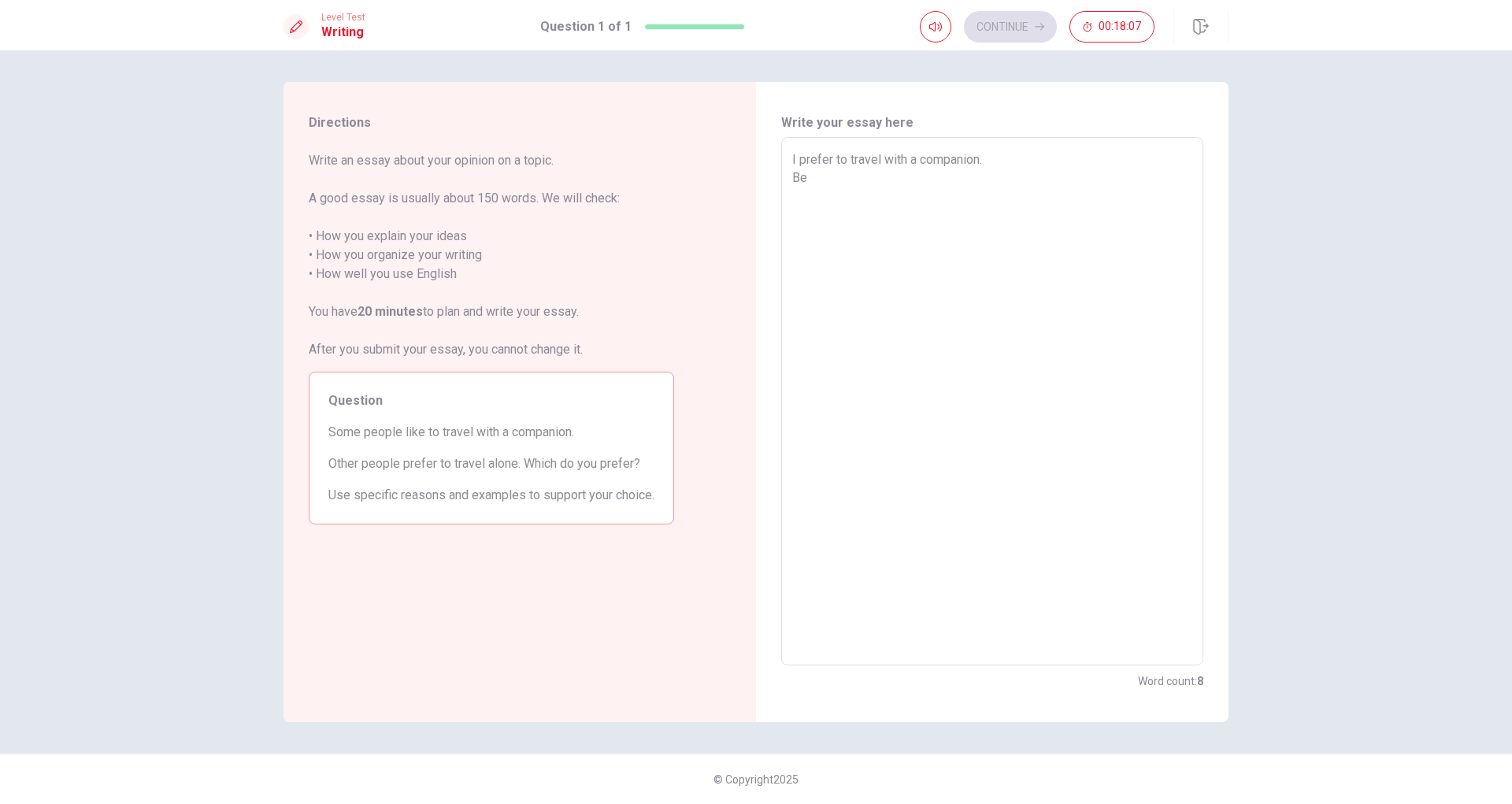
type textarea "x"
type textarea "I prefer to travel with a companion. Bec"
type textarea "x"
type textarea "I prefer to travel with a companion. [GEOGRAPHIC_DATA]"
type textarea "x"
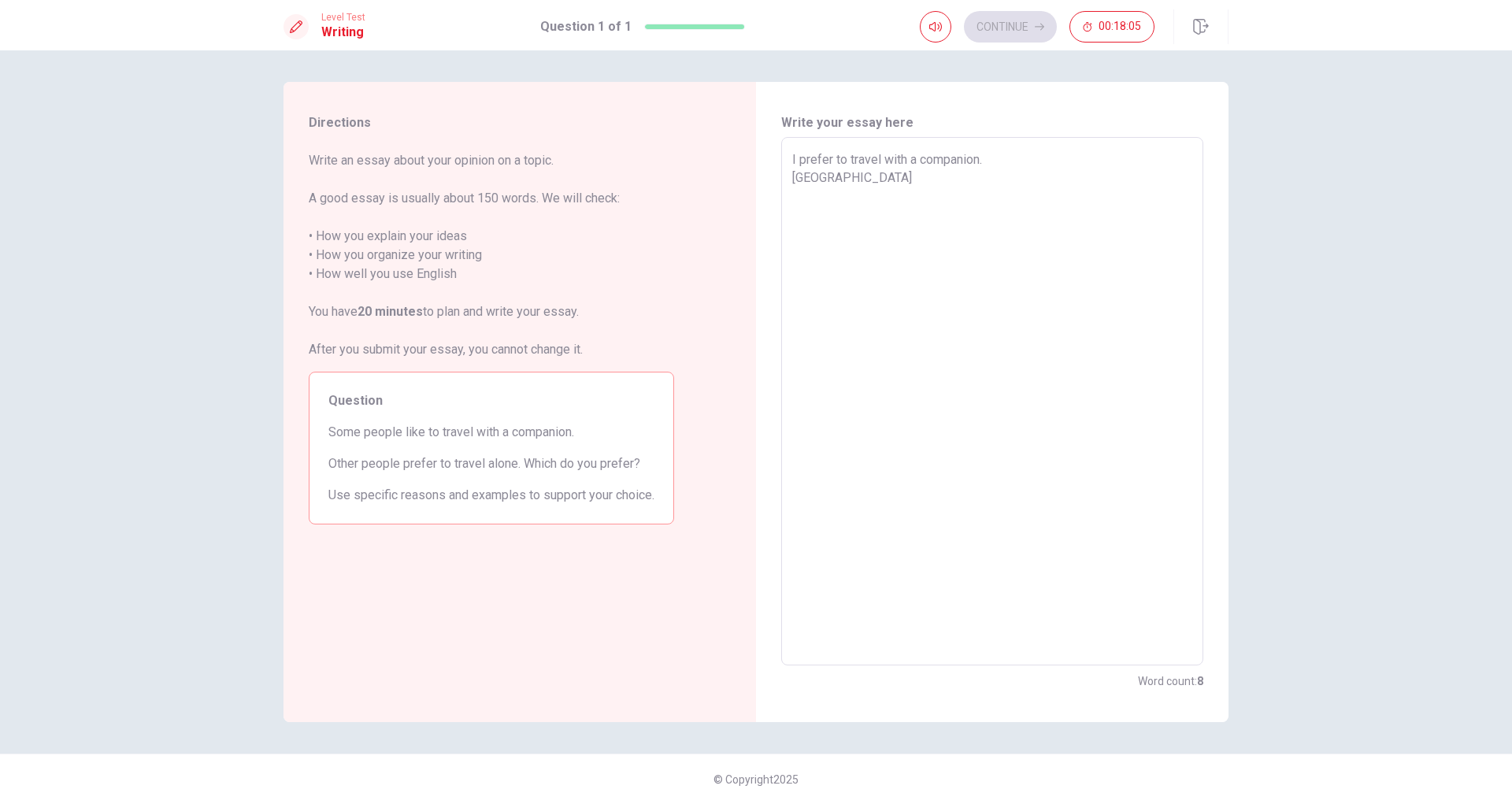
type textarea "I prefer to travel with a companion. [GEOGRAPHIC_DATA]"
type textarea "x"
type textarea "I prefer to travel with a companion. Becaus"
type textarea "x"
type textarea "I prefer to travel with a companion. Because"
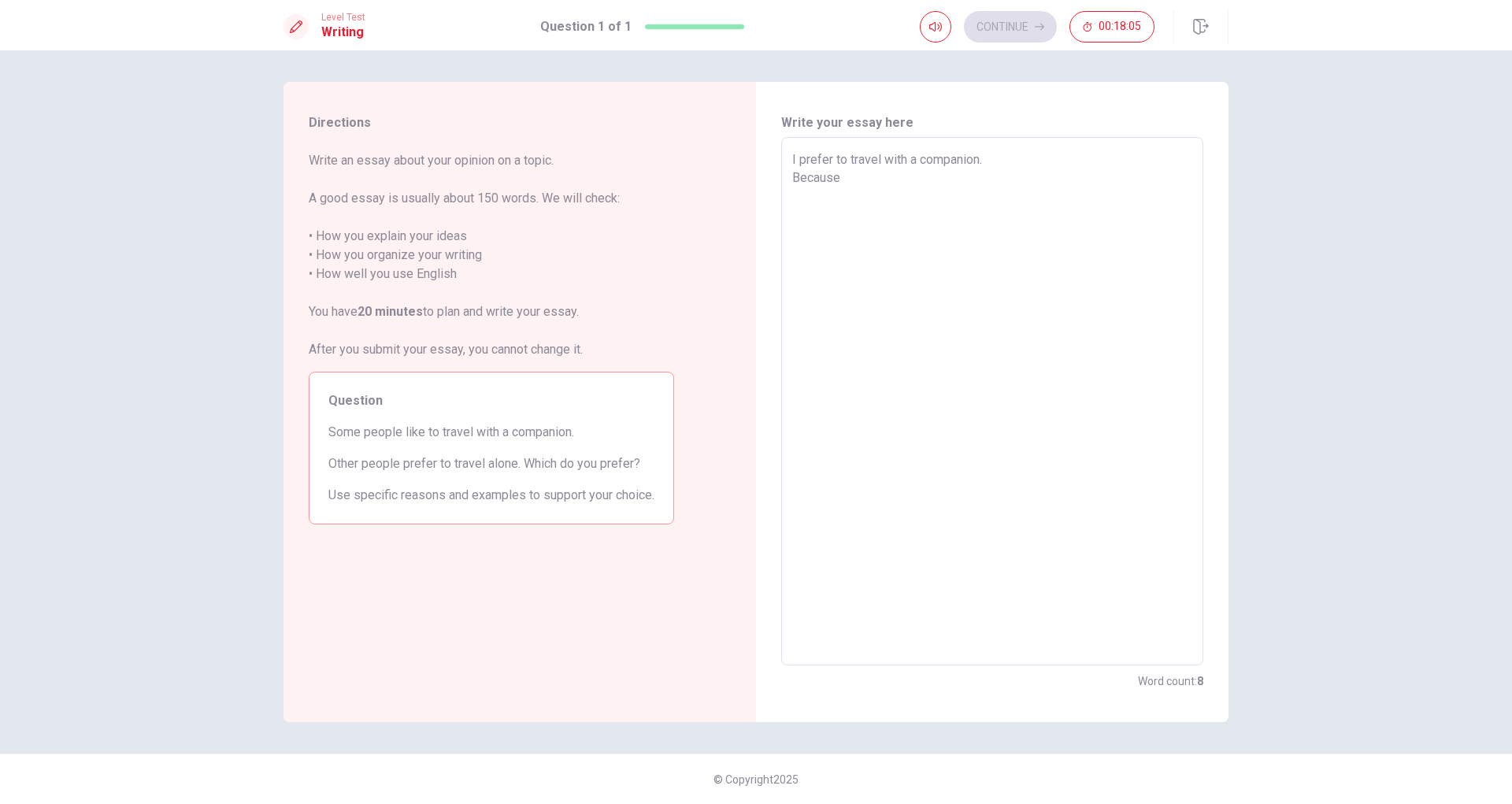
type textarea "x"
type textarea "I prefer to travel with a companion. Because"
type textarea "x"
type textarea "I prefer to travel with a companion. Because O"
type textarea "x"
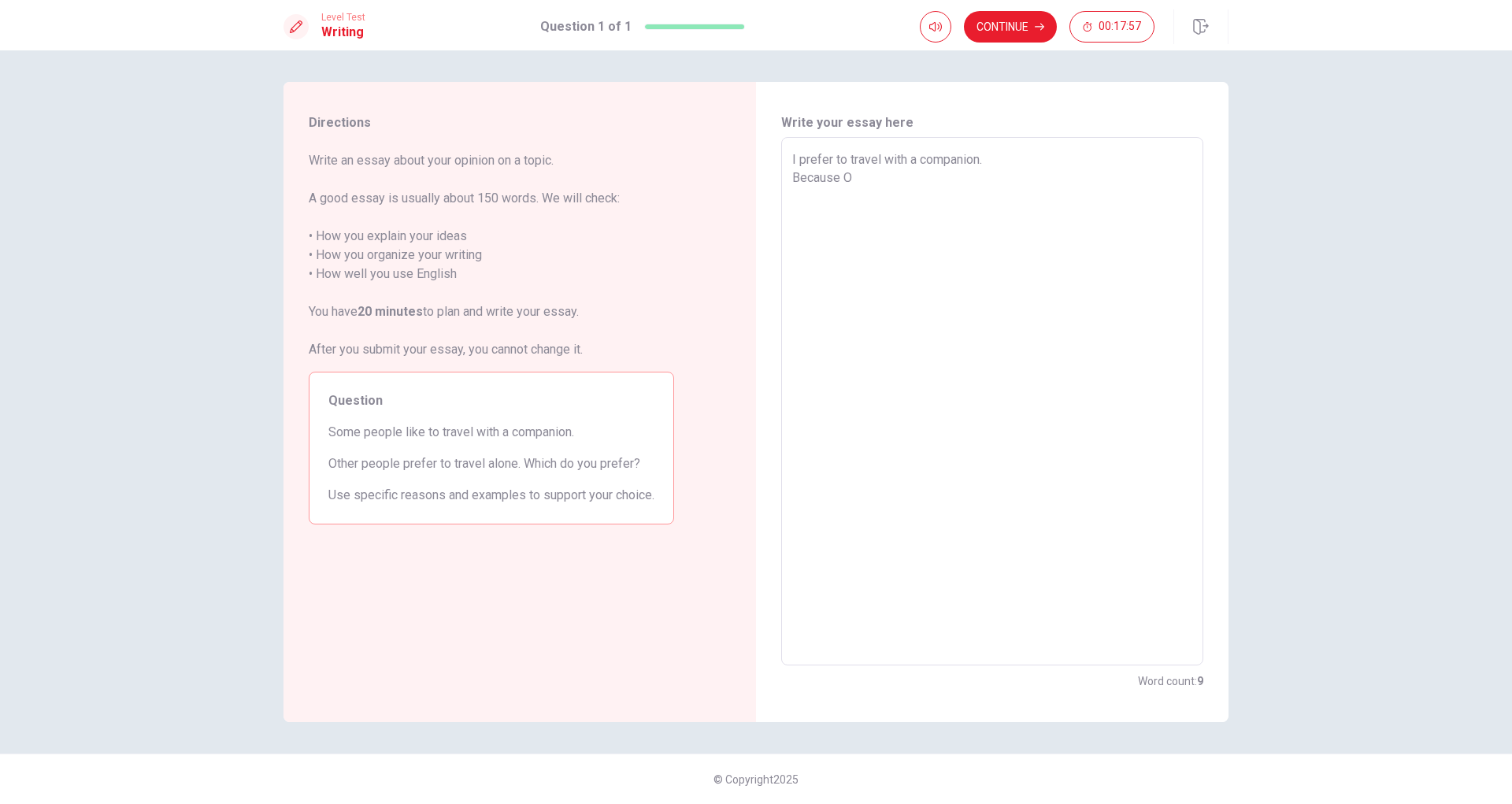
type textarea "I prefer to travel with a companion. Because"
type textarea "x"
type textarea "I prefer to travel with a companion. Because I"
type textarea "x"
type textarea "I prefer to travel with a companion. Because I"
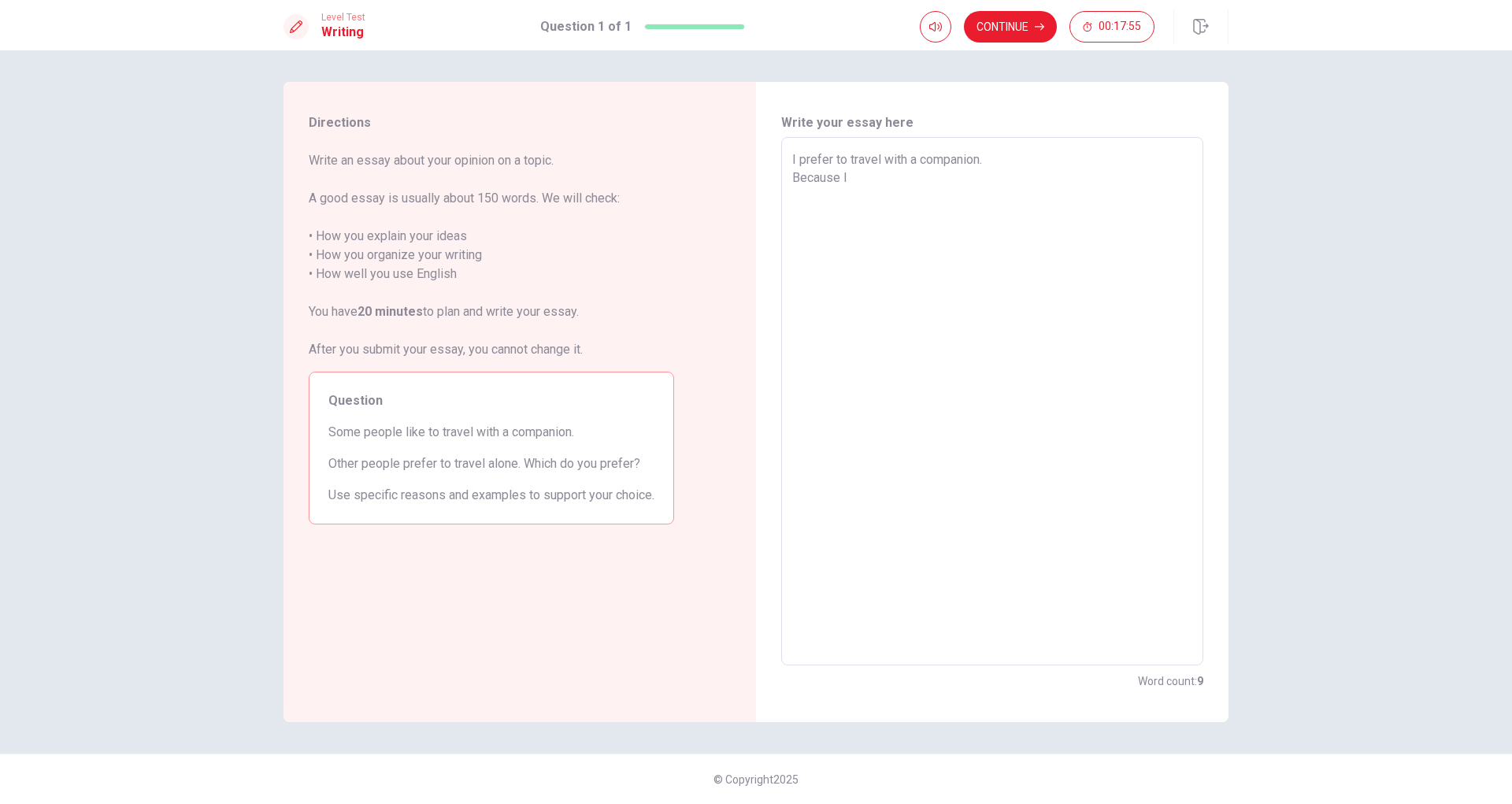
type textarea "x"
type textarea "I prefer to travel with a companion. Because I l"
type textarea "x"
type textarea "I prefer to travel with a companion. Because I li"
type textarea "x"
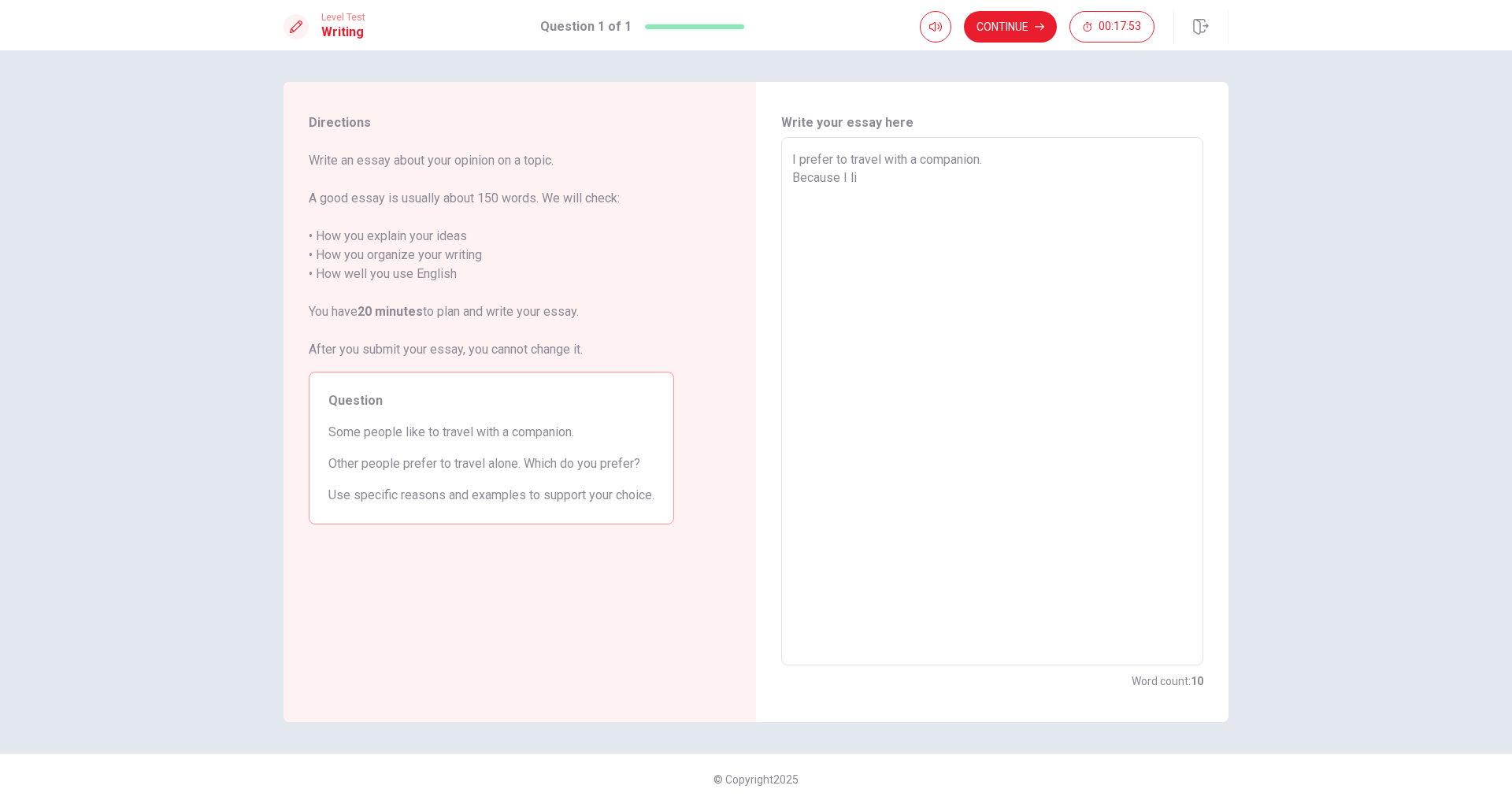
type textarea "I prefer to travel with a companion. Because I lik"
type textarea "x"
type textarea "I prefer to travel with a companion. Because I likr"
type textarea "x"
type textarea "I prefer to travel with a companion. Because I likr"
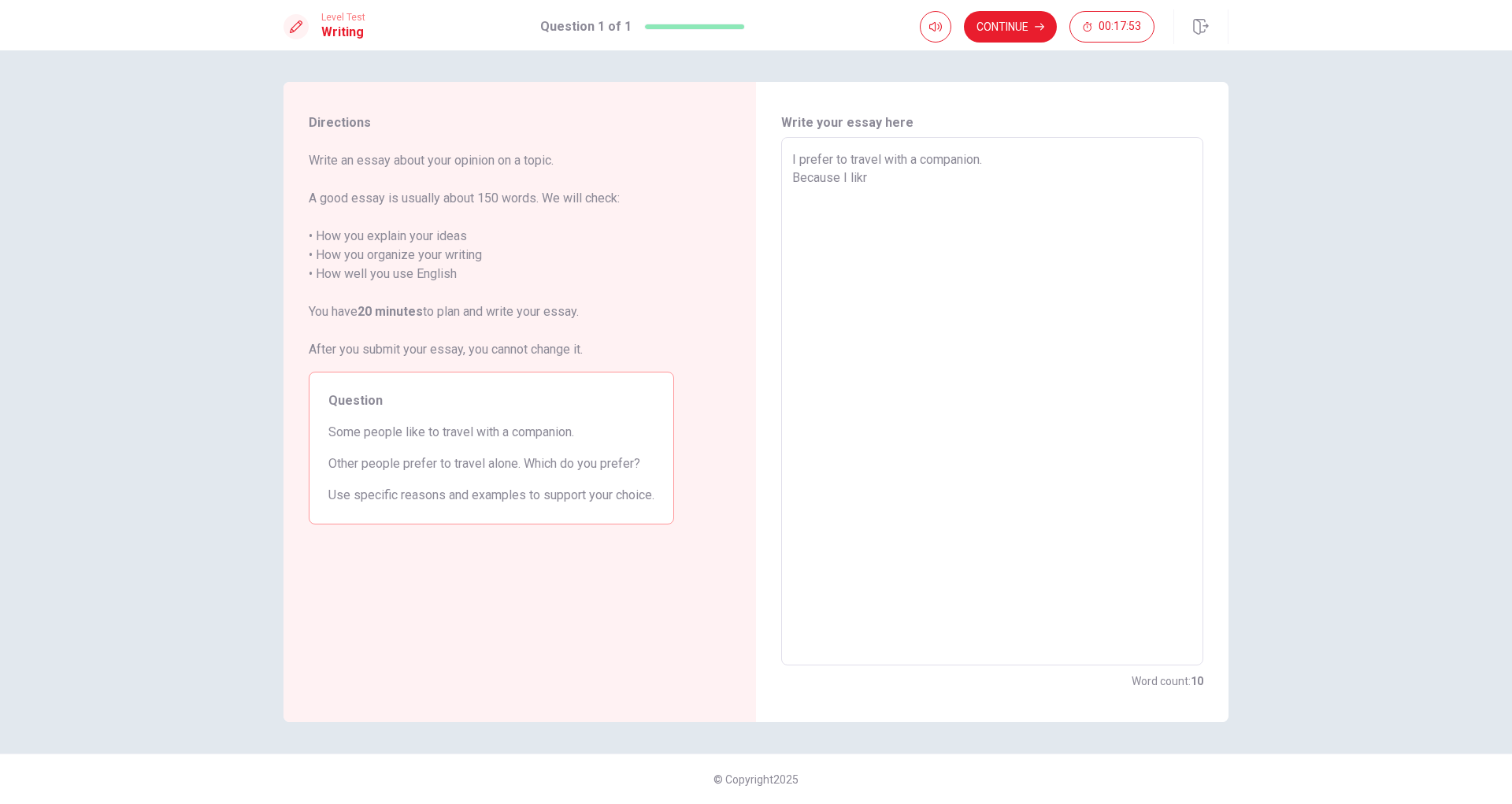
type textarea "x"
type textarea "I prefer to travel with a companion. Because I likr"
type textarea "x"
type textarea "I prefer to travel with a companion. Because I lik"
type textarea "x"
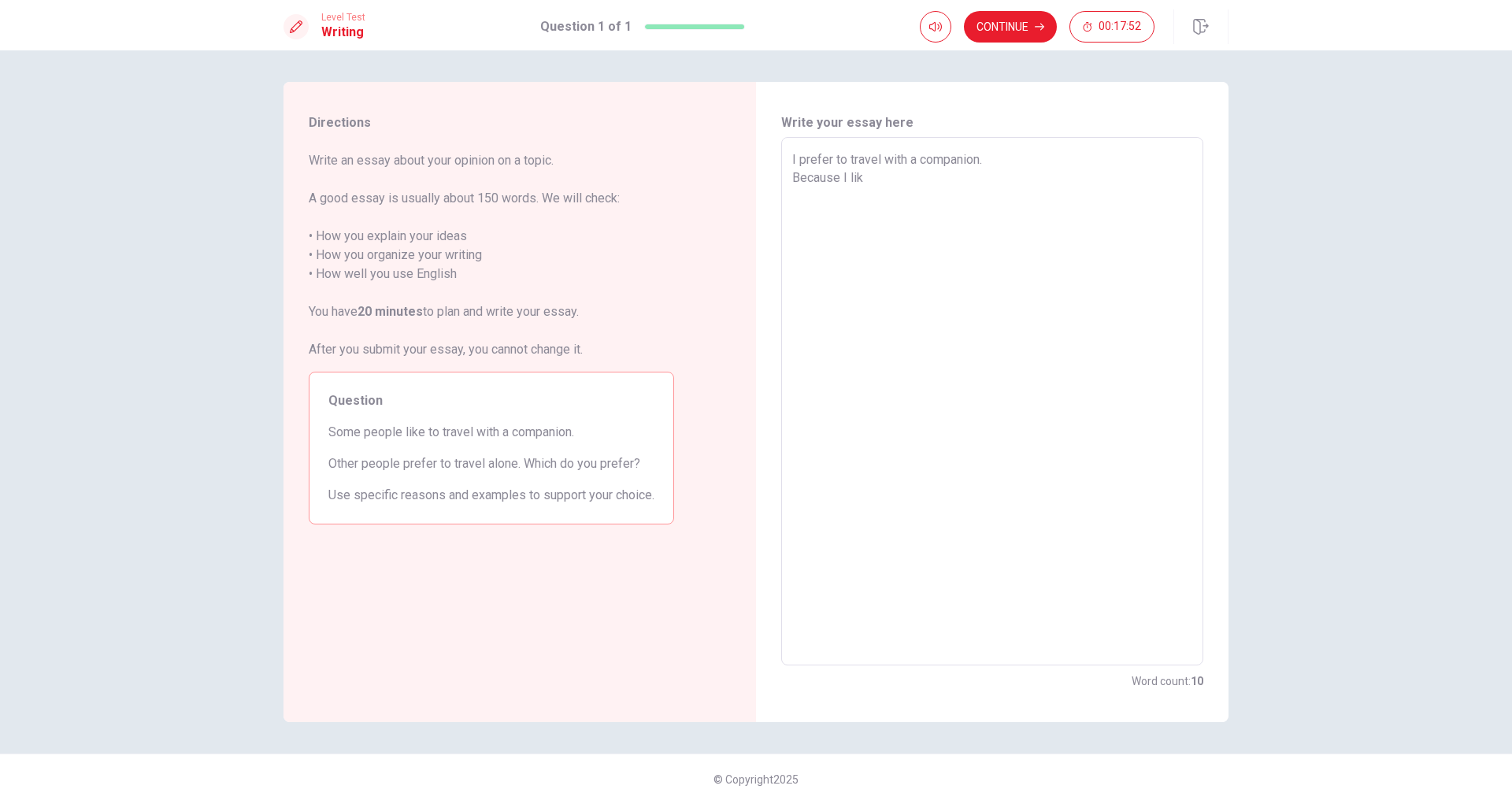
type textarea "I prefer to travel with a companion. Because I like"
type textarea "x"
type textarea "I prefer to travel with a companion. Because I like"
type textarea "x"
type textarea "I prefer to travel with a companion. Because I like t"
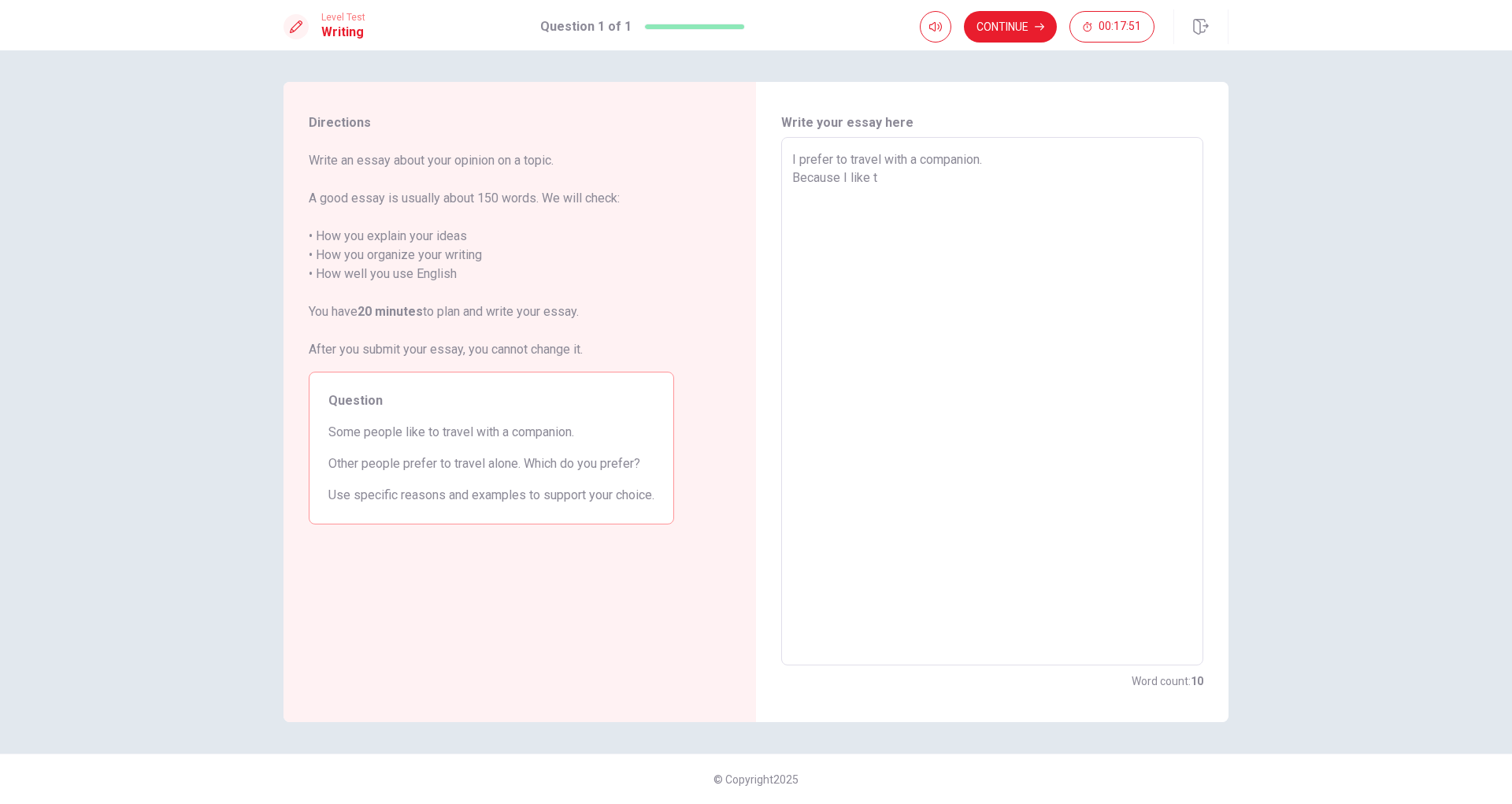
type textarea "x"
type textarea "I prefer to travel with a companion. Because I like to"
type textarea "x"
type textarea "I prefer to travel with a companion. Because I like to"
type textarea "x"
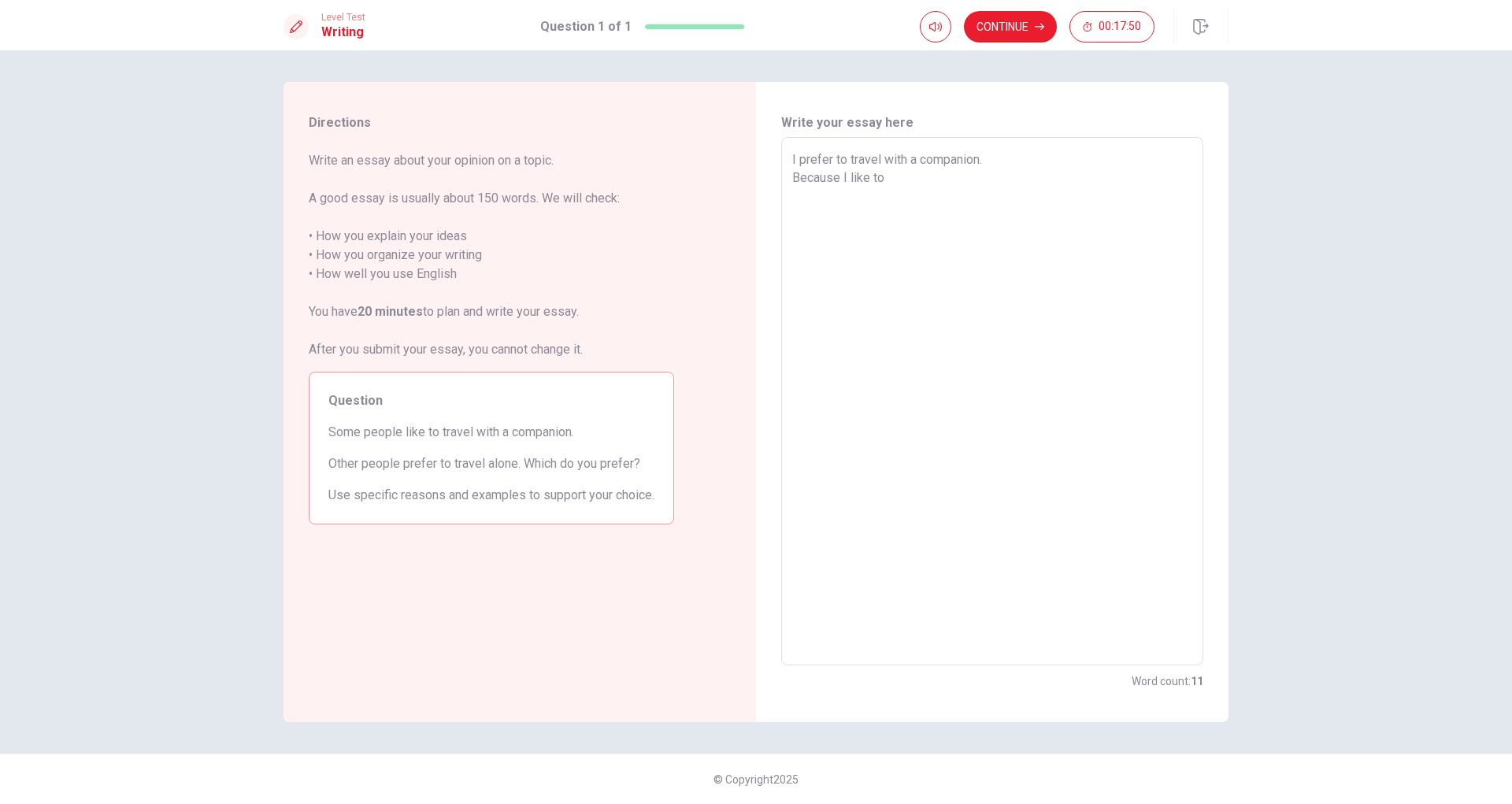
type textarea "I prefer to travel with a companion. Because I like to"
type textarea "x"
type textarea "I prefer to travel with a companion. Because I like to"
type textarea "x"
type textarea "I prefer to travel with a companion. Because I like to c"
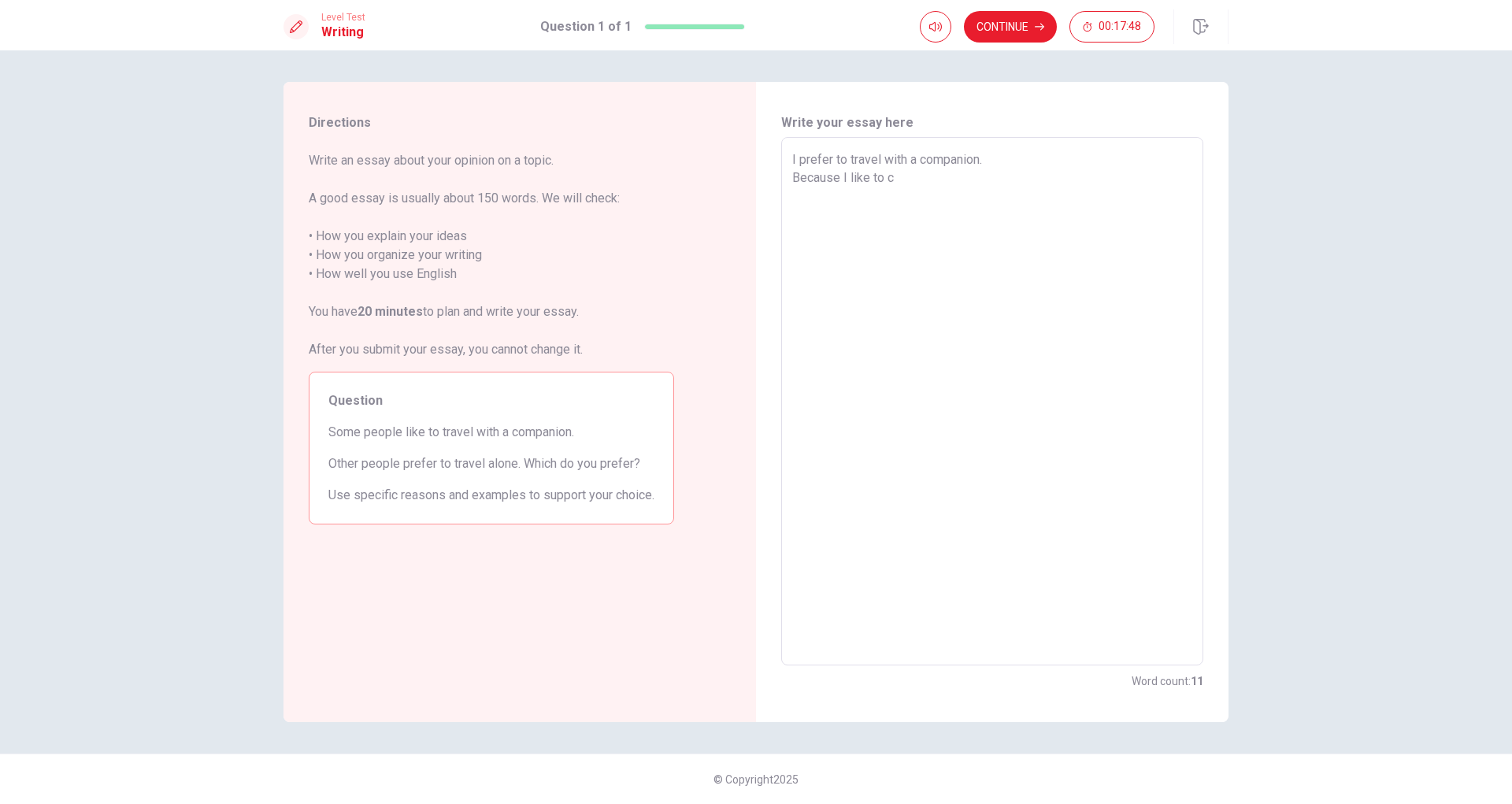
type textarea "x"
type textarea "I prefer to travel with a companion. Because I like to co"
type textarea "x"
type textarea "I prefer to travel with a companion. Because I like to com"
type textarea "x"
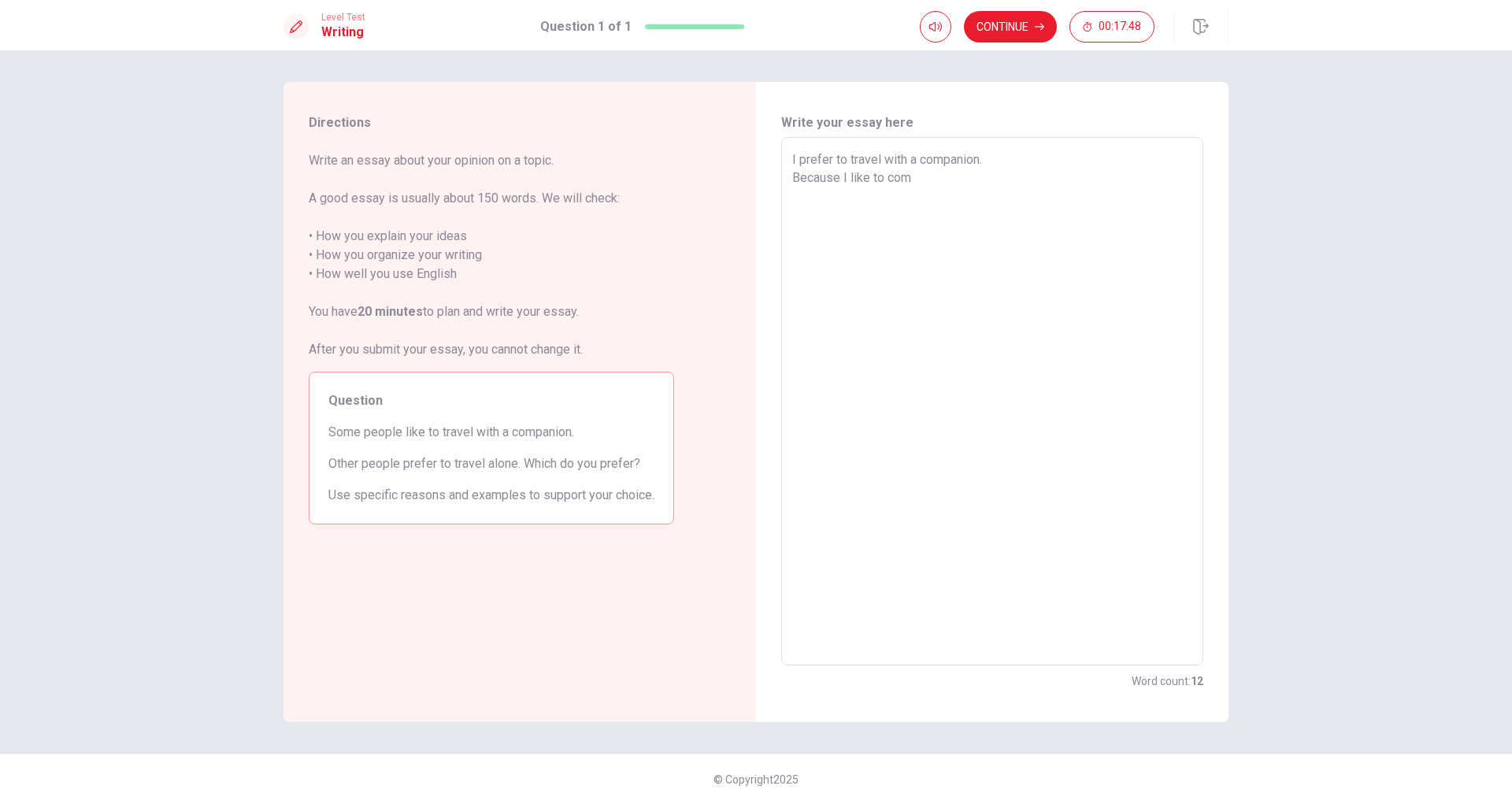
type textarea "I prefer to travel with a companion. Because I like to comm"
type textarea "x"
type textarea "I prefer to travel with a companion. Because I like to commu"
type textarea "x"
type textarea "I prefer to travel with a companion. Because I like to commun"
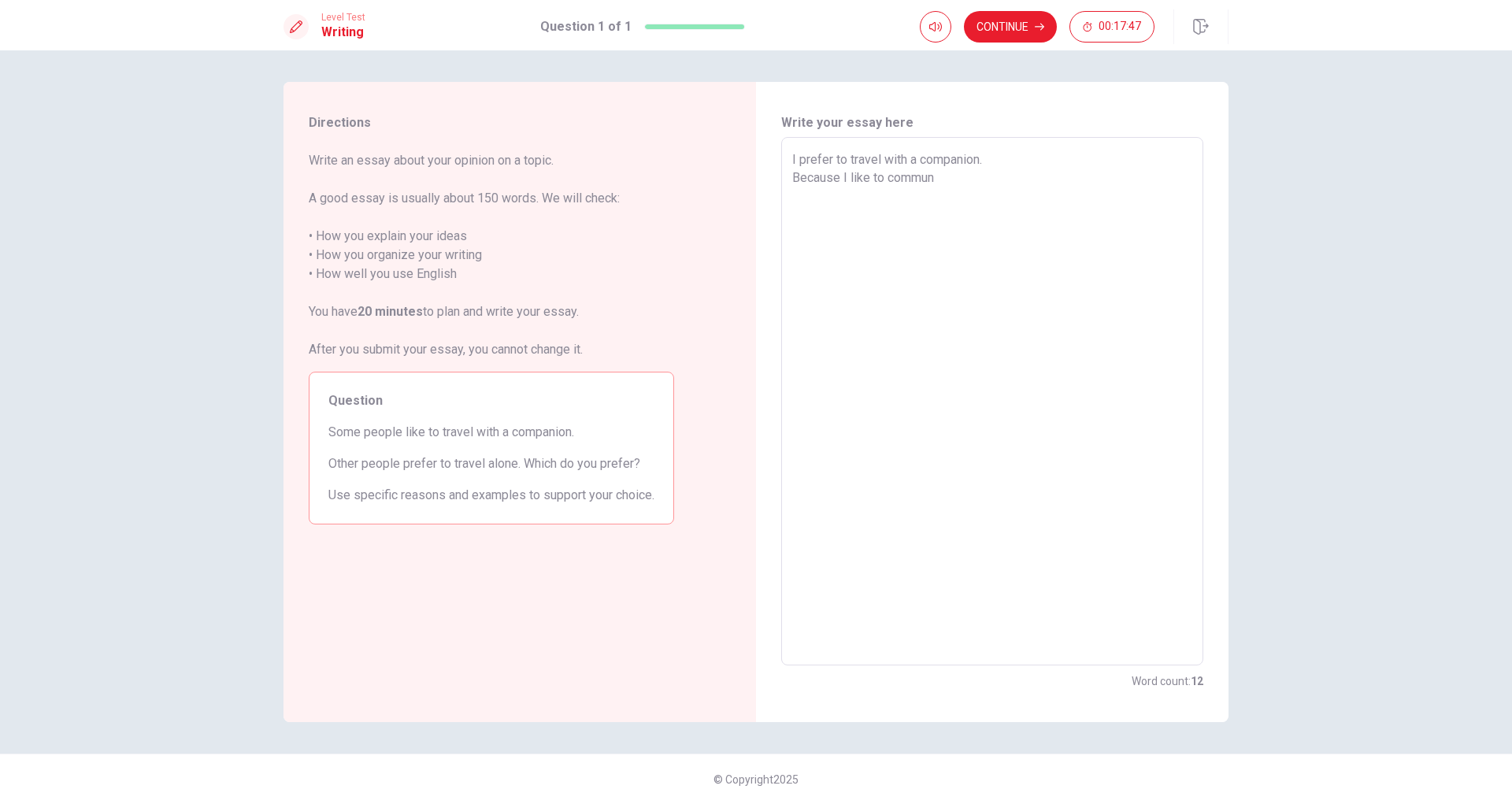
type textarea "x"
type textarea "I prefer to travel with a companion. Because I like to communi"
type textarea "x"
type textarea "I prefer to travel with a companion. Because I like to communiv"
type textarea "x"
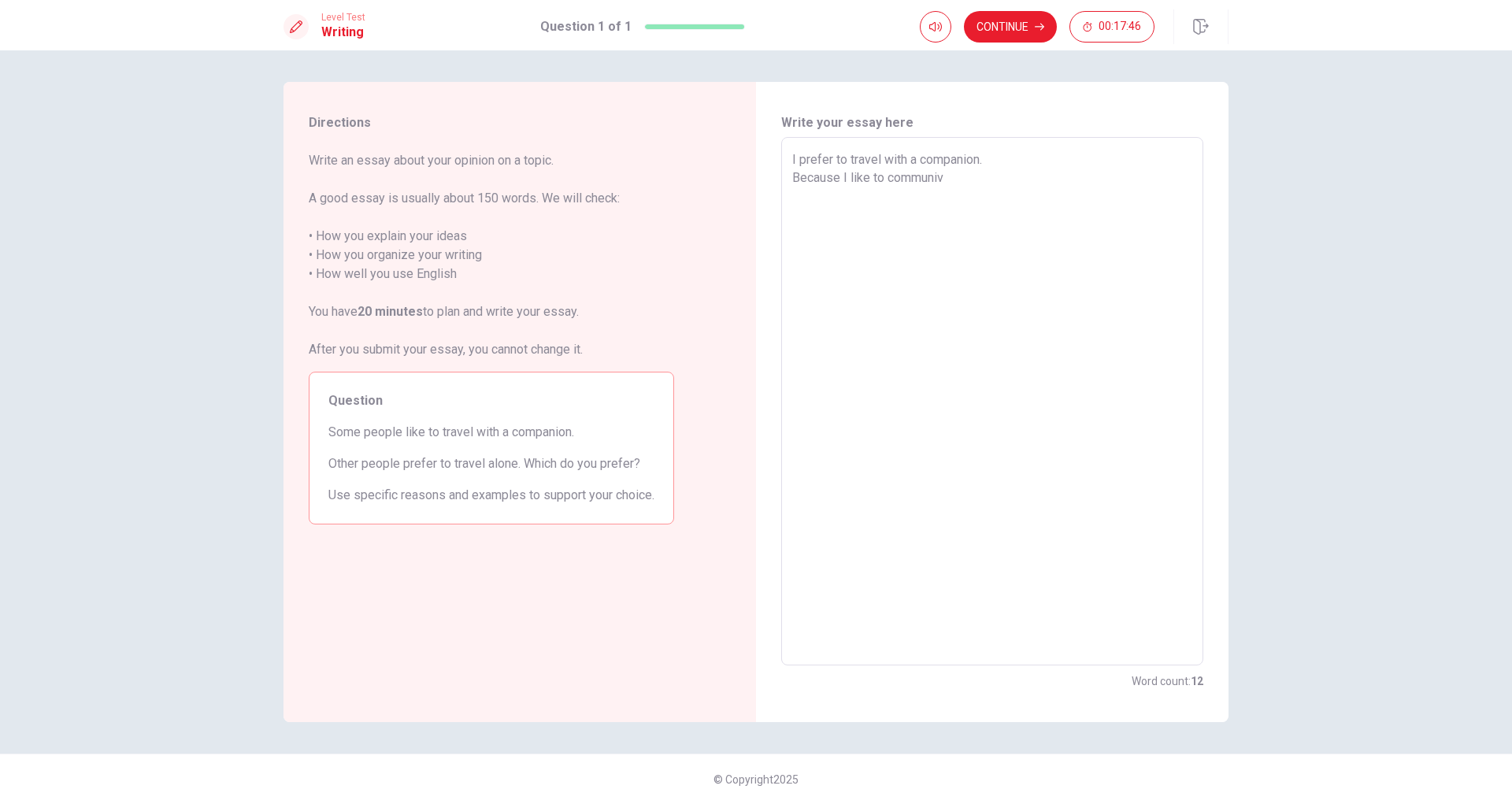
type textarea "I prefer to travel with a companion. Because I like to communiva"
type textarea "x"
type textarea "I prefer to travel with a companion. Because I like to communivat"
type textarea "x"
type textarea "I prefer to travel with a companion. Because I like to communivate"
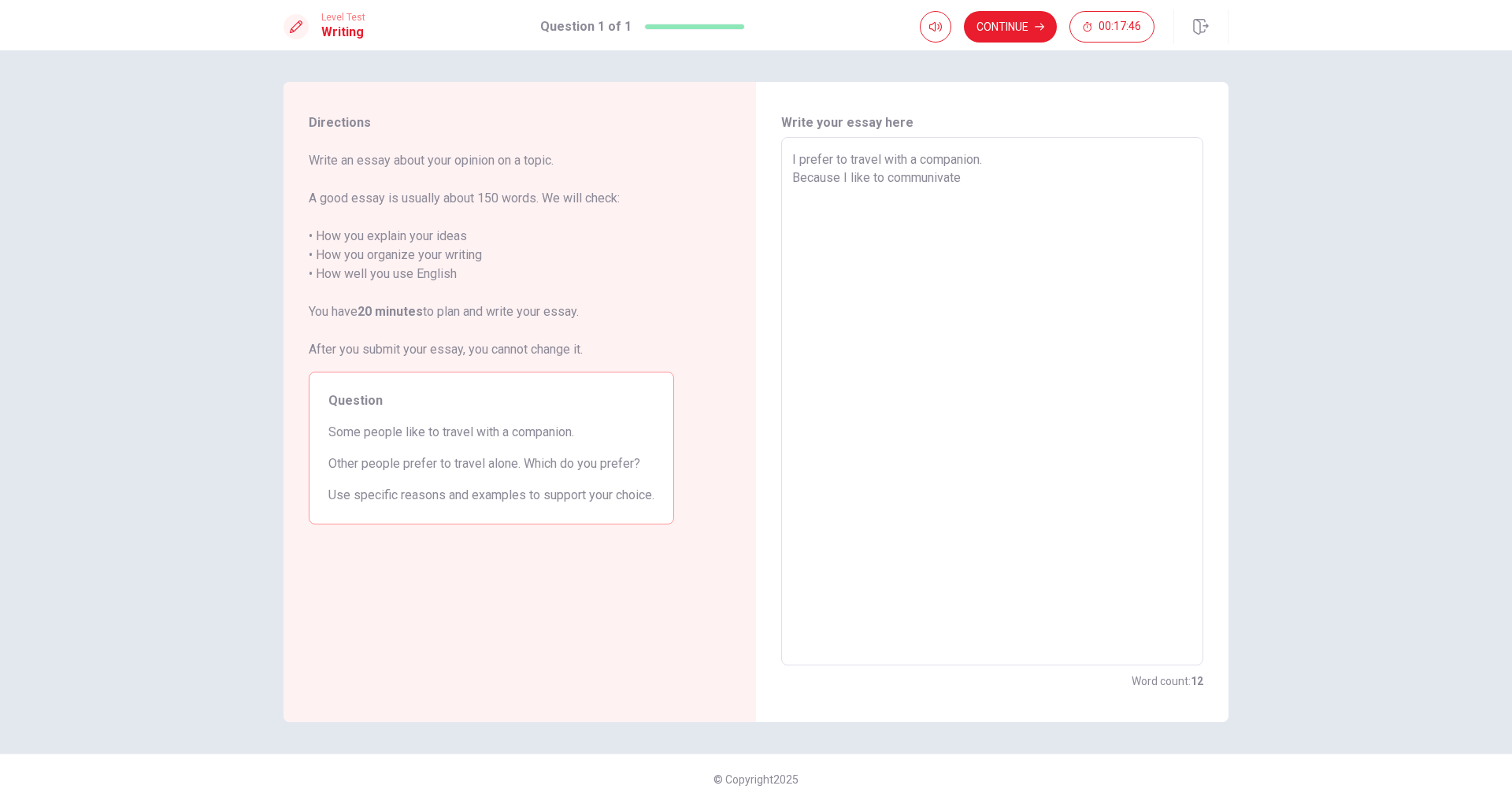
type textarea "x"
type textarea "I prefer to travel with a companion. Because I like to communivate"
type textarea "x"
type textarea "I prefer to travel with a companion. Because I like to communivate w"
type textarea "x"
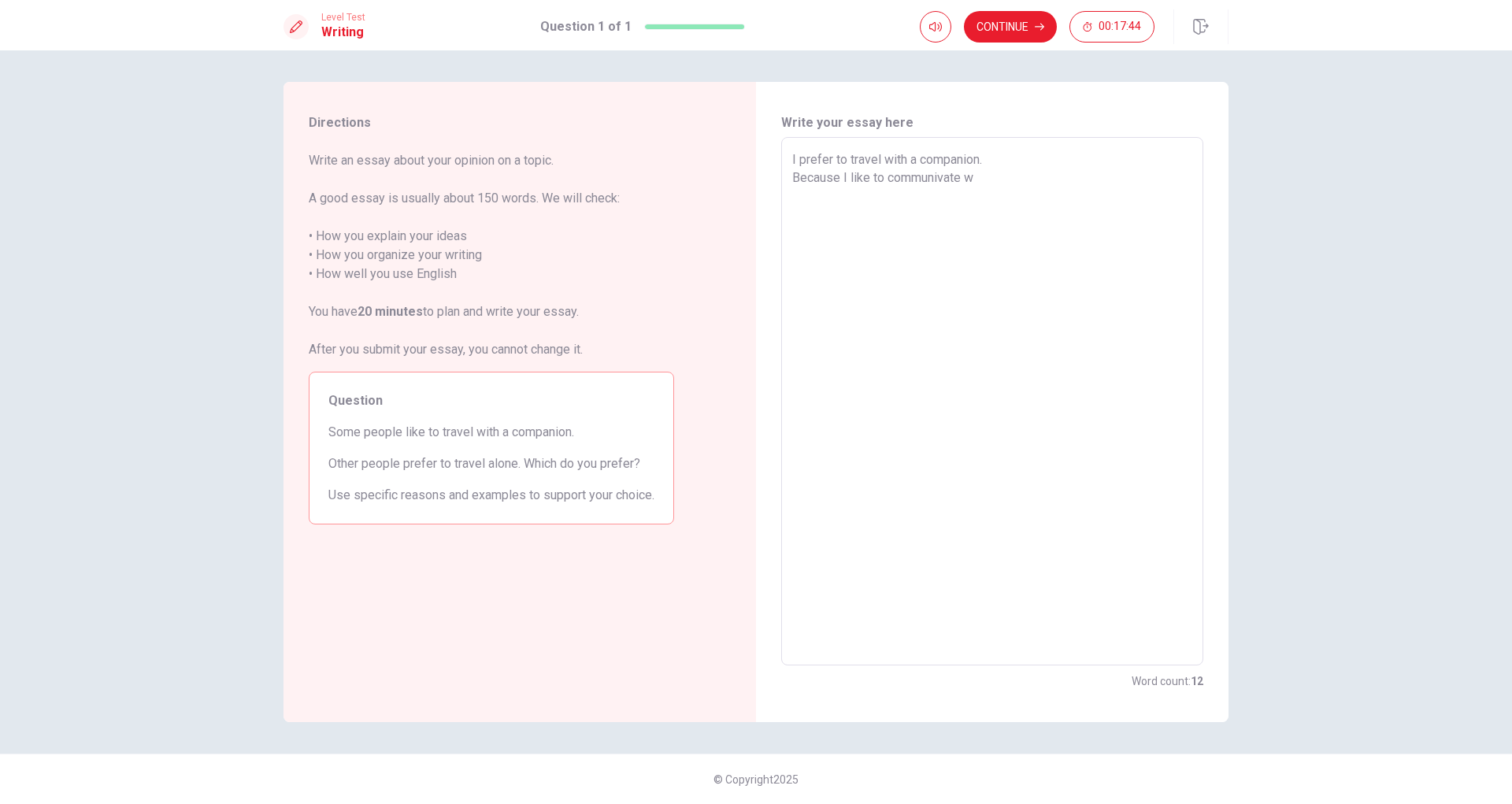
type textarea "I prefer to travel with a companion. Because I like to communivate wi"
type textarea "x"
type textarea "I prefer to travel with a companion. Because I like to communivate wit"
type textarea "x"
type textarea "I prefer to travel with a companion. Because I like to communivate with"
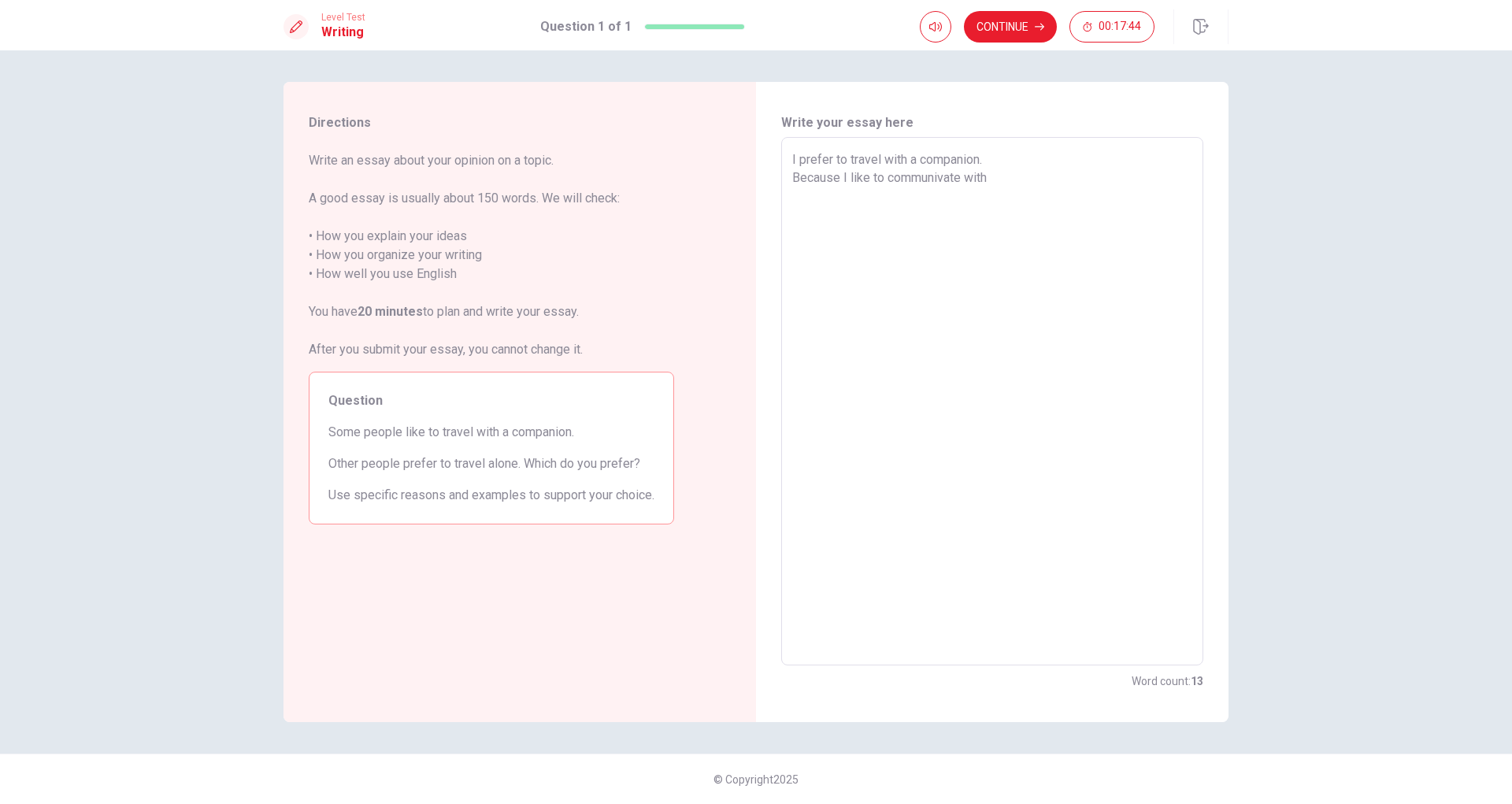
type textarea "x"
type textarea "I prefer to travel with a companion. Because I like to communivate with"
type textarea "x"
type textarea "I prefer to travel with a companion. Because I like to communivate with f"
type textarea "x"
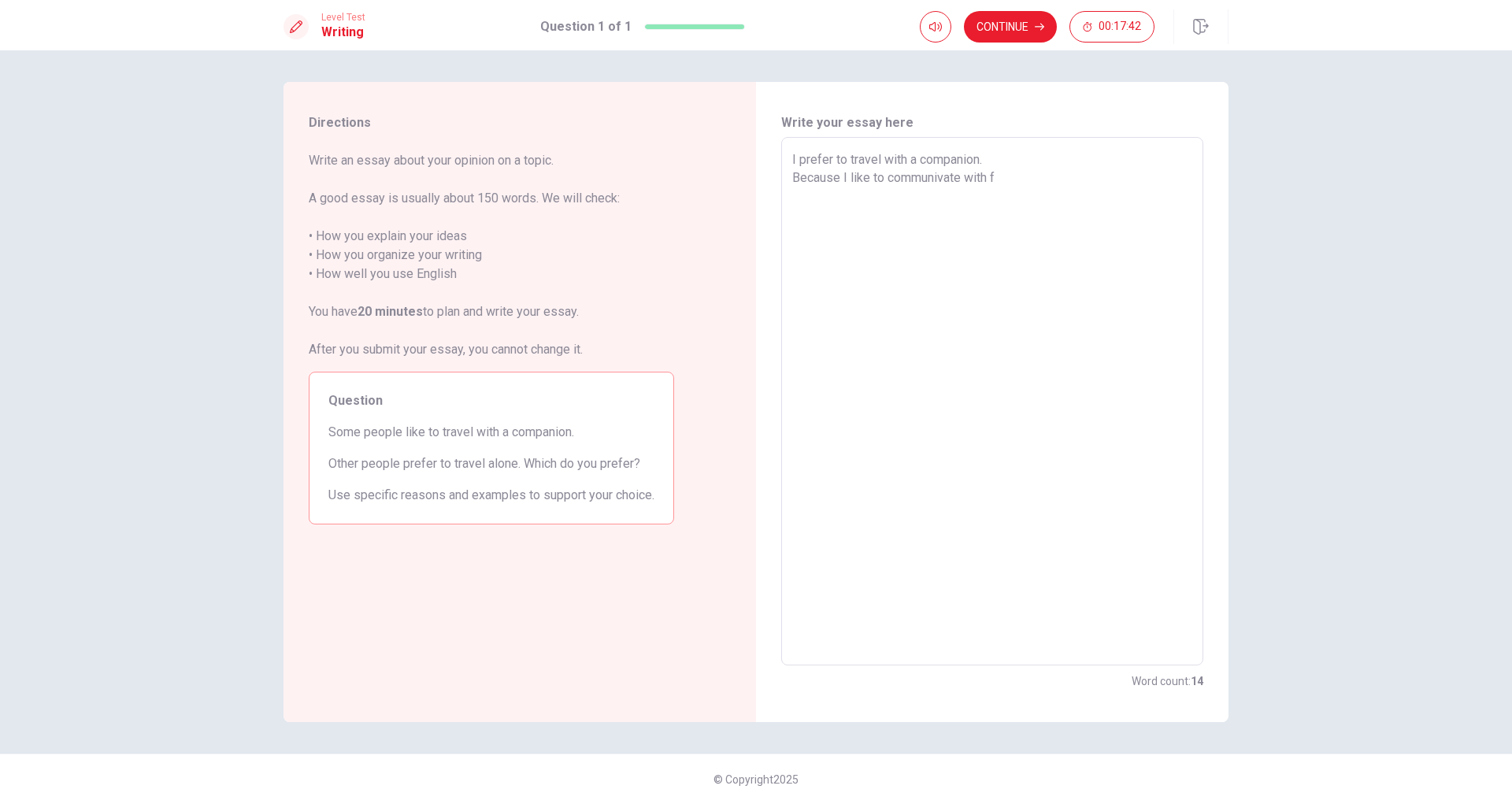
type textarea "I prefer to travel with a companion. Because I like to communivate with fr"
type textarea "x"
type textarea "I prefer to travel with a companion. Because I like to communivate with fri"
type textarea "x"
type textarea "I prefer to travel with a companion. Because I like to communivate with frie"
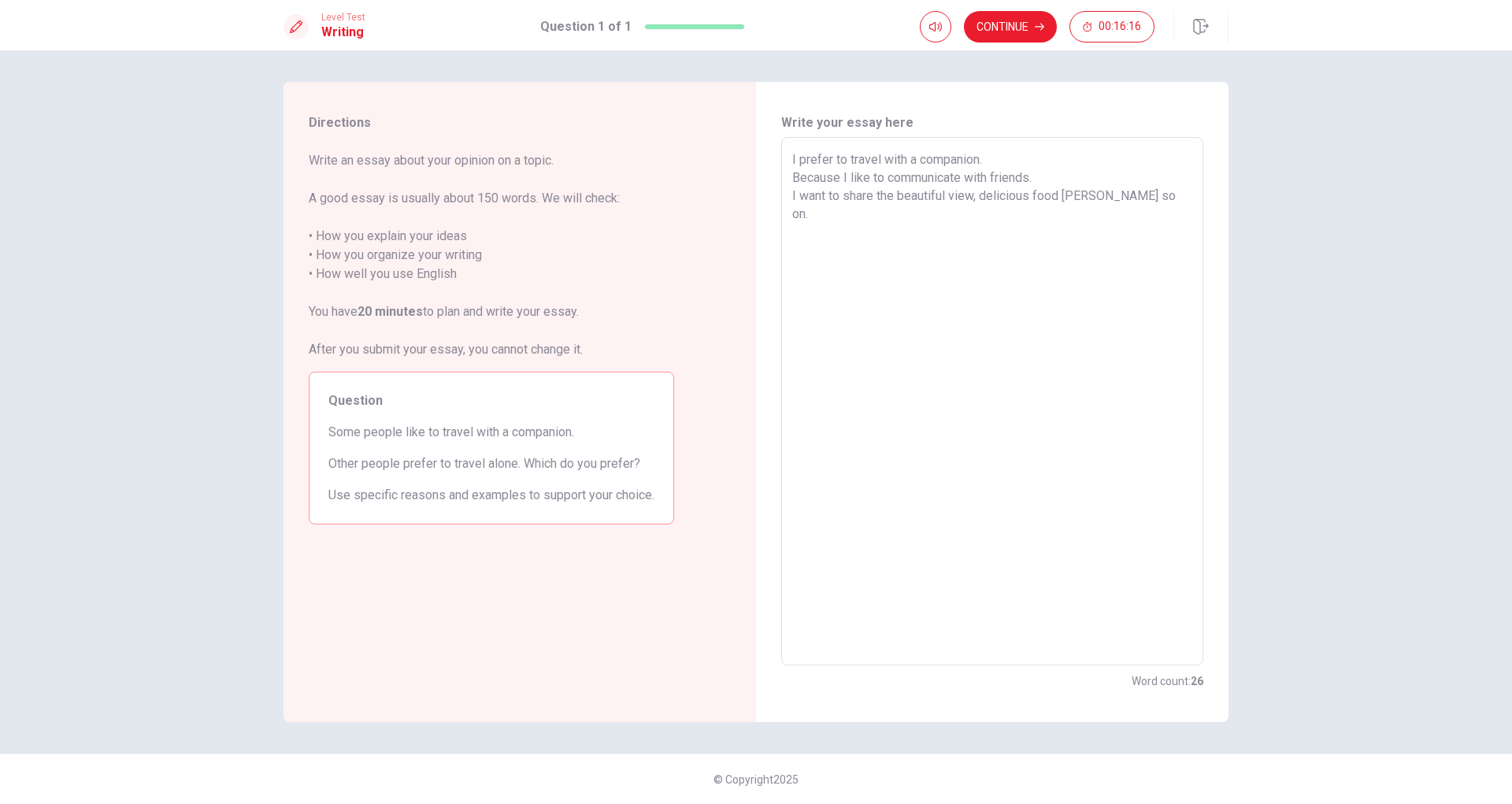
click at [1051, 177] on textarea "I prefer to travel with a companion. Because I like to communicate with friends…" at bounding box center [992, 401] width 400 height 502
click at [1153, 211] on textarea "I prefer to travel with a companion. Because I like to communicate with friends…" at bounding box center [992, 401] width 400 height 502
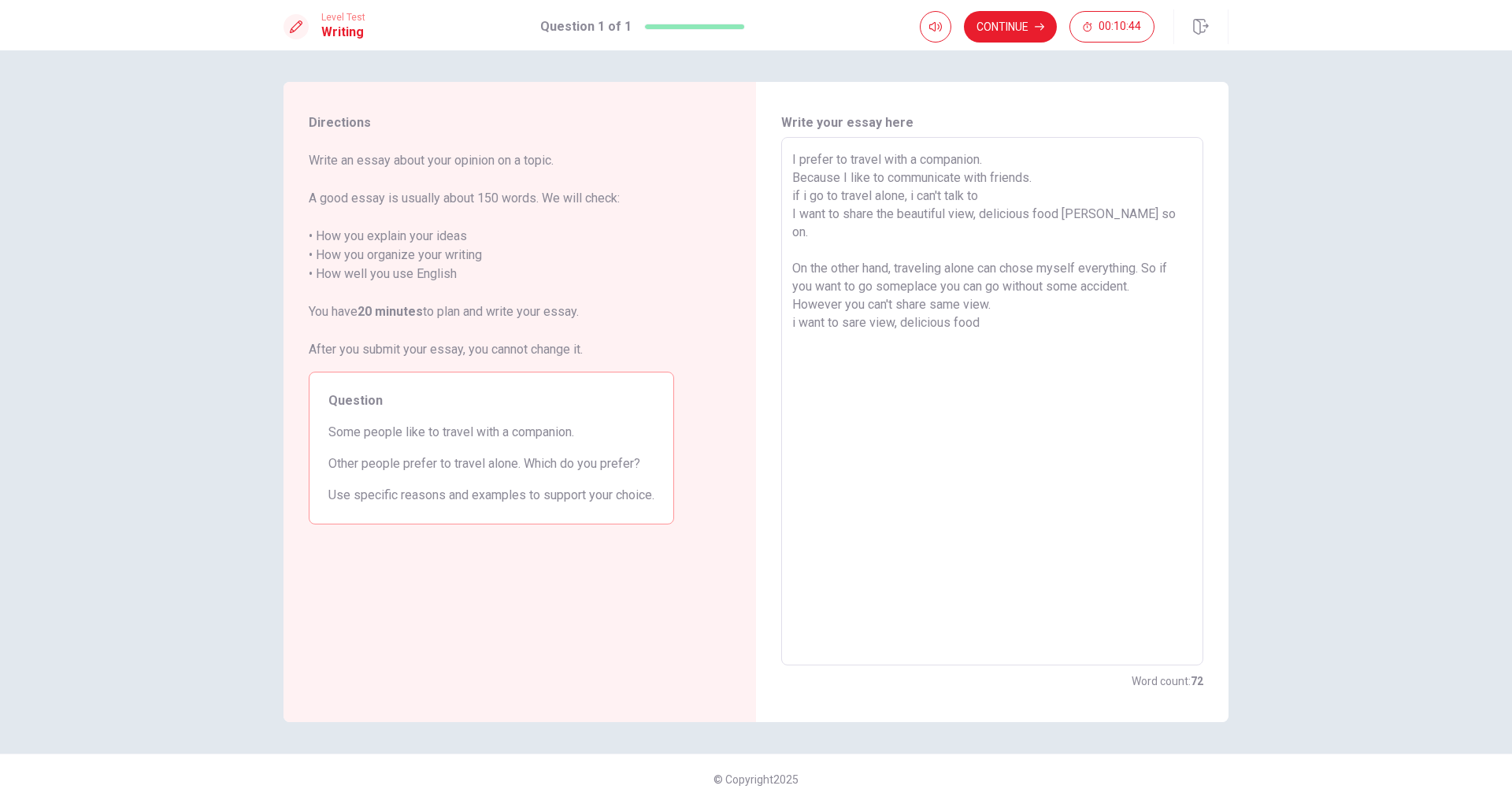
click at [845, 302] on textarea "I prefer to travel with a companion. Because I like to communicate with friends…" at bounding box center [992, 401] width 400 height 502
click at [1010, 302] on textarea "I prefer to travel with a companion. Because I like to communicate with friends…" at bounding box center [992, 401] width 400 height 502
drag, startPoint x: 790, startPoint y: 194, endPoint x: 1090, endPoint y: 203, distance: 300.1
click at [1062, 202] on div "I prefer to travel with a companion. Because I like to communicate with friends…" at bounding box center [992, 401] width 422 height 528
click at [1123, 204] on textarea "I prefer to travel with a companion. Because I like to communicate with friends…" at bounding box center [992, 401] width 400 height 502
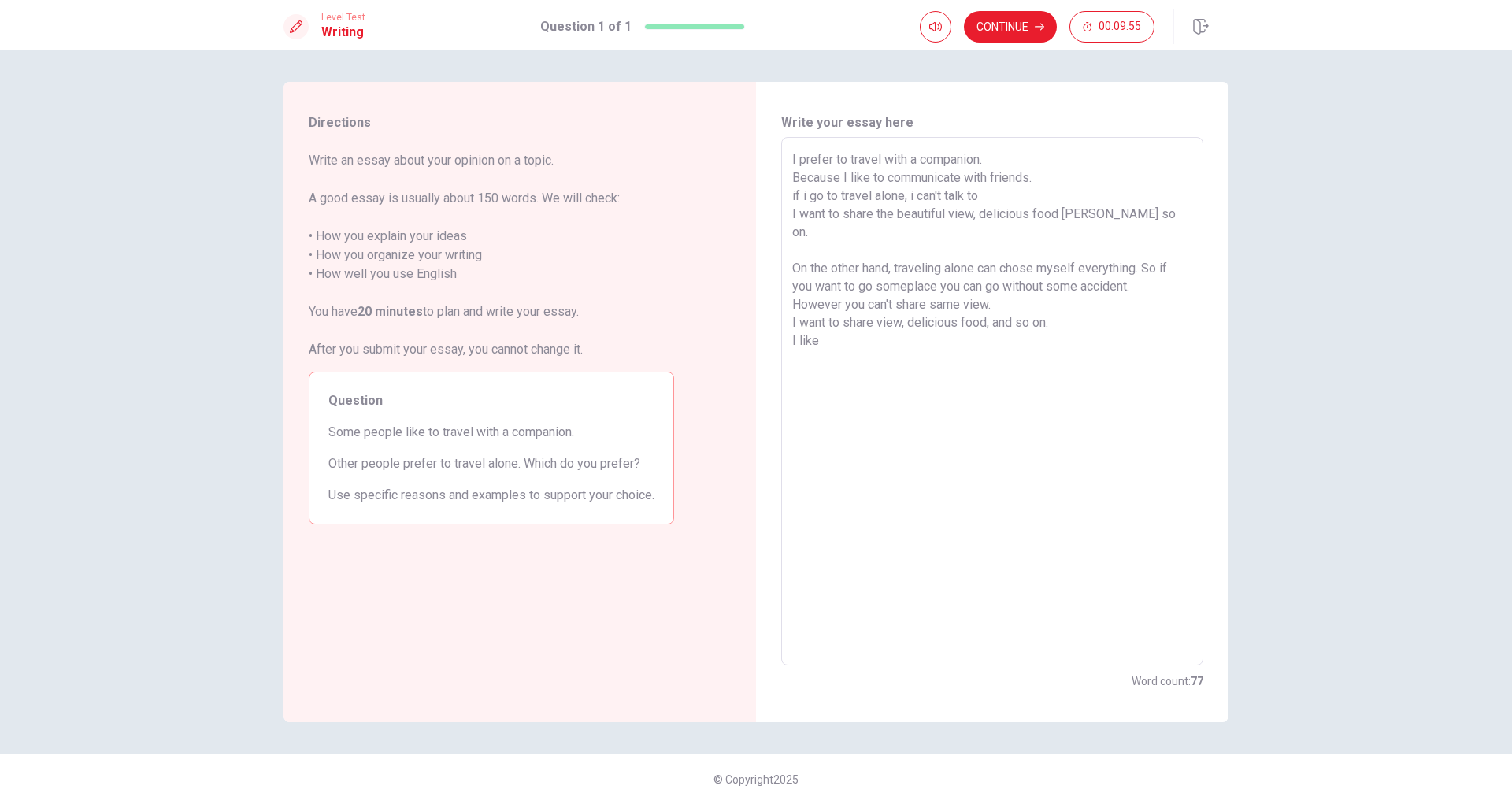
click at [1136, 213] on textarea "I prefer to travel with a companion. Because I like to communicate with friends…" at bounding box center [992, 401] width 400 height 502
drag, startPoint x: 1136, startPoint y: 213, endPoint x: 780, endPoint y: 198, distance: 356.3
click at [780, 198] on div "Write your essay here I prefer to travel with a companion. Because I like to co…" at bounding box center [991, 402] width 472 height 640
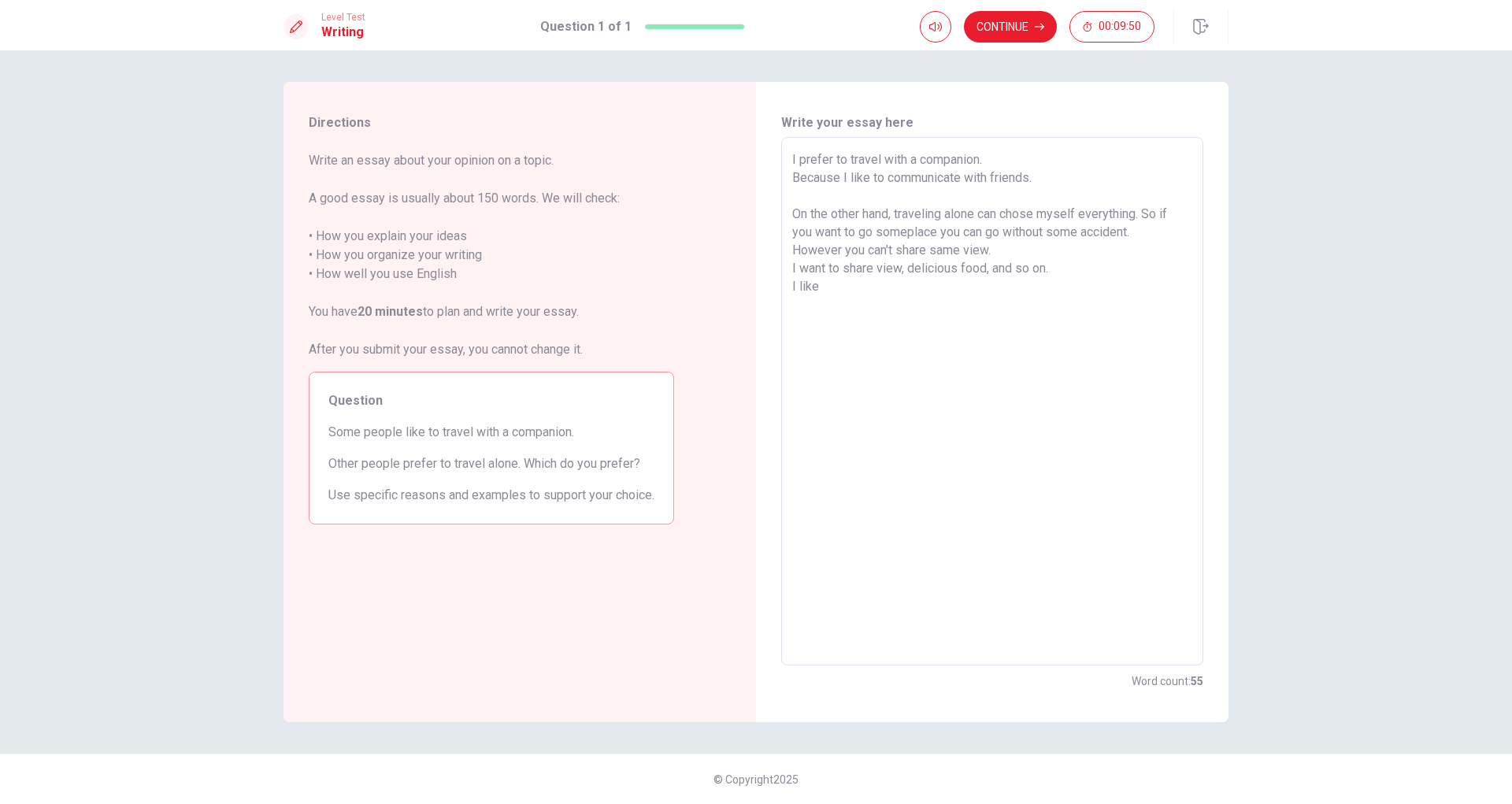
click at [928, 212] on textarea "I prefer to travel with a companion. Because I like to communicate with friends…" at bounding box center [992, 401] width 400 height 502
click at [1076, 174] on textarea "I prefer to travel with a companion. Because I like to communicate with friends…" at bounding box center [992, 401] width 400 height 502
click at [1024, 233] on textarea "I prefer to travel with a companion. Because I like to communicate with friends…" at bounding box center [992, 401] width 400 height 502
click at [1088, 254] on textarea "I prefer to travel with a companion. Because I like to communicate with friends…" at bounding box center [992, 401] width 400 height 502
click at [1004, 251] on textarea "I prefer to travel with a companion. Because I like to communicate with friends…" at bounding box center [992, 401] width 400 height 502
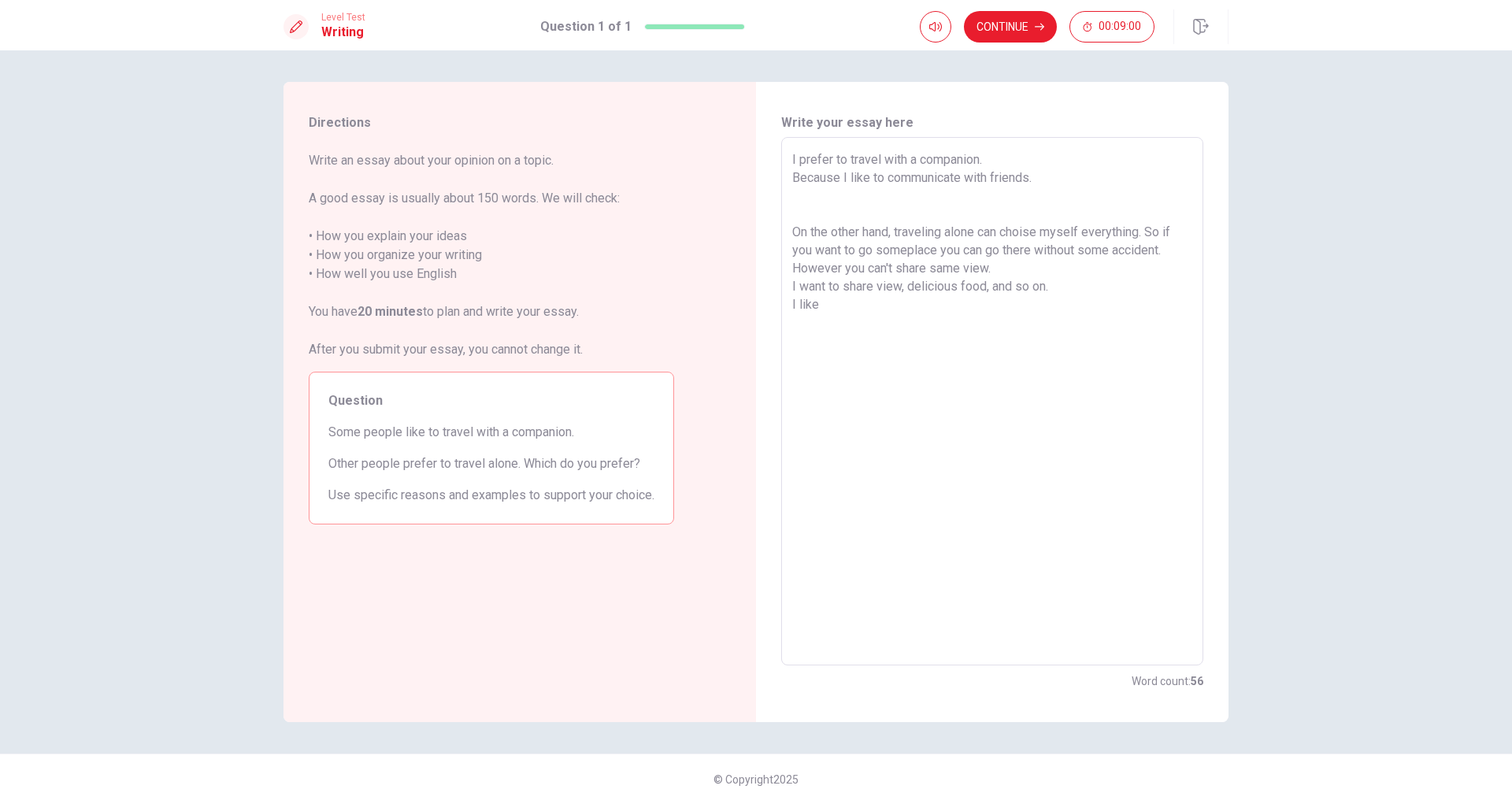
click at [1020, 270] on textarea "I prefer to travel with a companion. Because I like to communicate with friends…" at bounding box center [992, 401] width 400 height 502
click at [1170, 253] on textarea "I prefer to travel with a companion. Because I like to communicate with friends…" at bounding box center [992, 401] width 400 height 502
click at [1059, 179] on textarea "I prefer to travel with a companion. Because I like to communicate with friends…" at bounding box center [992, 401] width 400 height 502
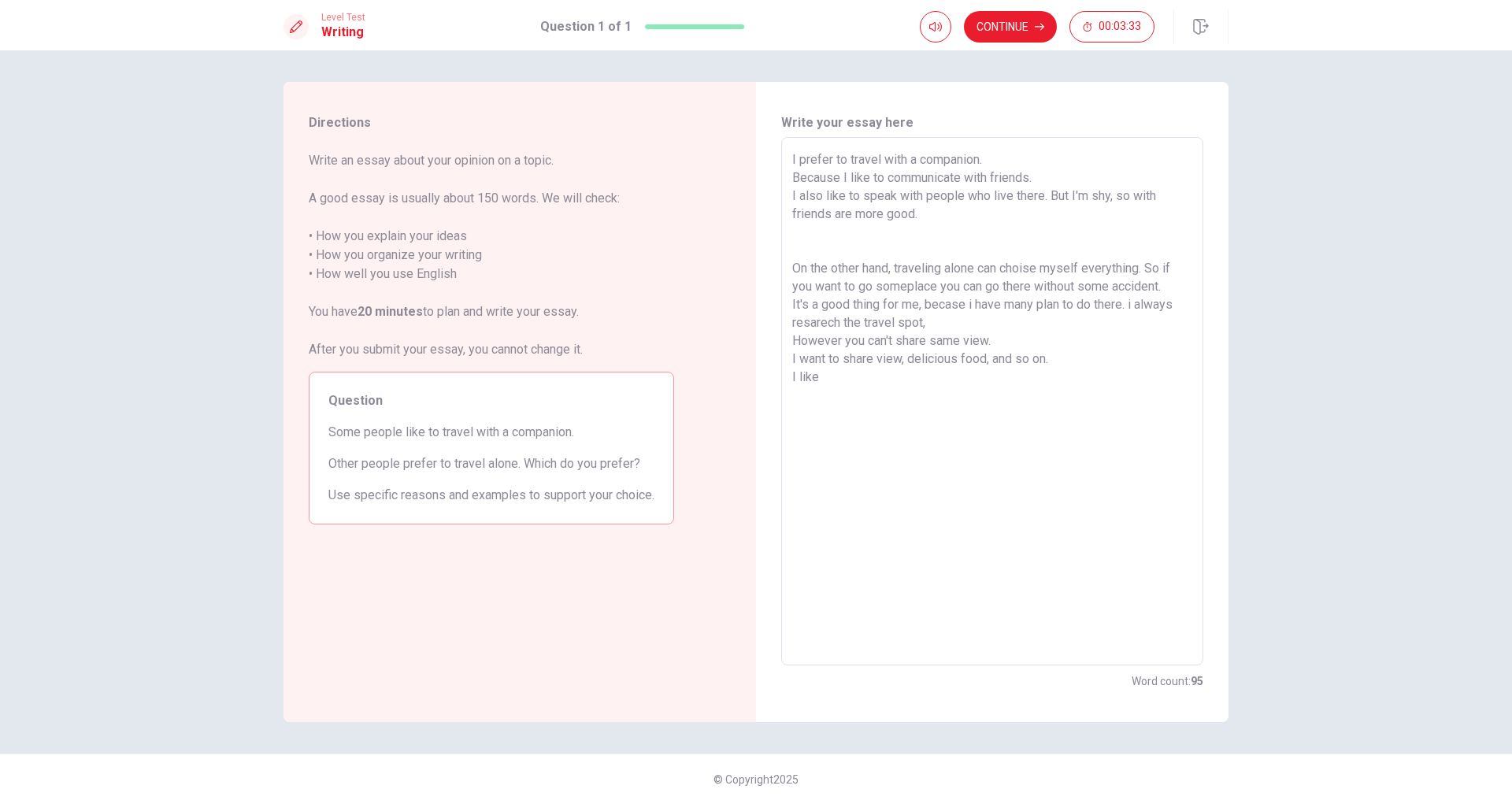
click at [879, 237] on textarea "I prefer to travel with a companion. Because I like to communicate with friends…" at bounding box center [992, 401] width 400 height 502
click at [886, 238] on textarea "I prefer to travel with a companion. Because I like to communicate with friends…" at bounding box center [992, 401] width 400 height 502
click at [897, 273] on textarea "I prefer to travel with a companion. Because I like to communicate with friends…" at bounding box center [992, 401] width 400 height 502
drag, startPoint x: 899, startPoint y: 251, endPoint x: 784, endPoint y: 256, distance: 115.1
click at [784, 256] on div "I prefer to travel with a companion. Because I like to communicate with friends…" at bounding box center [992, 401] width 422 height 528
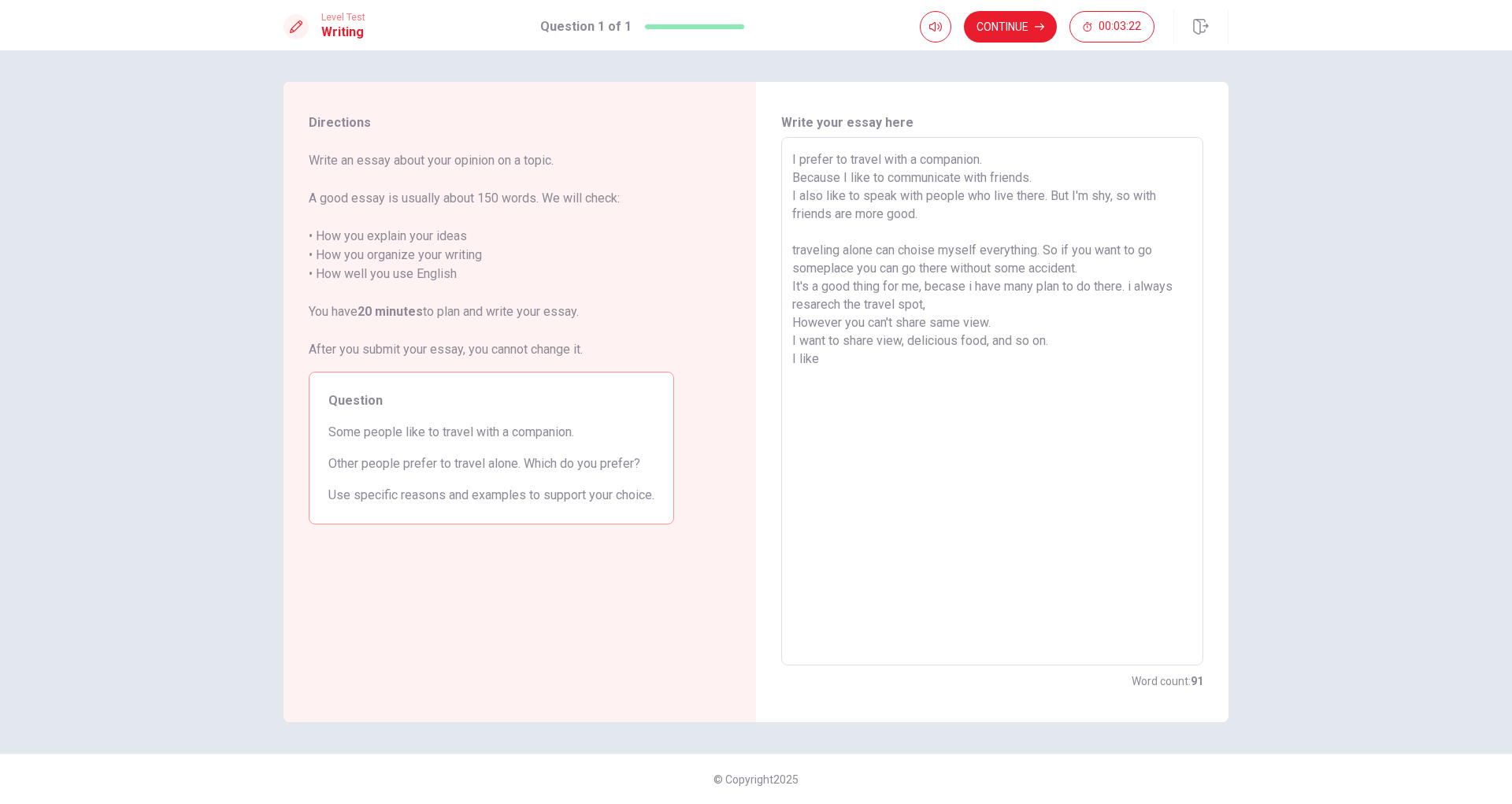
click at [908, 264] on textarea "I prefer to travel with a companion. Because I like to communicate with friends…" at bounding box center [992, 401] width 400 height 502
click at [1079, 279] on textarea "I prefer to travel with a companion. Because I like to communicate with friends…" at bounding box center [992, 401] width 400 height 502
click at [1132, 272] on textarea "I prefer to travel with a companion. Because I like to communicate with friends…" at bounding box center [992, 401] width 400 height 502
click at [989, 302] on textarea "I prefer to travel with a companion. Because I like to communicate with friends…" at bounding box center [992, 401] width 400 height 502
click at [1134, 287] on textarea "I prefer to travel with a companion. Because I like to communicate with friends…" at bounding box center [992, 401] width 400 height 502
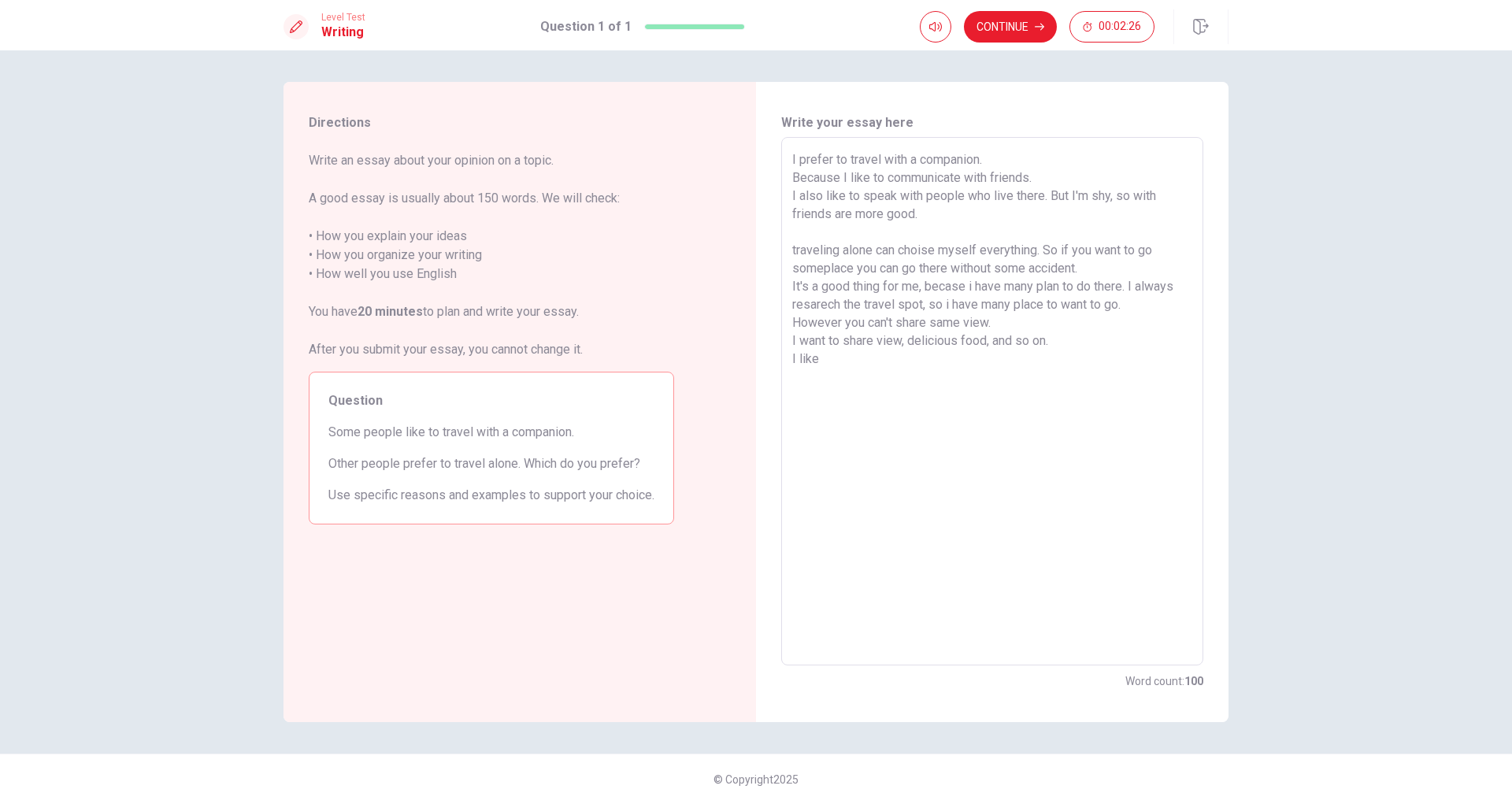
click at [1130, 310] on textarea "I prefer to travel with a companion. Because I like to communicate with friends…" at bounding box center [992, 401] width 400 height 502
click at [1040, 340] on textarea "I prefer to travel with a companion. Because I like to communicate with friends…" at bounding box center [992, 401] width 400 height 502
click at [922, 307] on textarea "I prefer to travel with a companion. Because I like to communicate with friends…" at bounding box center [992, 401] width 400 height 502
click at [1025, 309] on textarea "I prefer to travel with a companion. Because I like to communicate with friends…" at bounding box center [992, 401] width 400 height 502
click at [1108, 331] on textarea "I prefer to travel with a companion. Because I like to communicate with friends…" at bounding box center [992, 401] width 400 height 502
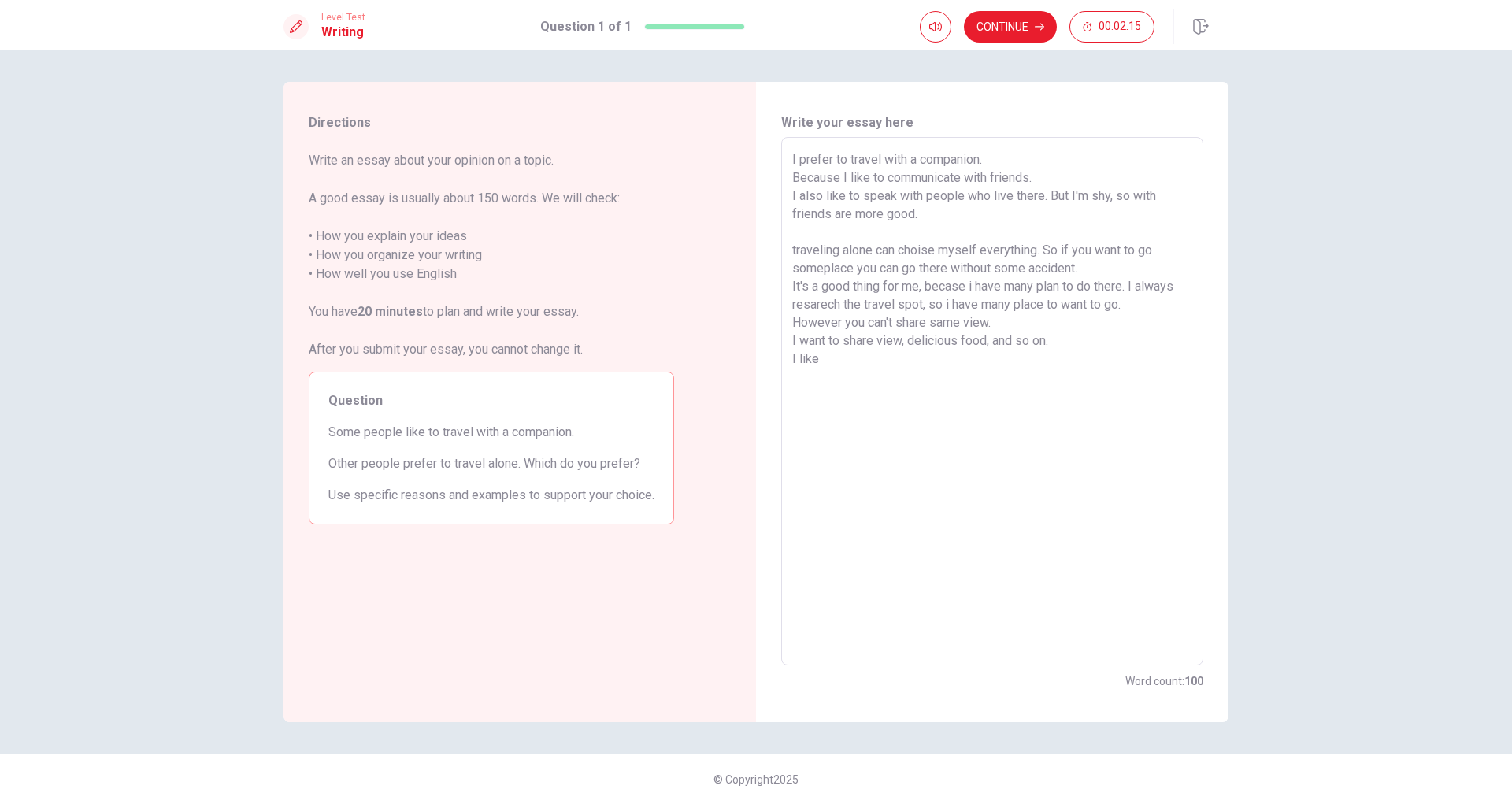
drag, startPoint x: 1122, startPoint y: 287, endPoint x: 968, endPoint y: 292, distance: 154.1
click at [968, 292] on textarea "I prefer to travel with a companion. Because I like to communicate with friends…" at bounding box center [992, 401] width 400 height 502
click at [1030, 301] on textarea "I prefer to travel with a companion. Because I like to communicate with friends…" at bounding box center [992, 401] width 400 height 502
click at [927, 380] on textarea "I prefer to travel with a companion. Because I like to communicate with friends…" at bounding box center [992, 401] width 400 height 502
click at [1015, 326] on textarea "I prefer to travel with a companion. Because I like to communicate with friends…" at bounding box center [992, 401] width 400 height 502
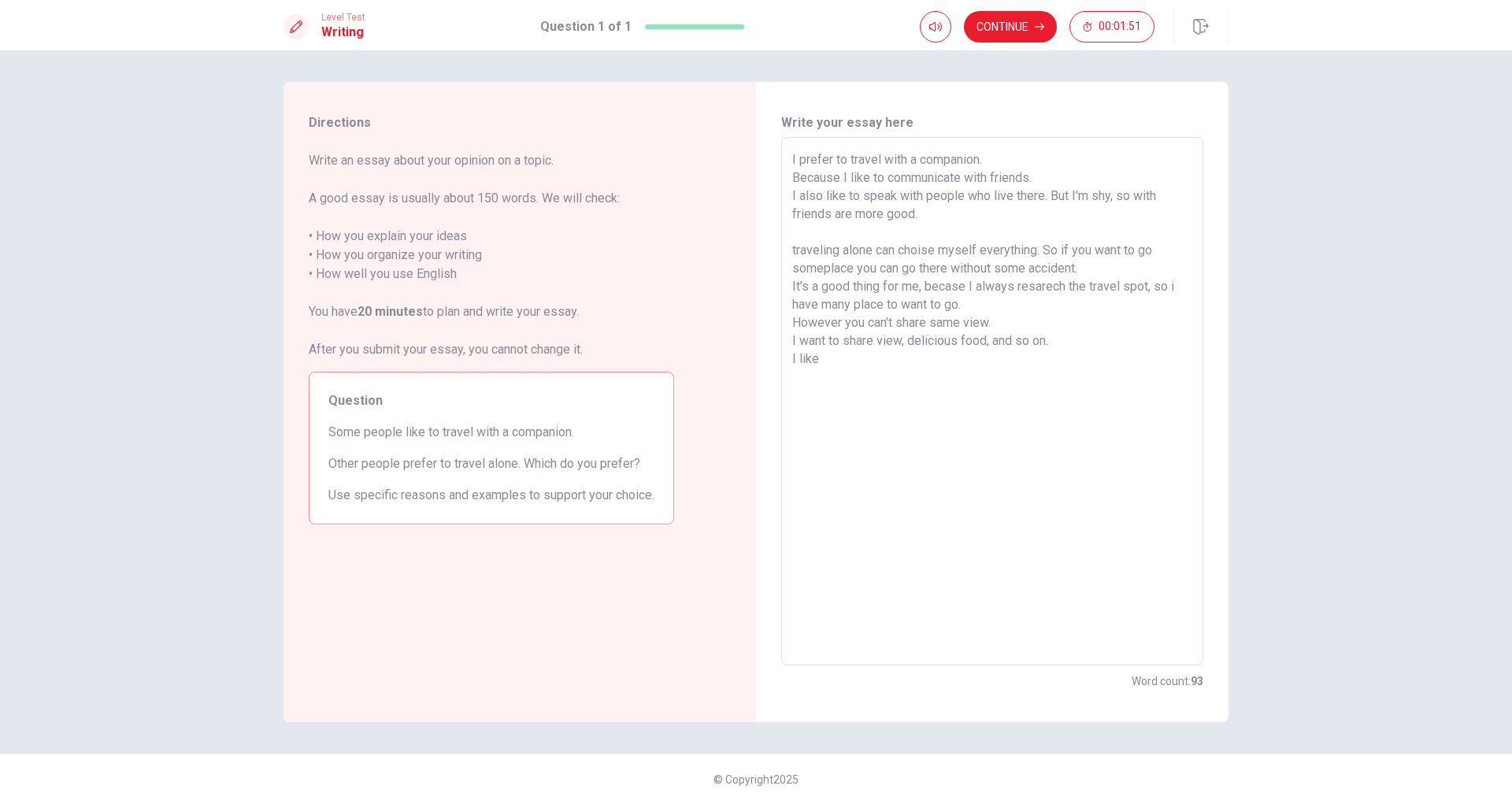
drag, startPoint x: 866, startPoint y: 319, endPoint x: 854, endPoint y: 320, distance: 12.0
click at [854, 320] on textarea "I prefer to travel with a companion. Because I like to communicate with friends…" at bounding box center [992, 401] width 400 height 502
click at [864, 320] on textarea "I prefer to travel with a companion. Because I like to communicate with friends…" at bounding box center [992, 401] width 400 height 502
click at [1074, 349] on textarea "I prefer to travel with a companion. Because I like to communicate with friends…" at bounding box center [992, 401] width 400 height 502
click at [1081, 326] on textarea "I prefer to travel with a companion. Because I like to communicate with friends…" at bounding box center [992, 401] width 400 height 502
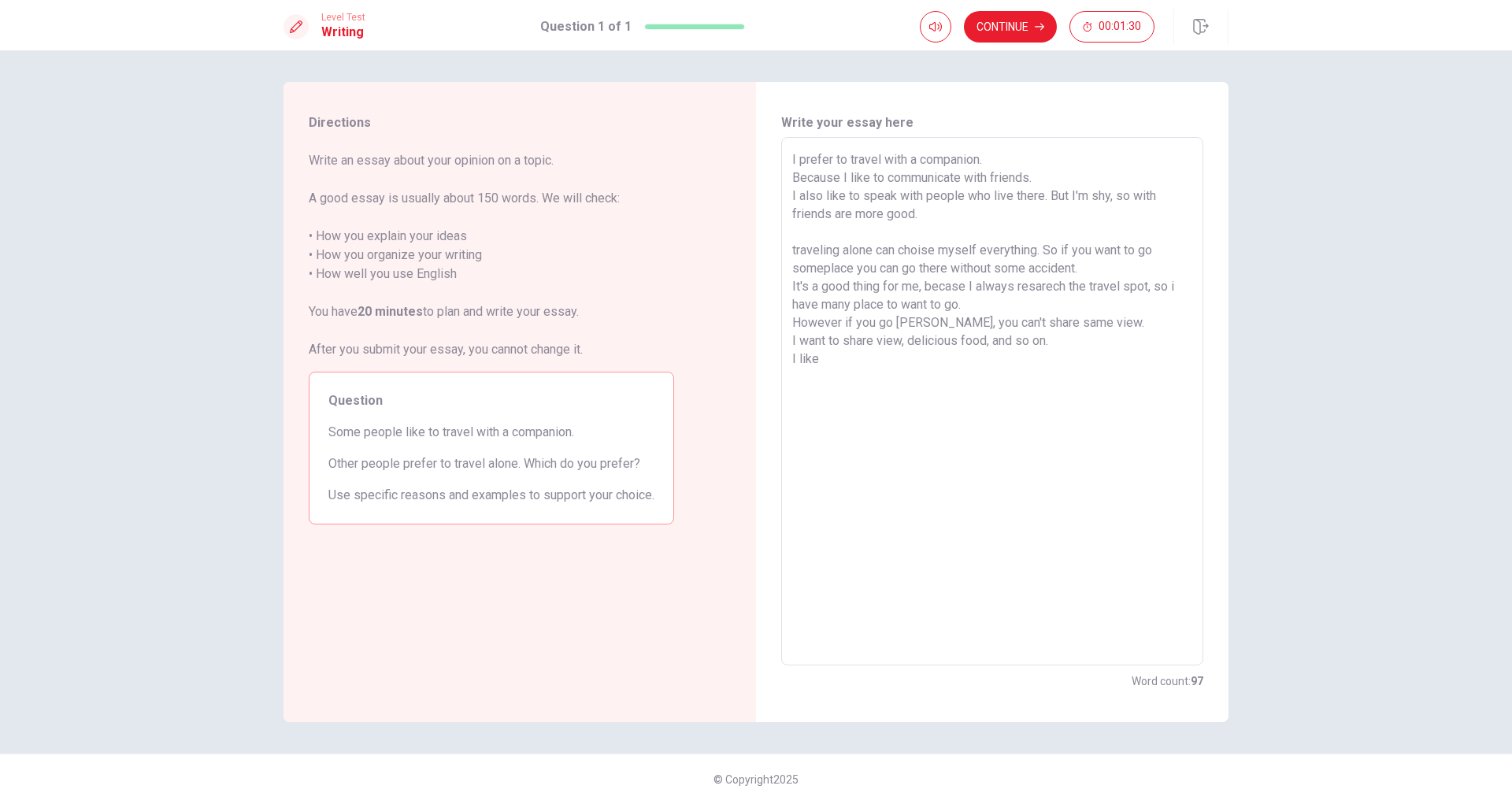
drag, startPoint x: 1012, startPoint y: 324, endPoint x: 878, endPoint y: 342, distance: 135.2
click at [878, 342] on textarea "I prefer to travel with a companion. Because I like to communicate with friends…" at bounding box center [992, 401] width 400 height 502
click at [877, 343] on textarea "I prefer to travel with a companion. Because I like to communicate with friends…" at bounding box center [992, 401] width 400 height 502
drag, startPoint x: 1153, startPoint y: 324, endPoint x: 1165, endPoint y: 332, distance: 14.4
click at [1165, 332] on textarea "I prefer to travel with a companion. Because I like to communicate with friends…" at bounding box center [992, 401] width 400 height 502
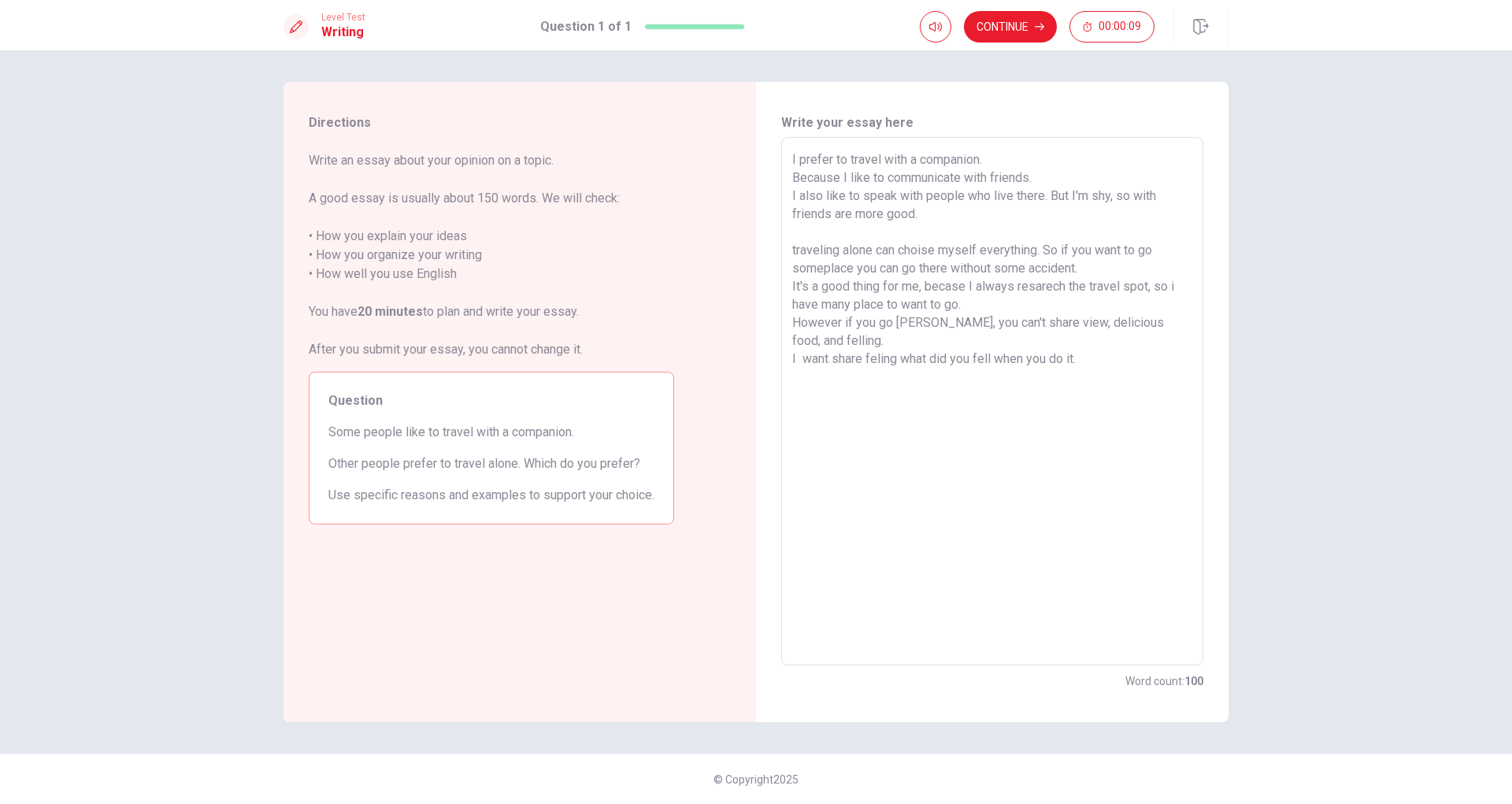
drag, startPoint x: 902, startPoint y: 355, endPoint x: 869, endPoint y: 356, distance: 33.0
click at [869, 356] on textarea "I prefer to travel with a companion. Because I like to communicate with friends…" at bounding box center [992, 401] width 400 height 502
drag, startPoint x: 883, startPoint y: 388, endPoint x: 883, endPoint y: 400, distance: 12.0
click at [883, 388] on textarea "I prefer to travel with a companion. Because I like to communicate with friends…" at bounding box center [992, 401] width 400 height 502
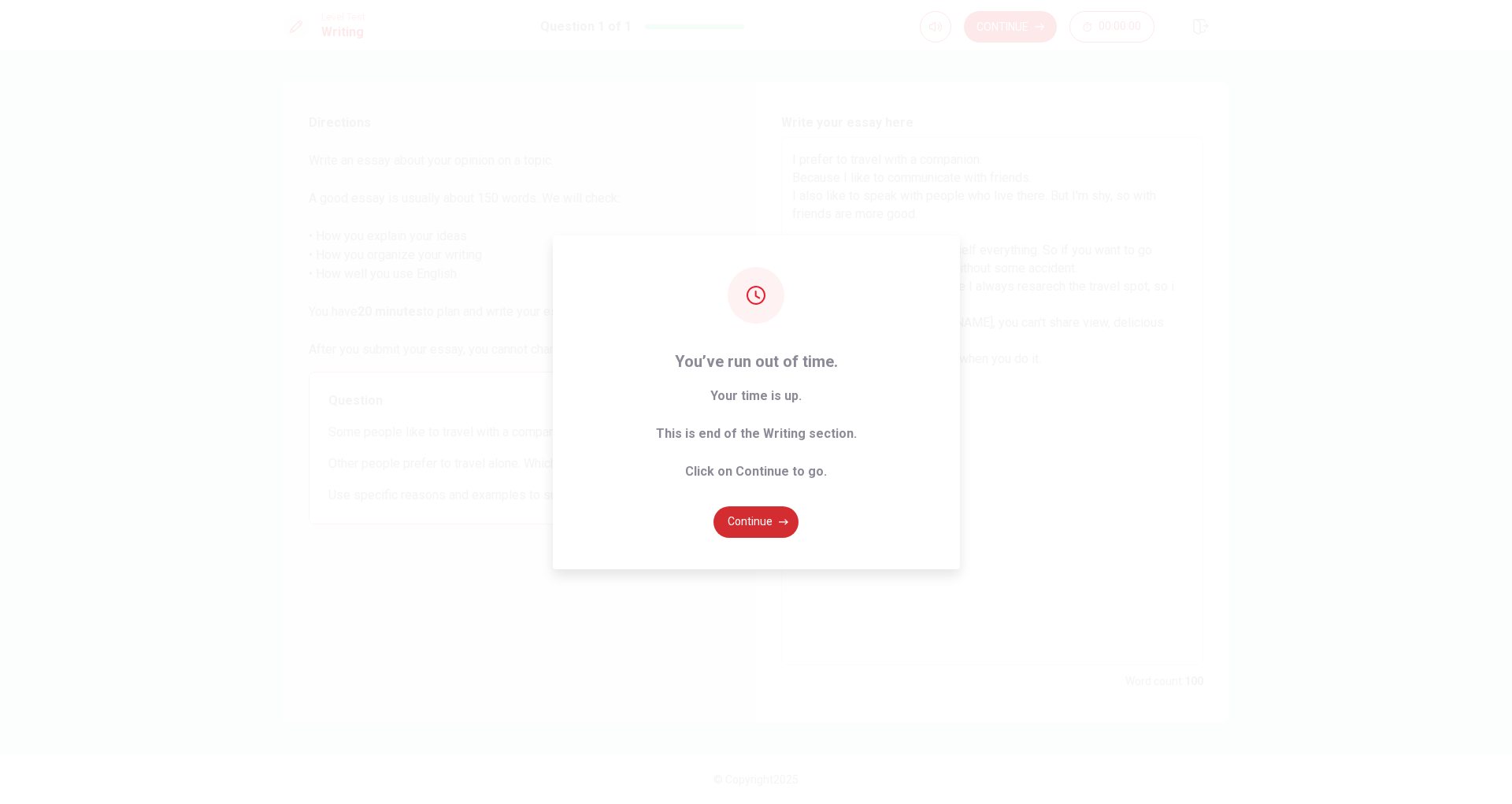
click at [769, 536] on button "Continue" at bounding box center [756, 522] width 85 height 32
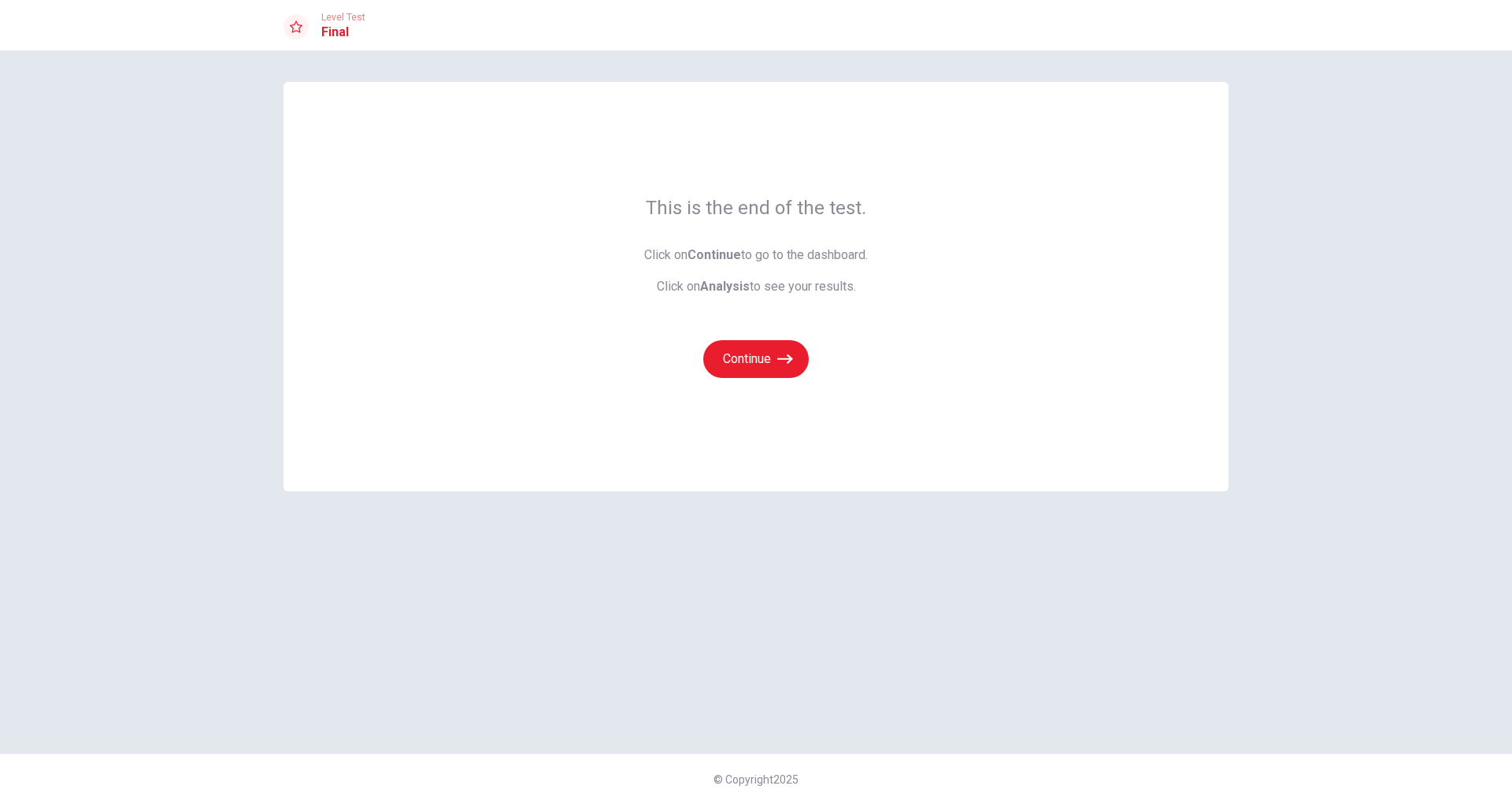
click at [878, 397] on div "This is the end of the test. Click on Continue to go to the dashboard. Click on…" at bounding box center [756, 287] width 945 height 409
click at [761, 362] on button "Continue" at bounding box center [756, 360] width 105 height 38
